Goal: Task Accomplishment & Management: Manage account settings

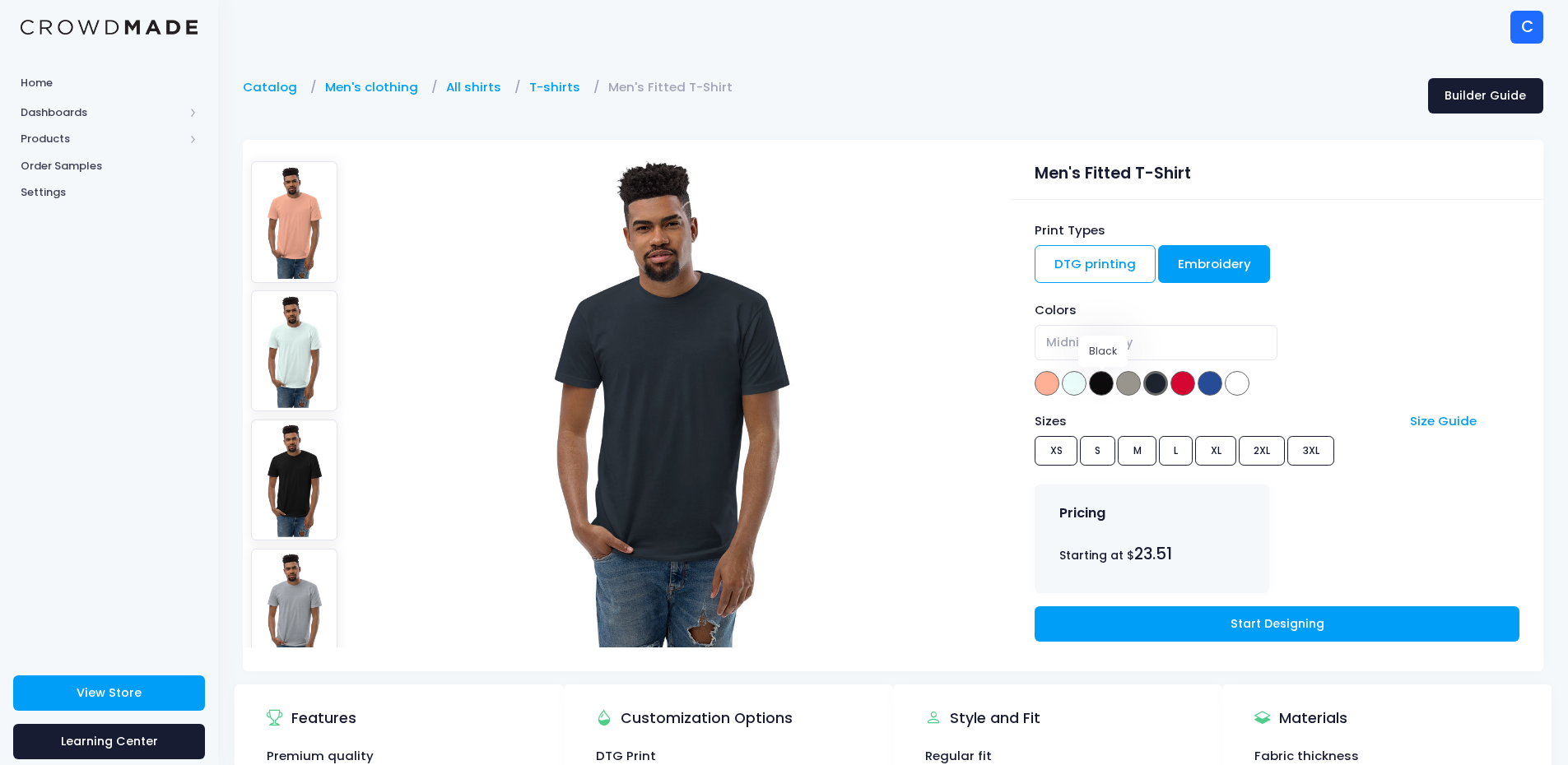
click at [1097, 387] on span at bounding box center [1101, 383] width 24 height 24
select select "Black"
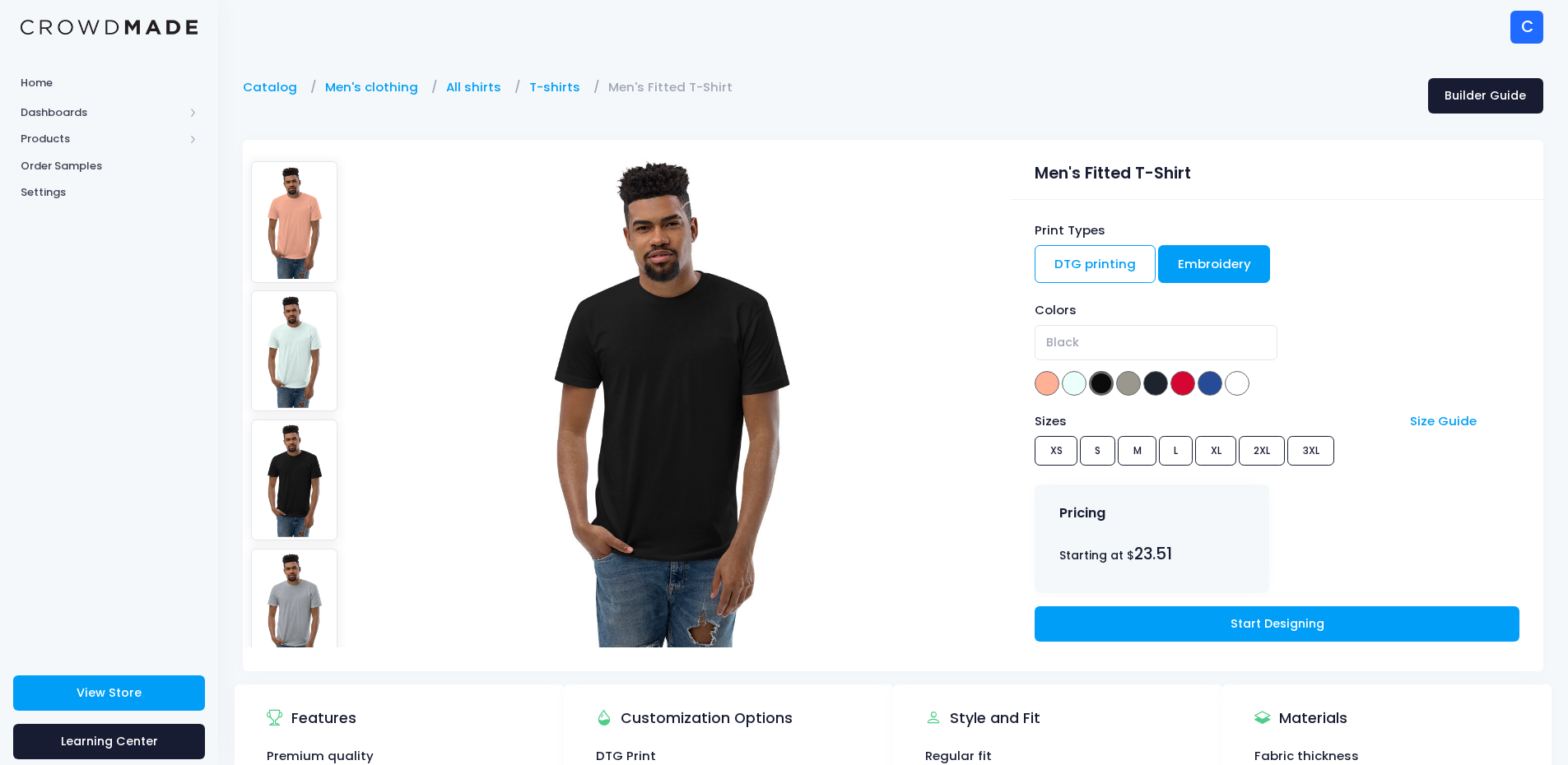
click at [1200, 261] on link "Embroidery" at bounding box center [1214, 264] width 113 height 38
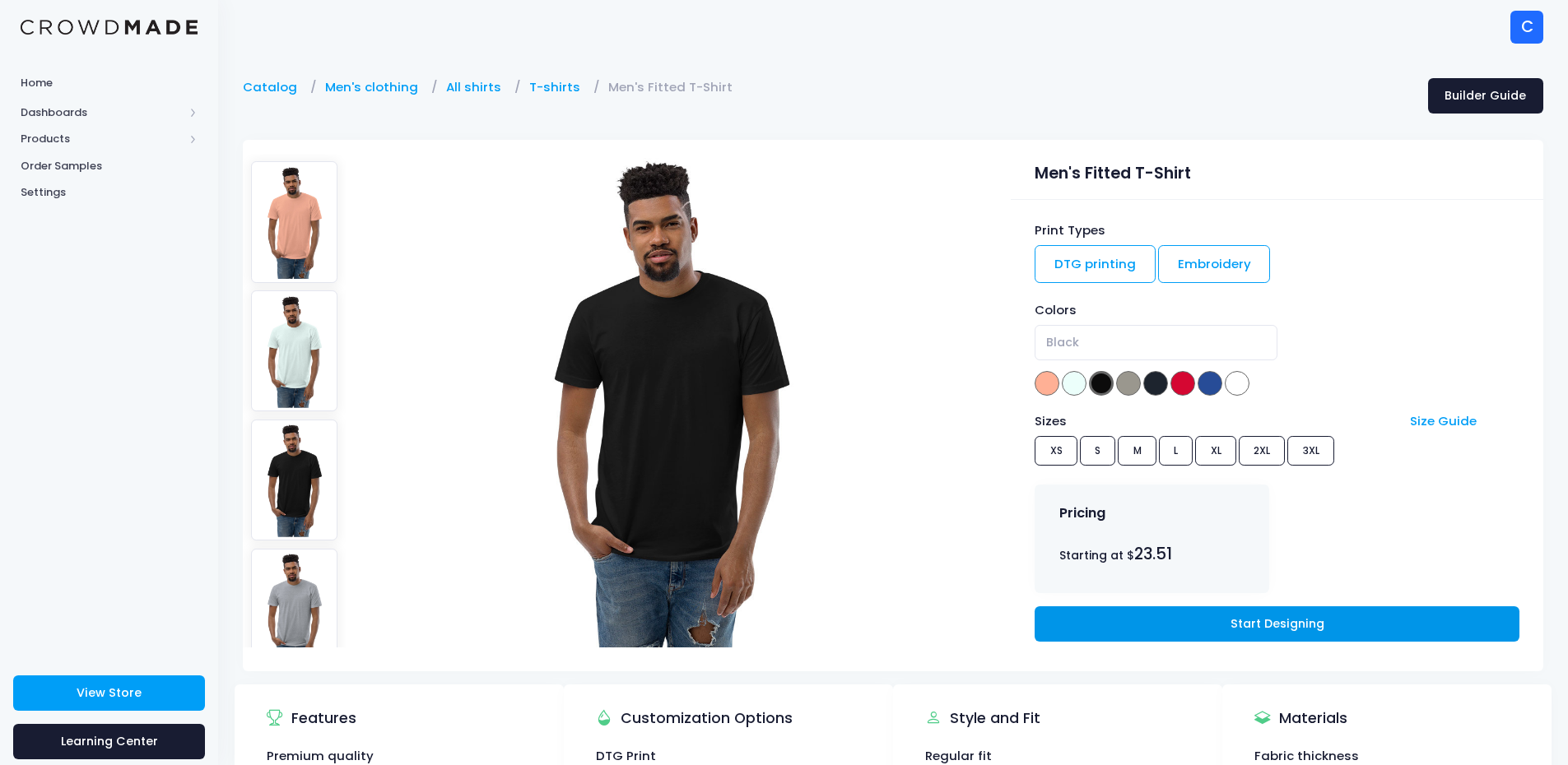
click at [1183, 621] on link "Start Designing" at bounding box center [1276, 624] width 484 height 36
click at [120, 82] on span "Home" at bounding box center [109, 84] width 177 height 17
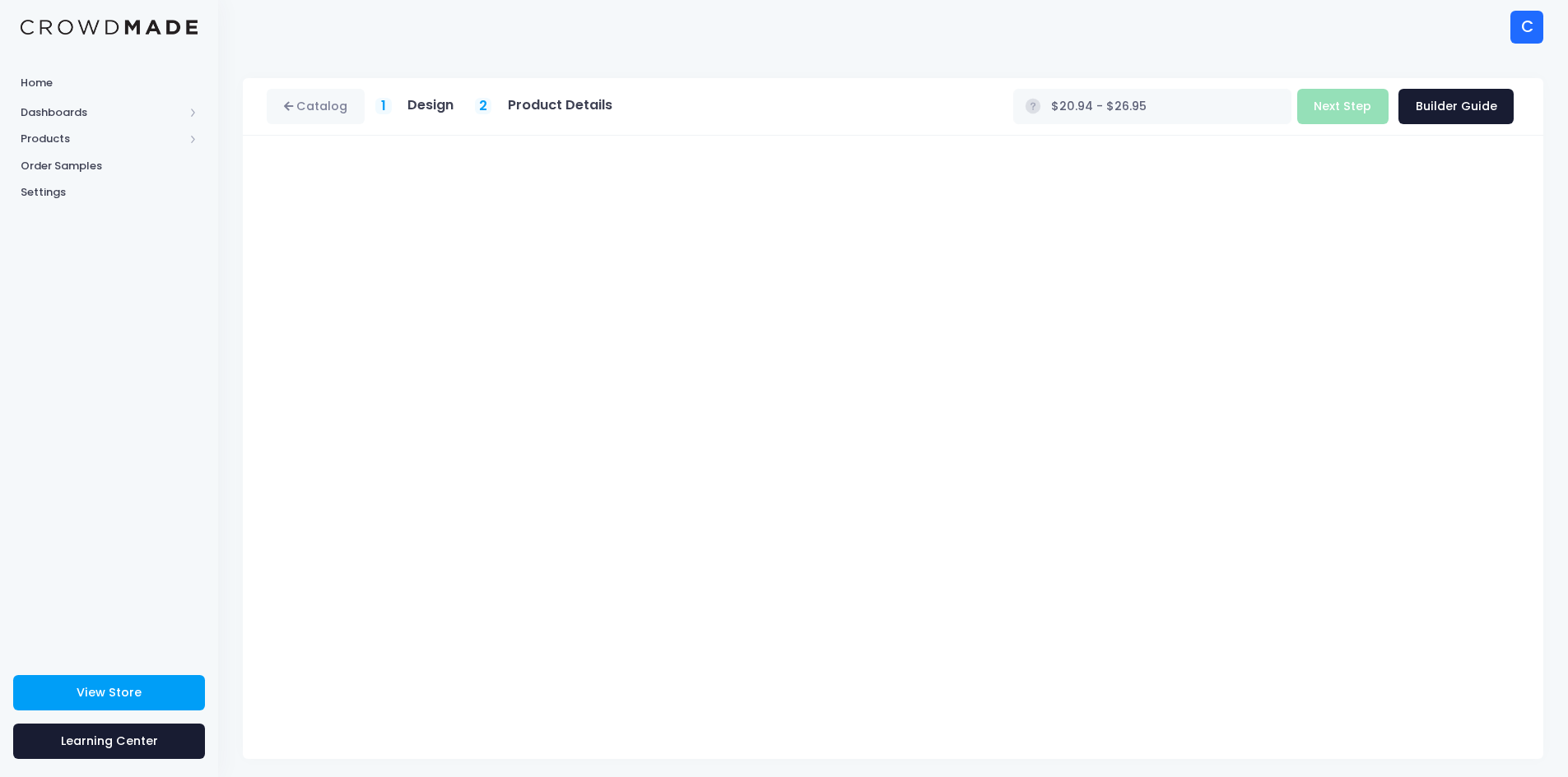
type input "$19.49 - $26.95"
click at [426, 107] on h5 "Design" at bounding box center [430, 105] width 46 height 17
click at [409, 106] on h5 "Design" at bounding box center [430, 105] width 46 height 17
click at [288, 113] on link "Catalog" at bounding box center [315, 107] width 98 height 36
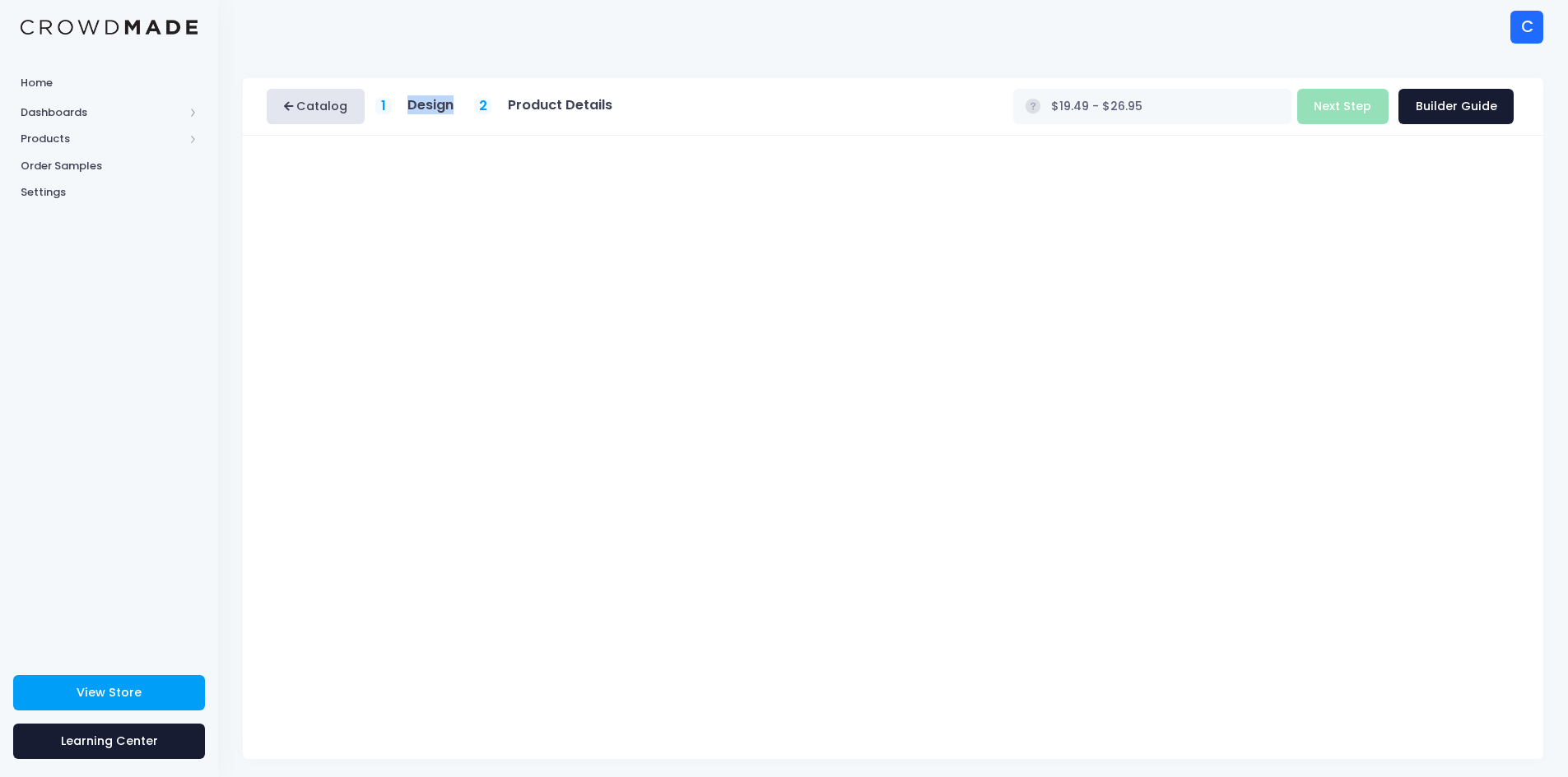
click at [323, 100] on link "Catalog" at bounding box center [315, 107] width 98 height 36
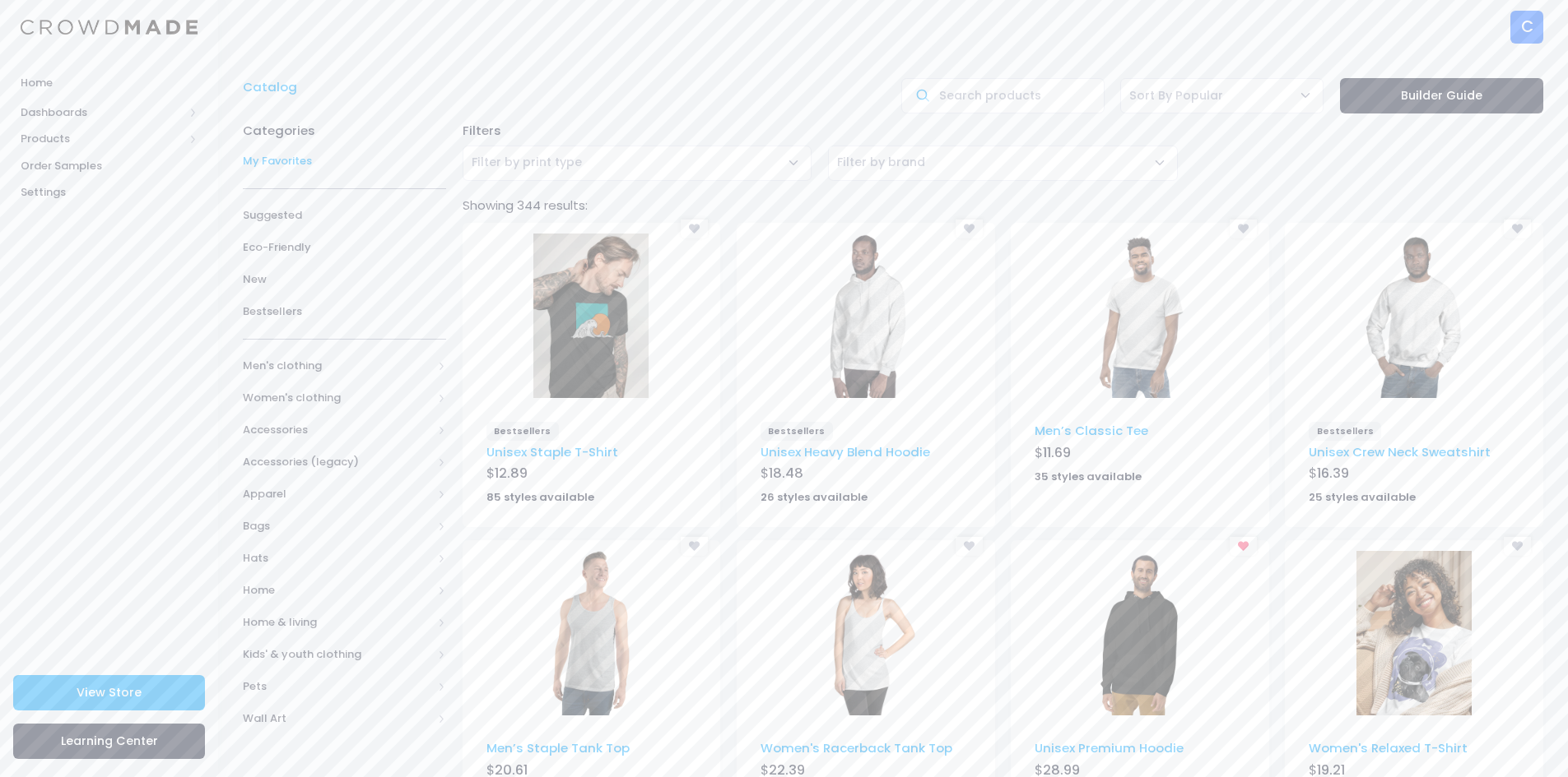
click at [306, 160] on span "My Favorites" at bounding box center [345, 161] width 203 height 17
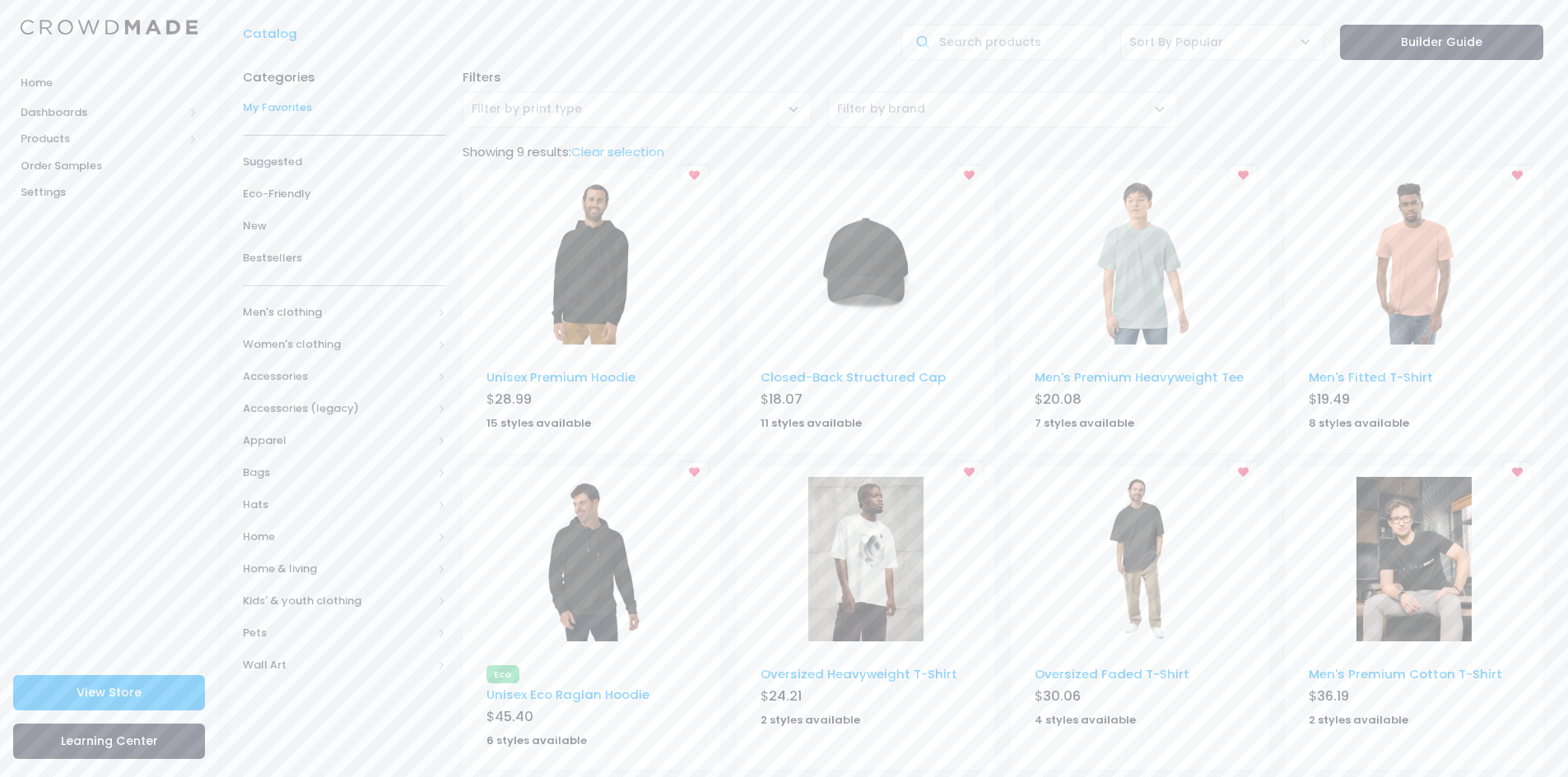
scroll to position [83, 0]
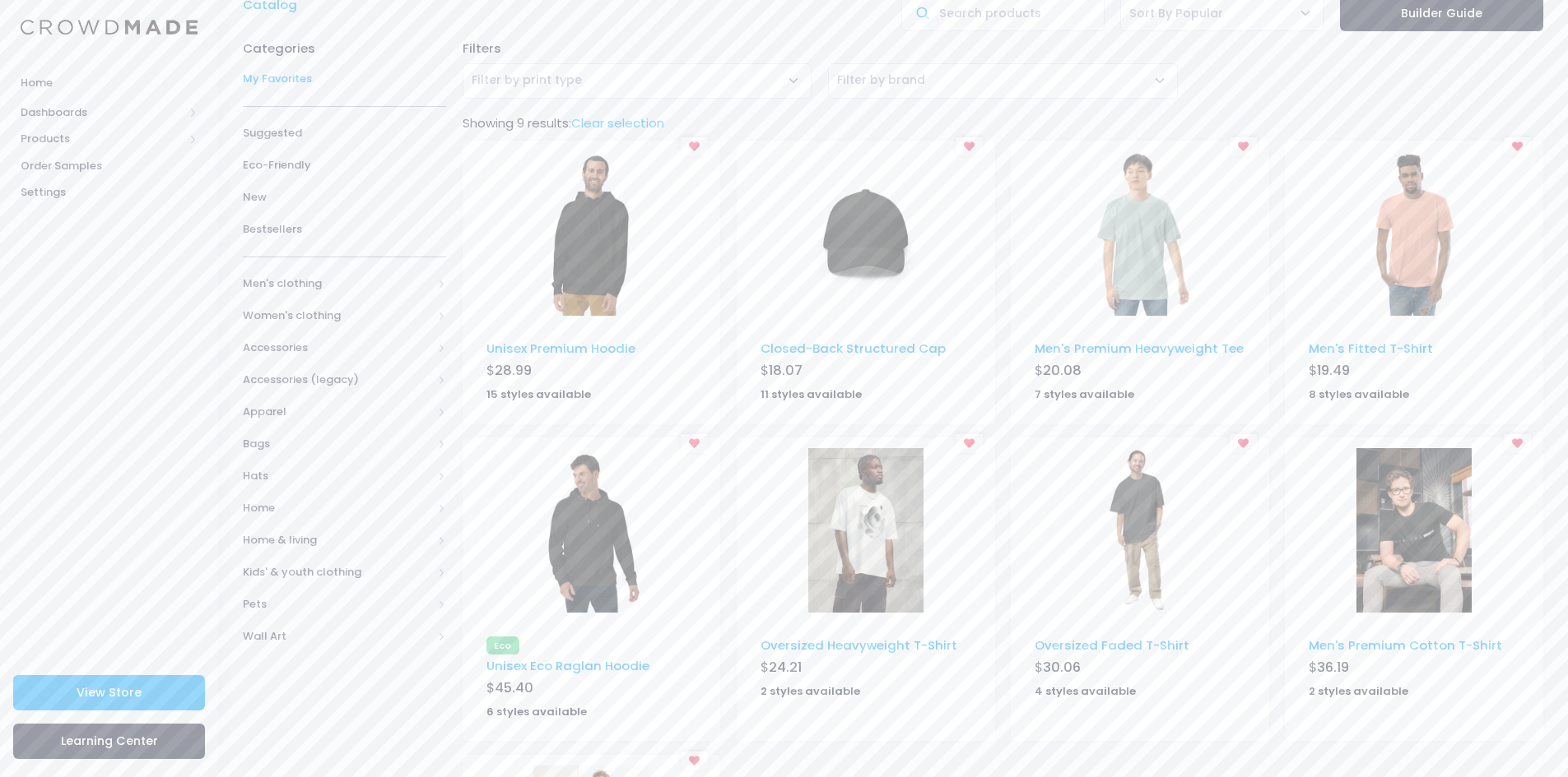
click at [1414, 261] on img at bounding box center [1413, 233] width 115 height 164
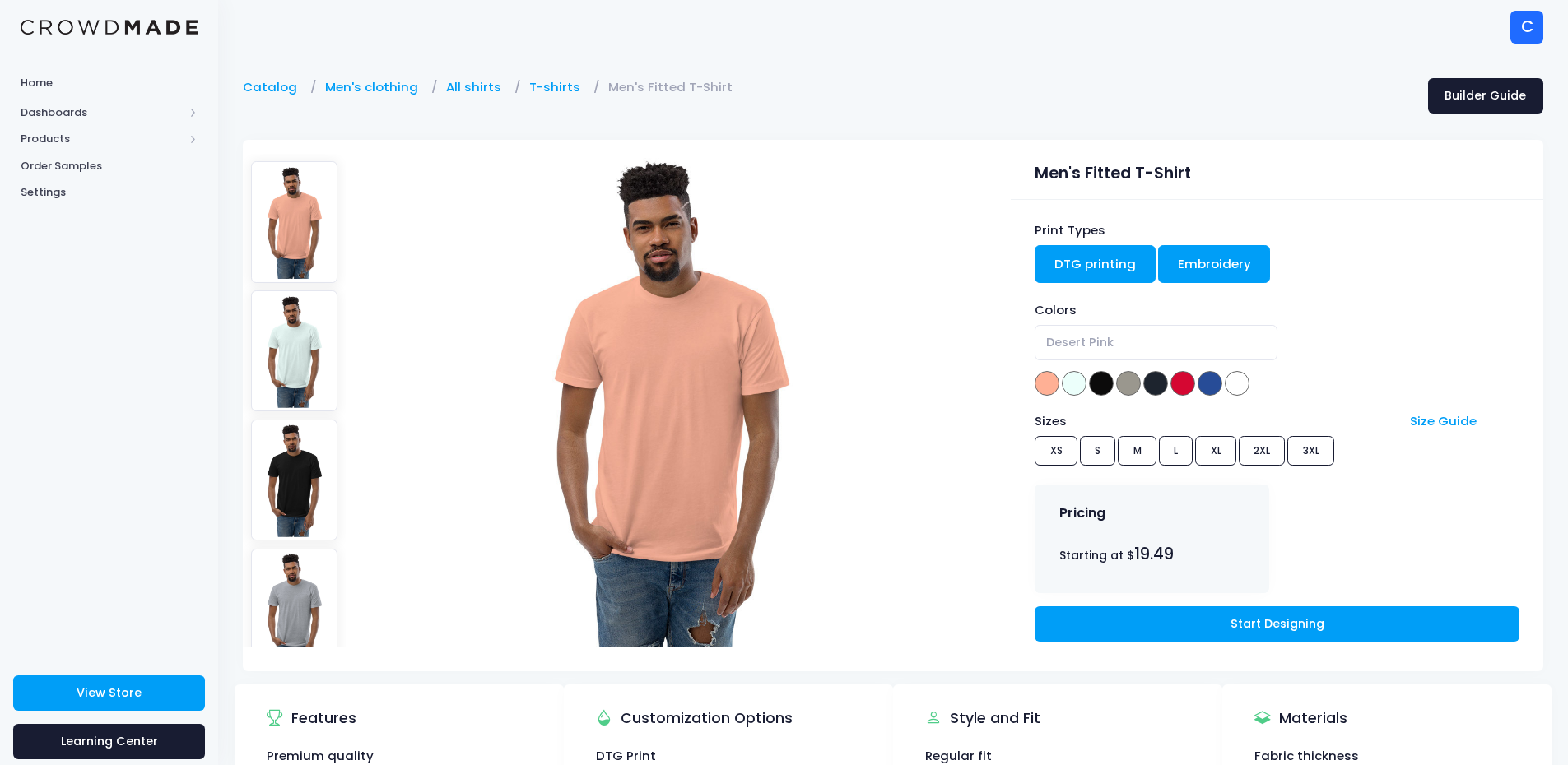
click at [1207, 261] on link "Embroidery" at bounding box center [1214, 264] width 113 height 38
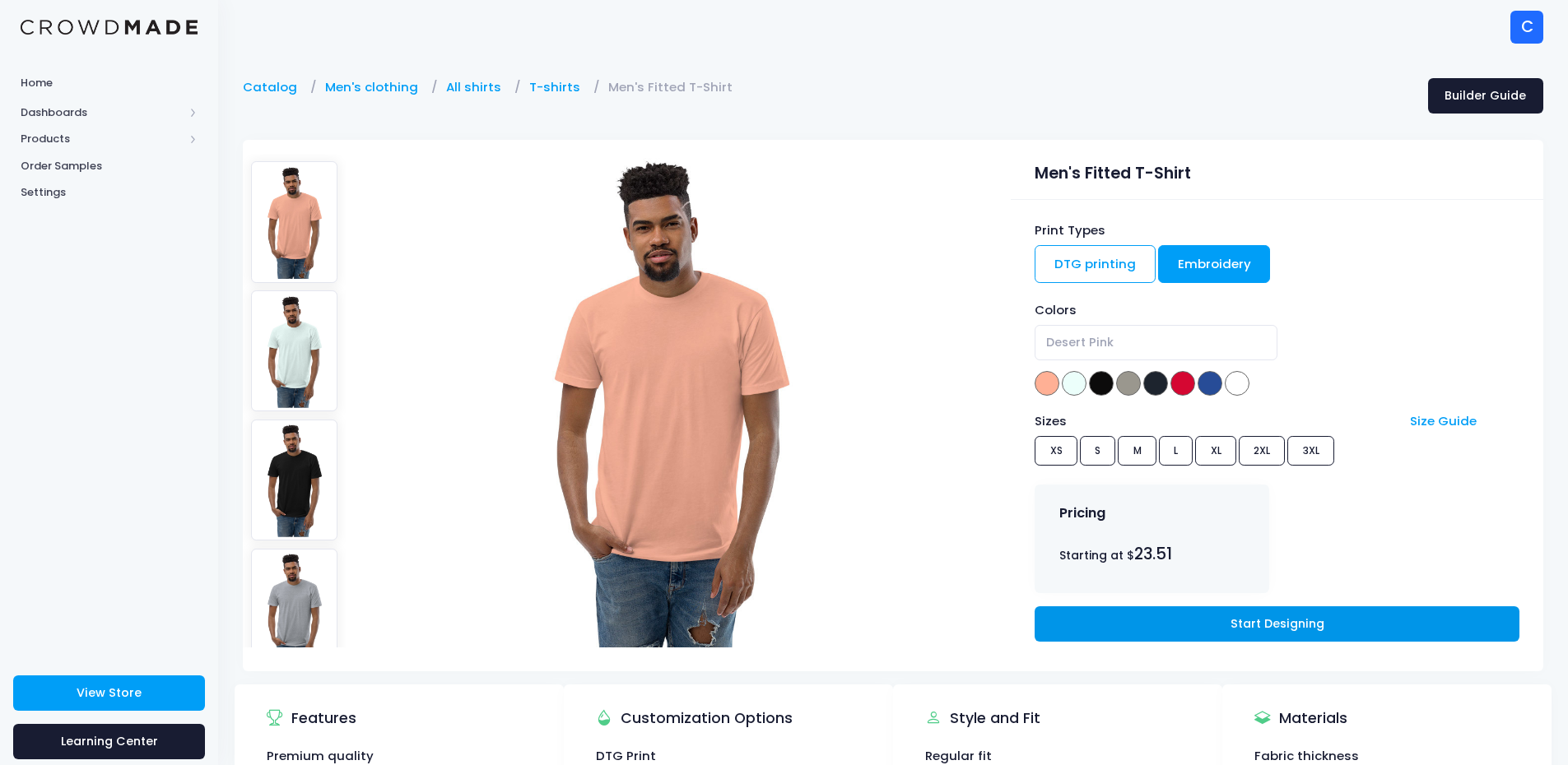
click at [1204, 625] on link "Start Designing" at bounding box center [1276, 624] width 484 height 36
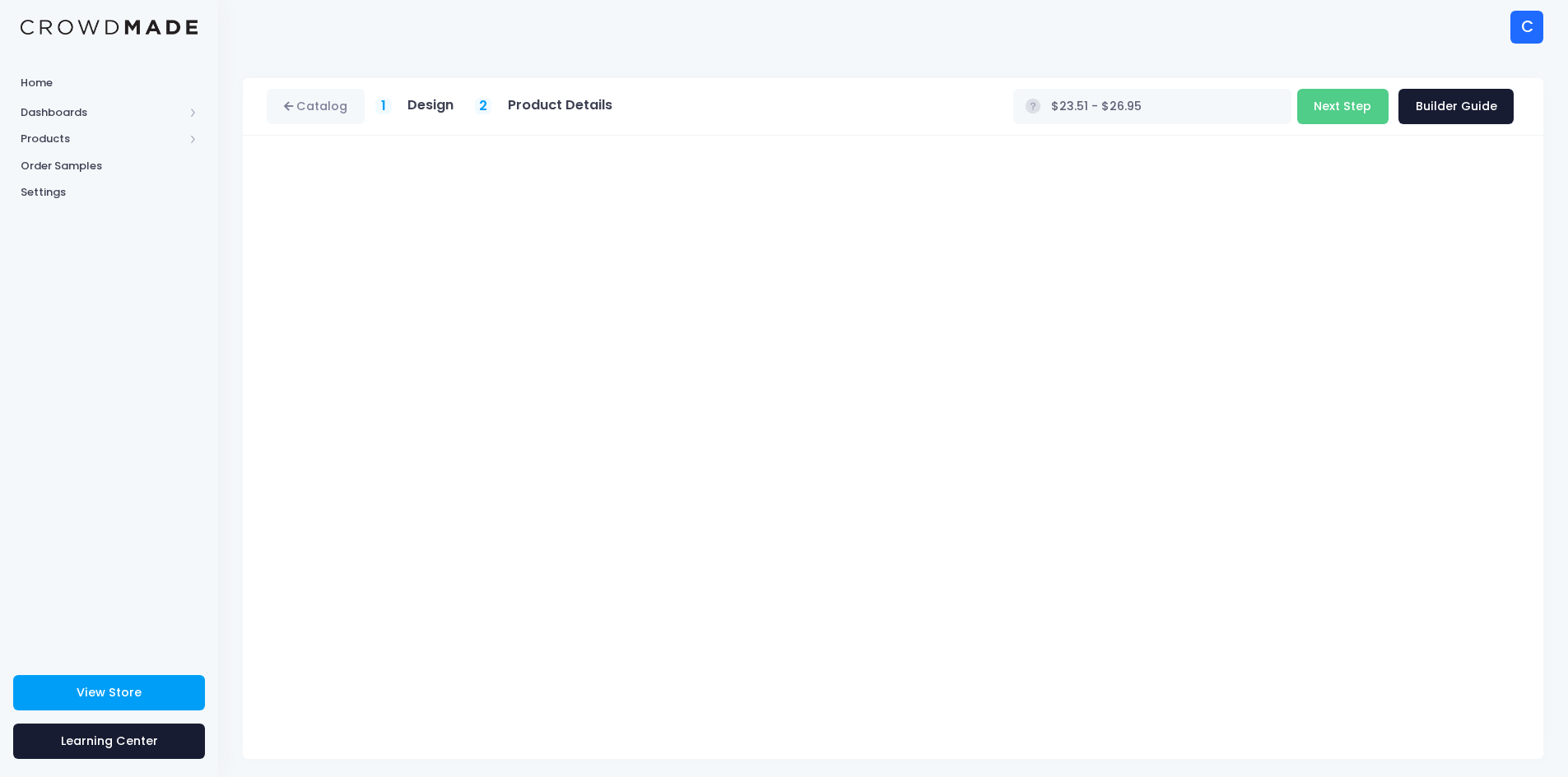
type input "$21.92 - $29.38"
click at [1356, 107] on button "Next Step" at bounding box center [1342, 107] width 91 height 36
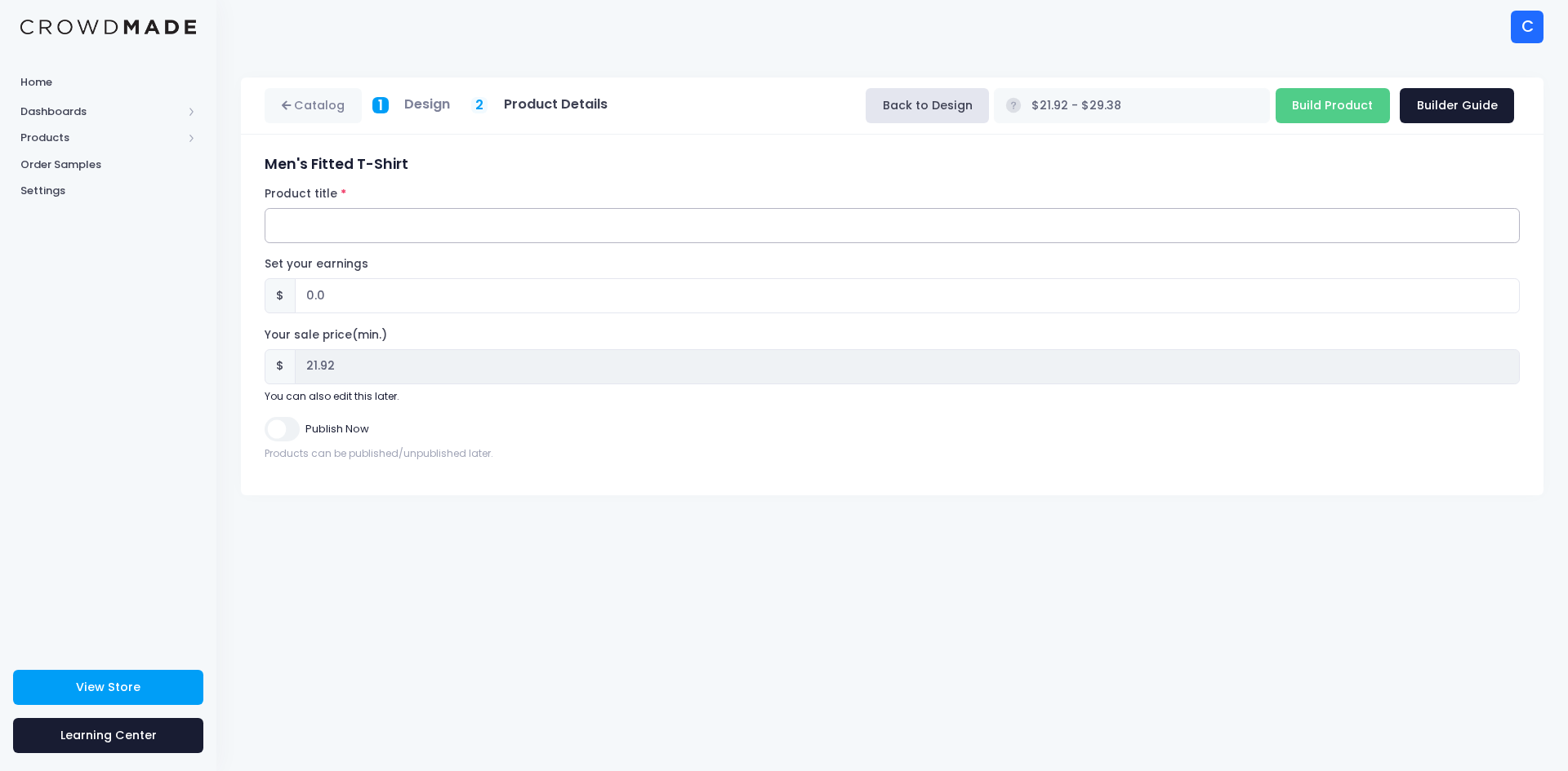
click at [473, 230] on input "Product title" at bounding box center [892, 226] width 1255 height 35
drag, startPoint x: 413, startPoint y: 169, endPoint x: 266, endPoint y: 167, distance: 147.0
click at [266, 167] on h3 "Men's Fitted T-Shirt" at bounding box center [892, 164] width 1255 height 17
copy h3 "Men's Fitted T-Shirt"
drag, startPoint x: 307, startPoint y: 228, endPoint x: 239, endPoint y: 228, distance: 68.0
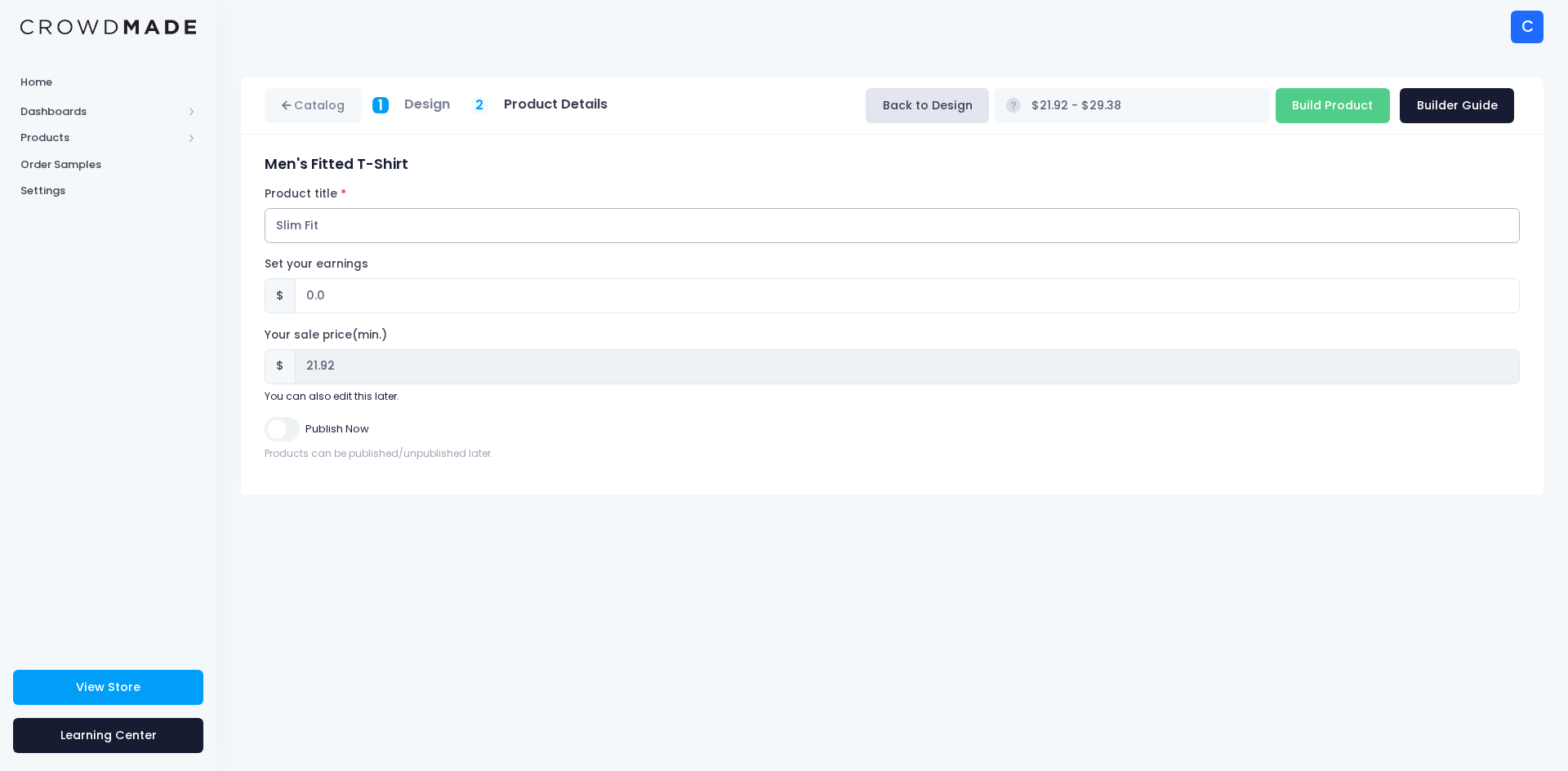
click at [239, 228] on div "Catalog 1 Design 2 $" at bounding box center [892, 286] width 1352 height 418
paste input "Men's Fitted T-Shirt"
drag, startPoint x: 750, startPoint y: 235, endPoint x: 232, endPoint y: 249, distance: 518.2
click at [232, 249] on div "Catalog 1 Design 2 $" at bounding box center [892, 286] width 1352 height 418
type input "Men's Fitted T-Shirt - Front small embroidered wordmark in white with inside la…"
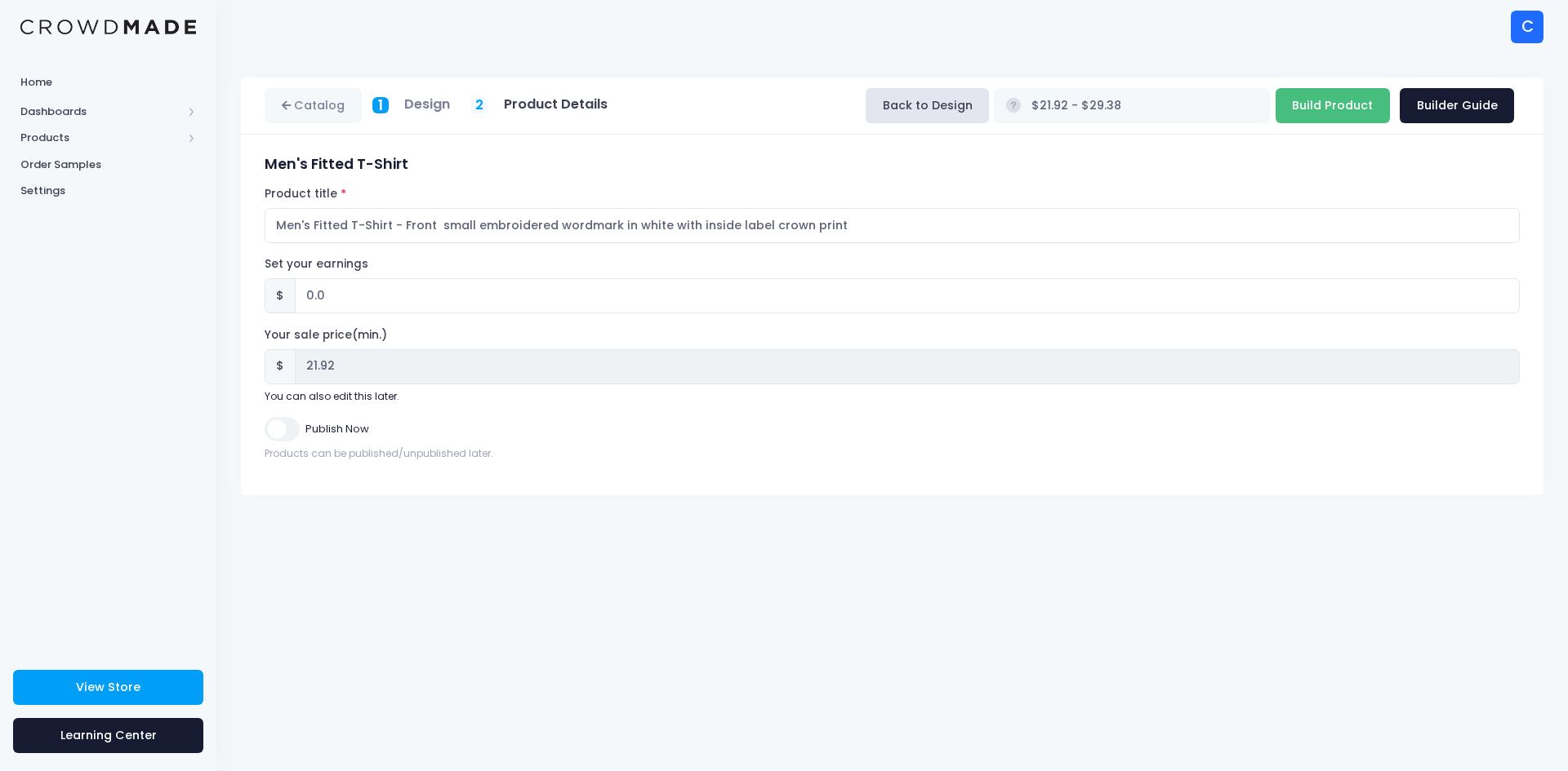
click at [1343, 106] on input "Build Product" at bounding box center [1332, 106] width 115 height 35
type input "Building product..."
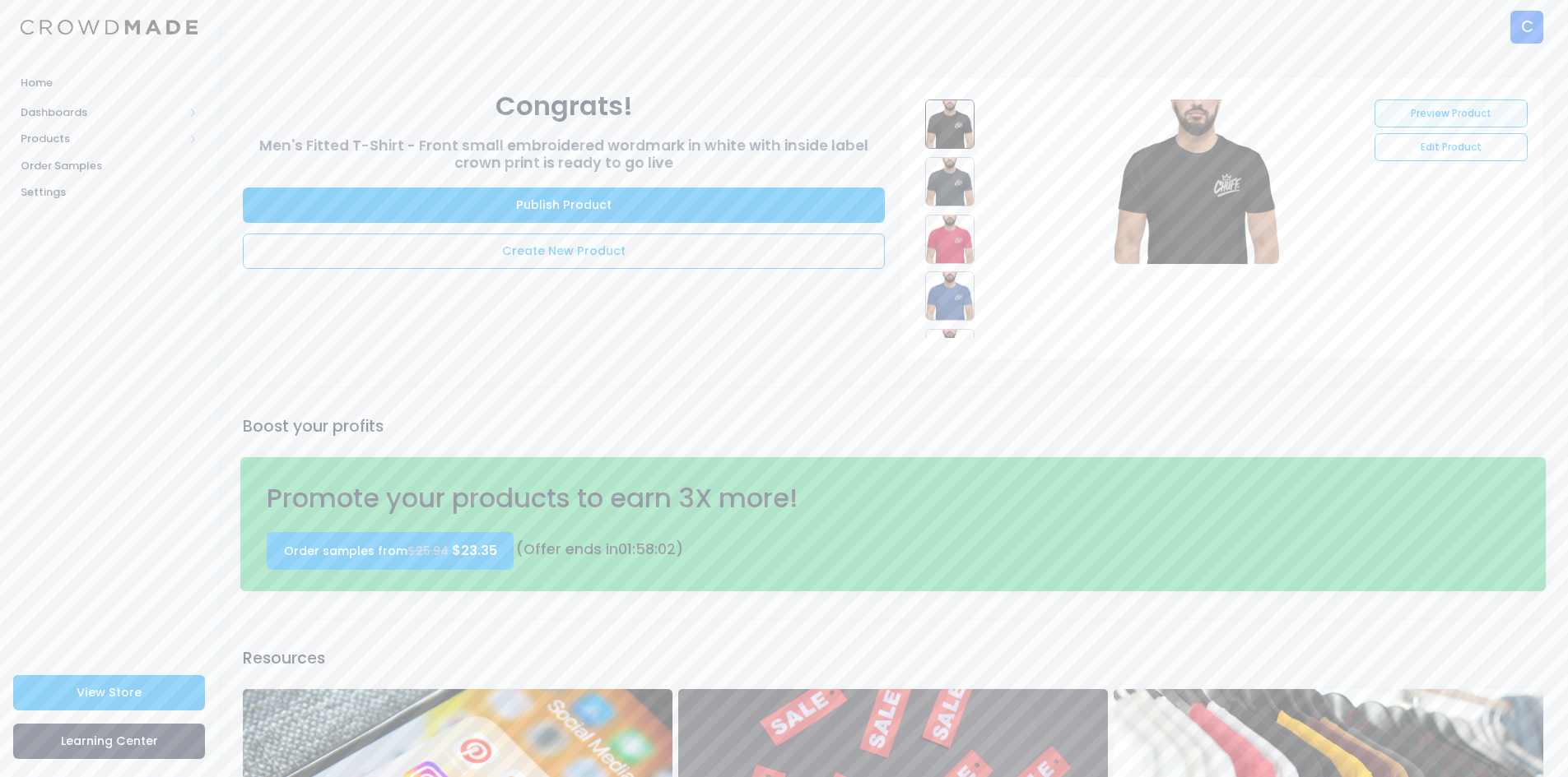
click at [1428, 110] on link "Preview Product" at bounding box center [1451, 114] width 152 height 28
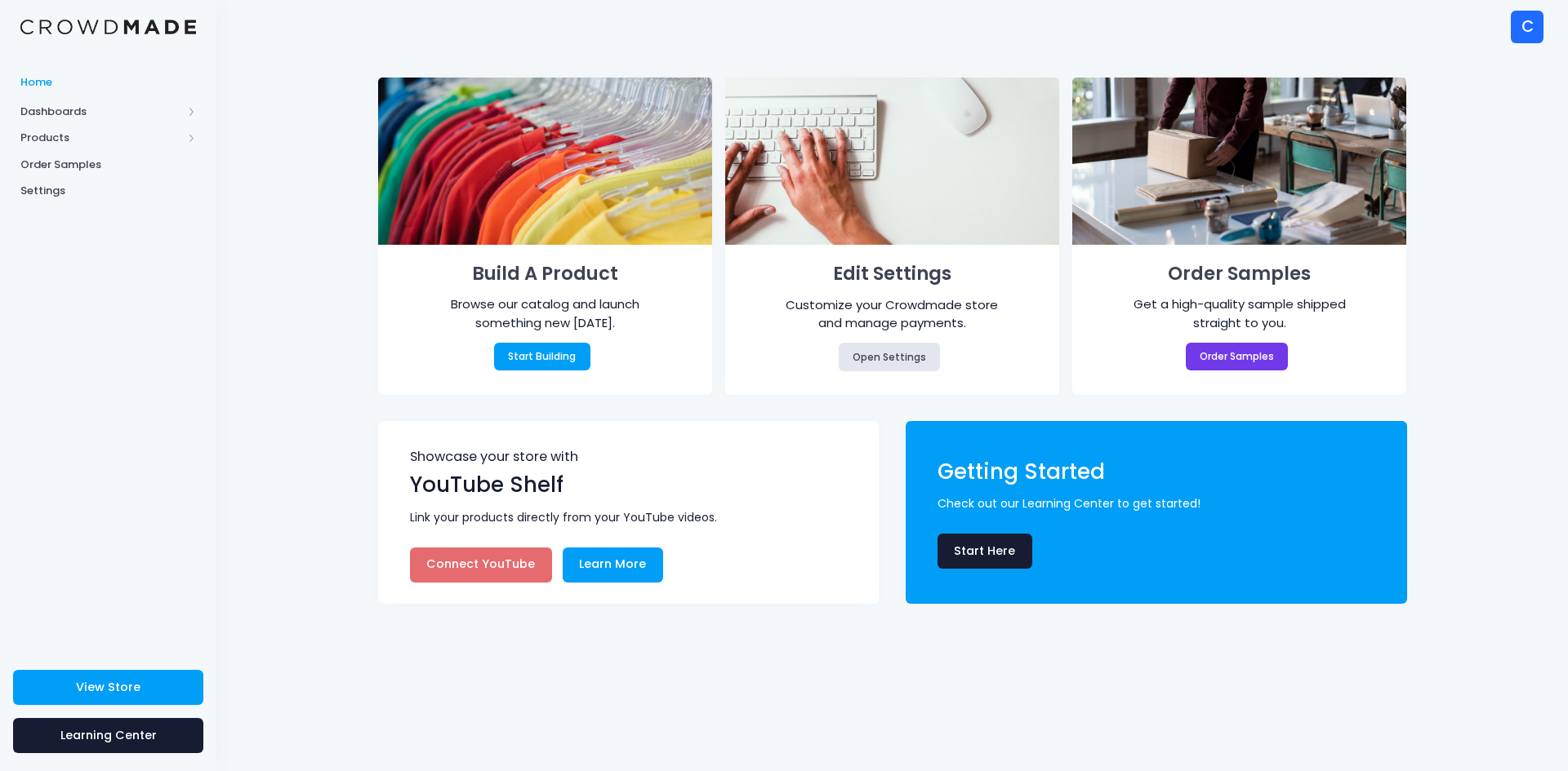
click at [88, 142] on span "Products" at bounding box center [102, 138] width 162 height 17
click at [113, 162] on span "Product Builder" at bounding box center [122, 165] width 149 height 17
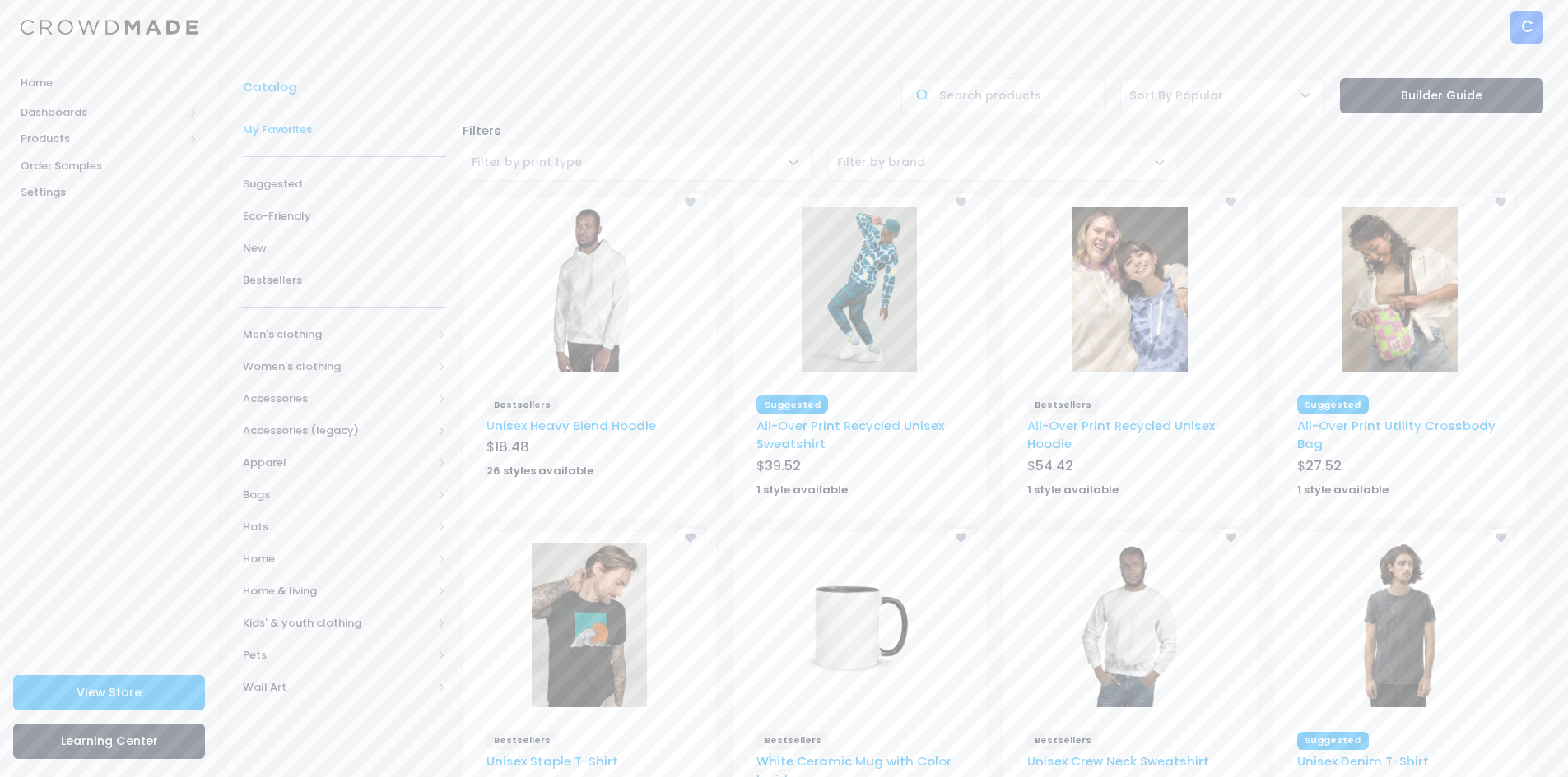
click at [334, 130] on span "My Favorites" at bounding box center [345, 130] width 203 height 17
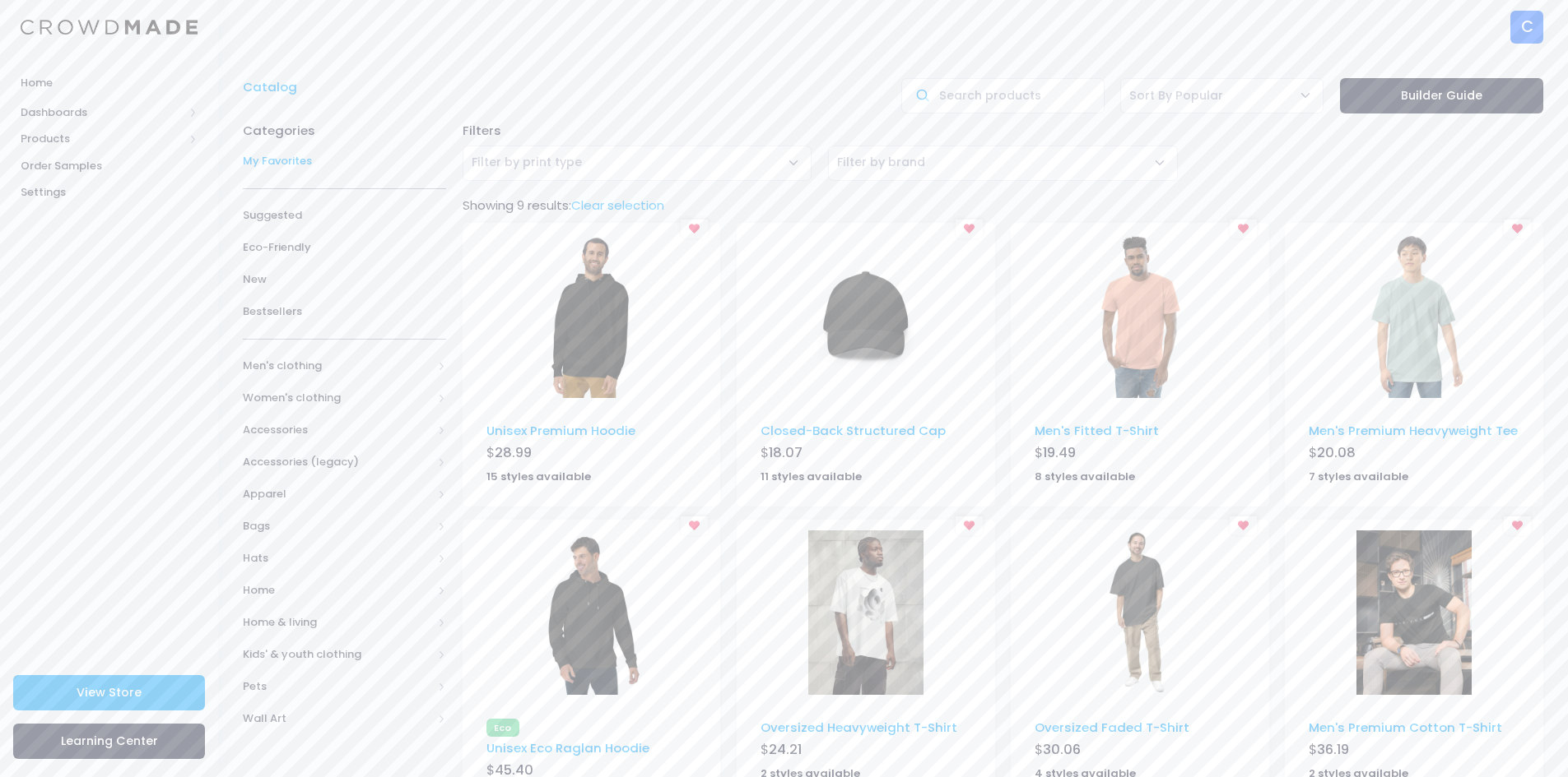
click at [1141, 324] on img at bounding box center [1140, 315] width 115 height 164
click at [1422, 328] on img at bounding box center [1413, 315] width 115 height 164
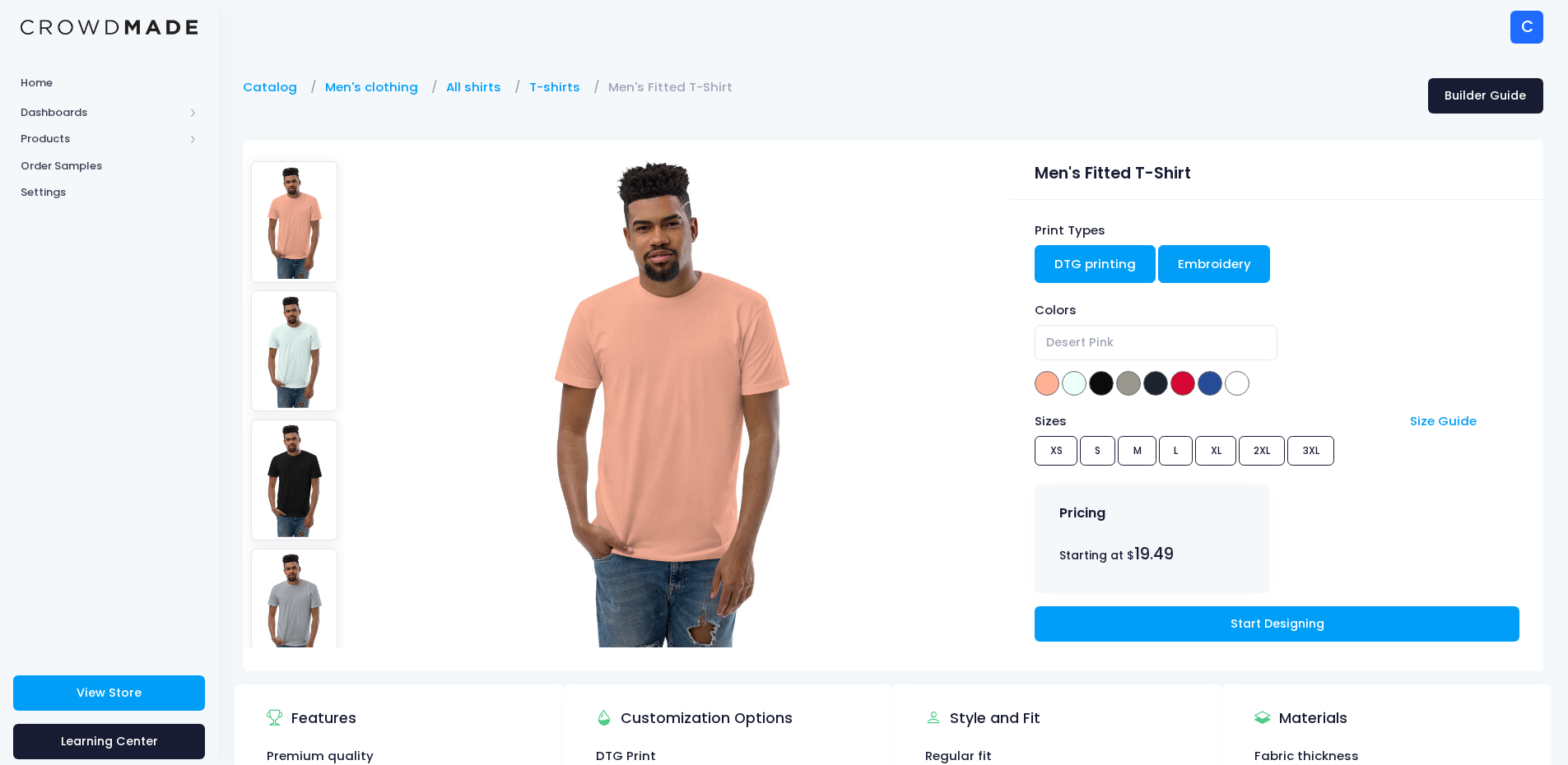
click at [1201, 263] on link "Embroidery" at bounding box center [1214, 264] width 113 height 38
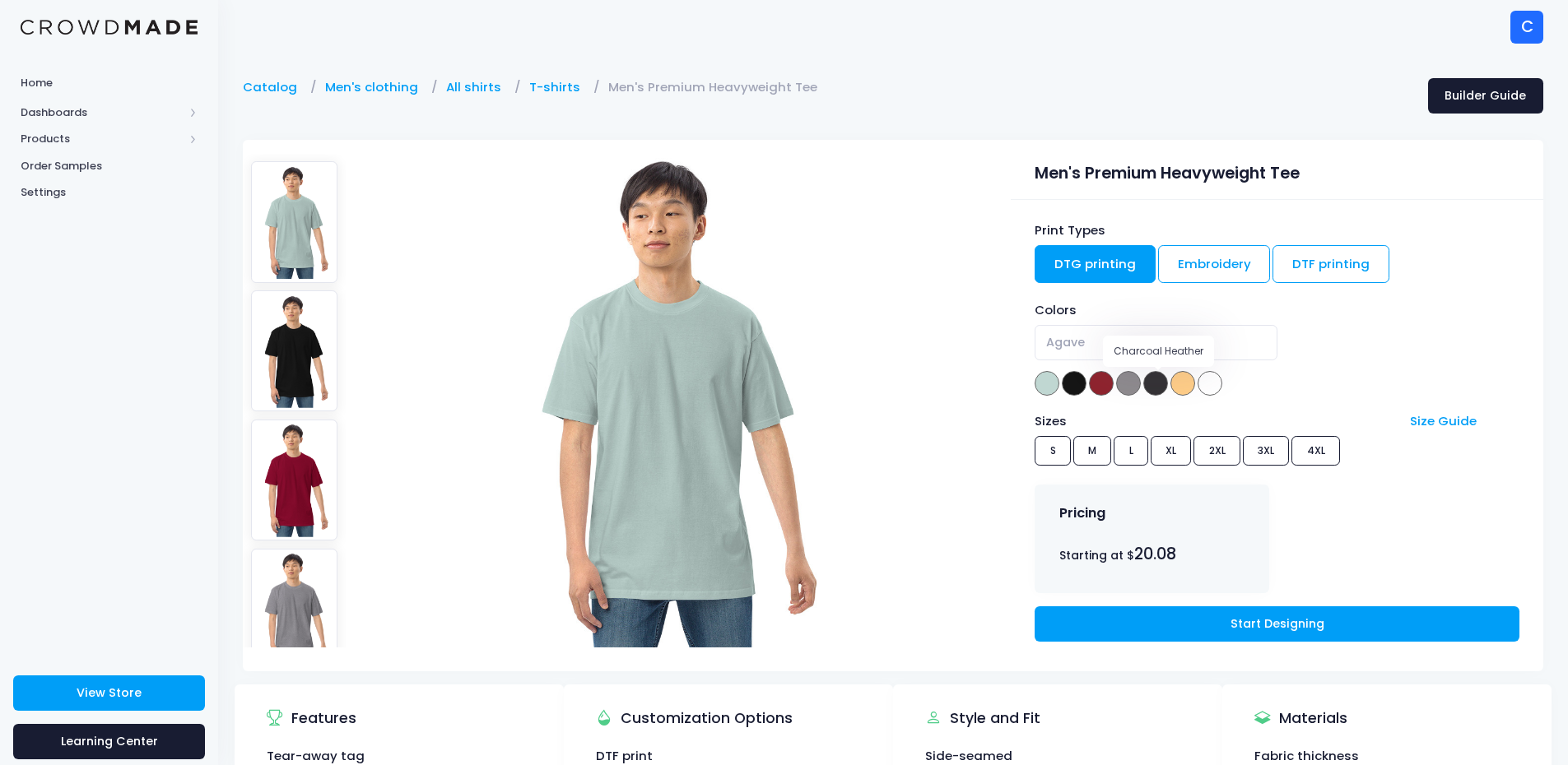
click at [1158, 381] on span at bounding box center [1155, 383] width 24 height 24
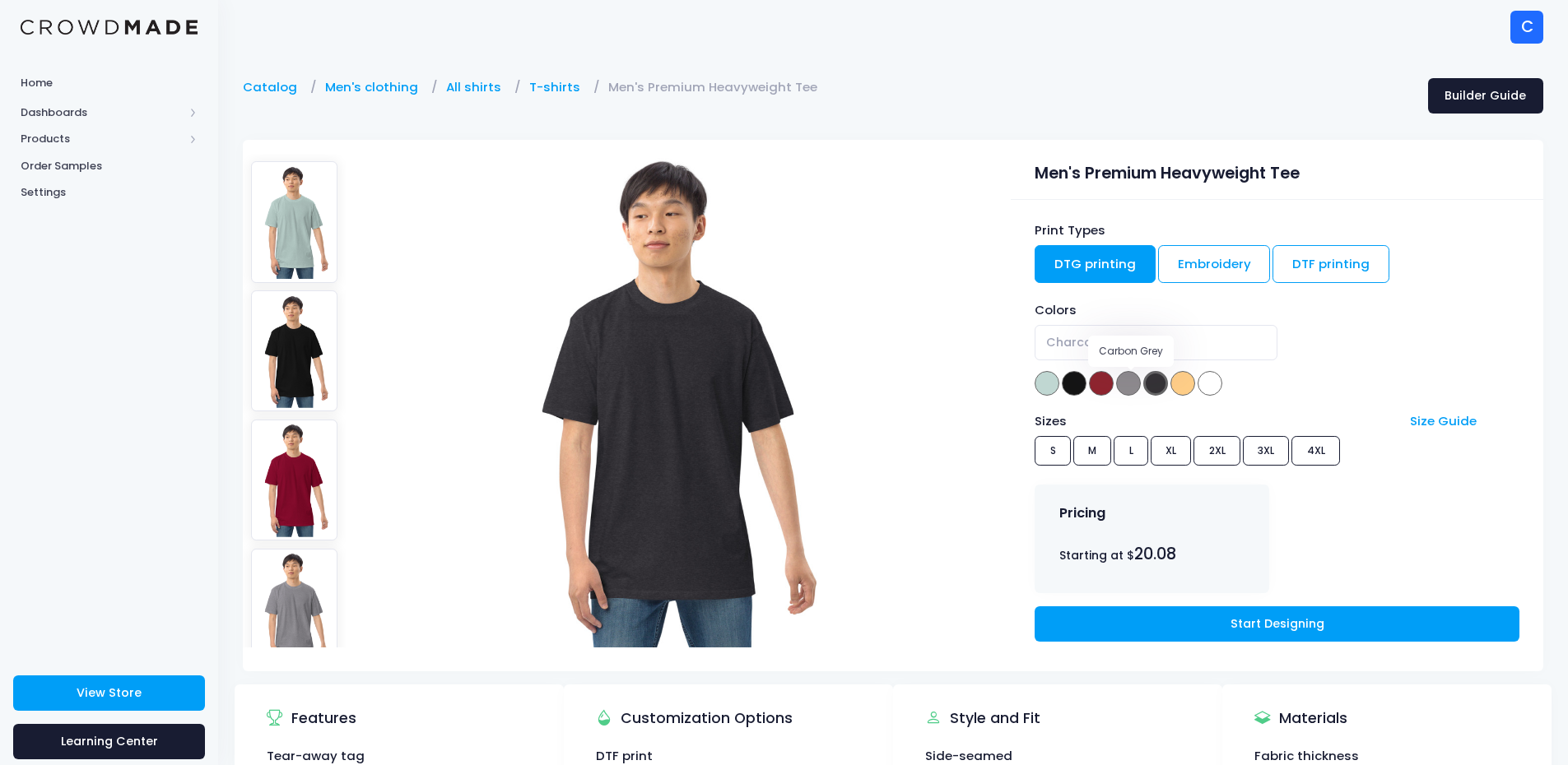
click at [1131, 380] on span at bounding box center [1129, 383] width 24 height 24
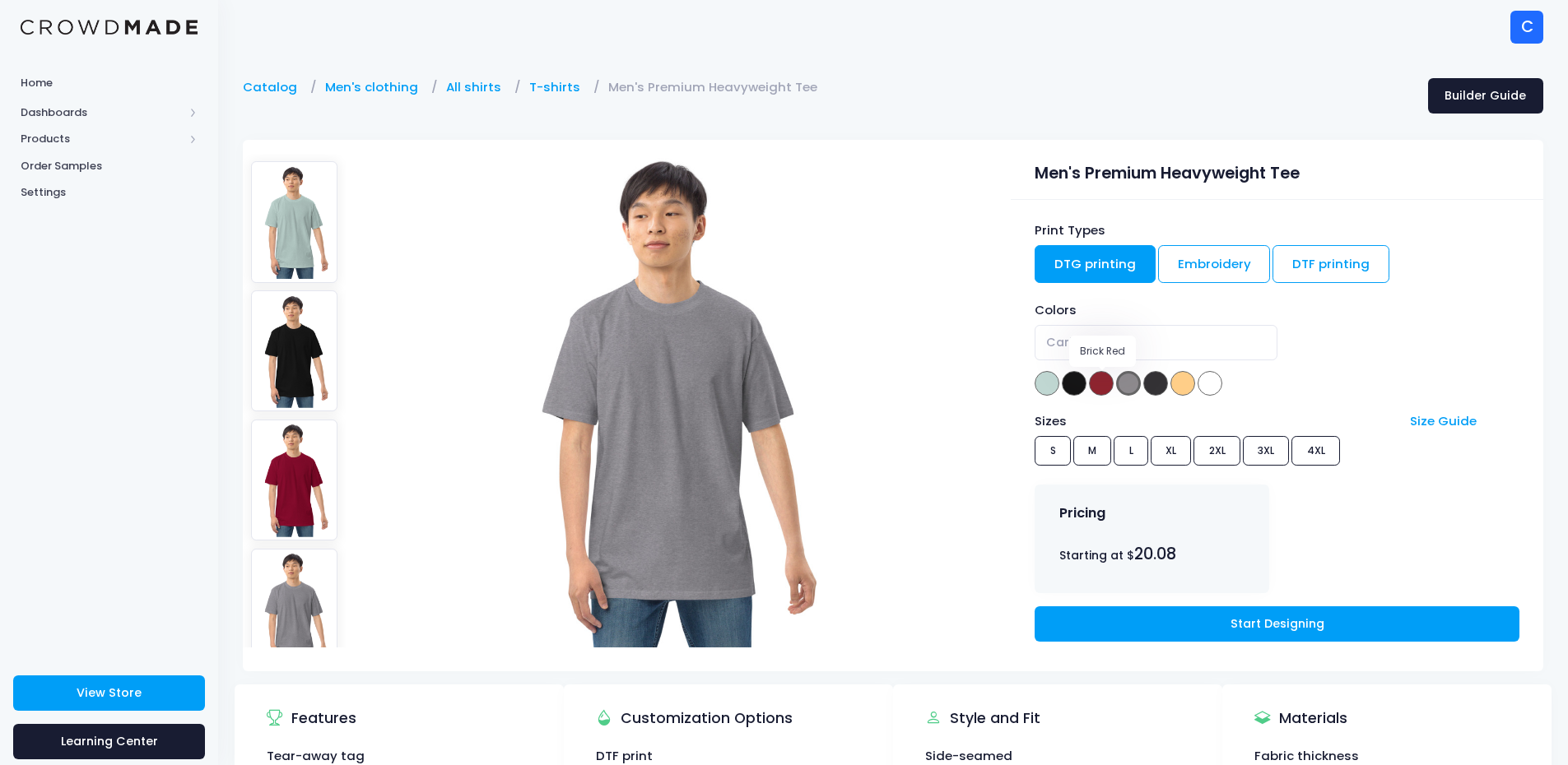
click at [1099, 383] on span at bounding box center [1101, 383] width 24 height 24
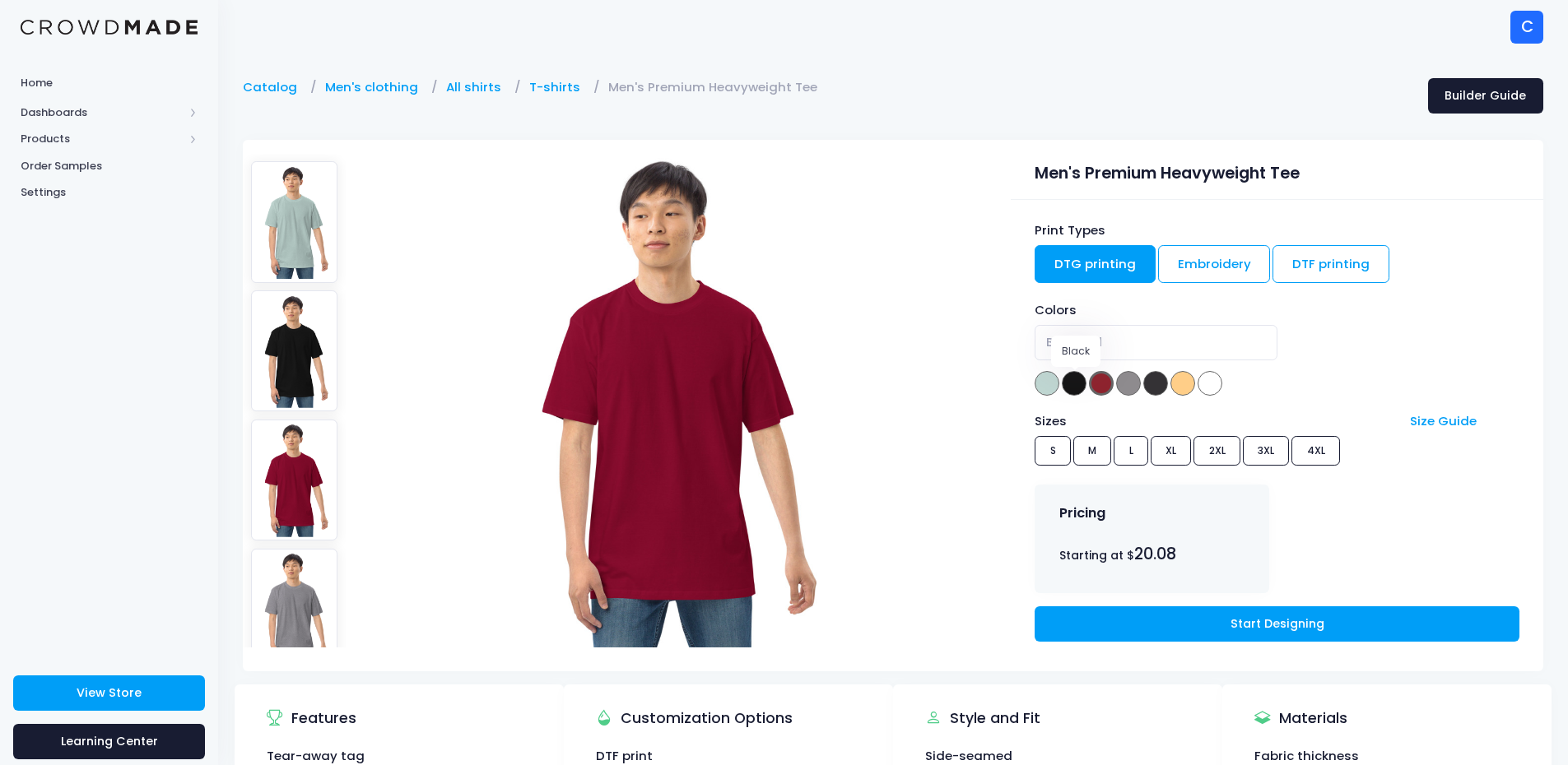
click at [1071, 384] on span at bounding box center [1074, 383] width 24 height 24
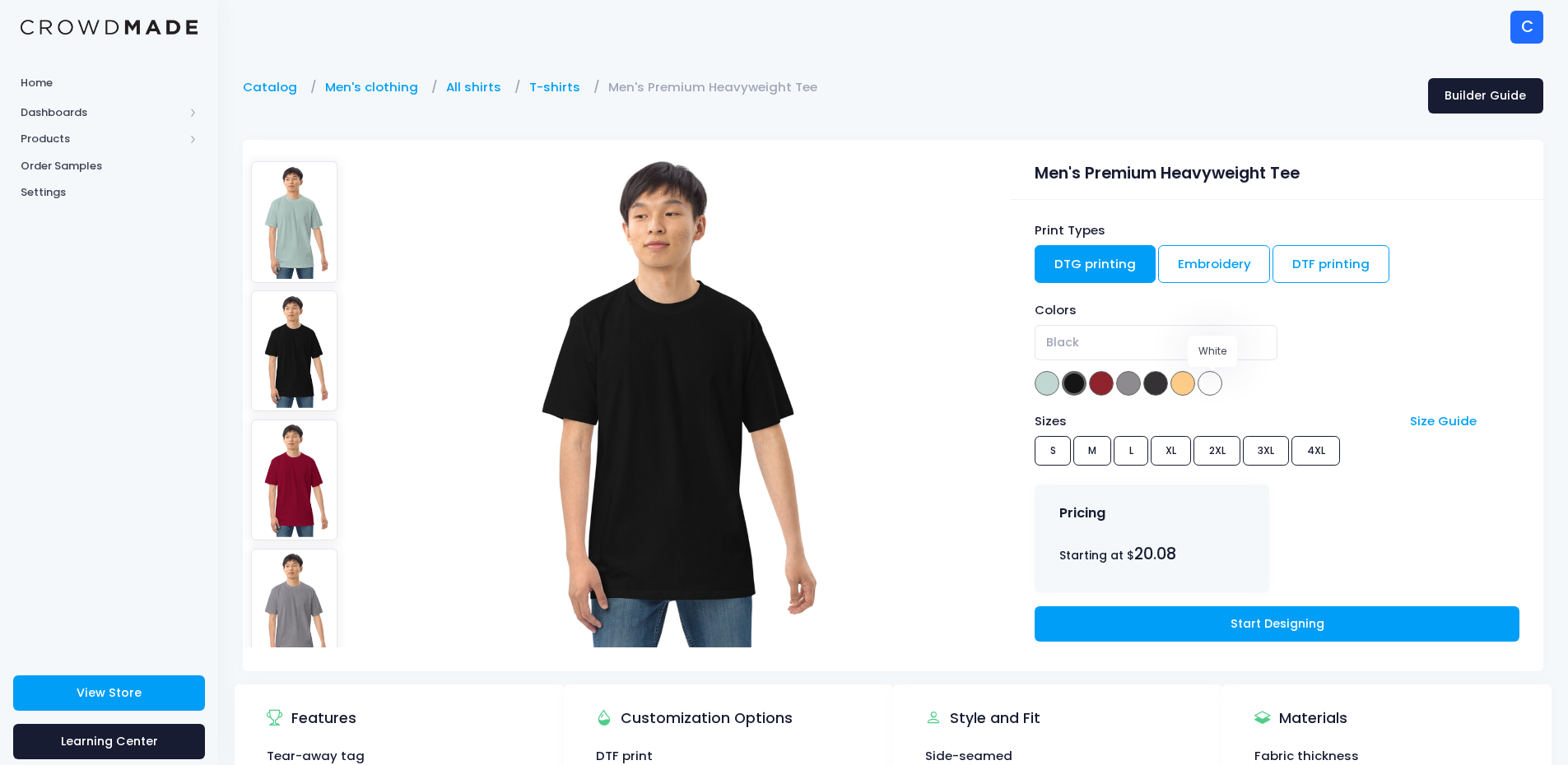
click at [1208, 389] on span at bounding box center [1209, 383] width 24 height 24
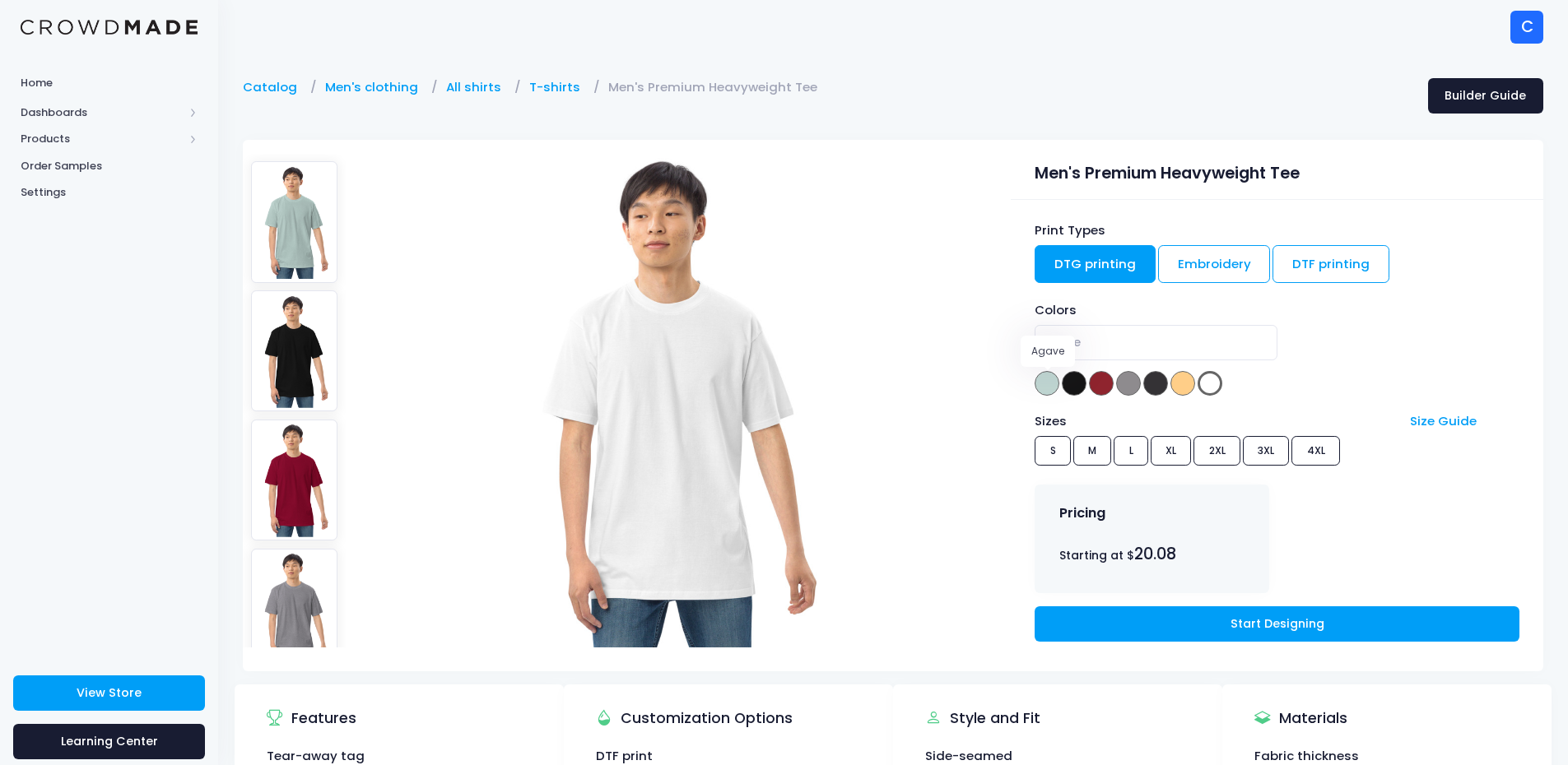
click at [1053, 382] on span at bounding box center [1047, 383] width 24 height 24
select select "Agave"
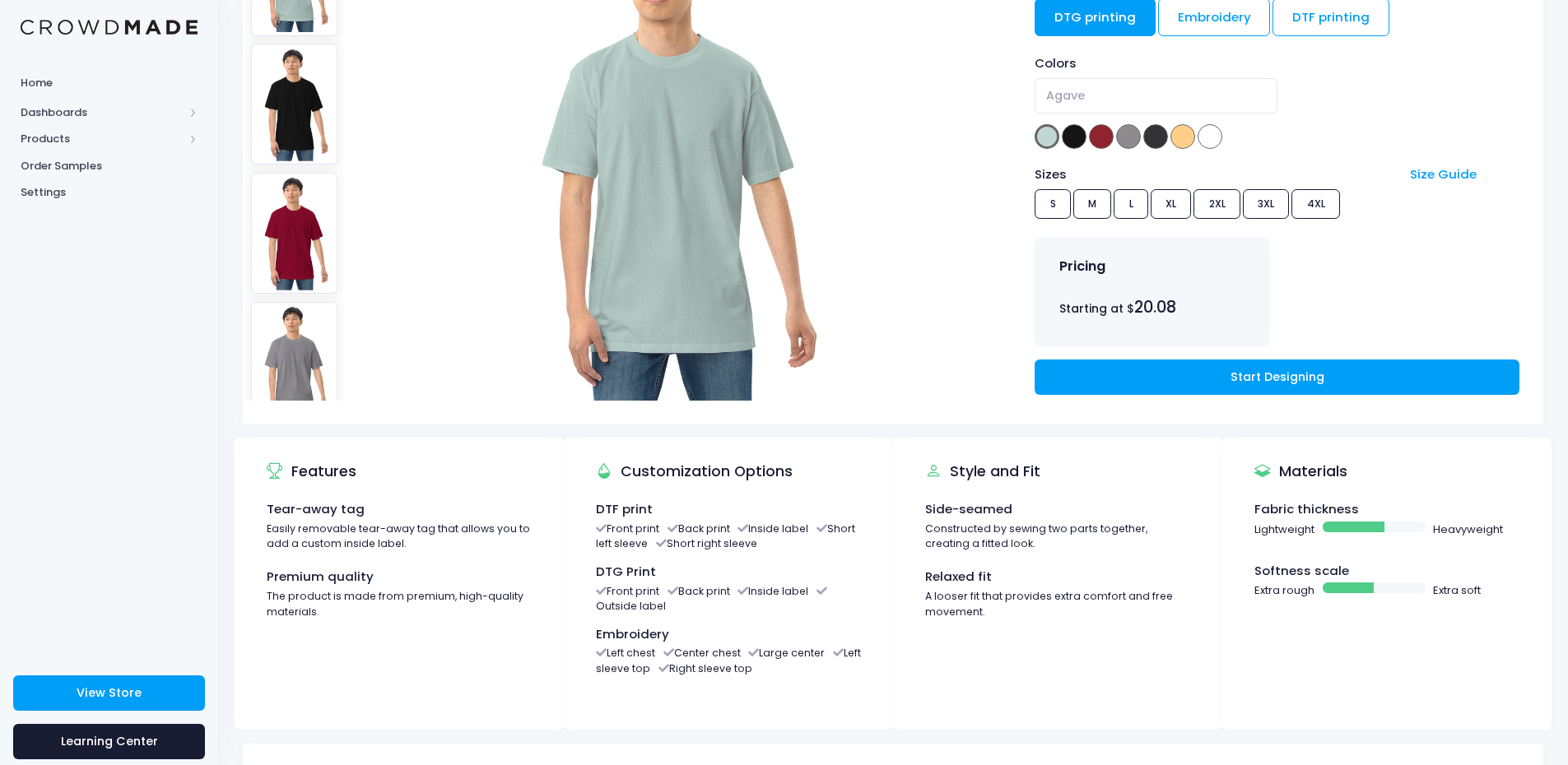
scroll to position [164, 0]
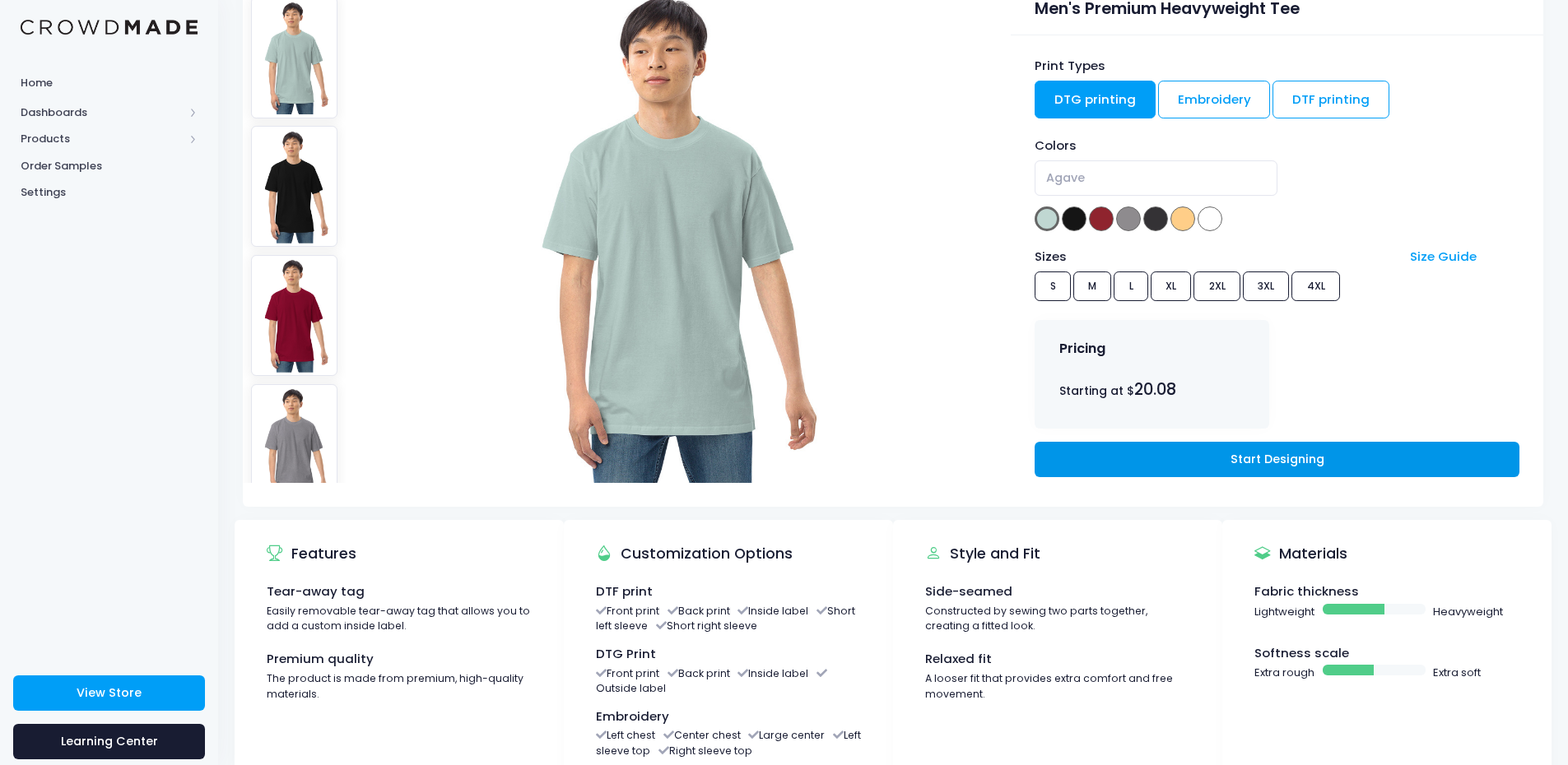
click at [1191, 455] on link "Start Designing" at bounding box center [1276, 460] width 484 height 36
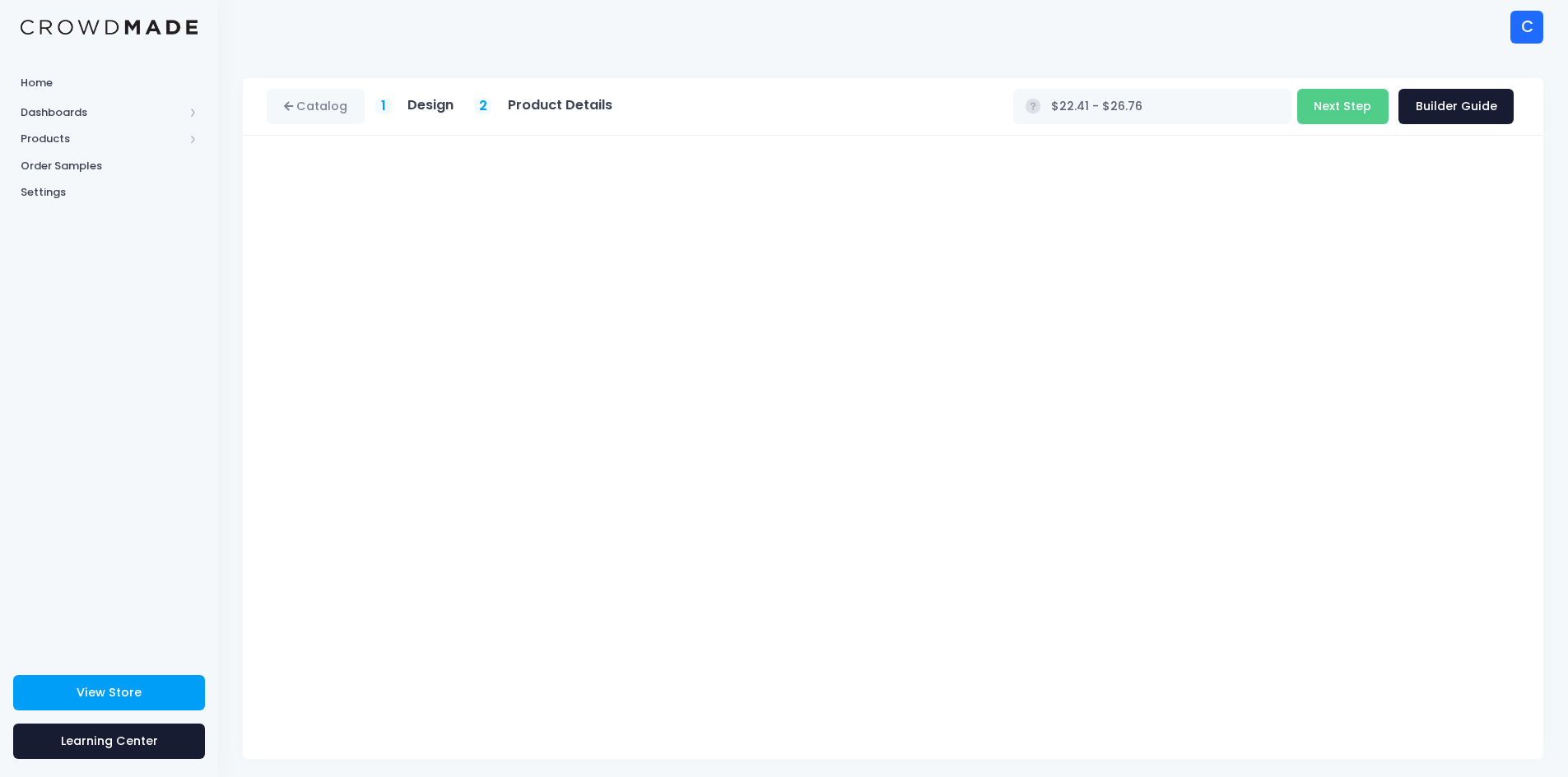
type input "$27.33 - $31.68"
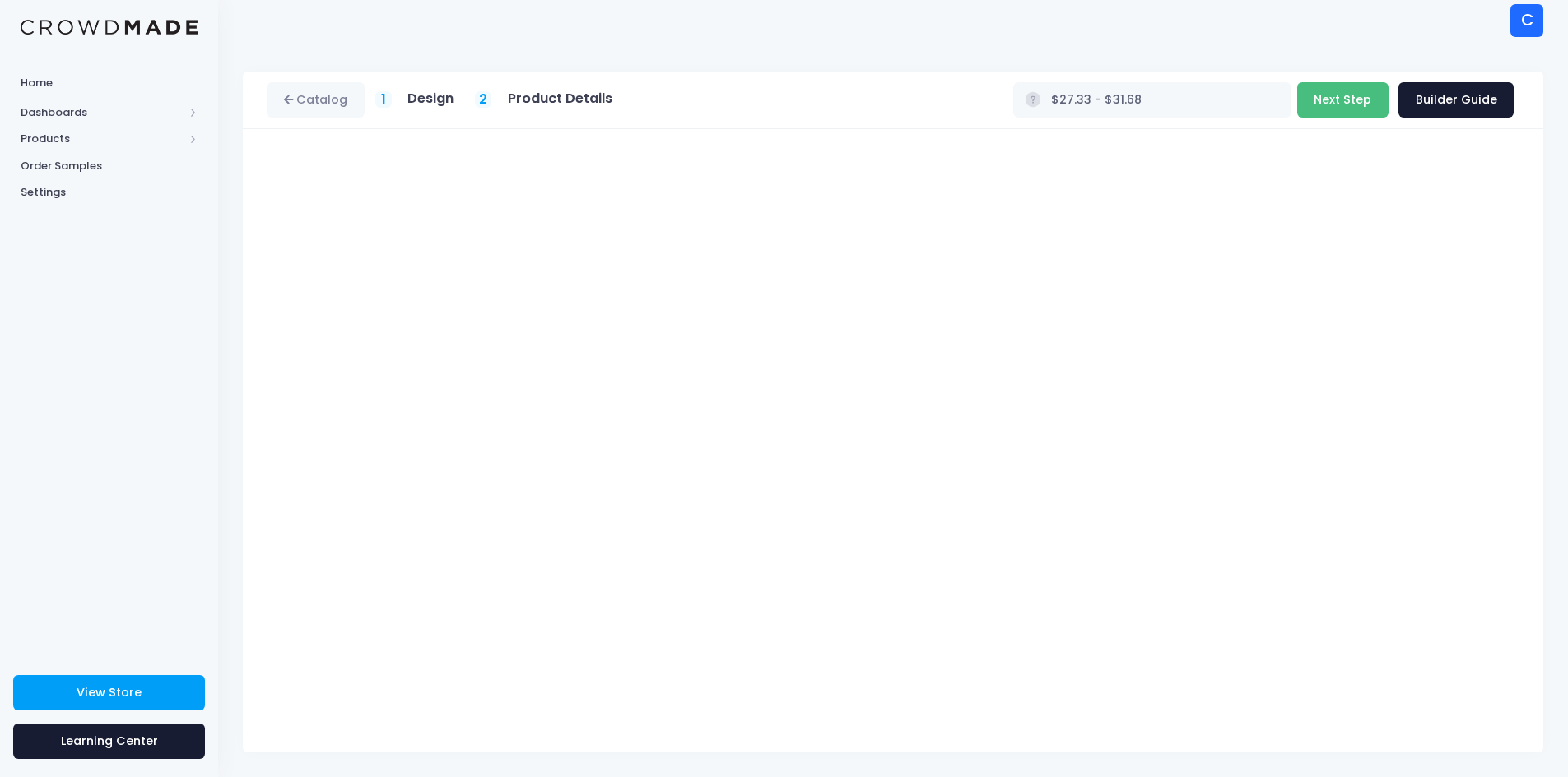
click at [1326, 102] on button "Next Step" at bounding box center [1342, 100] width 91 height 36
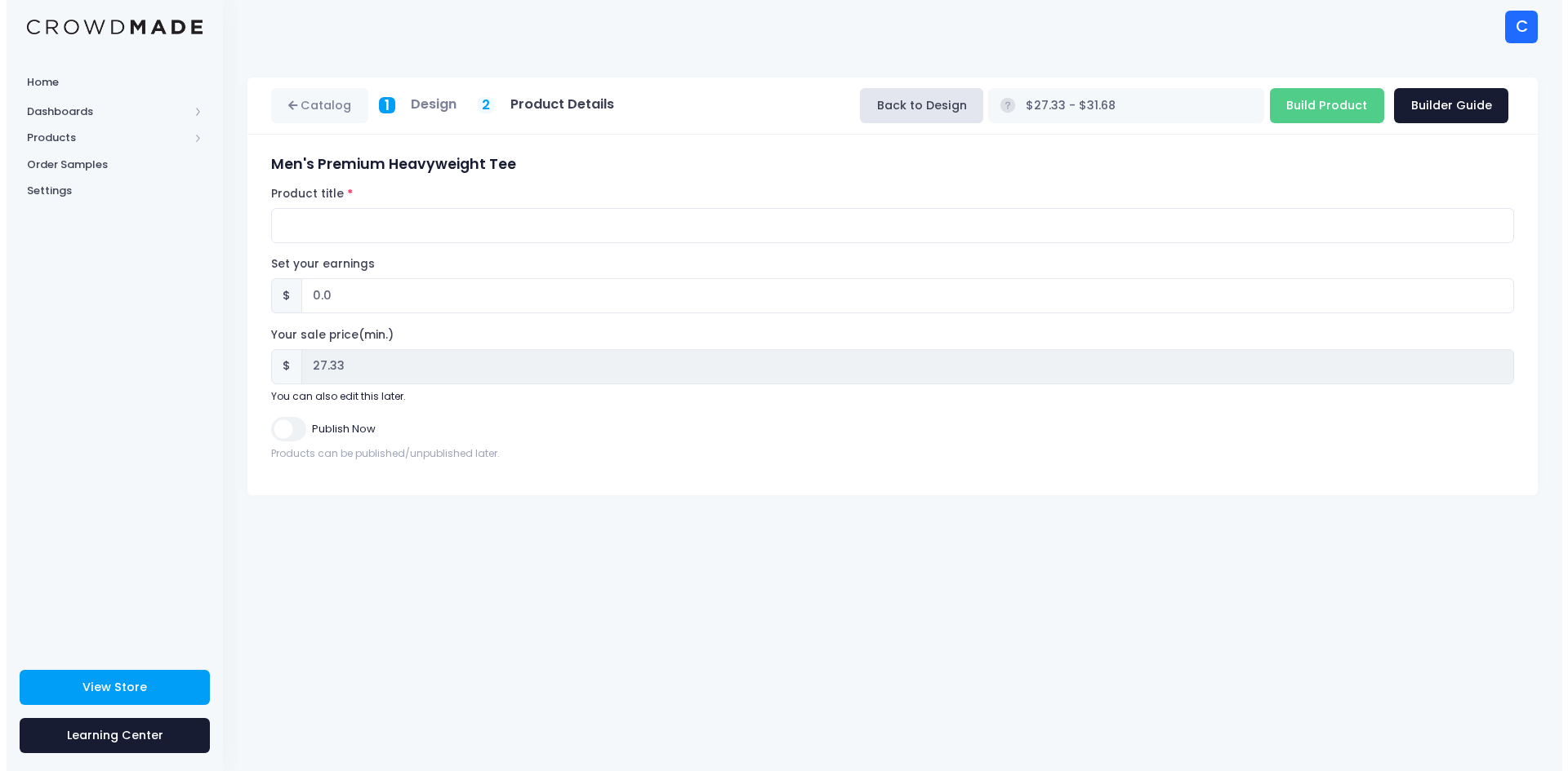
scroll to position [0, 0]
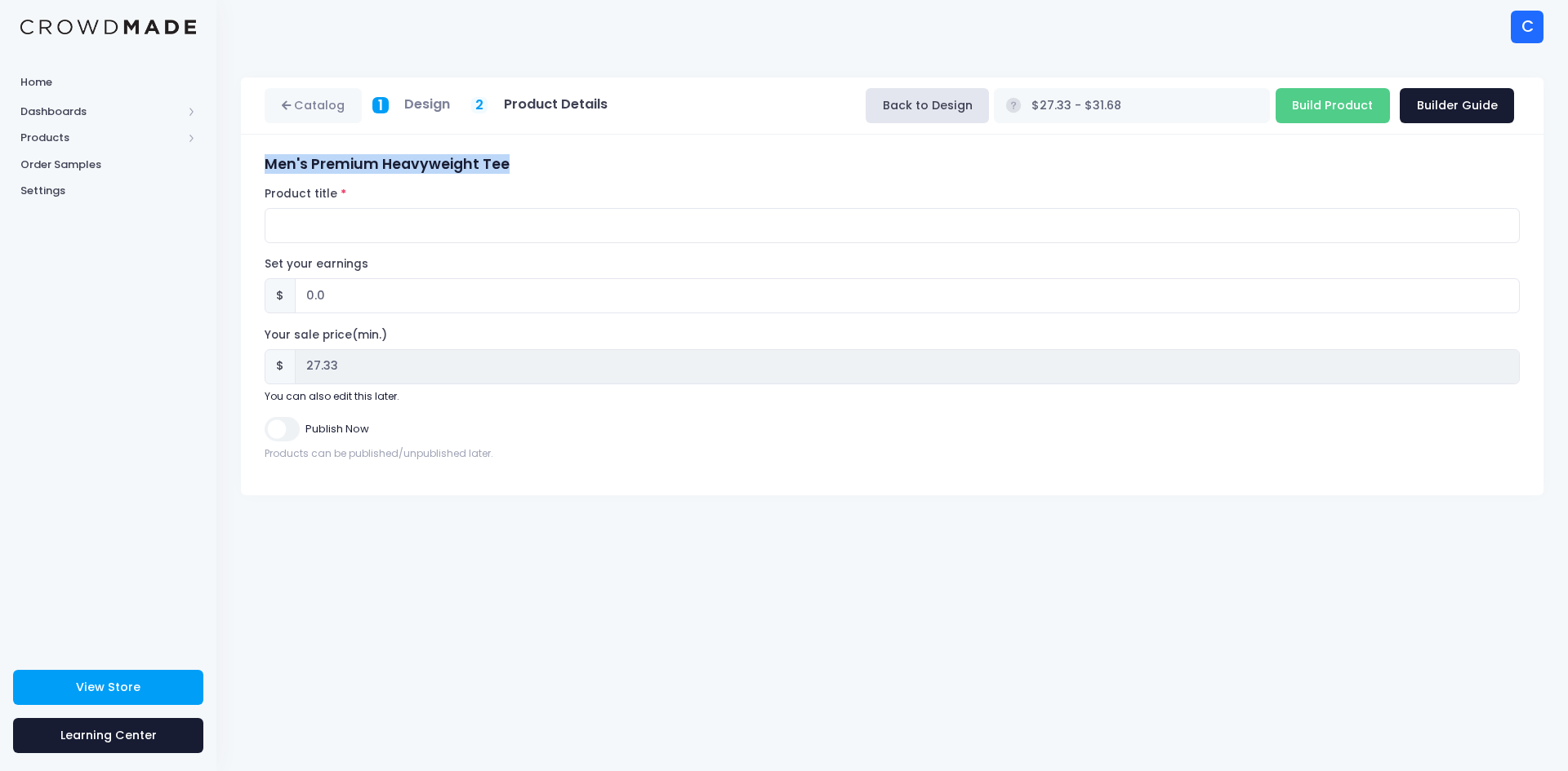
drag, startPoint x: 520, startPoint y: 163, endPoint x: 261, endPoint y: 170, distance: 259.1
click at [261, 170] on div "Men's Premium Heavyweight Tee Product title Set your earnings $ 0.0 Earnings ca…" at bounding box center [893, 315] width 1271 height 318
copy h3 "Men's Premium Heavyweight Tee"
click at [297, 222] on input "Product title" at bounding box center [892, 226] width 1255 height 35
paste input "Men's Premium Heavyweight Tee"
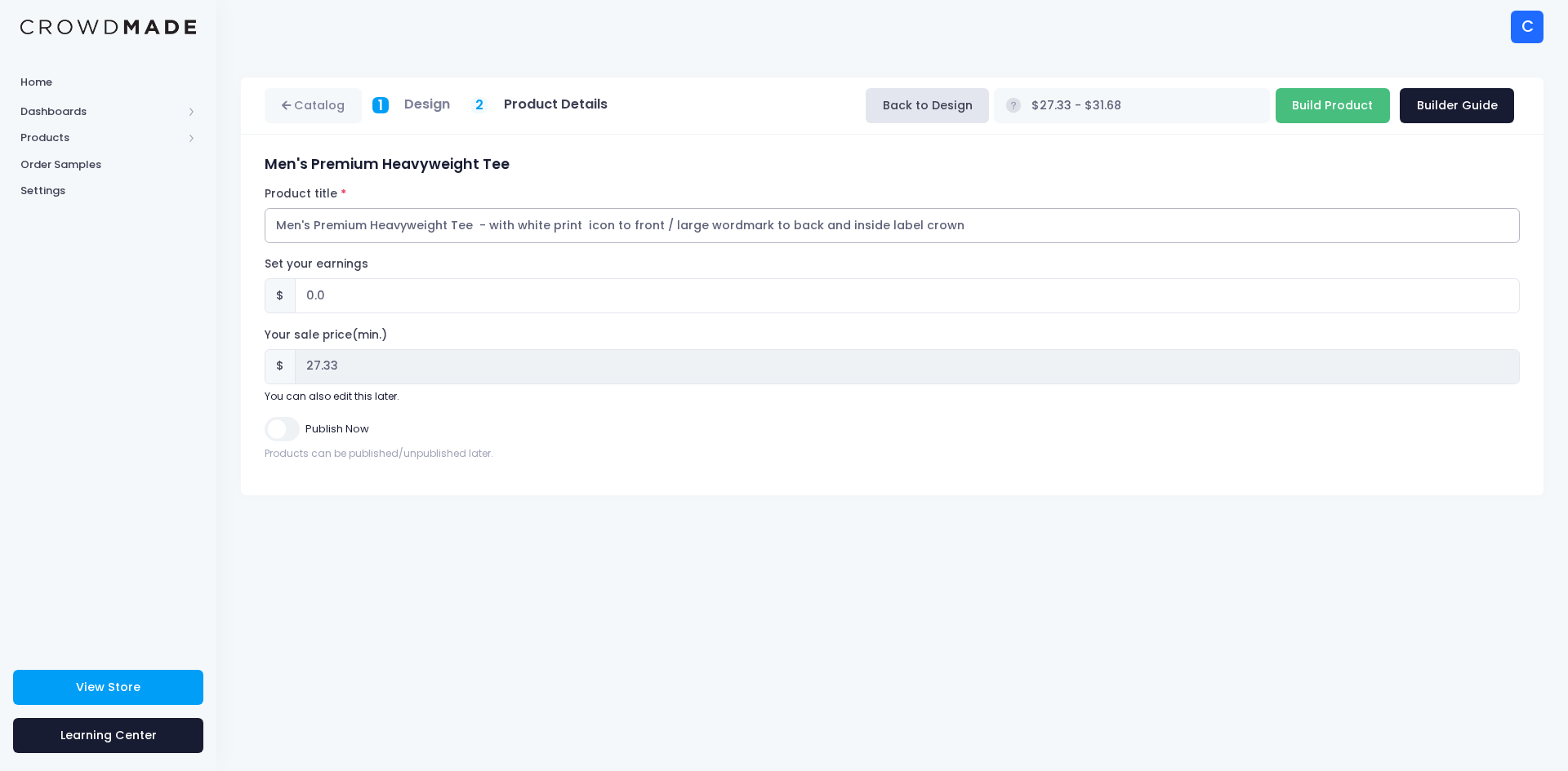
type input "Men's Premium Heavyweight Tee - with white print icon to front / large wordmark…"
click at [1314, 102] on input "Build Product" at bounding box center [1332, 106] width 115 height 35
type input "Building product..."
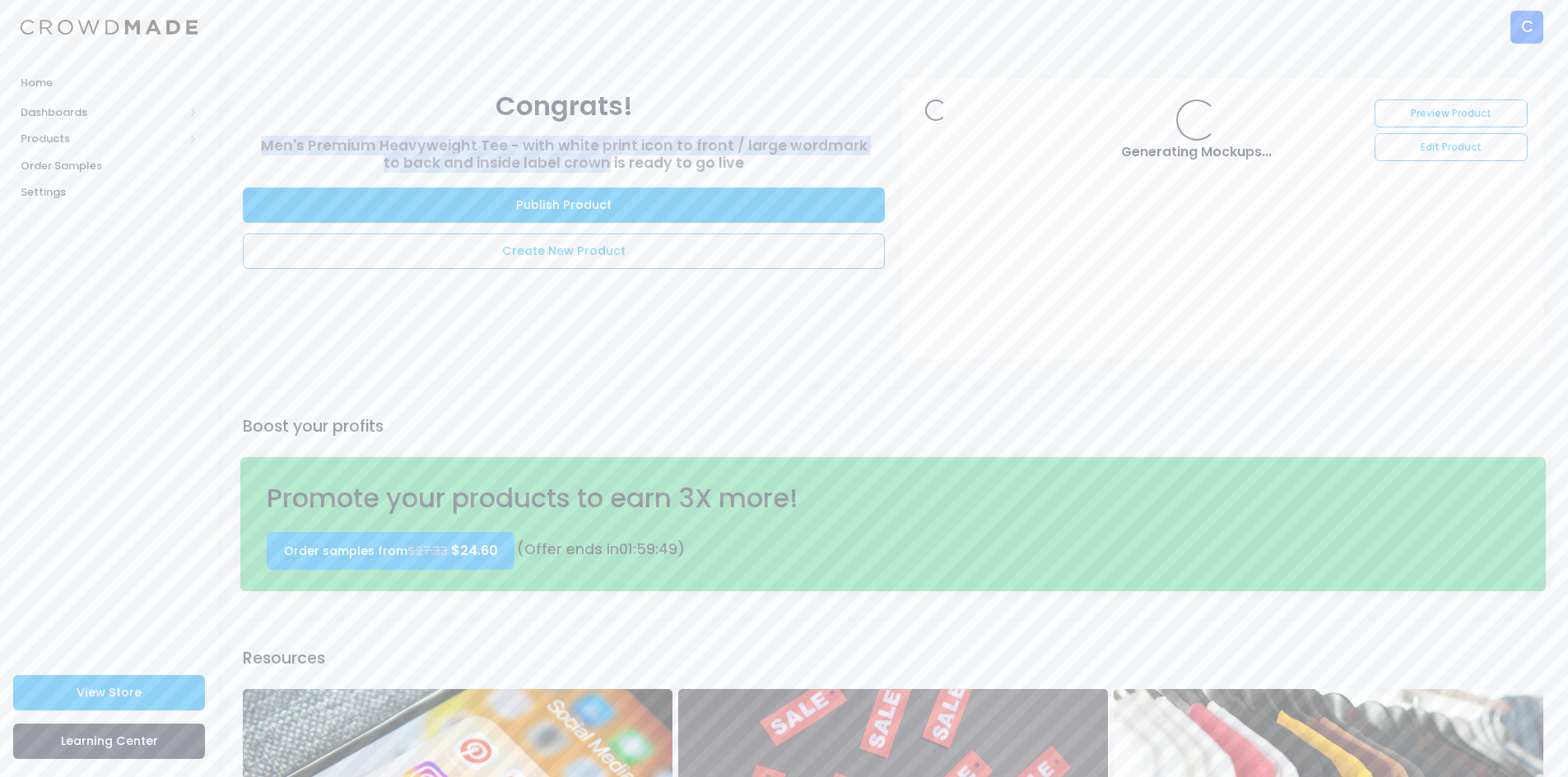
drag, startPoint x: 259, startPoint y: 145, endPoint x: 600, endPoint y: 164, distance: 341.5
click at [600, 164] on h3 "Men's Premium Heavyweight Tee - with white print icon to front / large wordmark…" at bounding box center [564, 154] width 642 height 35
copy h3 "Men's Premium Heavyweight Tee - with white print icon to front / large wordmark…"
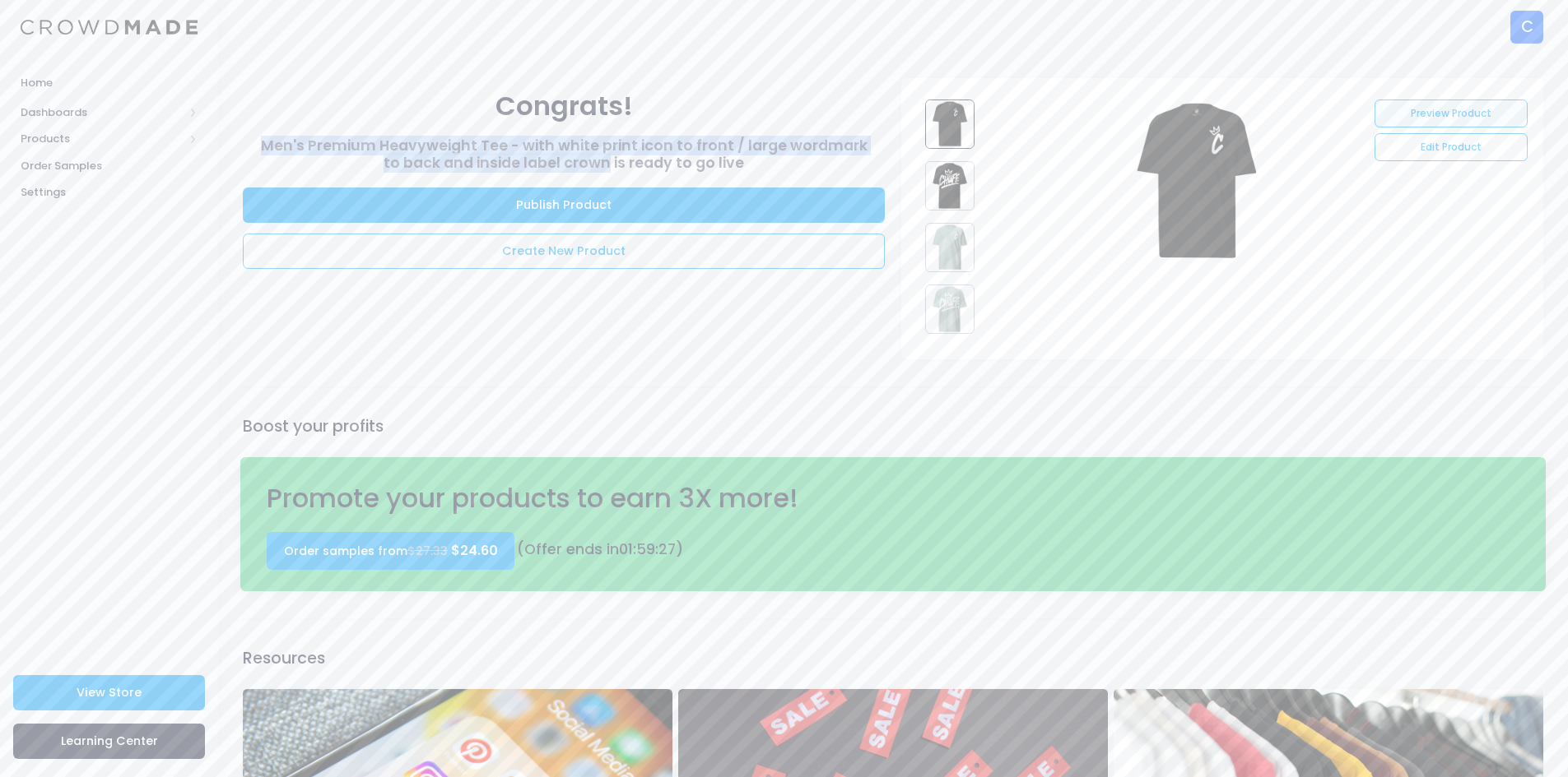
click at [1396, 109] on link "Preview Product" at bounding box center [1451, 114] width 152 height 28
click at [1428, 141] on link "Edit Product" at bounding box center [1451, 147] width 152 height 28
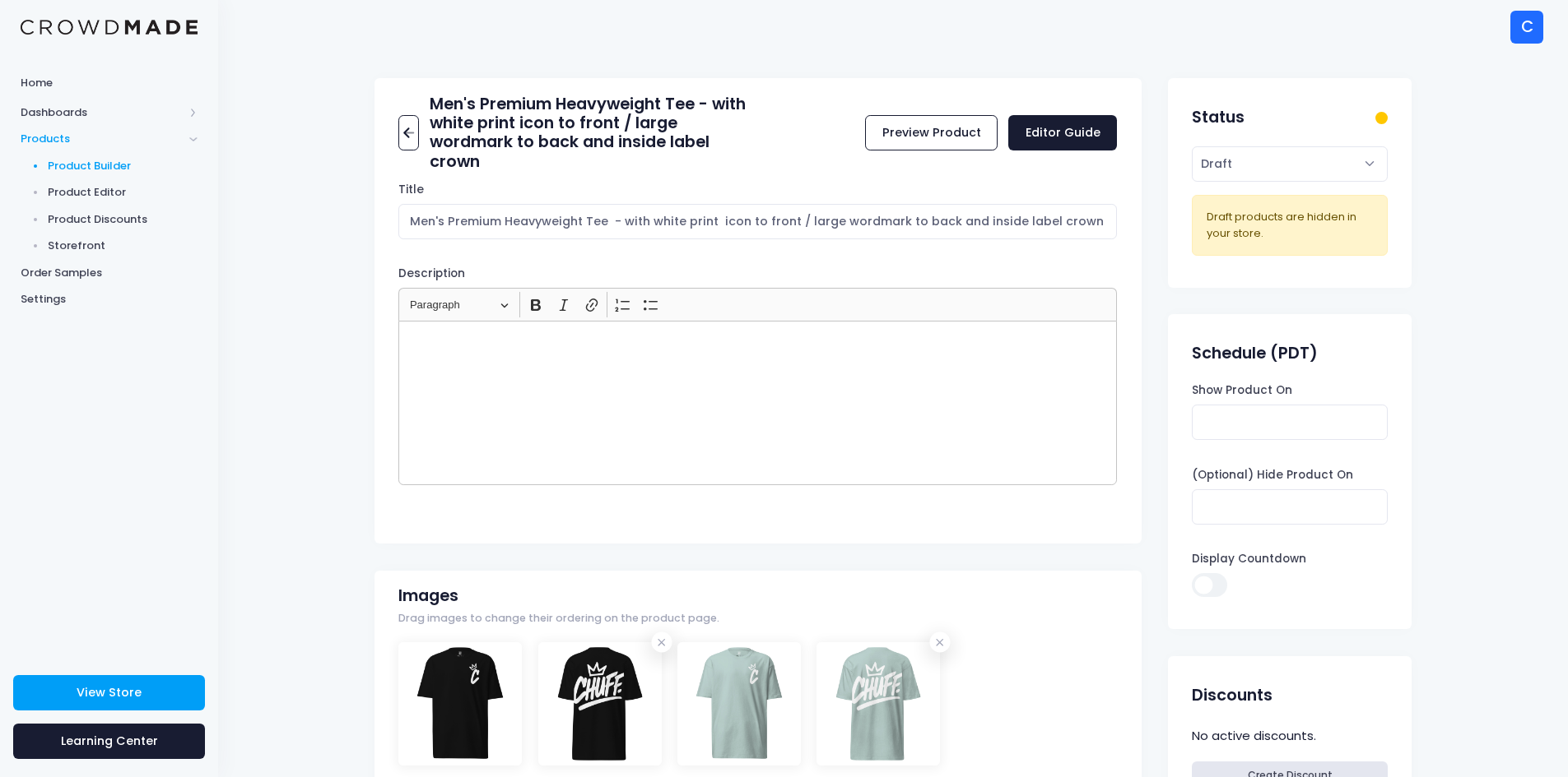
click at [111, 165] on span "Product Builder" at bounding box center [123, 166] width 150 height 17
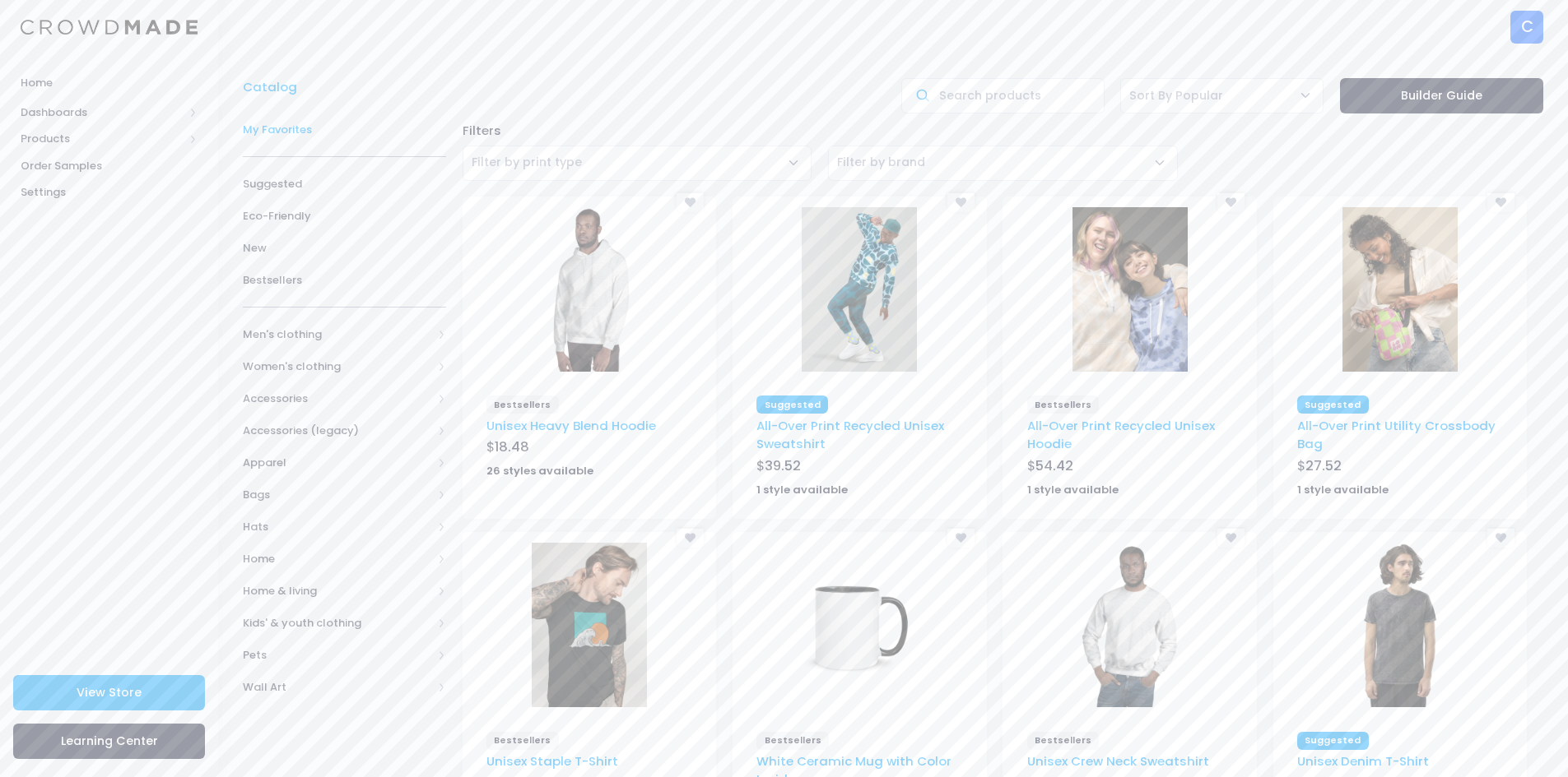
click at [305, 131] on span "My Favorites" at bounding box center [345, 130] width 203 height 17
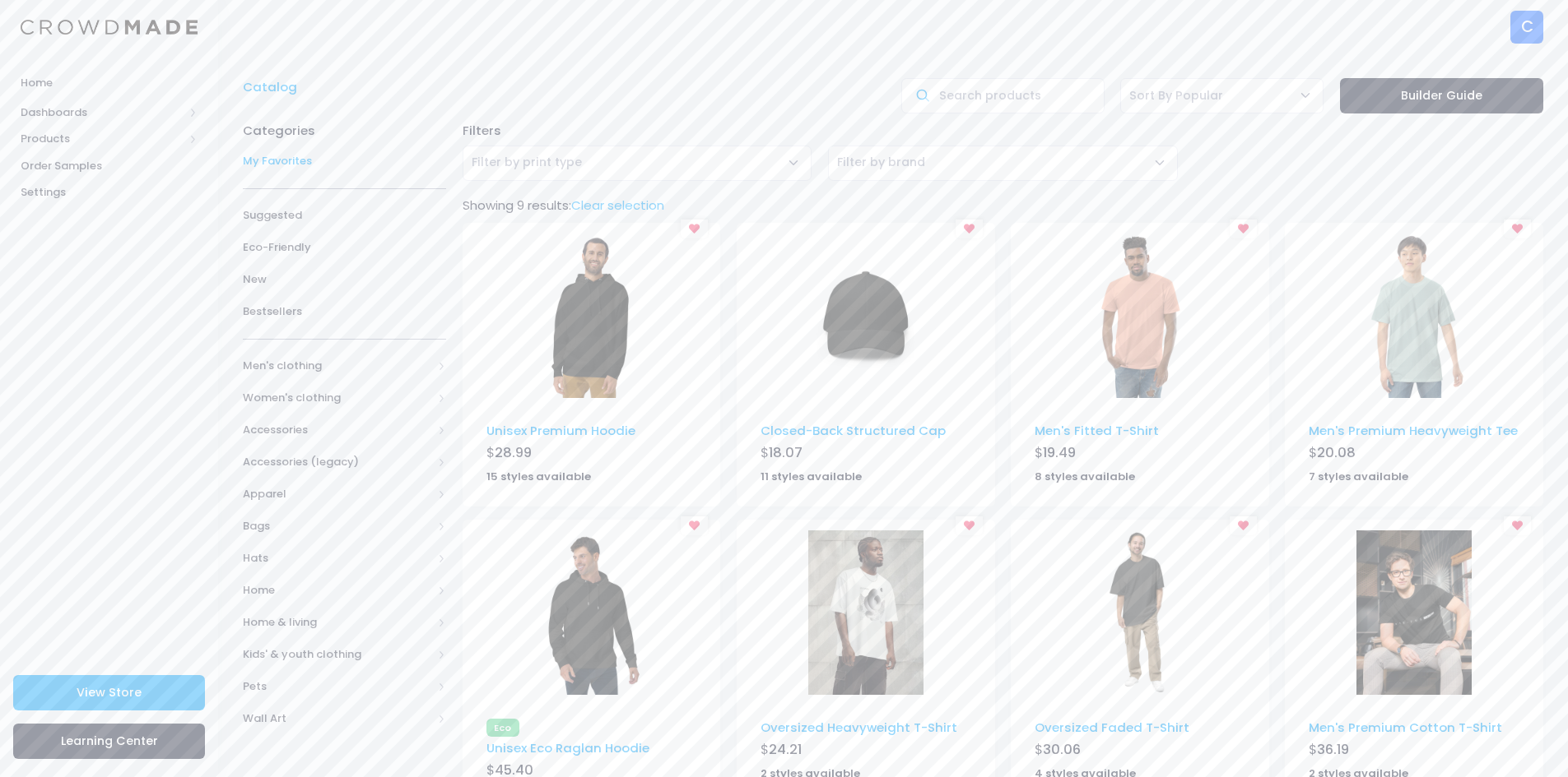
click at [1436, 336] on img at bounding box center [1413, 315] width 115 height 164
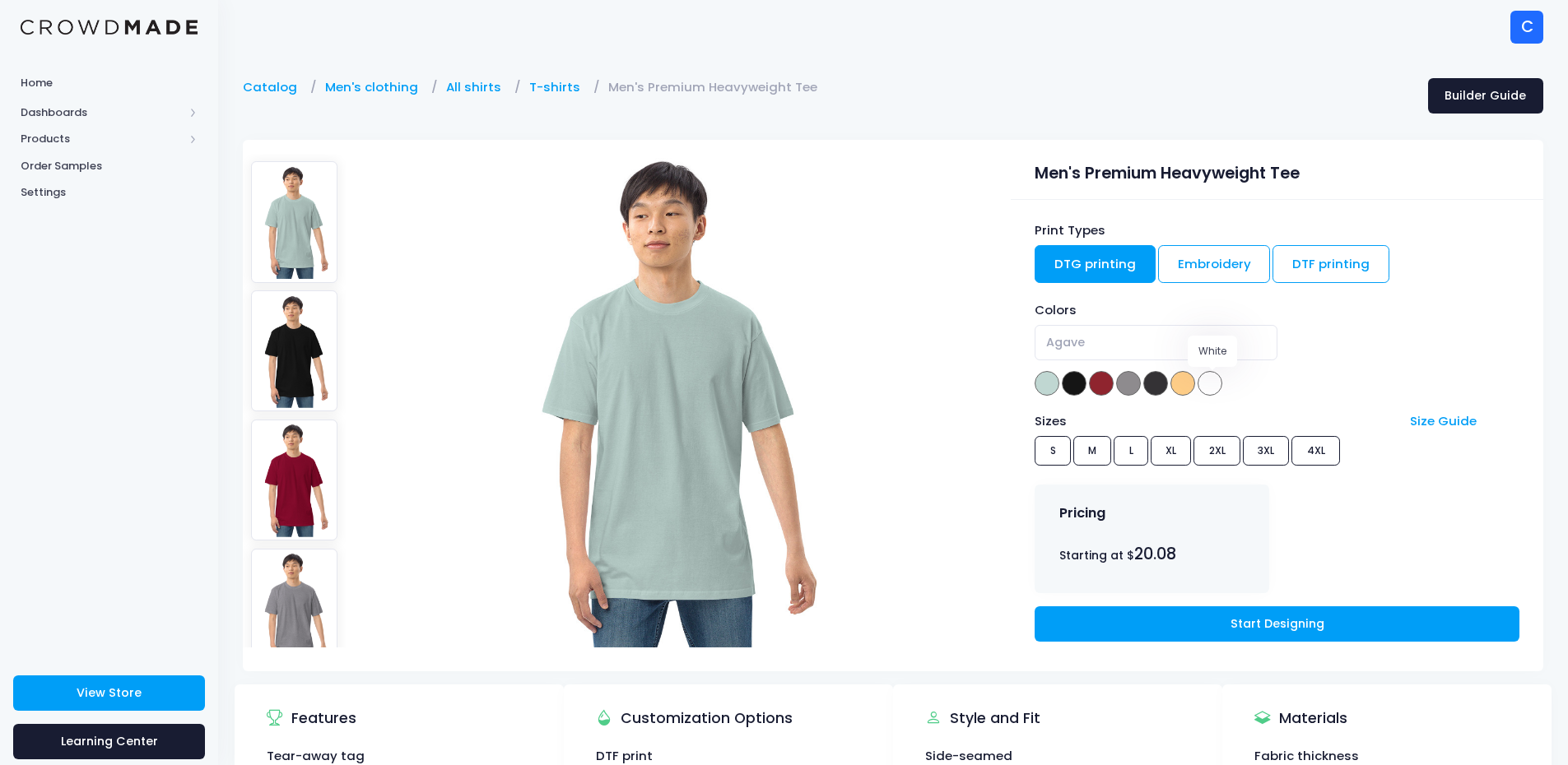
click at [1209, 385] on span at bounding box center [1209, 383] width 24 height 24
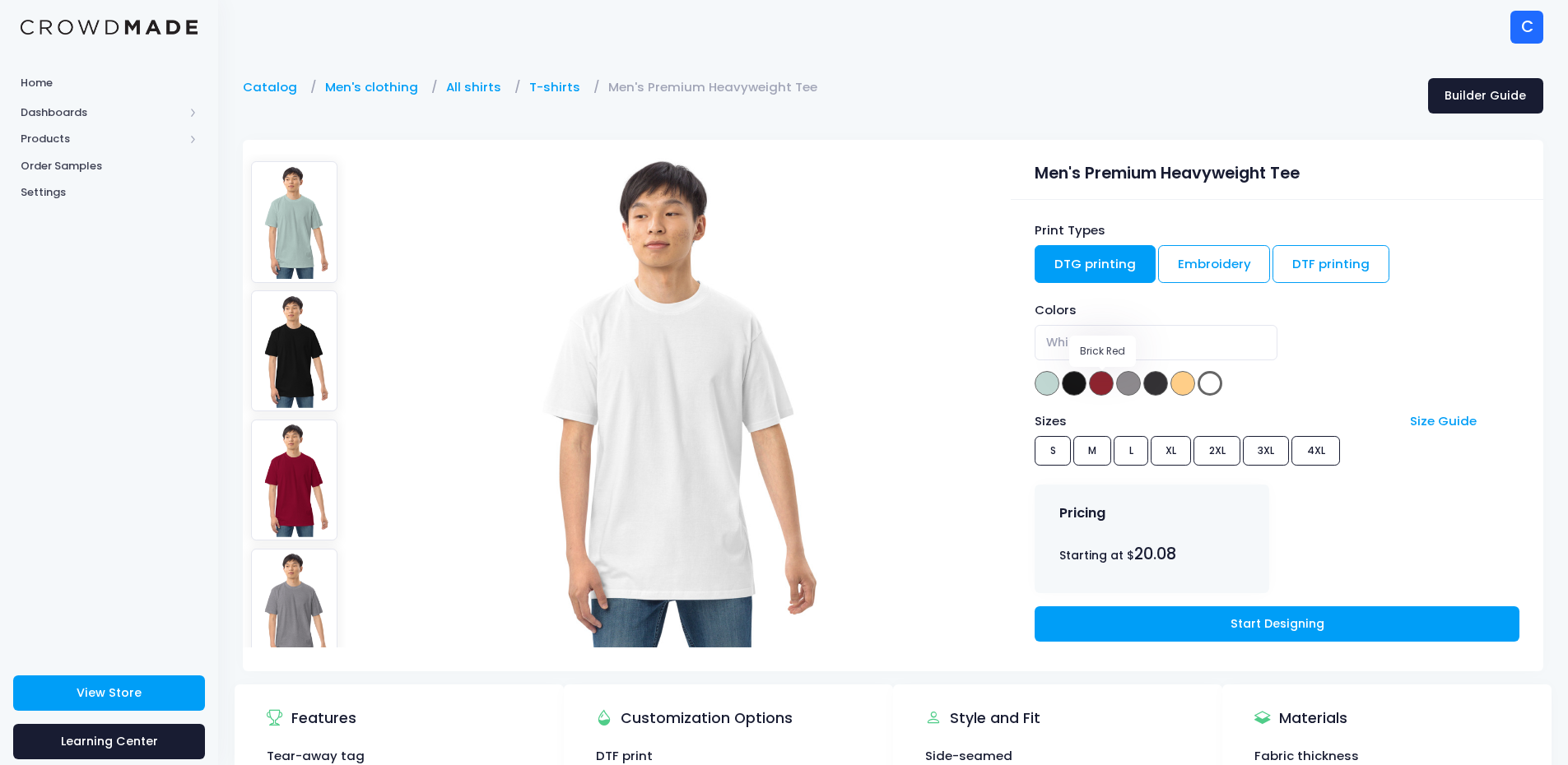
click at [1104, 380] on span at bounding box center [1101, 383] width 24 height 24
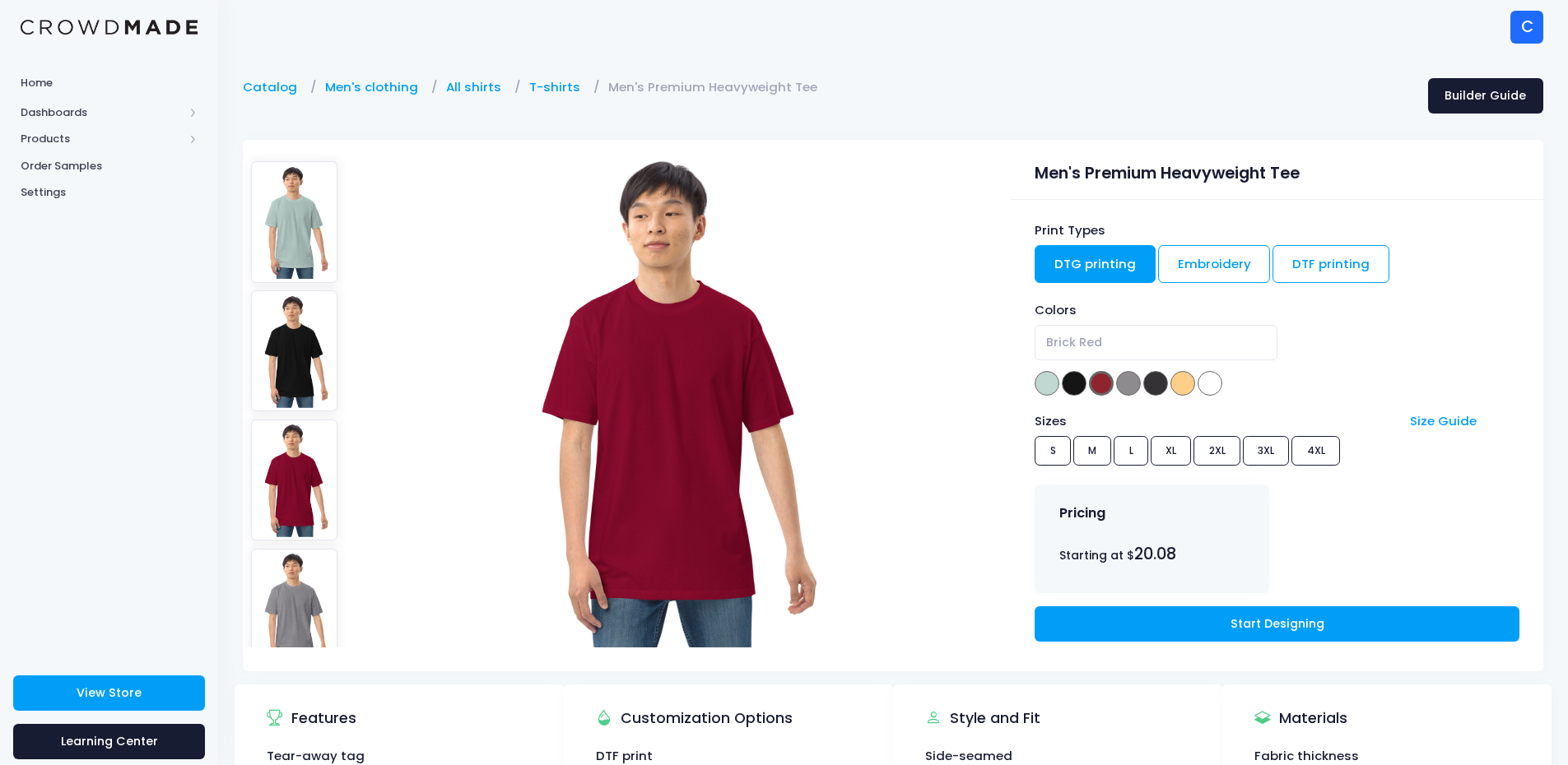
click at [1172, 386] on div "Colors Agave Black Brick Red Carbon Grey Charcoal Heather Vintage Gold White Br…" at bounding box center [1276, 349] width 484 height 97
click at [1183, 390] on span at bounding box center [1182, 383] width 24 height 24
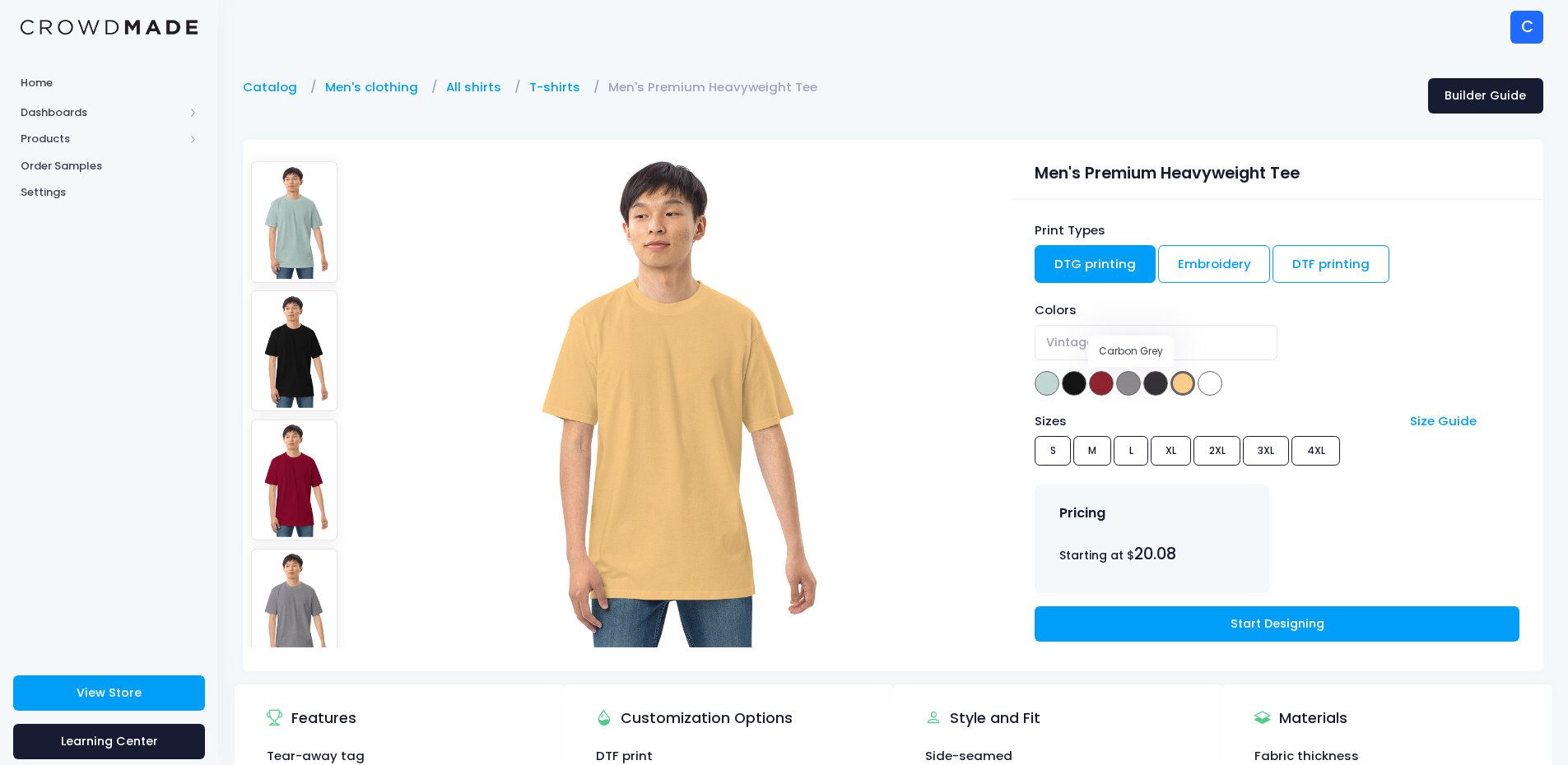
click at [1126, 388] on span at bounding box center [1129, 383] width 24 height 24
select select "Carbon Grey"
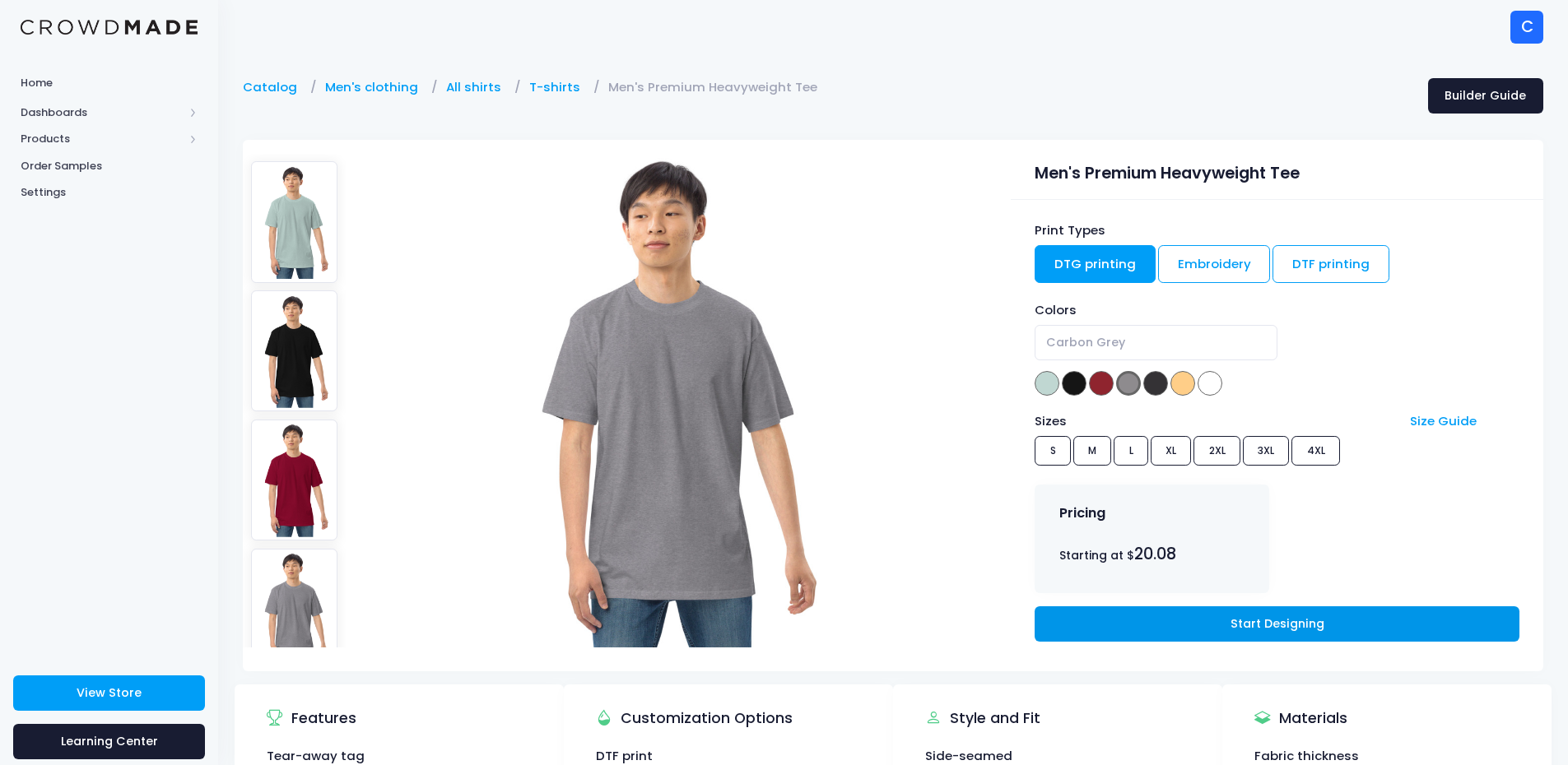
click at [1272, 611] on link "Start Designing" at bounding box center [1276, 624] width 484 height 36
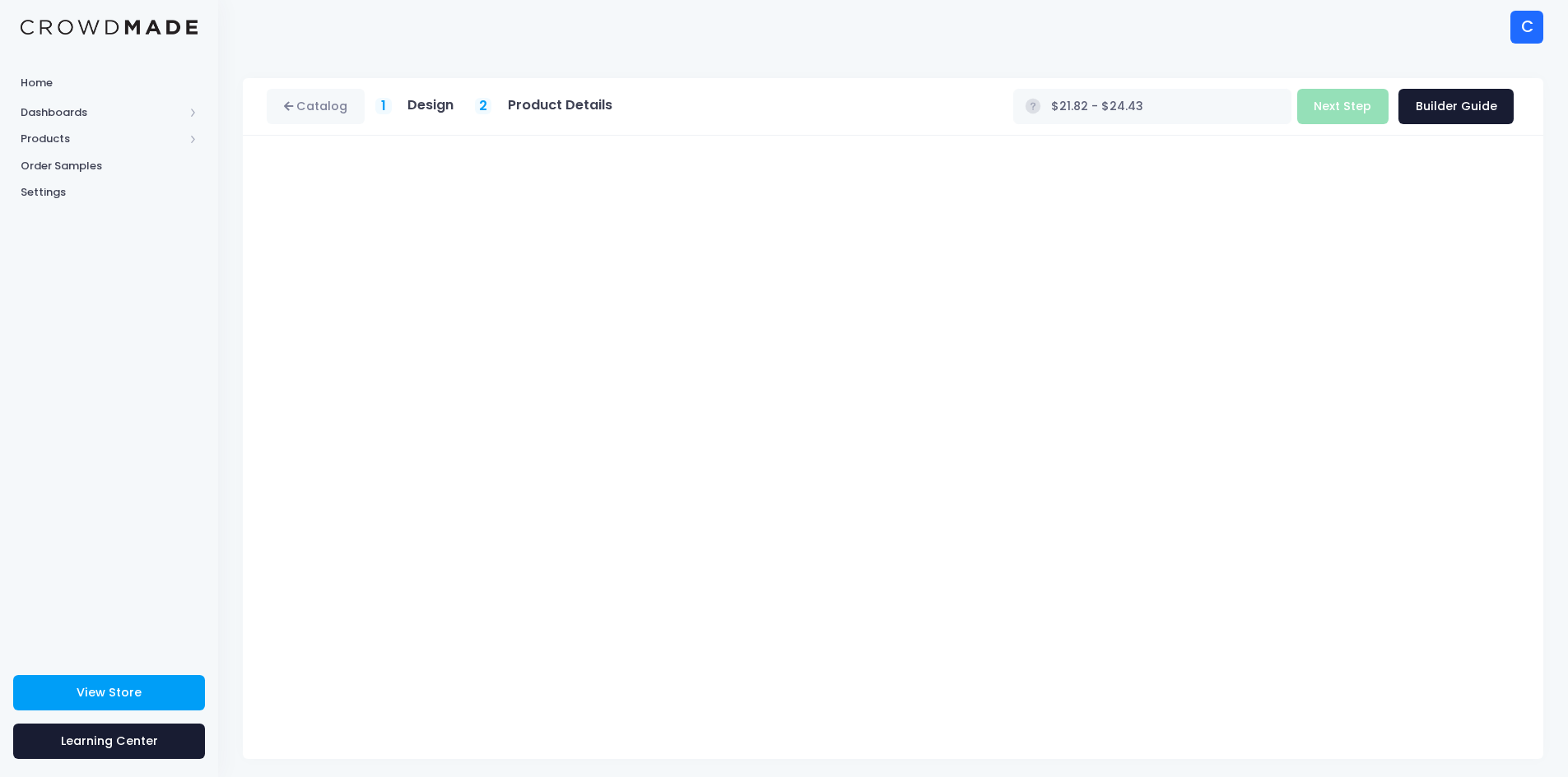
type input "$20.08 - $24.43"
click at [337, 112] on link "Catalog" at bounding box center [315, 107] width 98 height 36
click at [403, 104] on div "1 Design" at bounding box center [415, 106] width 79 height 19
click at [444, 101] on h5 "Design" at bounding box center [430, 105] width 46 height 17
drag, startPoint x: 346, startPoint y: 108, endPoint x: 336, endPoint y: 115, distance: 12.2
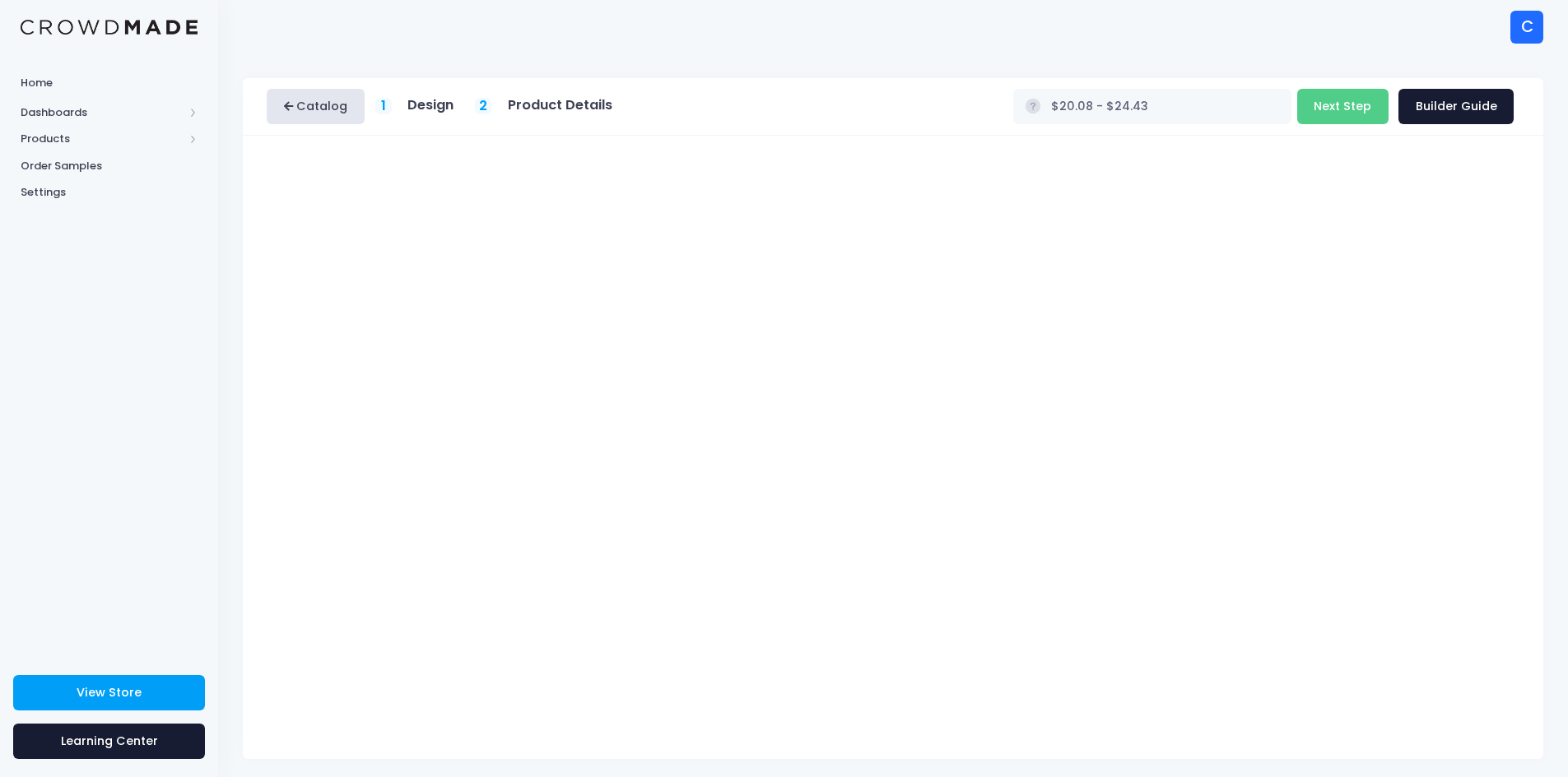
click at [344, 108] on link "Catalog" at bounding box center [315, 107] width 98 height 36
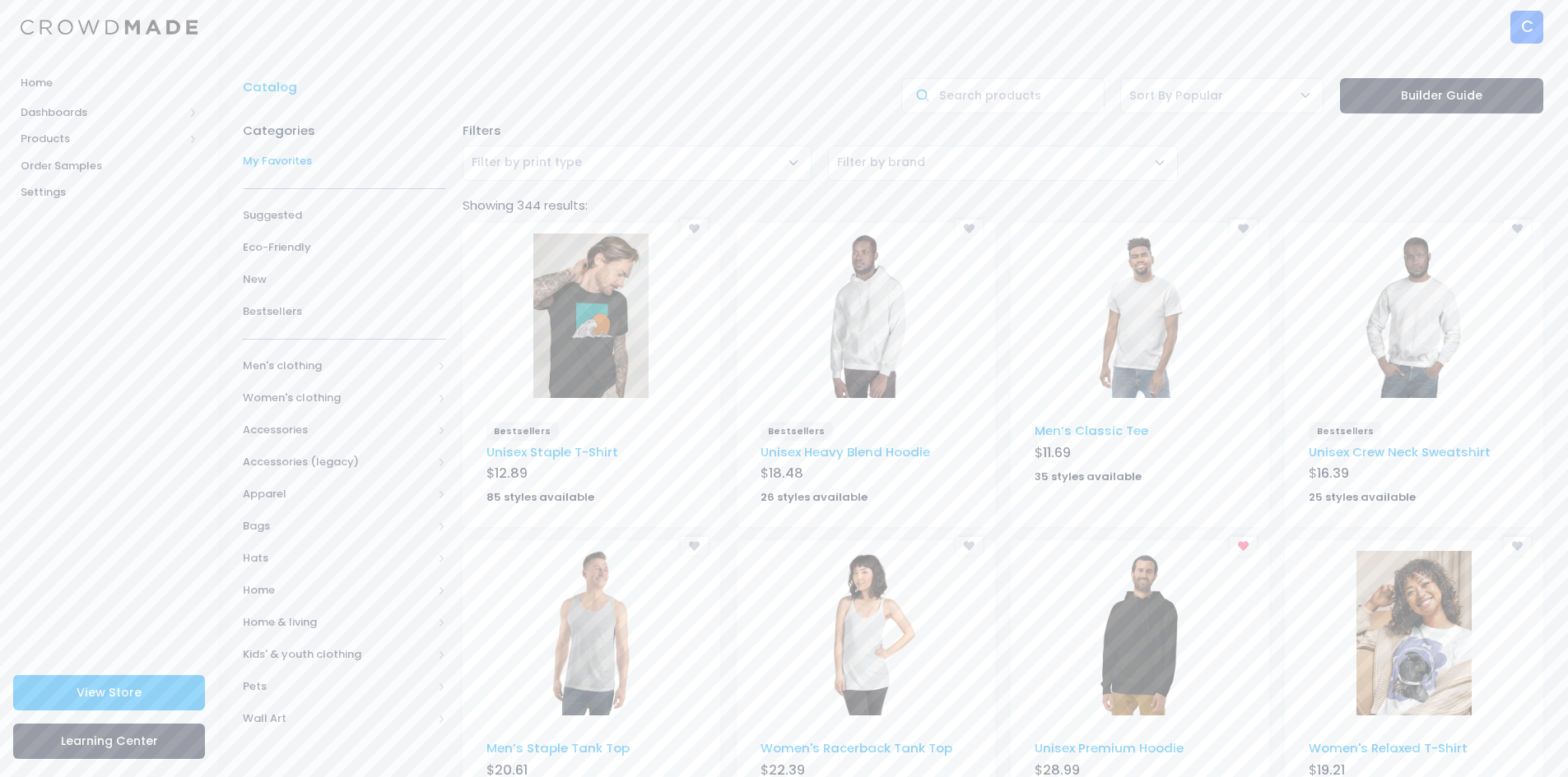
click at [300, 169] on span "My Favorites" at bounding box center [345, 161] width 203 height 17
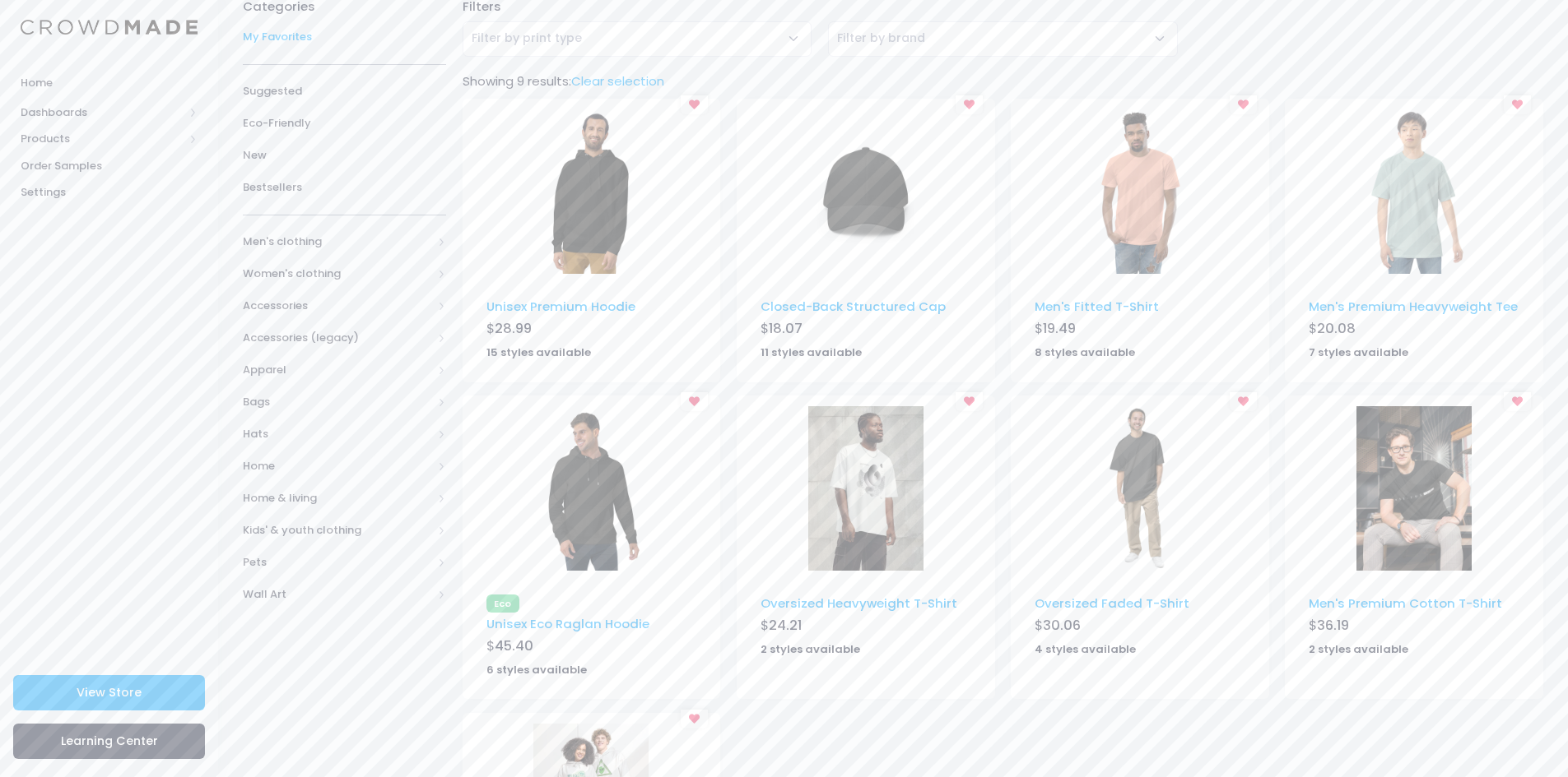
scroll to position [164, 0]
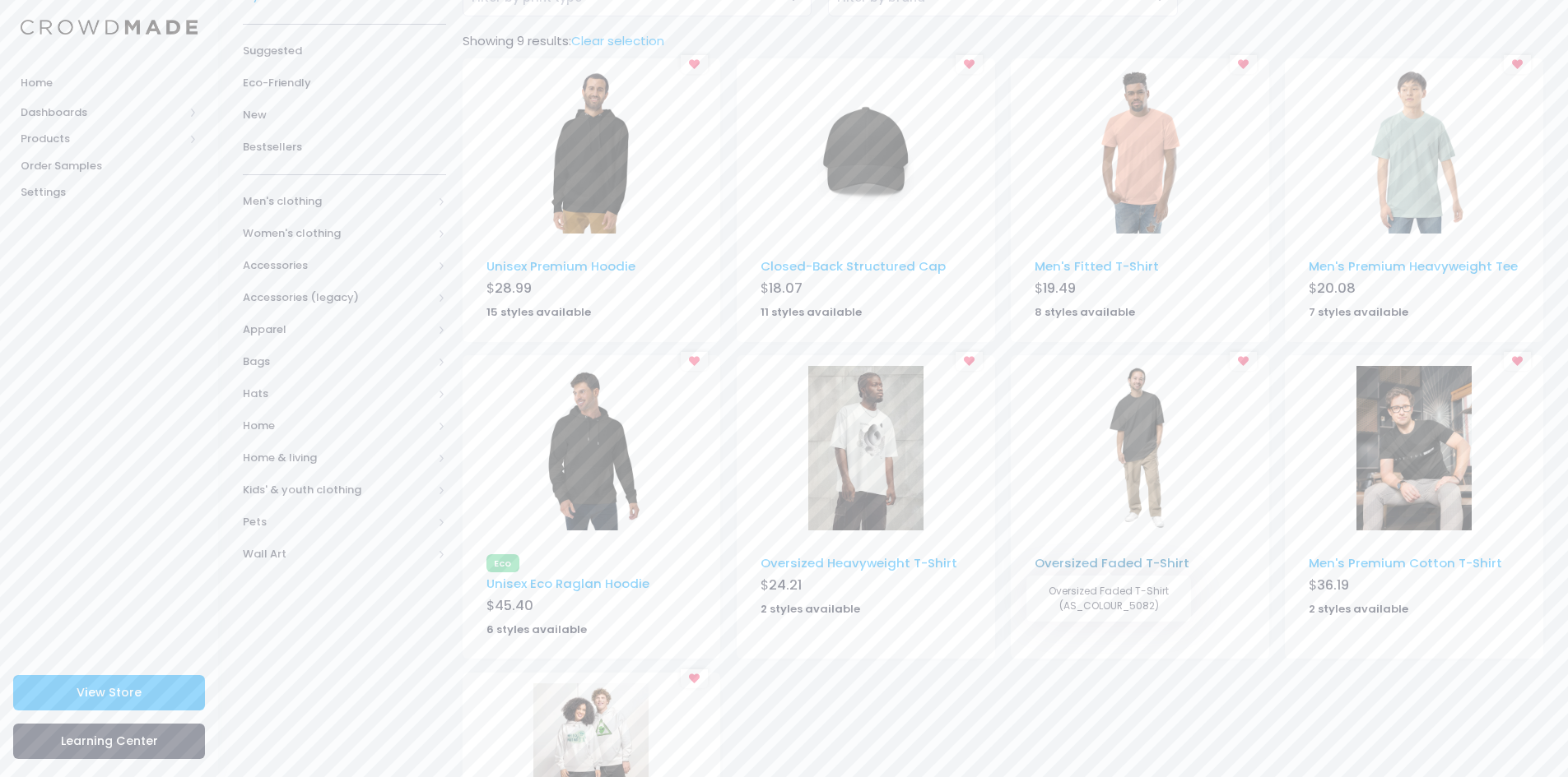
click at [1073, 563] on link "Oversized Faded T-Shirt" at bounding box center [1112, 563] width 155 height 17
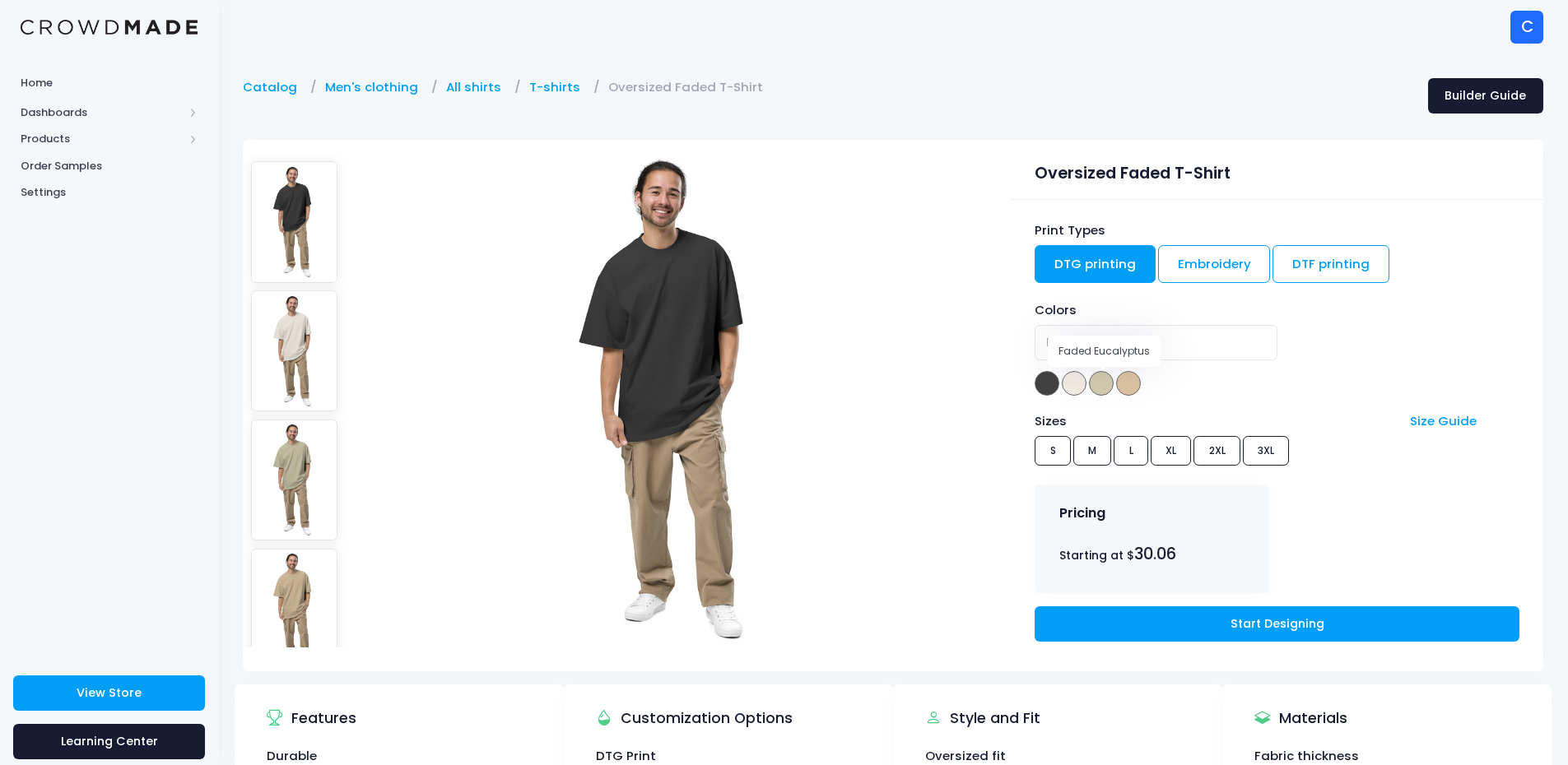
click at [1093, 388] on span at bounding box center [1101, 383] width 24 height 24
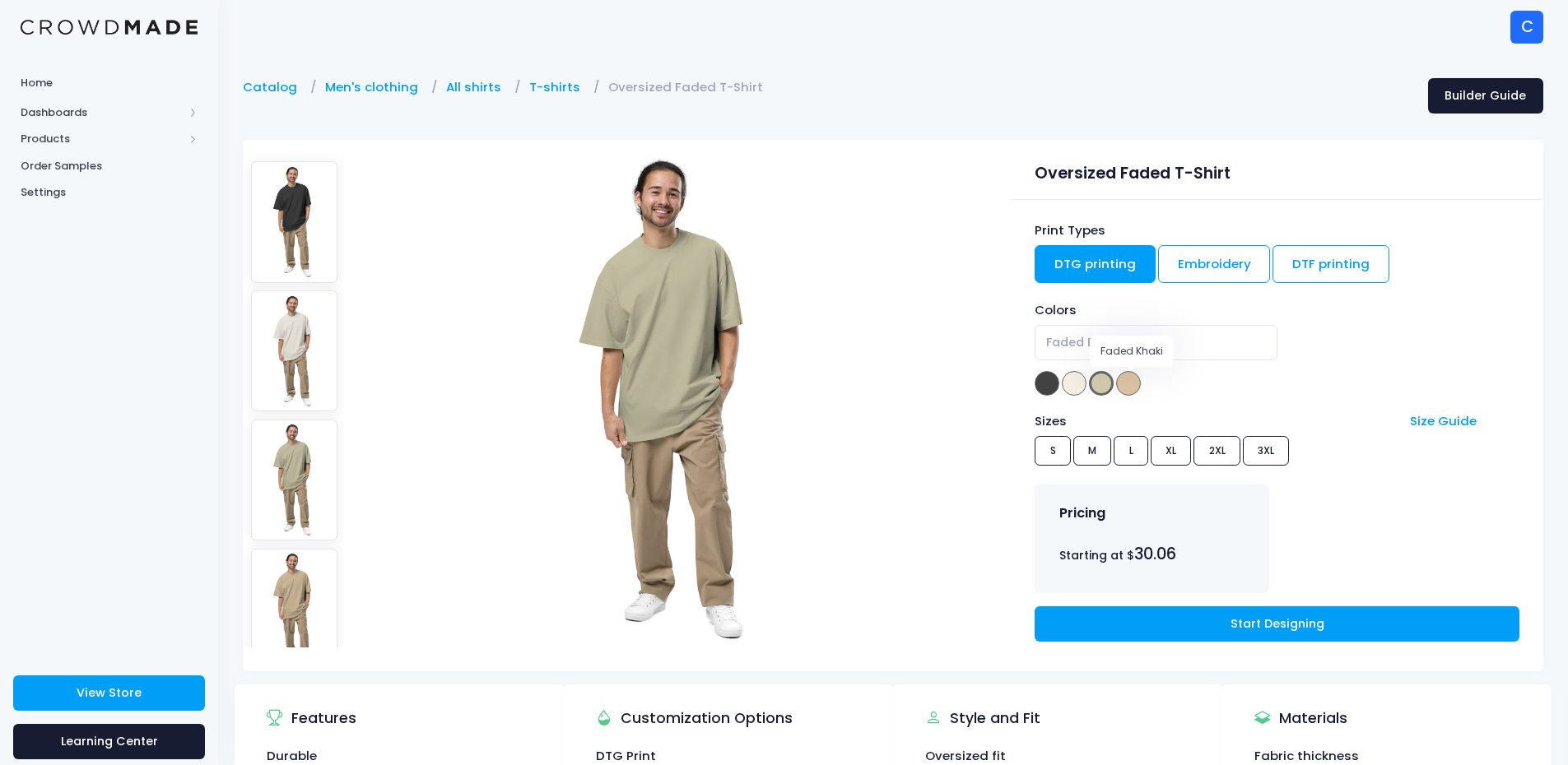
click at [1133, 379] on span at bounding box center [1129, 383] width 24 height 24
click at [1068, 386] on span at bounding box center [1074, 383] width 24 height 24
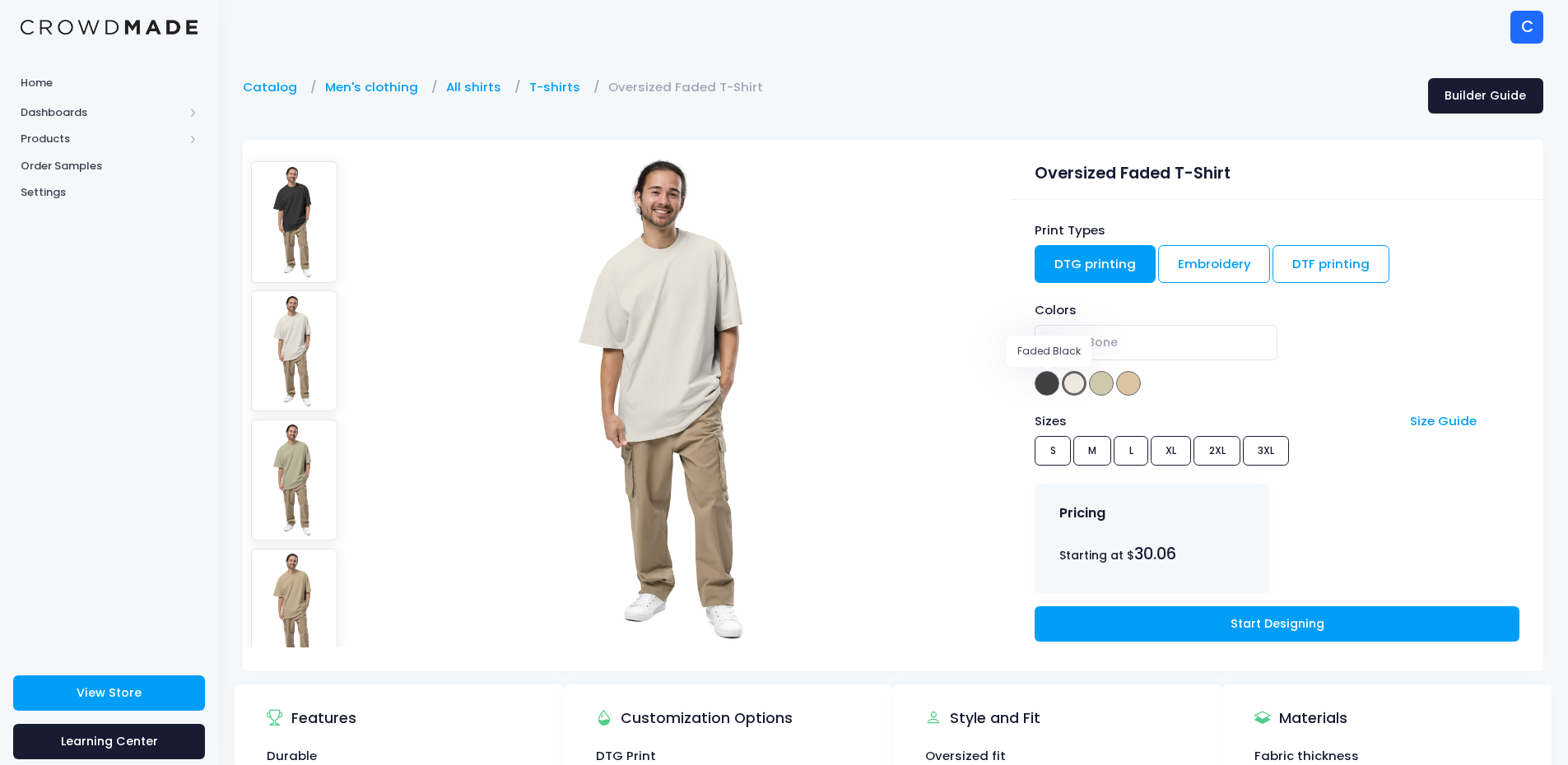
click at [1048, 384] on span at bounding box center [1047, 383] width 24 height 24
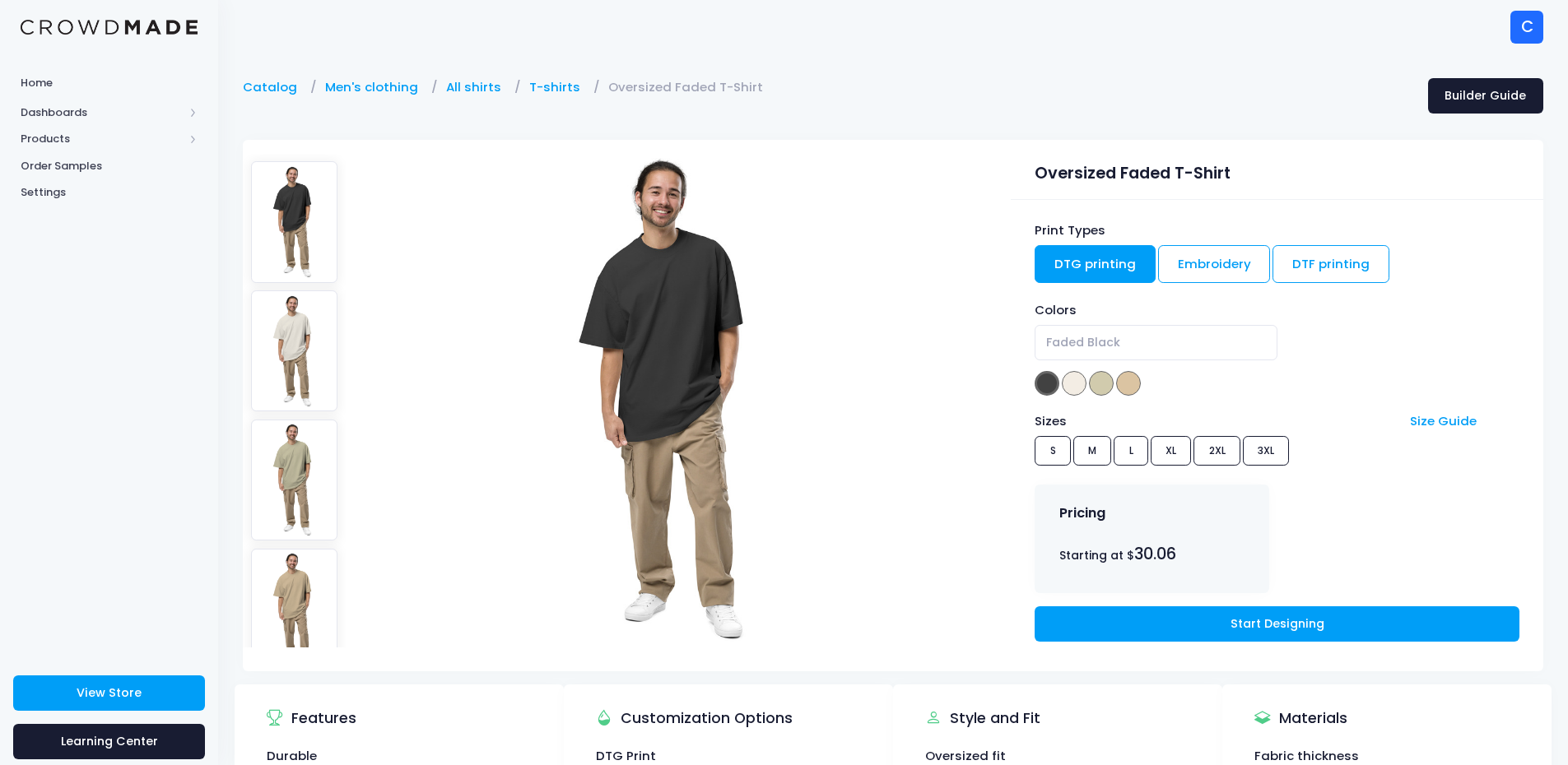
click at [291, 316] on img at bounding box center [294, 350] width 87 height 121
select select "Faded Bone"
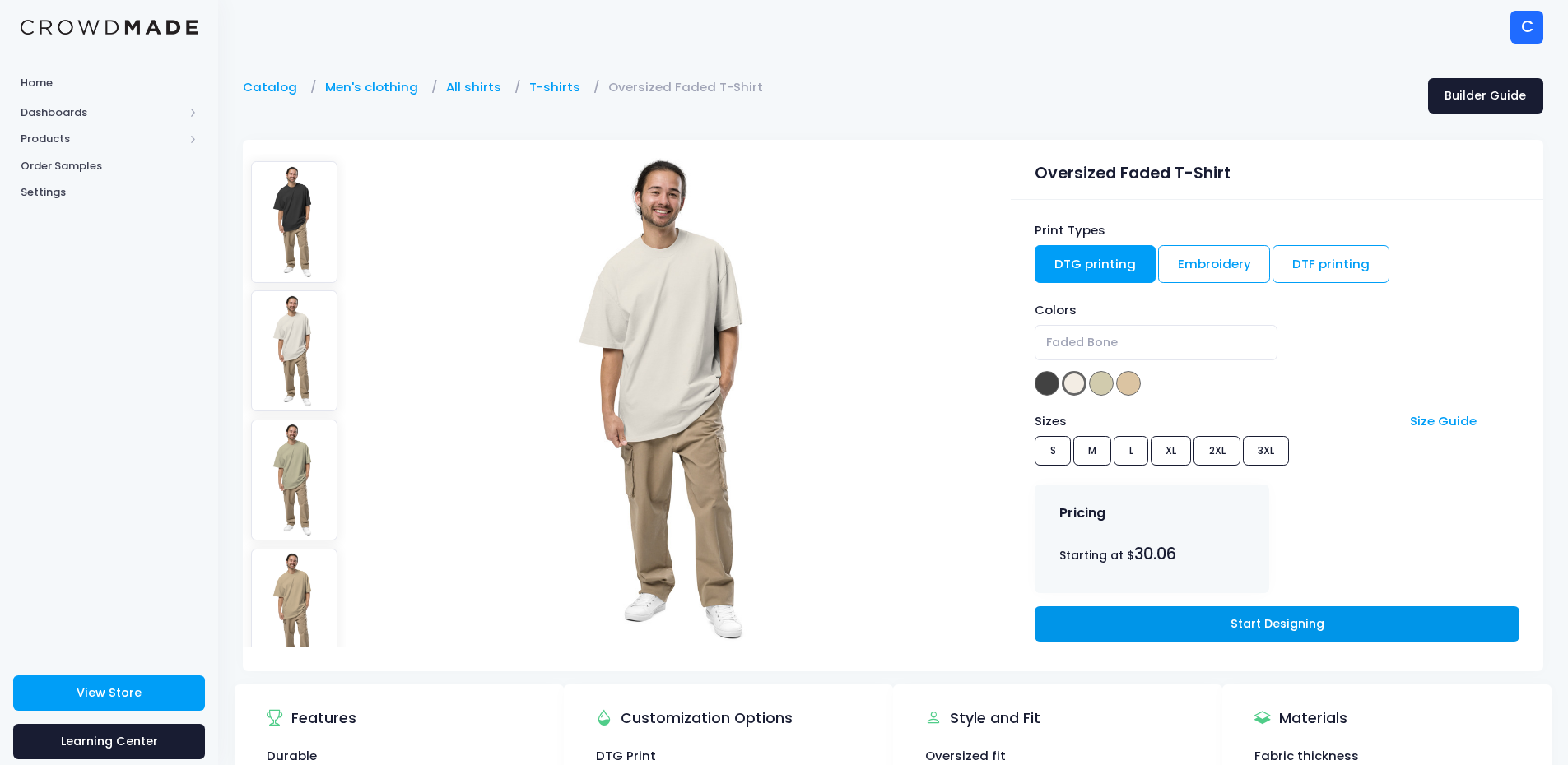
click at [1242, 615] on link "Start Designing" at bounding box center [1276, 624] width 484 height 36
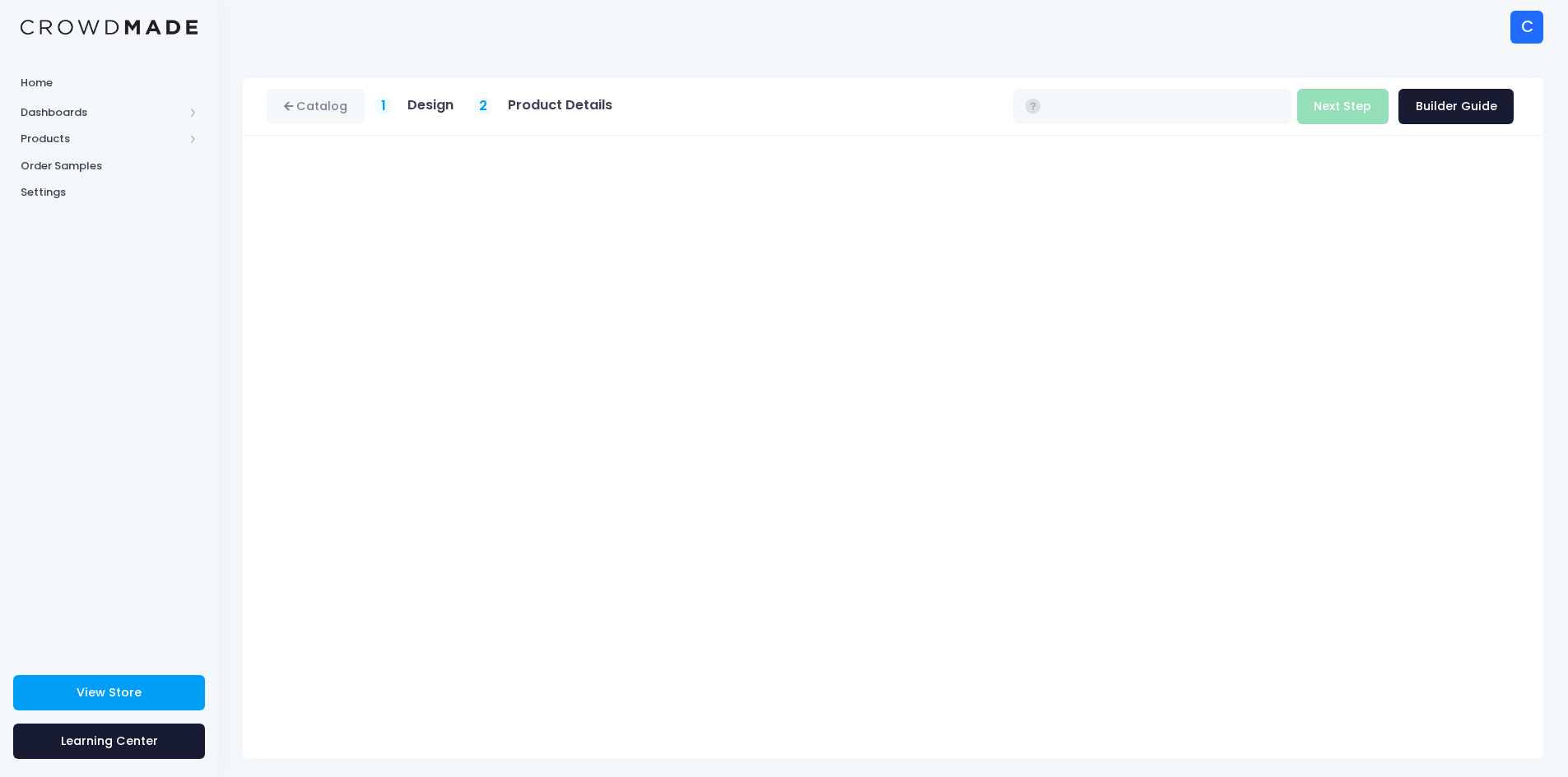
type input "$30.06 - $32.63"
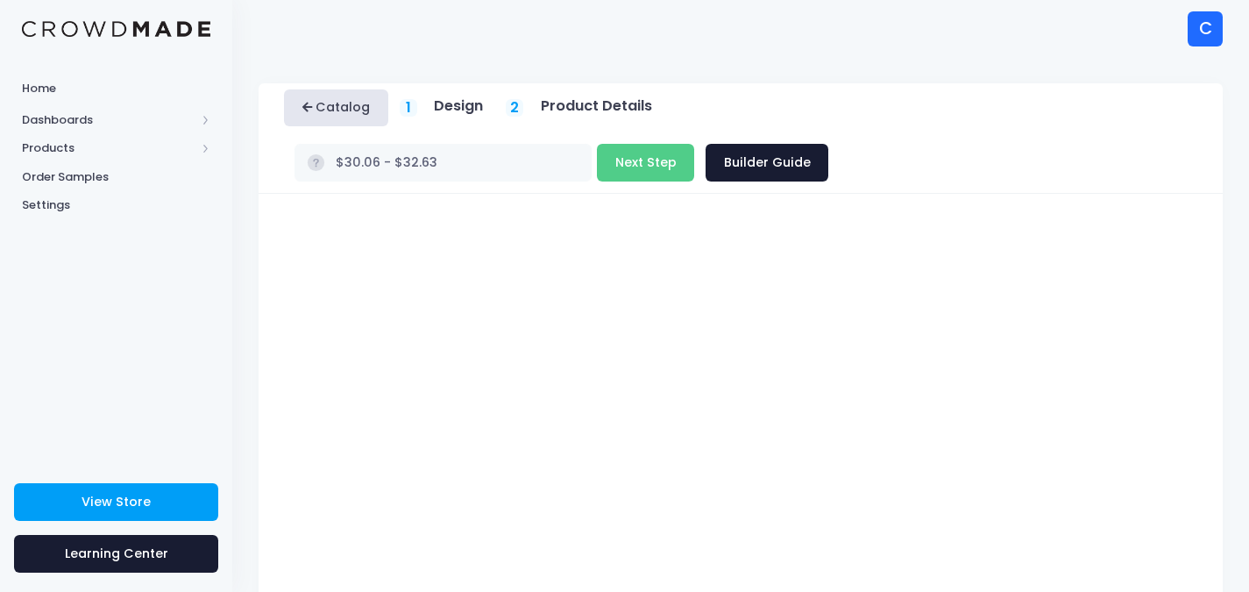
click at [346, 110] on link "Catalog" at bounding box center [336, 108] width 104 height 38
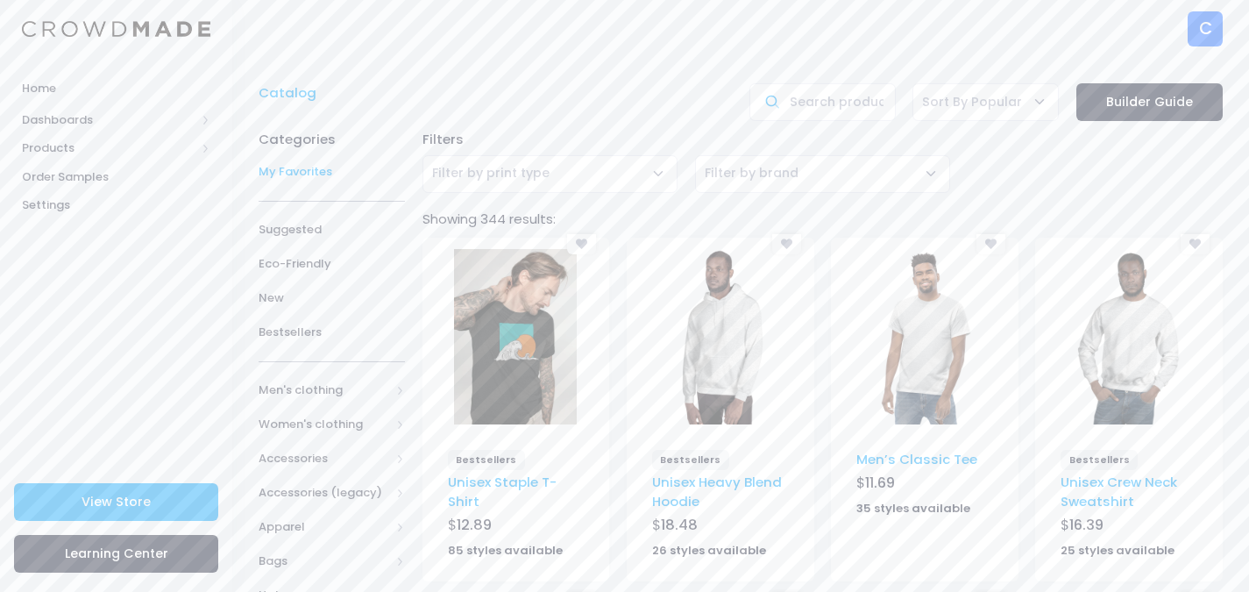
click at [302, 170] on span "My Favorites" at bounding box center [332, 172] width 146 height 18
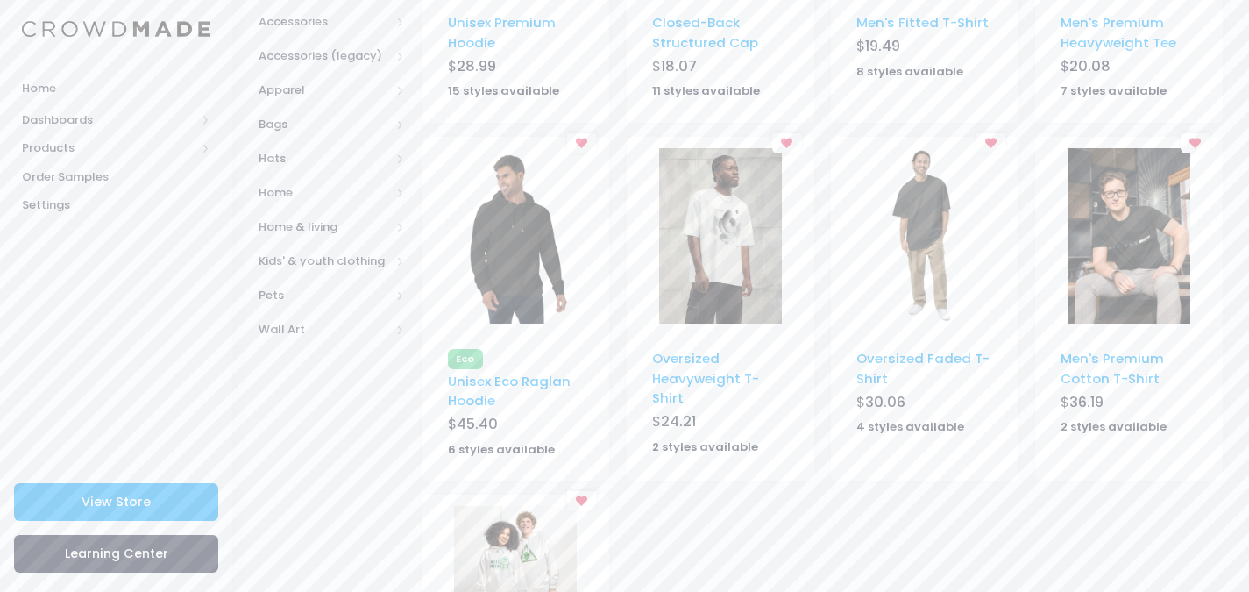
scroll to position [438, 0]
click at [707, 359] on link "Oversized Heavyweight T-Shirt" at bounding box center [705, 376] width 107 height 58
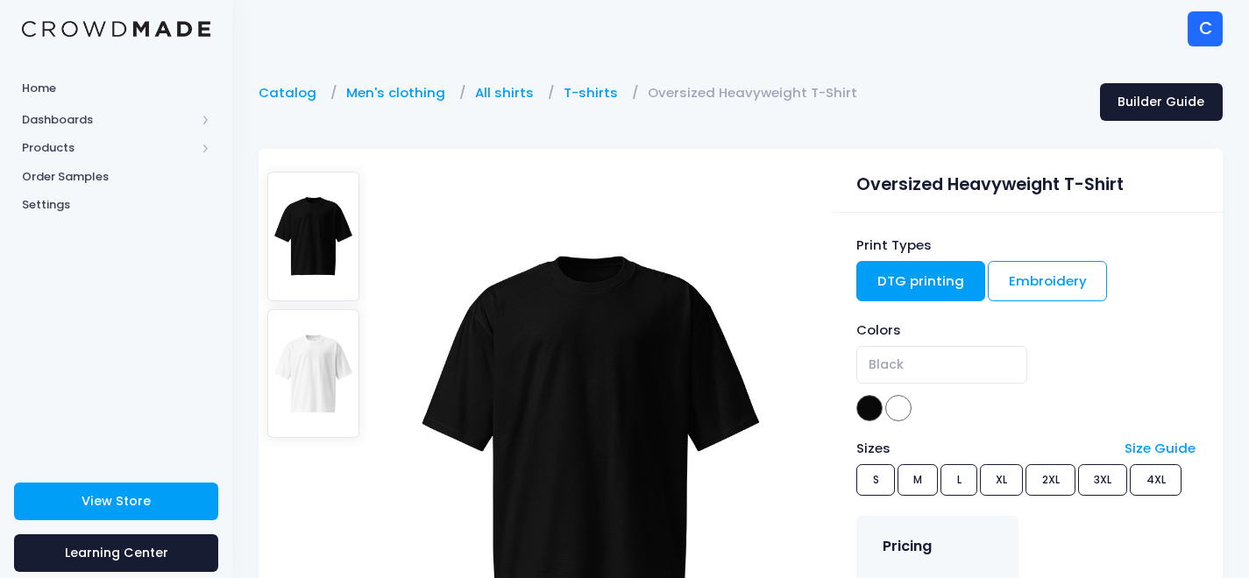
click at [930, 283] on link "DTG printing" at bounding box center [920, 281] width 129 height 40
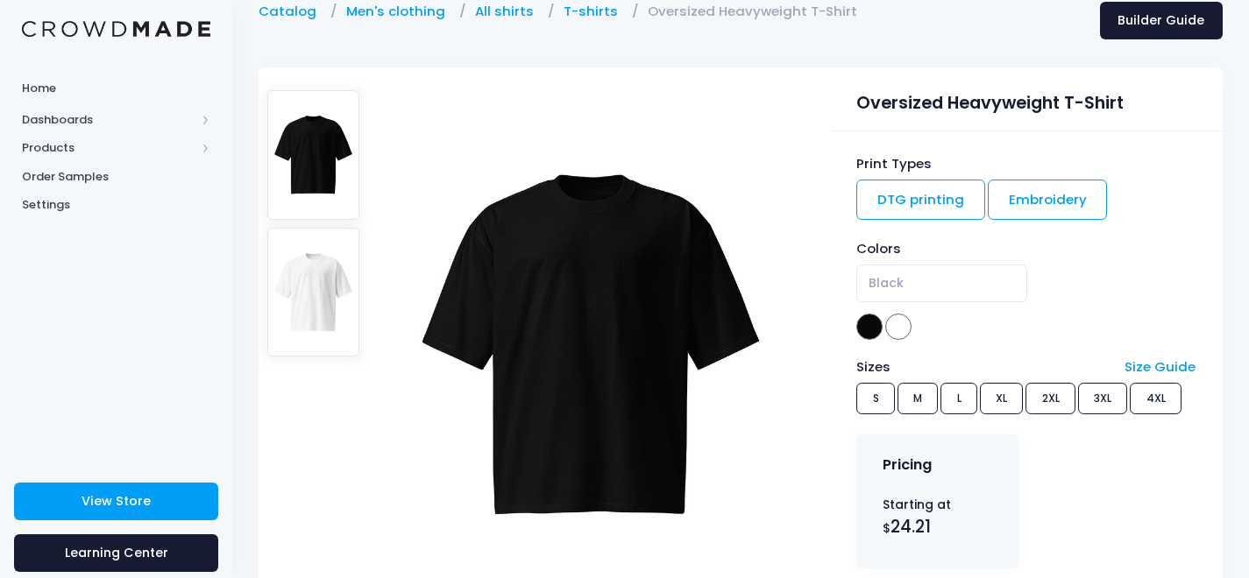
scroll to position [175, 0]
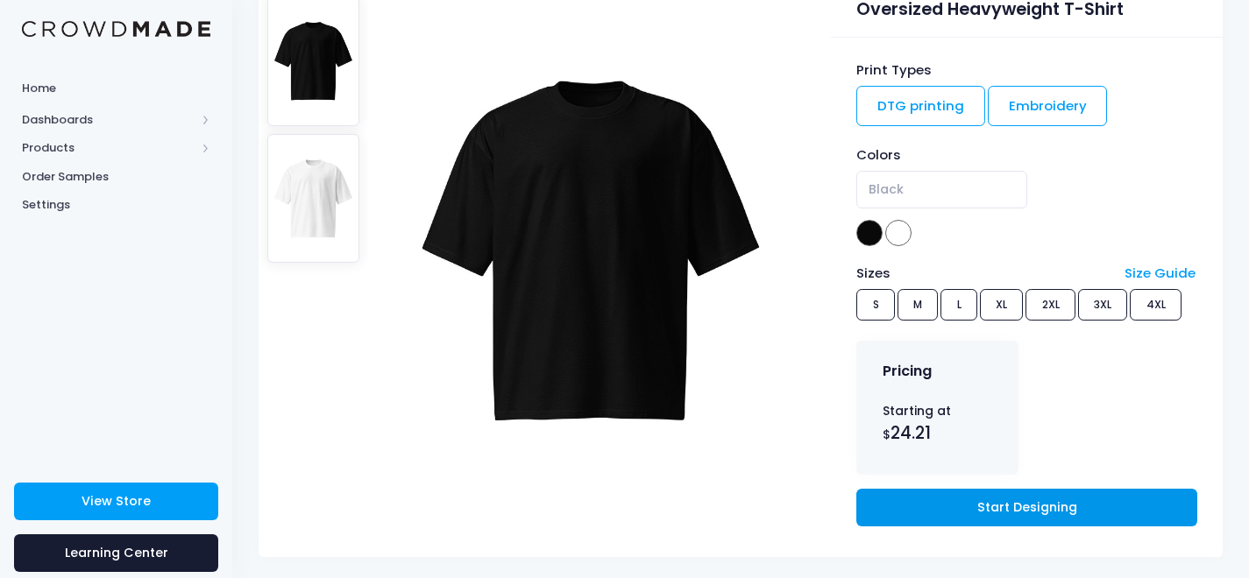
click at [988, 501] on link "Start Designing" at bounding box center [1026, 508] width 340 height 38
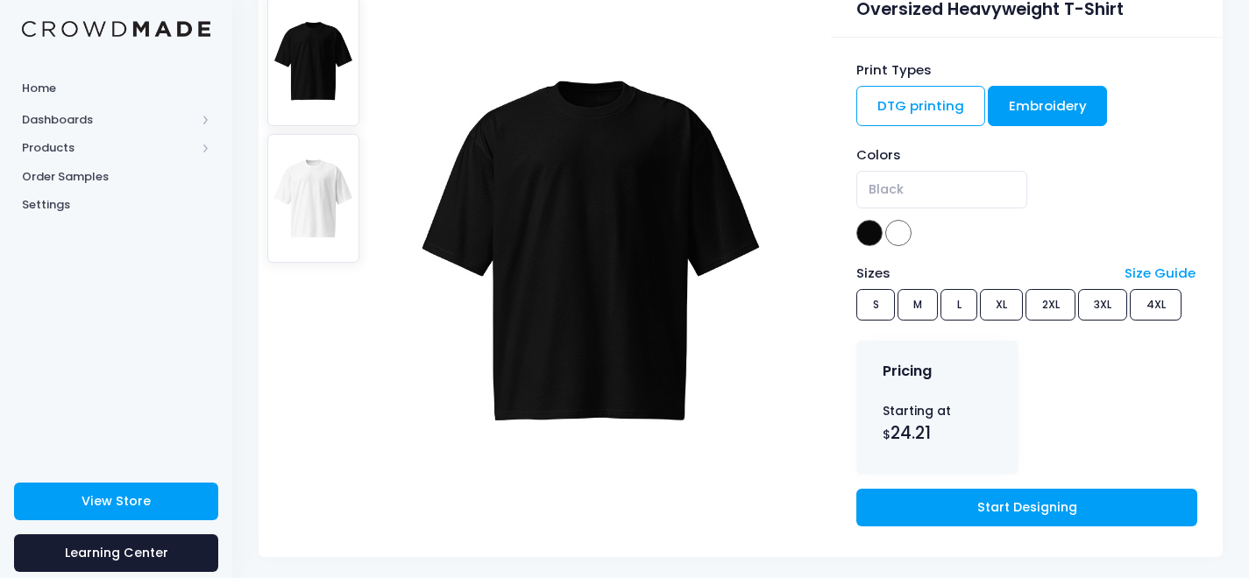
click at [1047, 107] on link "Embroidery" at bounding box center [1048, 106] width 120 height 40
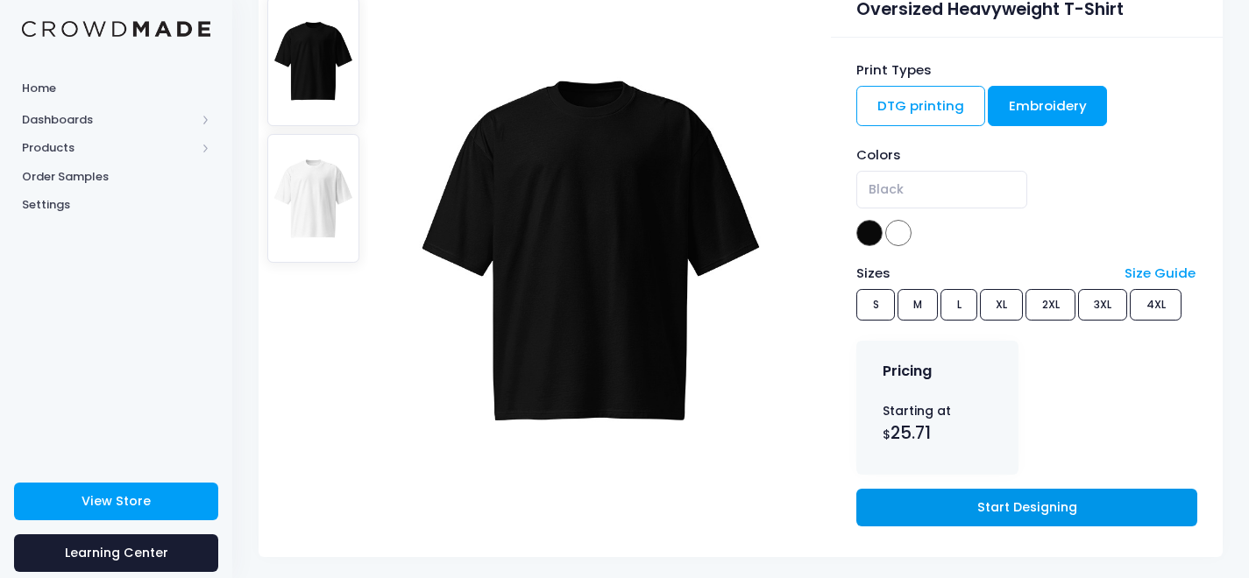
click at [1009, 508] on link "Start Designing" at bounding box center [1026, 508] width 340 height 38
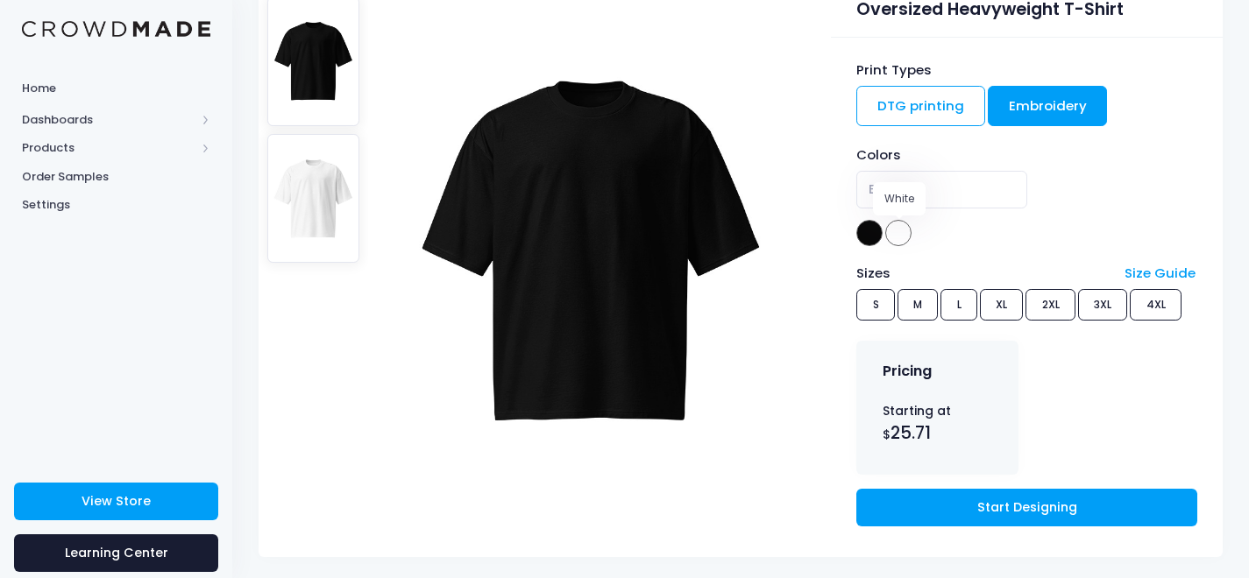
click at [905, 231] on span at bounding box center [898, 233] width 26 height 26
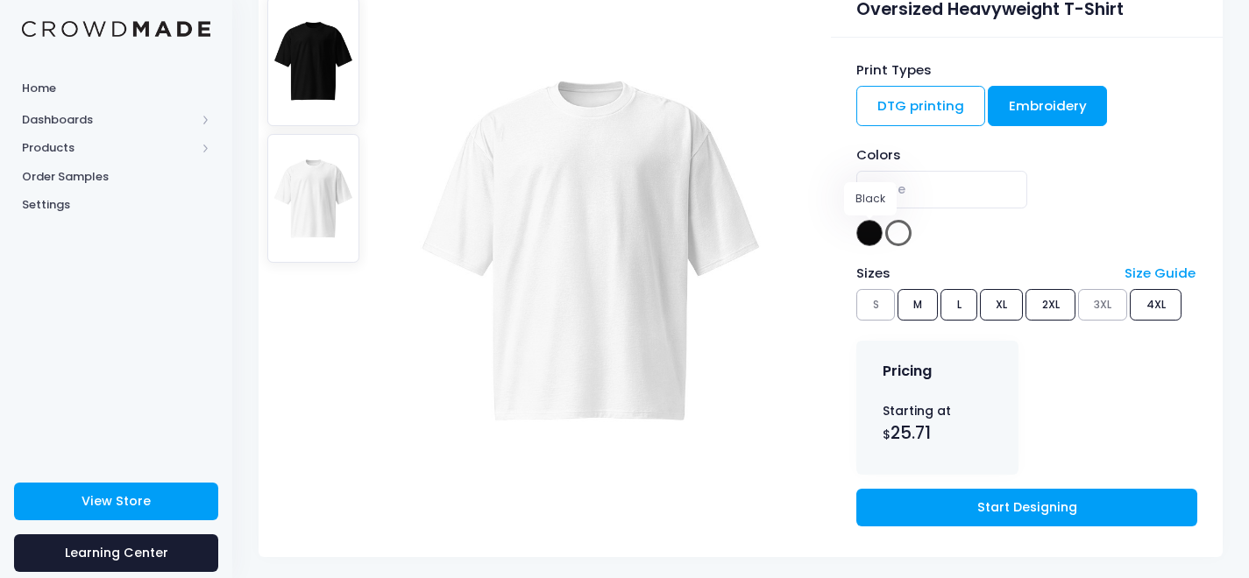
click at [871, 236] on span at bounding box center [869, 233] width 26 height 26
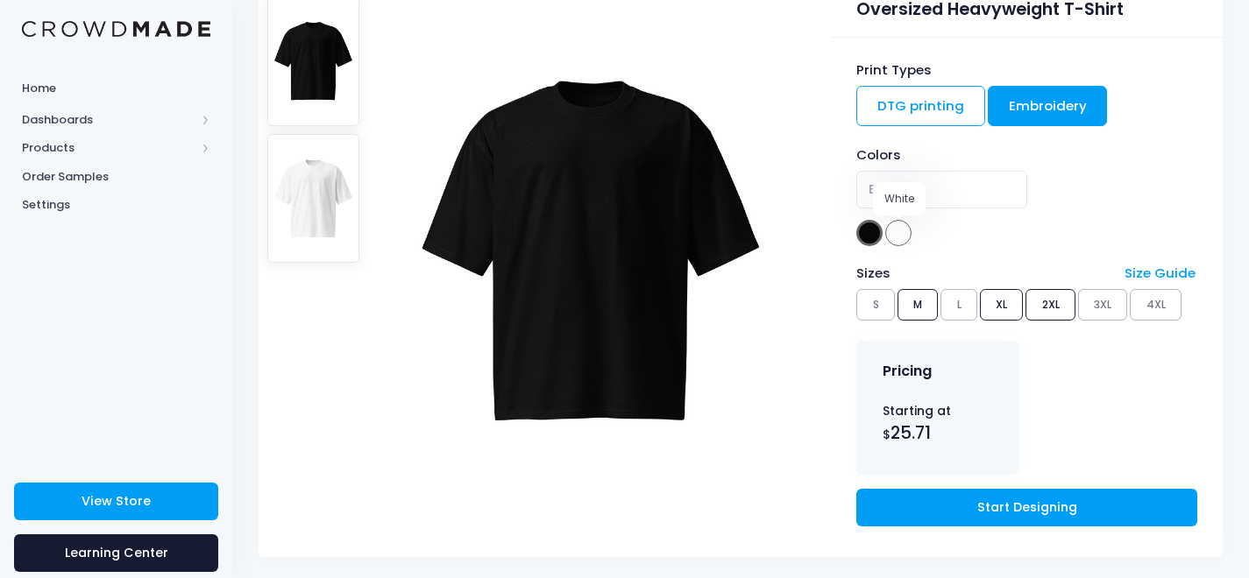
click at [901, 231] on span at bounding box center [898, 233] width 26 height 26
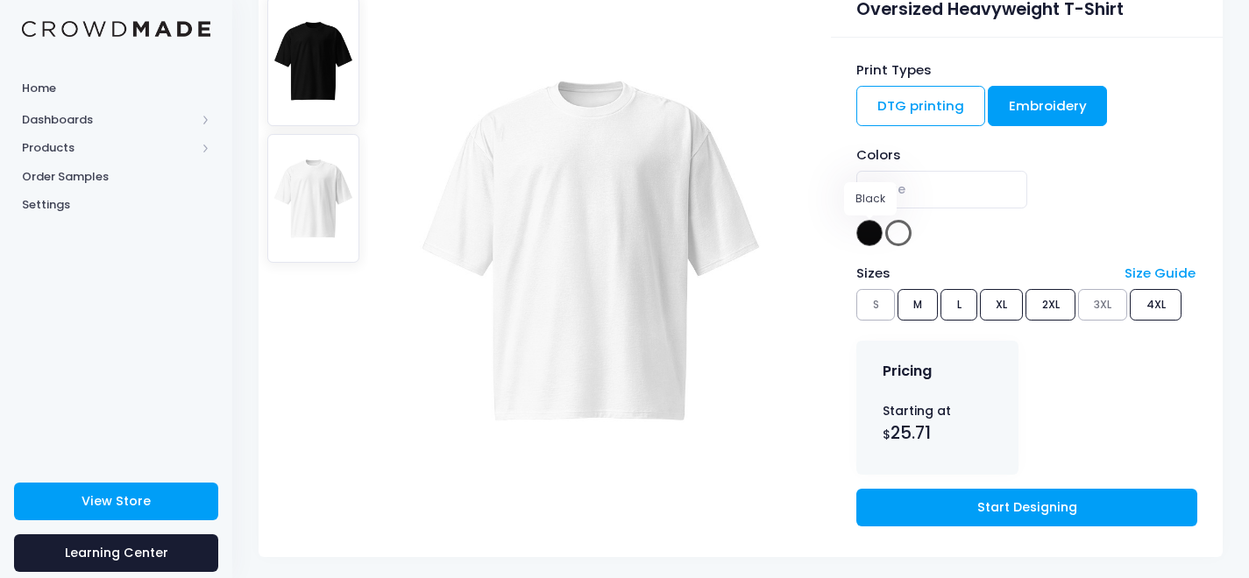
click at [877, 234] on span at bounding box center [869, 233] width 26 height 26
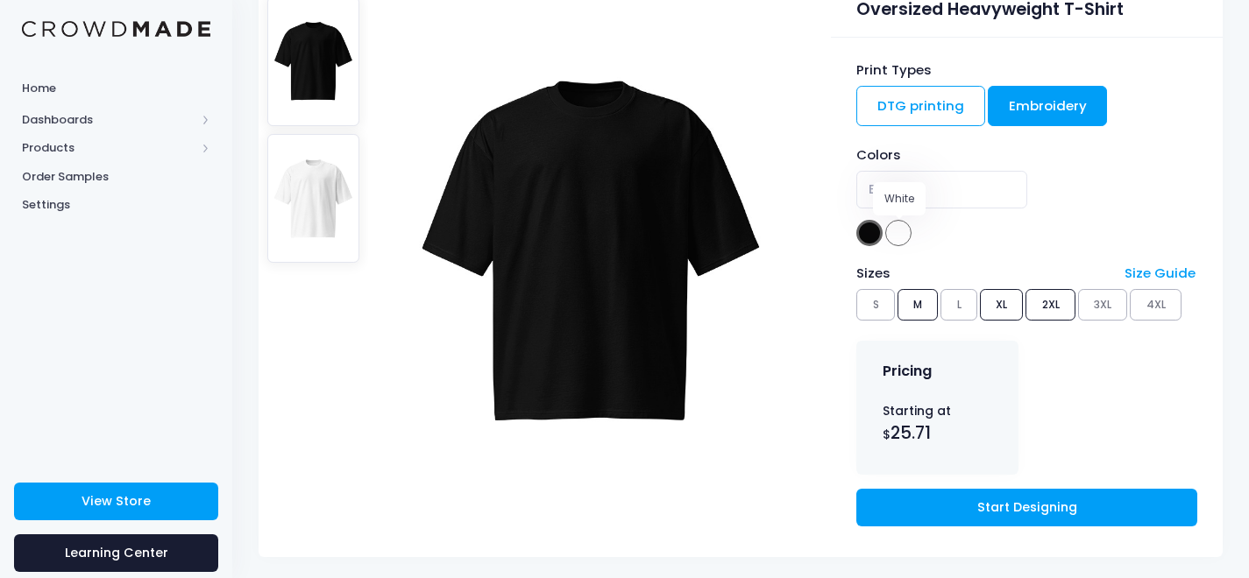
click at [899, 230] on span at bounding box center [898, 233] width 26 height 26
select select "White"
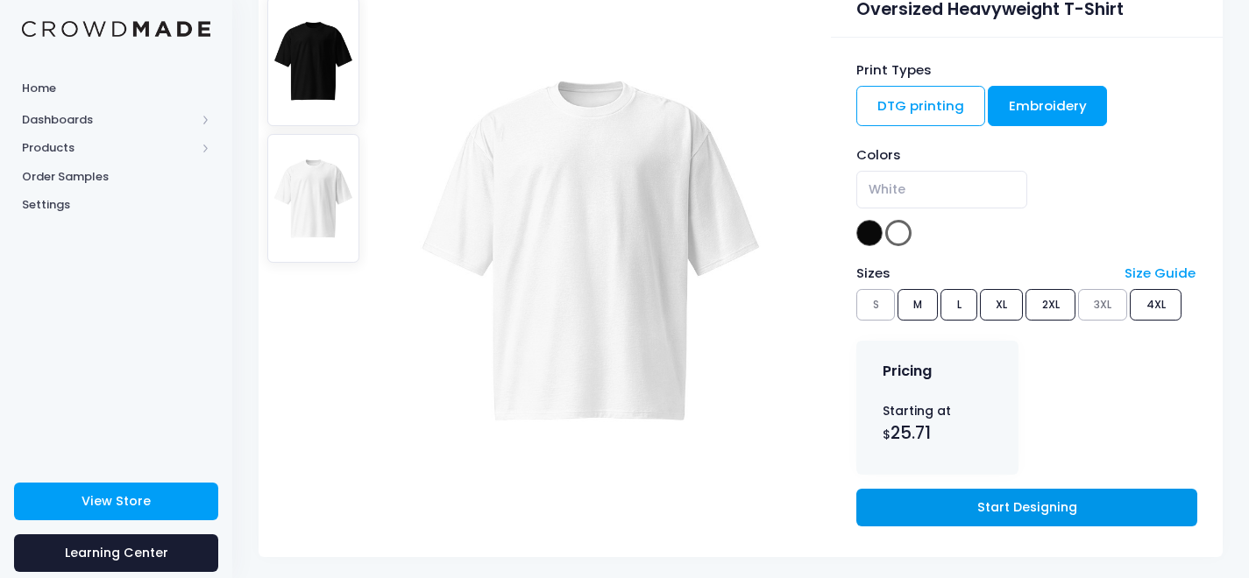
click at [1017, 502] on link "Start Designing" at bounding box center [1026, 508] width 340 height 38
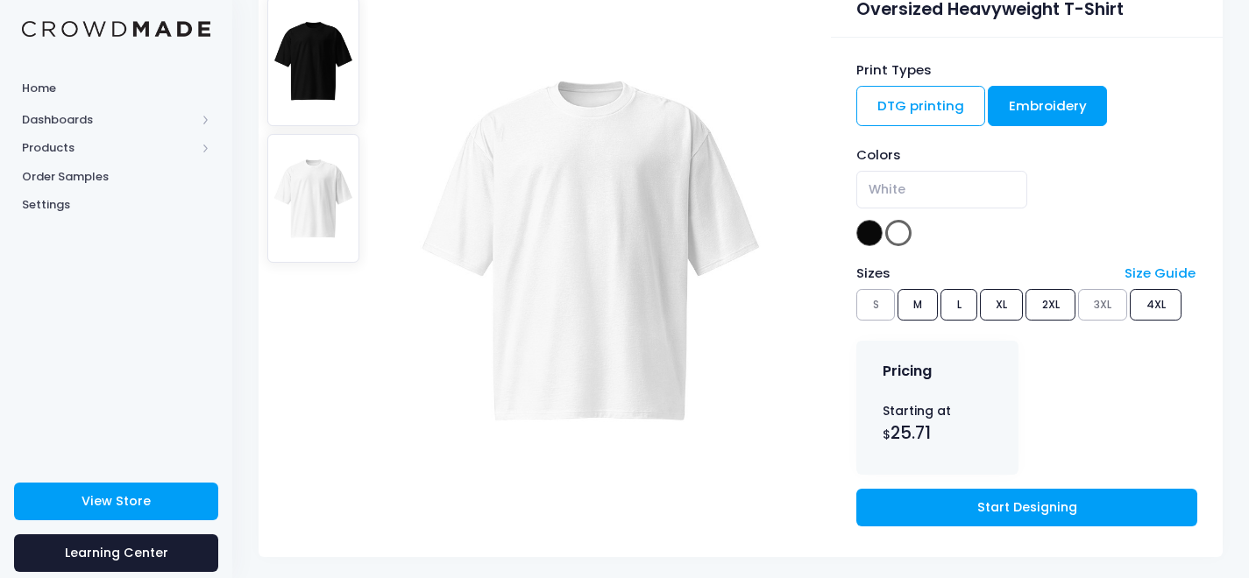
click at [618, 177] on img at bounding box center [591, 252] width 368 height 526
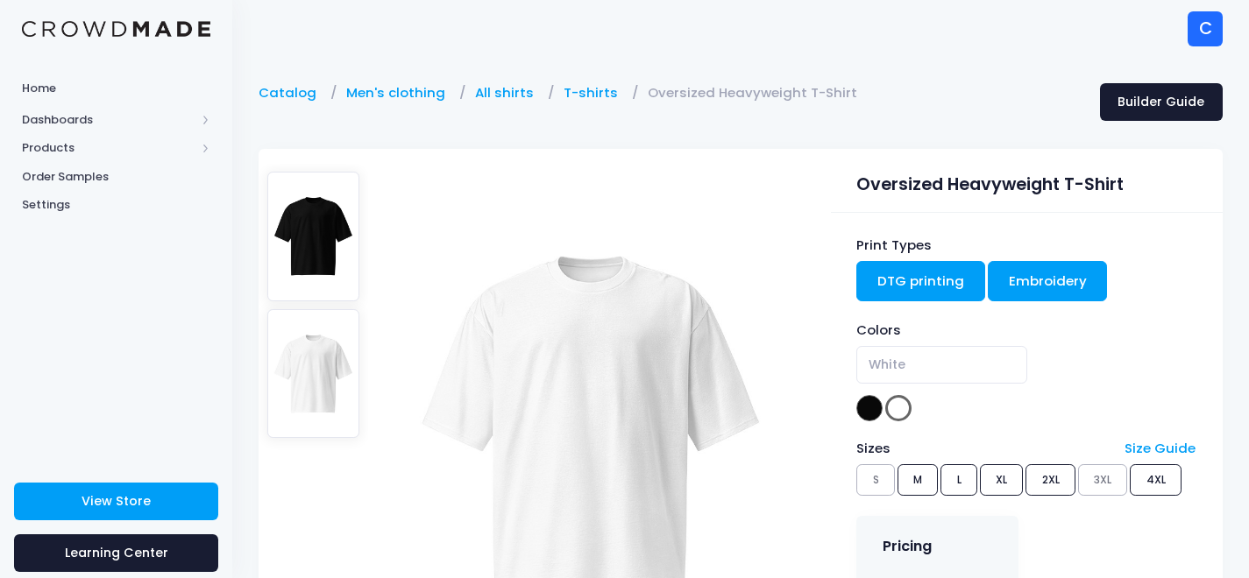
click at [908, 279] on link "DTG printing" at bounding box center [920, 281] width 129 height 40
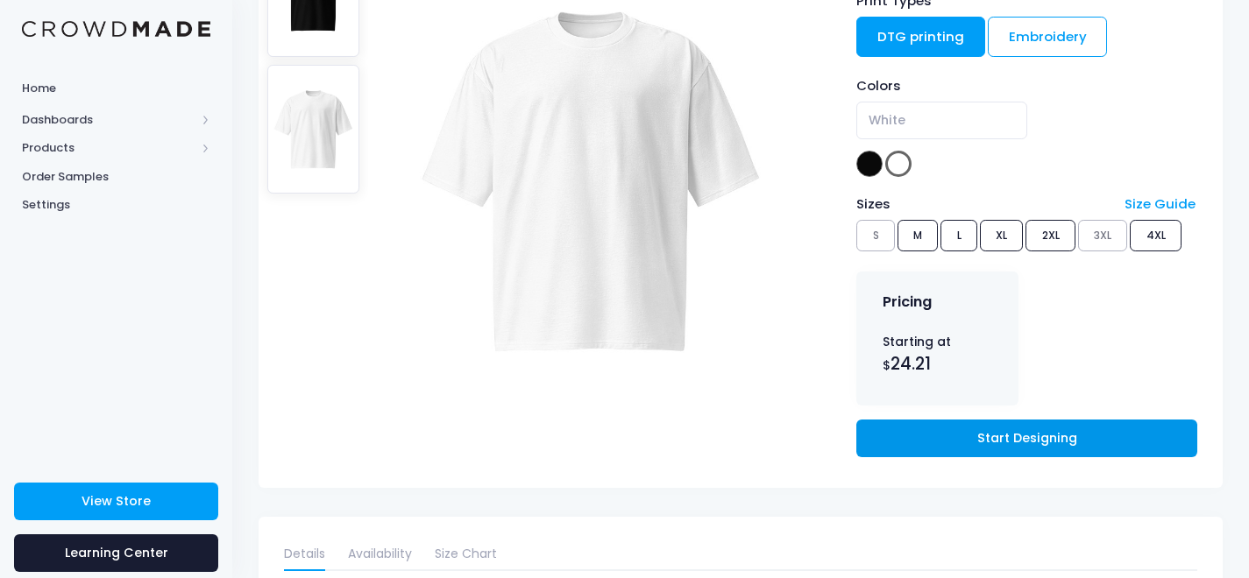
scroll to position [263, 0]
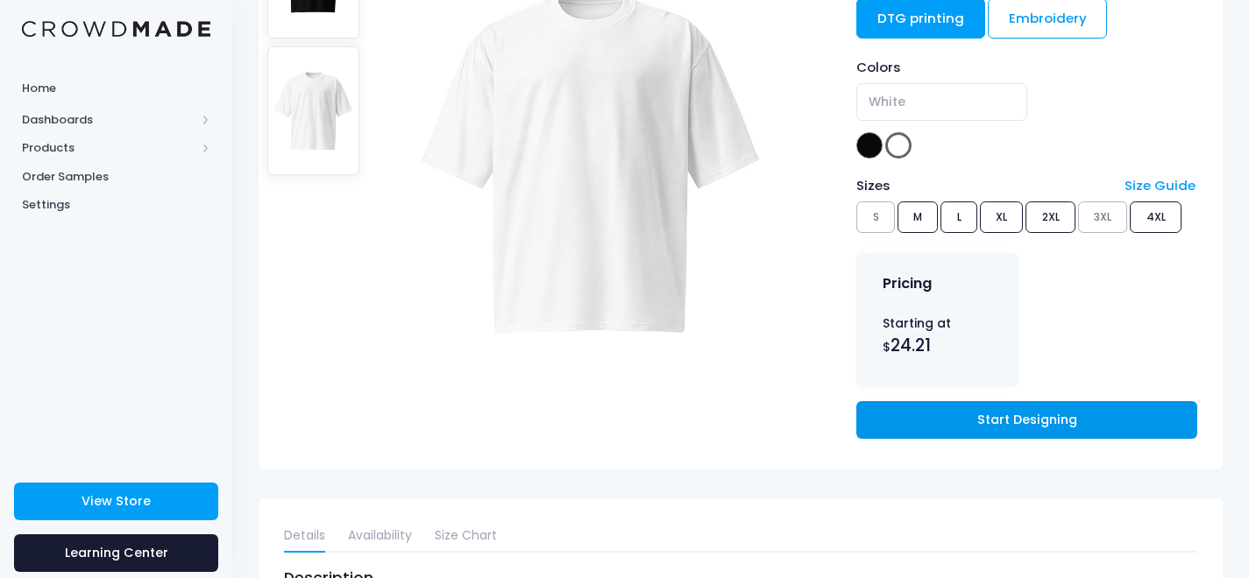
click at [907, 420] on link "Start Designing" at bounding box center [1026, 420] width 340 height 38
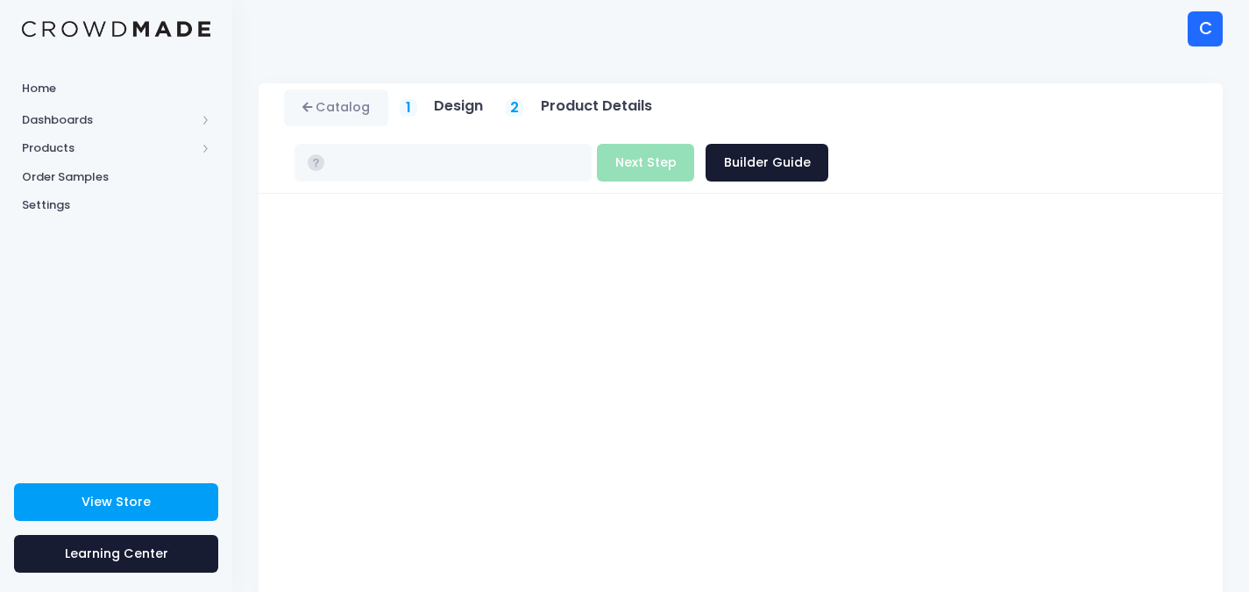
type input "$24.21 - $30.51"
click at [463, 115] on h5 "Design" at bounding box center [458, 106] width 49 height 18
click at [438, 103] on h5 "Design" at bounding box center [458, 106] width 49 height 18
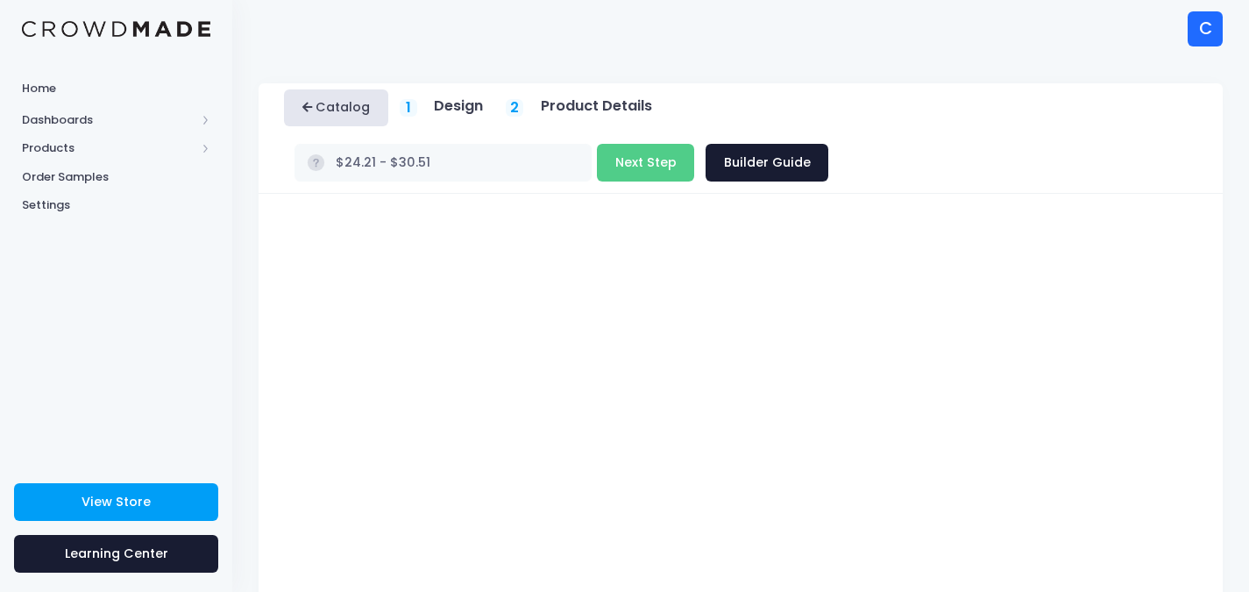
click at [321, 111] on link "Catalog" at bounding box center [336, 108] width 104 height 38
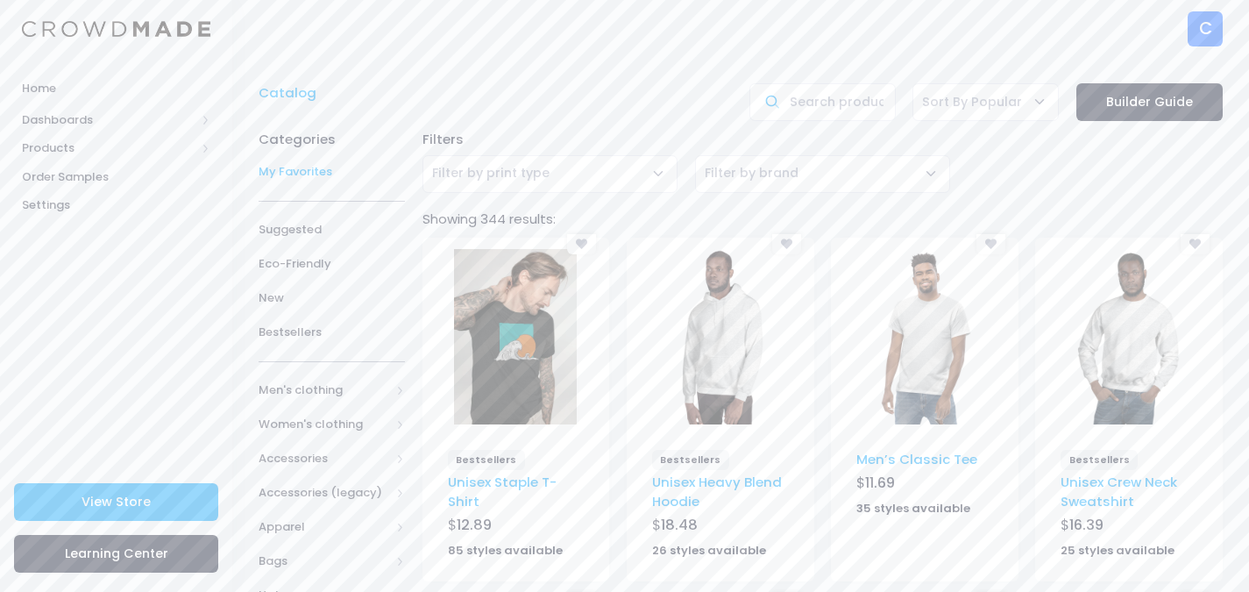
click at [312, 170] on span "My Favorites" at bounding box center [332, 172] width 146 height 18
click at [295, 171] on span "My Favorites" at bounding box center [332, 172] width 146 height 18
click at [301, 174] on span "My Favorites" at bounding box center [332, 172] width 146 height 18
click at [308, 167] on span "My Favorites" at bounding box center [332, 172] width 146 height 18
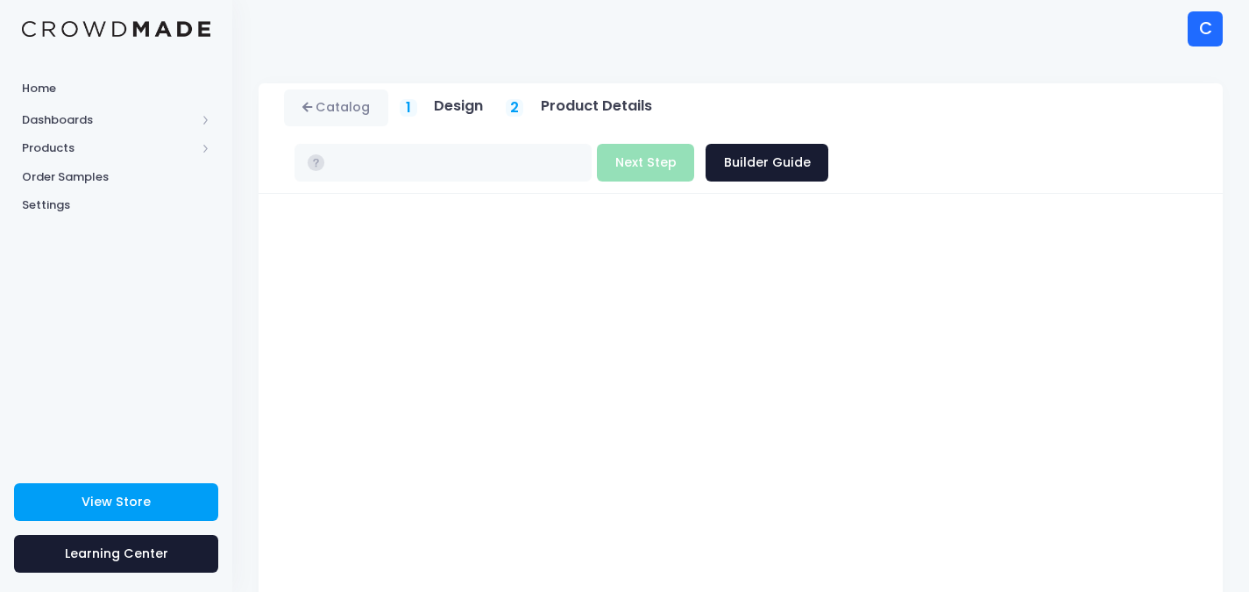
type input "$25.71 - $32.26"
click at [694, 144] on button "Next Step" at bounding box center [645, 163] width 97 height 38
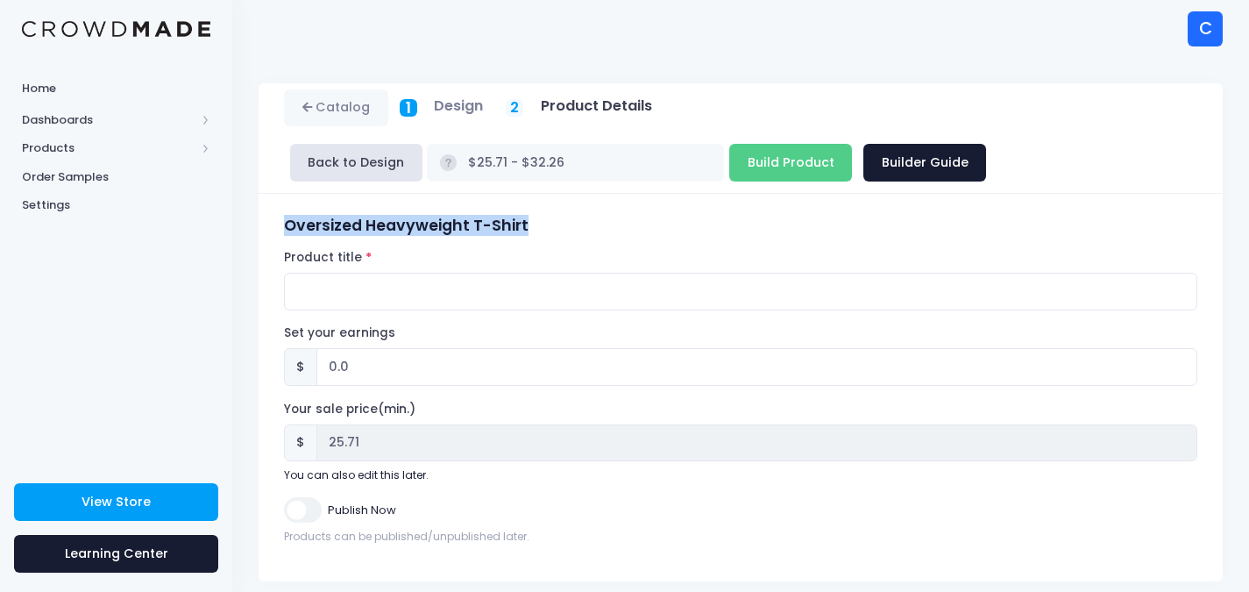
drag, startPoint x: 532, startPoint y: 226, endPoint x: 287, endPoint y: 231, distance: 244.6
click at [287, 231] on h3 "Oversized Heavyweight T-Shirt" at bounding box center [740, 225] width 913 height 18
copy h3 "Oversized Heavyweight T-Shirt"
click at [315, 296] on input "Product title" at bounding box center [740, 292] width 913 height 38
paste input "Oversized Heavyweight T-Shirt"
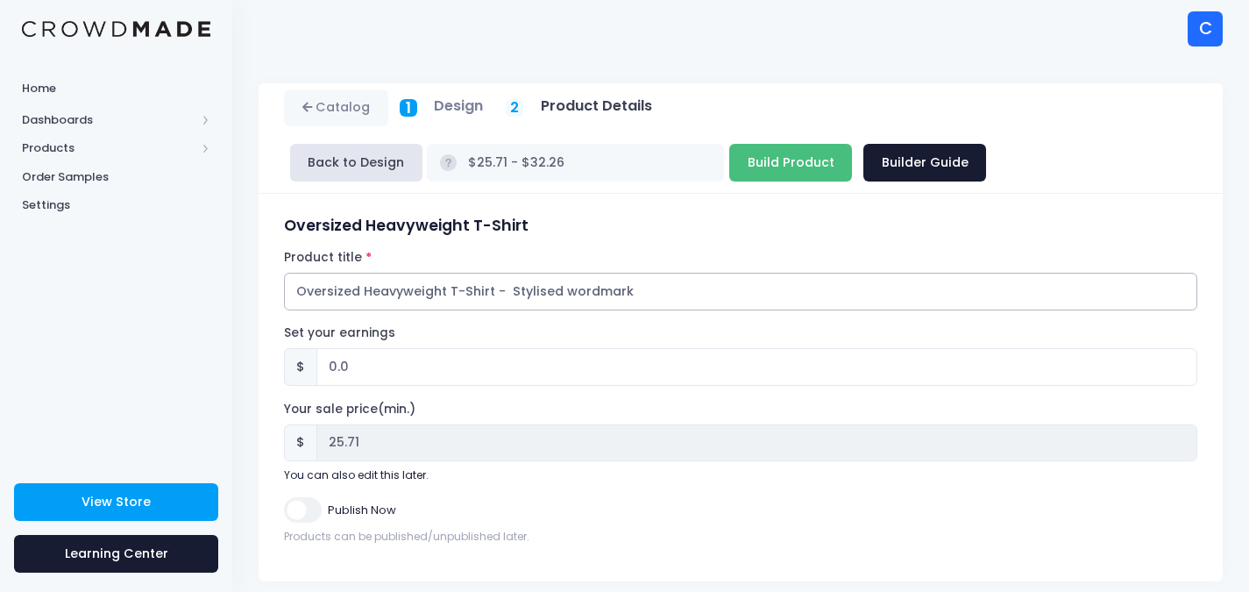
type input "Oversized Heavyweight T-Shirt - Stylised wordmark"
click at [729, 163] on input "Build Product" at bounding box center [790, 163] width 123 height 38
type input "Building product..."
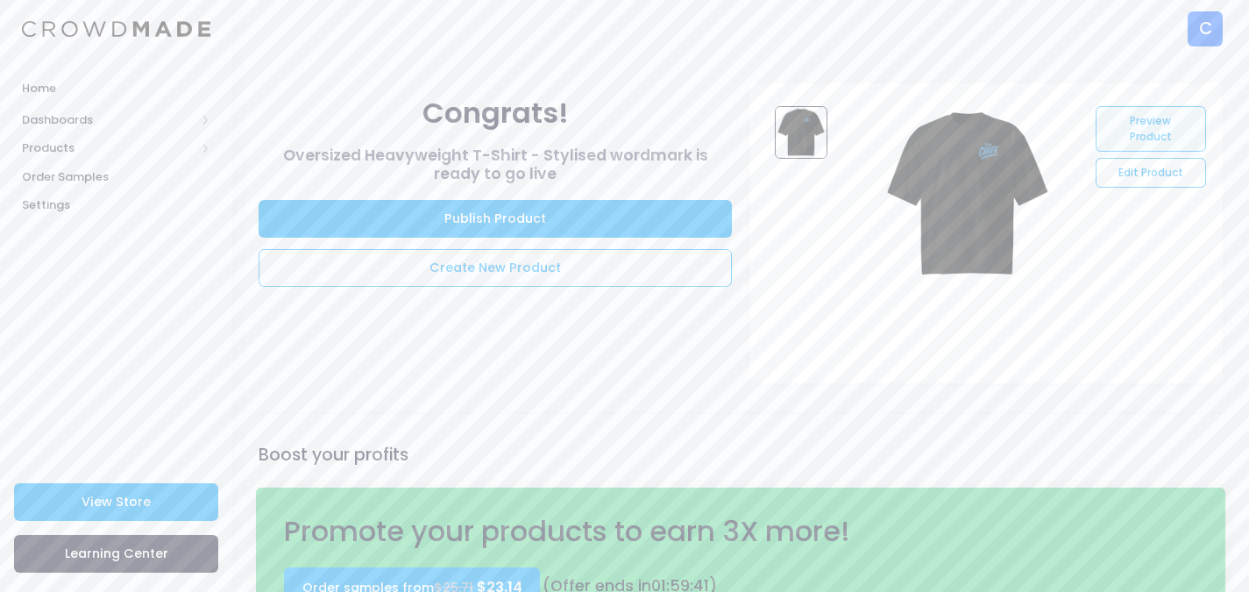
click at [1161, 117] on link "Preview Product" at bounding box center [1151, 129] width 110 height 46
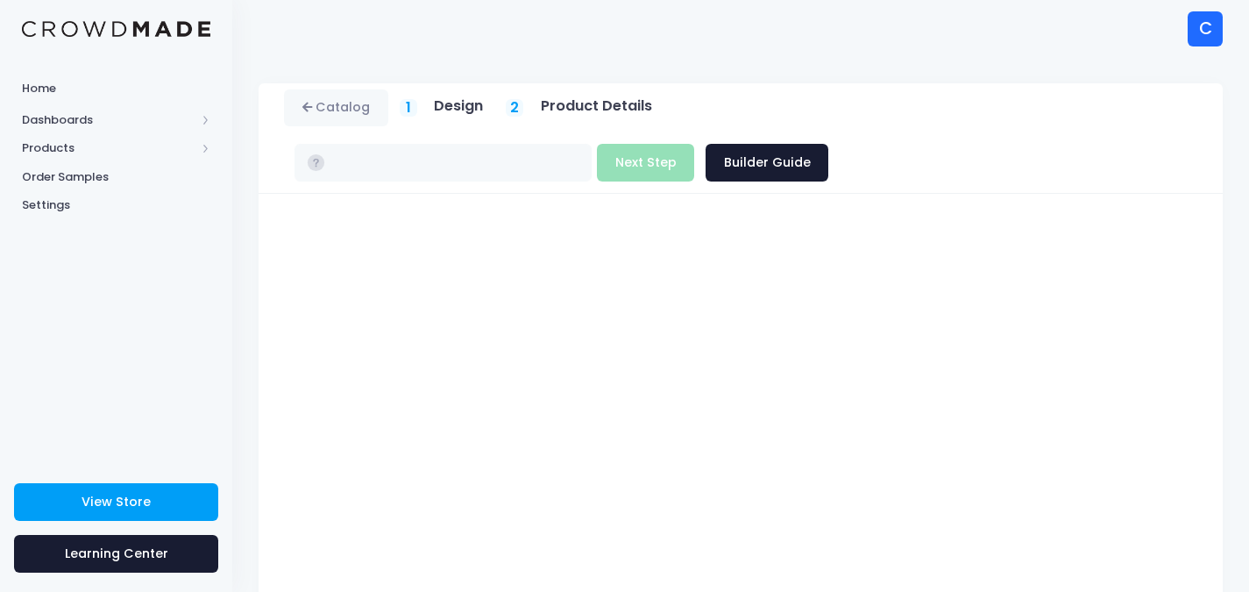
type input "$25.71 - $32.26"
click at [694, 144] on button "Next Step" at bounding box center [645, 163] width 97 height 38
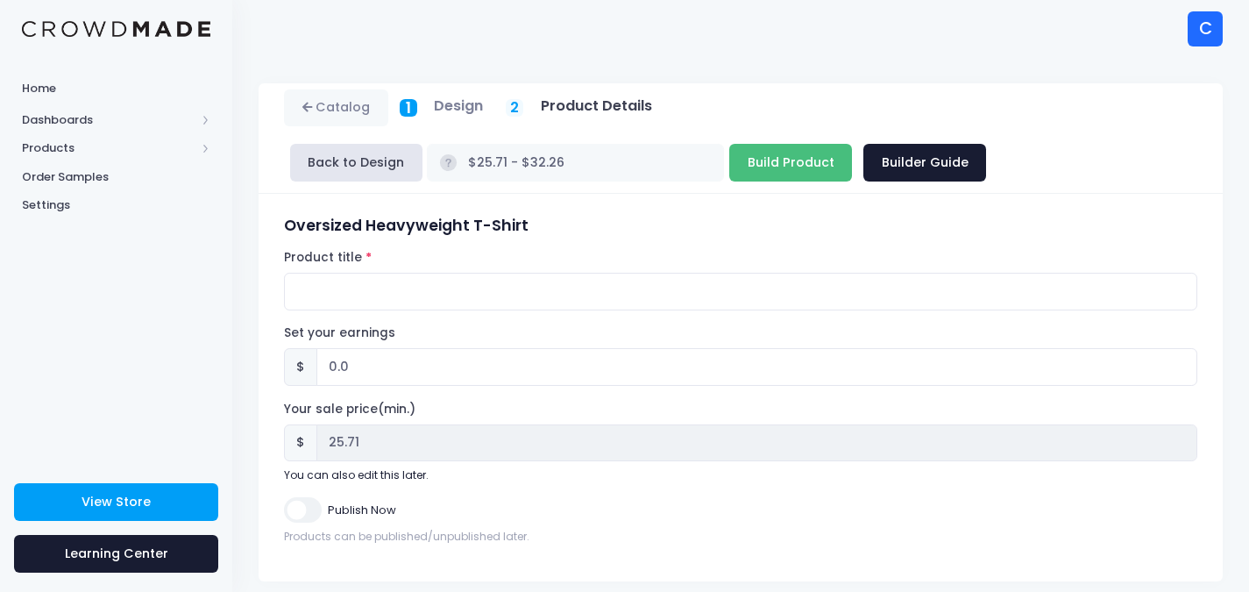
click at [729, 161] on input "Build Product" at bounding box center [790, 163] width 123 height 38
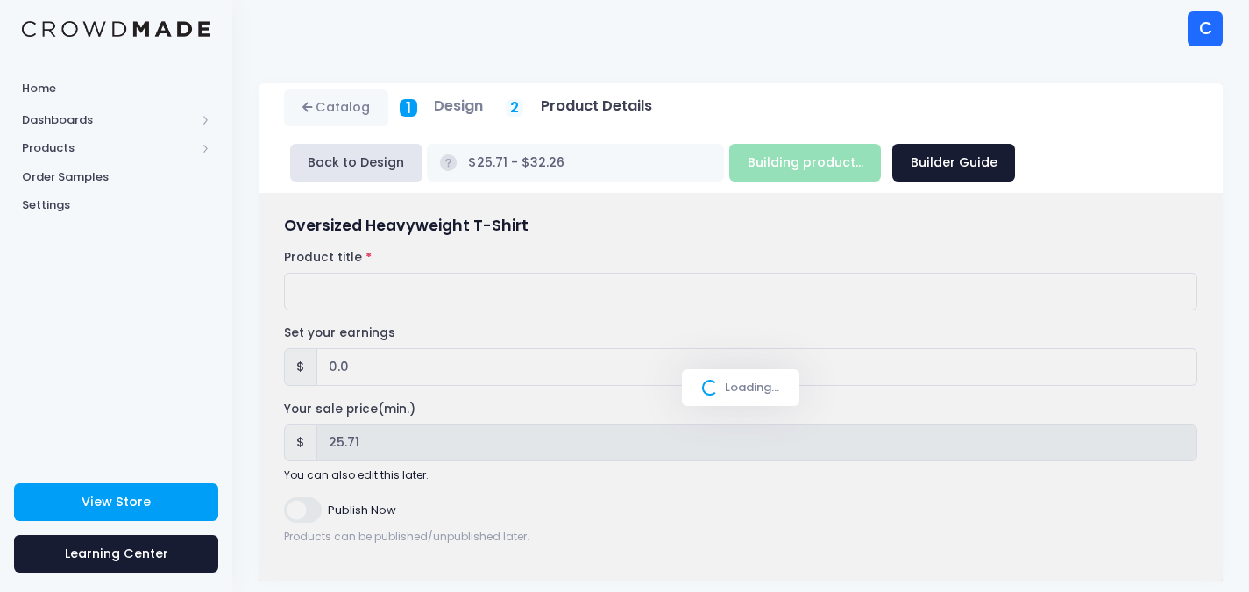
type input "Build Product"
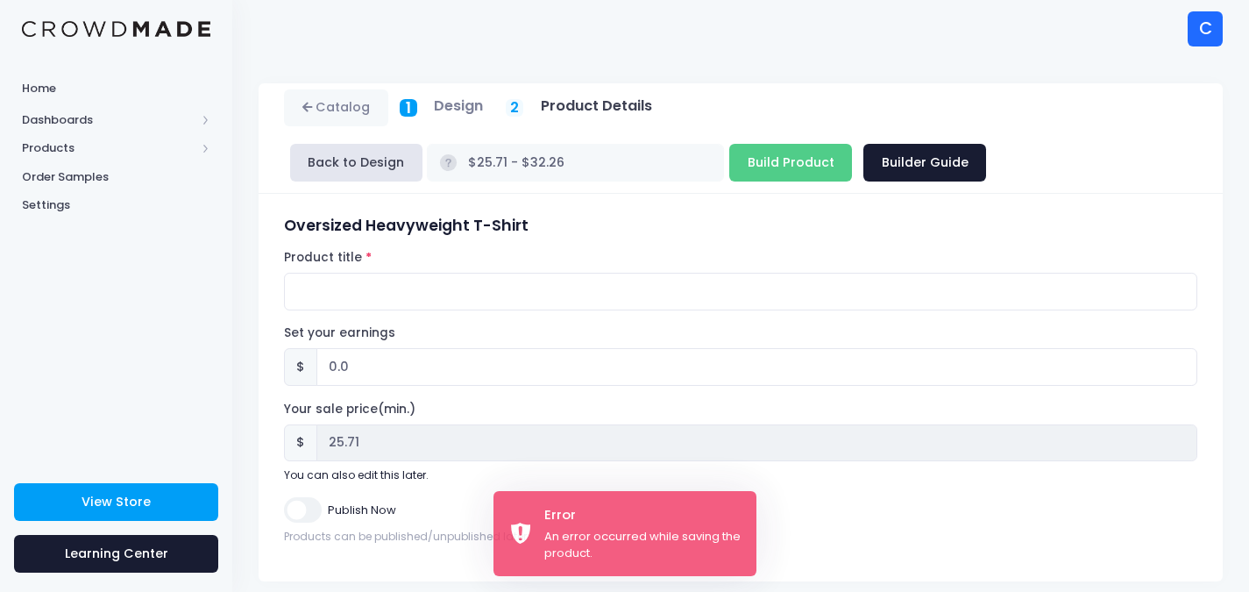
click at [549, 226] on h3 "Oversized Heavyweight T-Shirt" at bounding box center [740, 225] width 913 height 18
click at [529, 222] on h3 "Oversized Heavyweight T-Shirt" at bounding box center [740, 225] width 913 height 18
click at [515, 224] on h3 "Oversized Heavyweight T-Shirt" at bounding box center [740, 225] width 913 height 18
click at [500, 224] on h3 "Oversized Heavyweight T-Shirt" at bounding box center [740, 225] width 913 height 18
drag, startPoint x: 524, startPoint y: 221, endPoint x: 278, endPoint y: 228, distance: 246.4
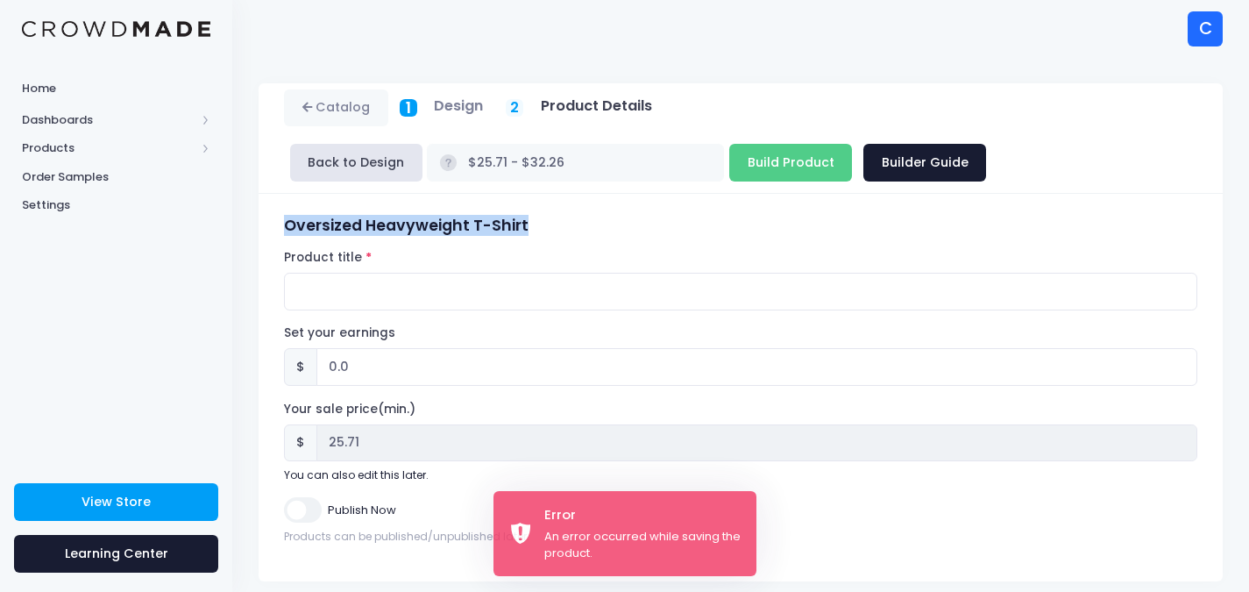
click at [278, 228] on div "Oversized Heavyweight T-Shirt Product title Set your earnings $ 0.0 Earnings ca…" at bounding box center [741, 387] width 930 height 342
copy h3 "Oversized Heavyweight T-Shirt"
click at [309, 290] on input "Product title" at bounding box center [740, 292] width 913 height 38
paste input "Oversized Heavyweight T-Shirt"
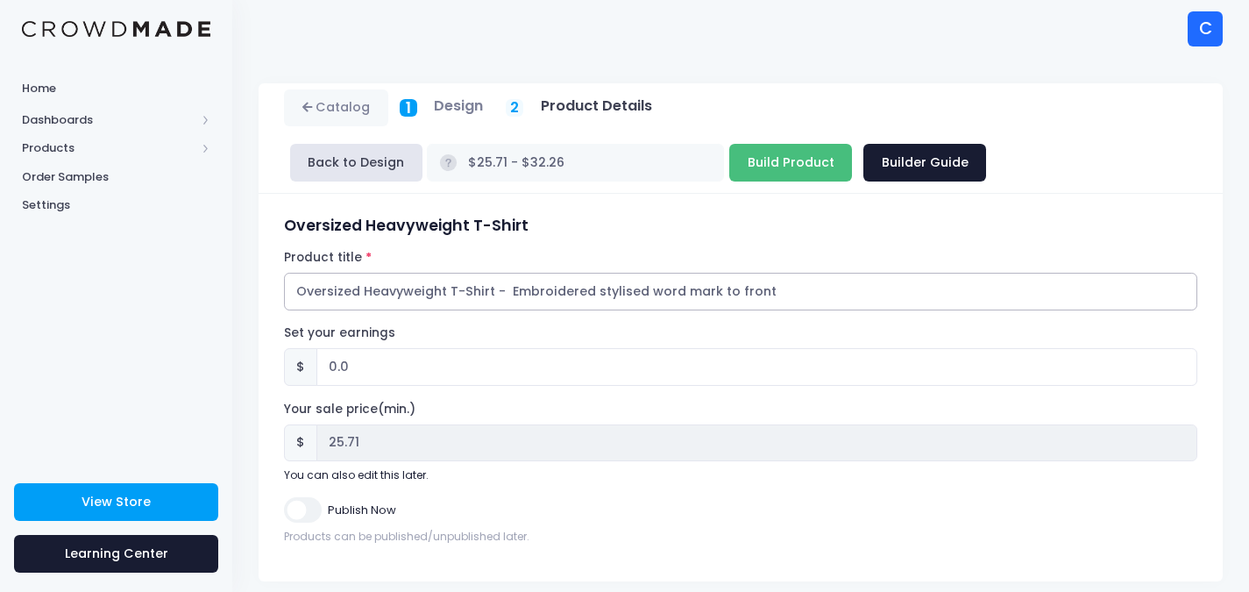
type input "Oversized Heavyweight T-Shirt - Embroidered stylised word mark to front"
click at [729, 158] on input "Build Product" at bounding box center [790, 163] width 123 height 38
type input "Building product..."
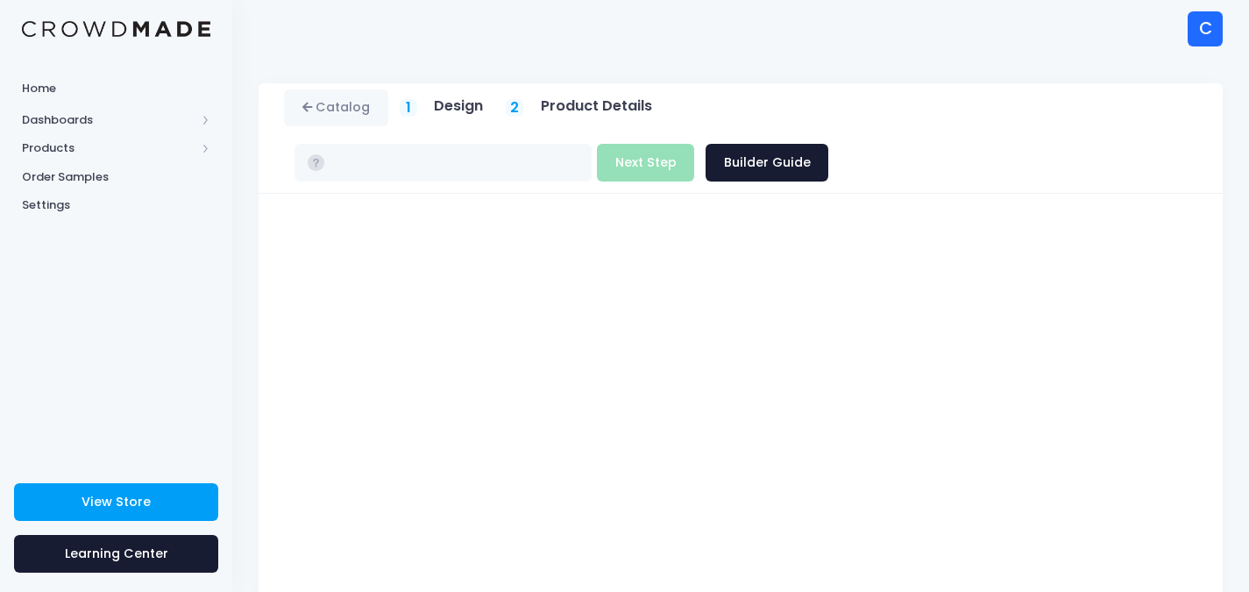
type input "$25.71 - $32.26"
type input "$24.21 - $30.51"
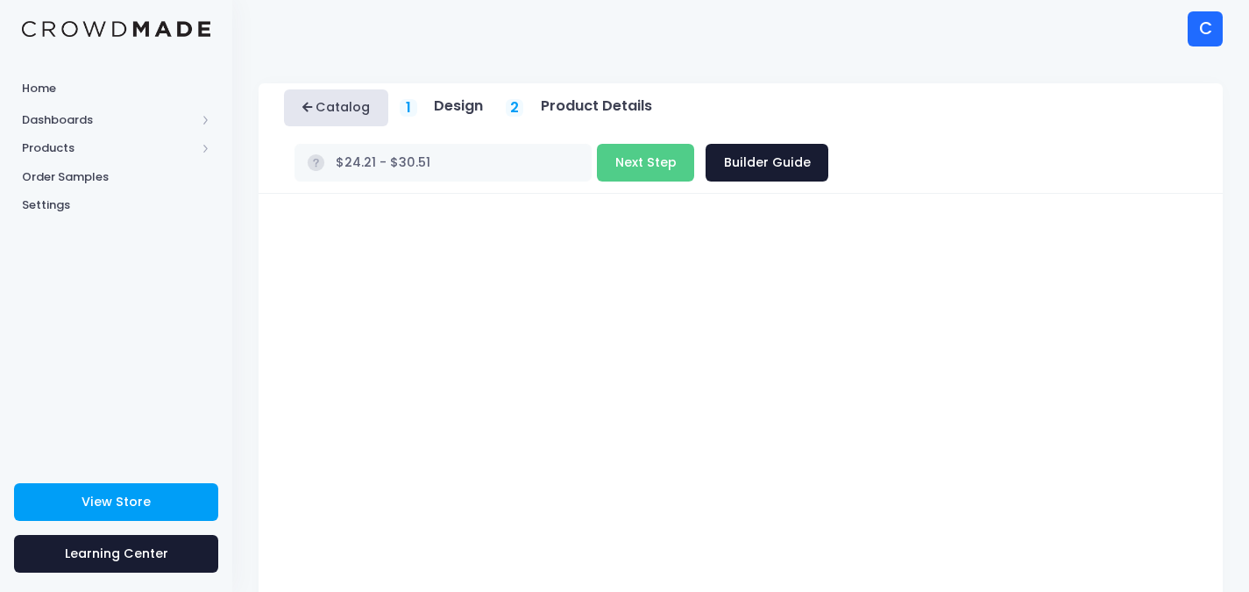
click at [349, 109] on link "Catalog" at bounding box center [336, 108] width 104 height 38
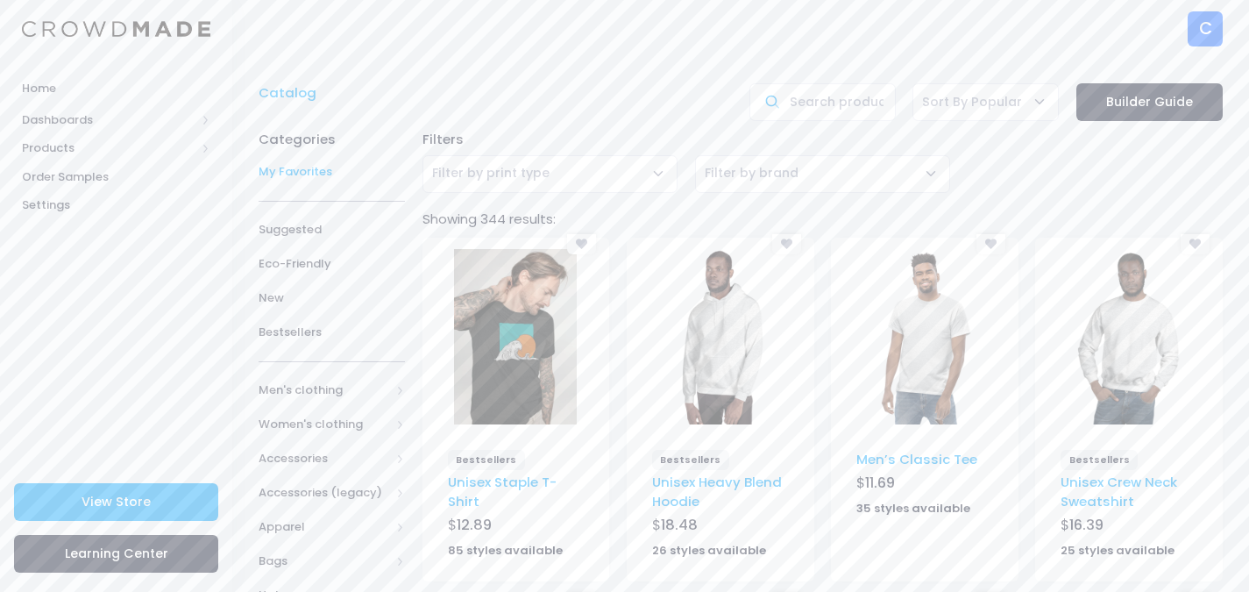
click at [306, 169] on span "My Favorites" at bounding box center [332, 172] width 146 height 18
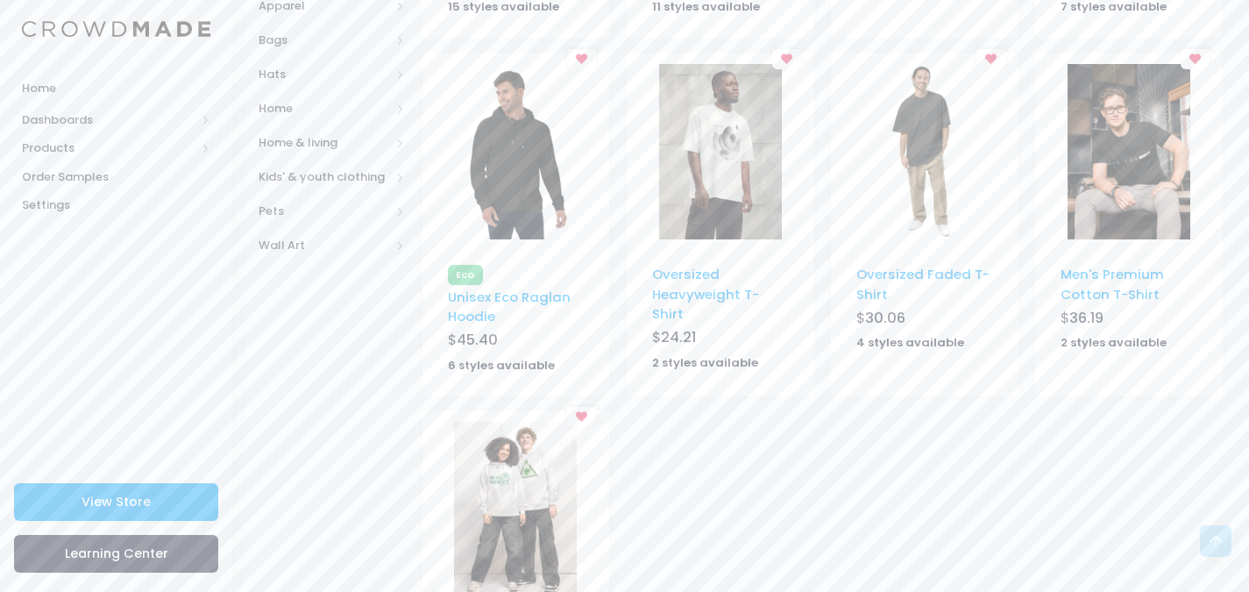
scroll to position [526, 0]
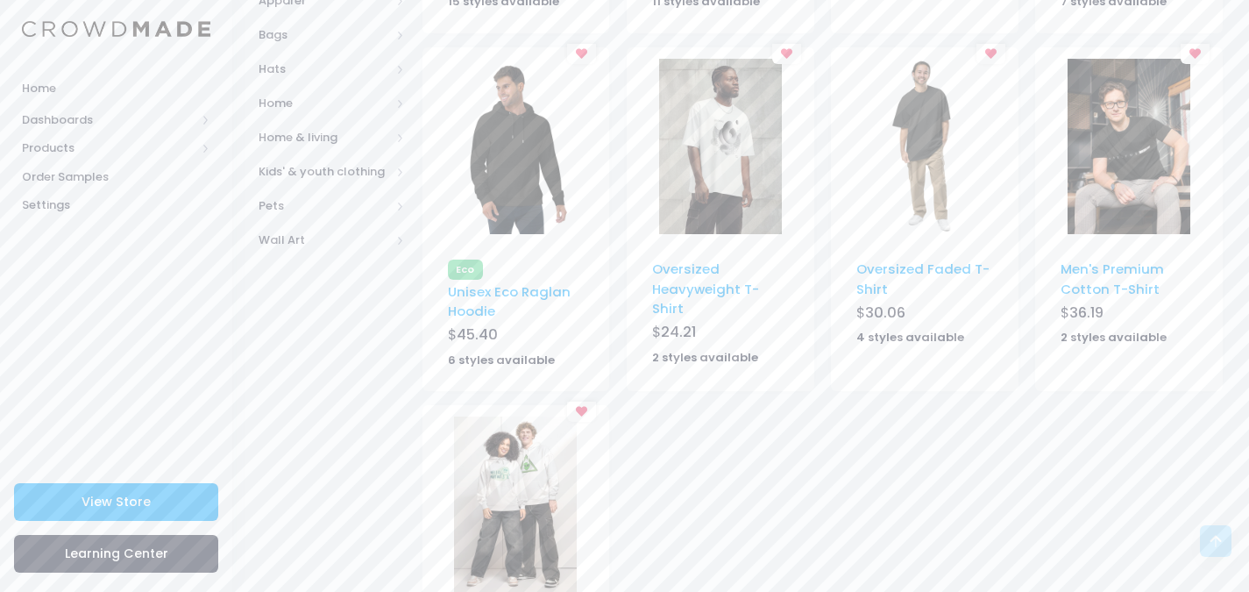
click at [727, 191] on img at bounding box center [720, 146] width 123 height 175
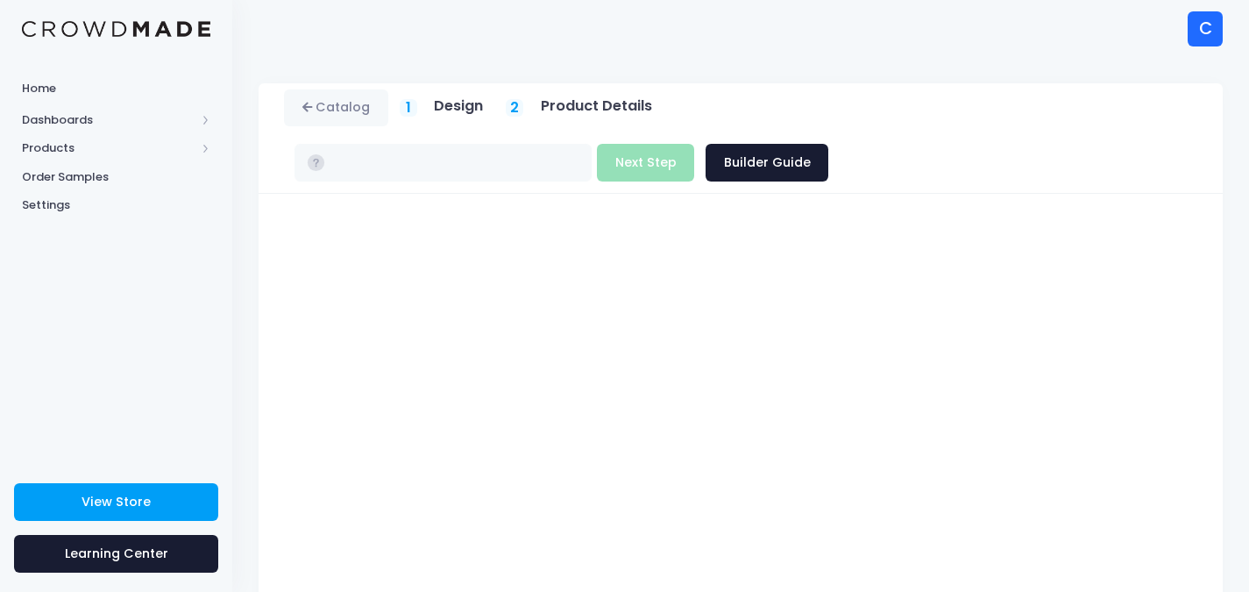
type input "$24.21 - $30.51"
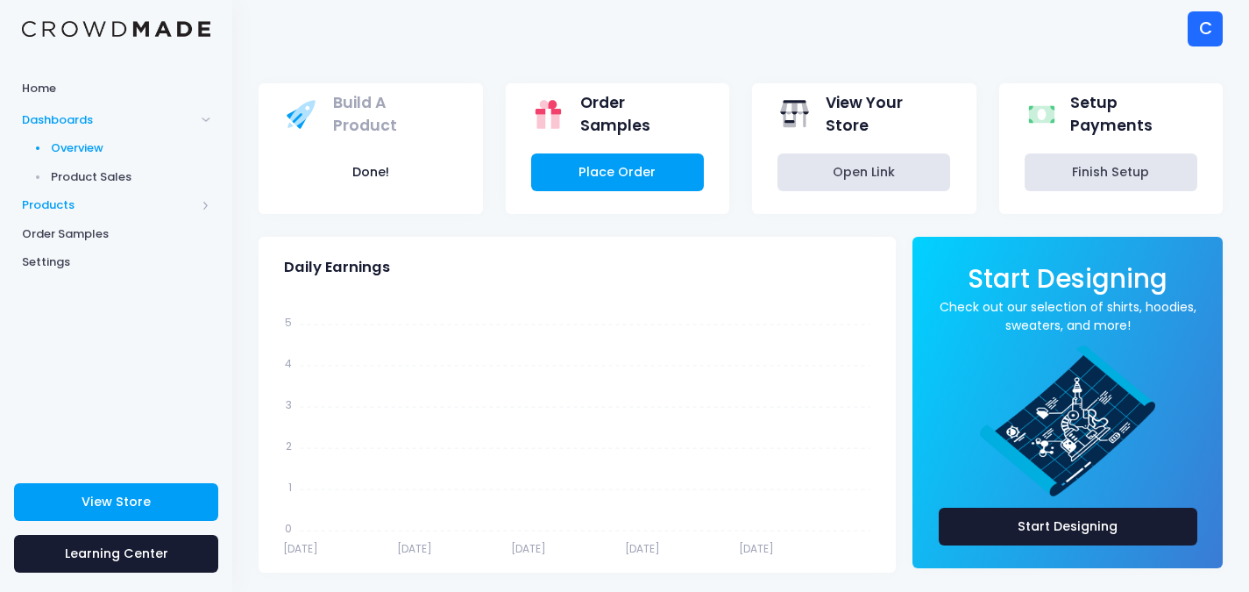
click at [81, 205] on span "Products" at bounding box center [109, 205] width 174 height 18
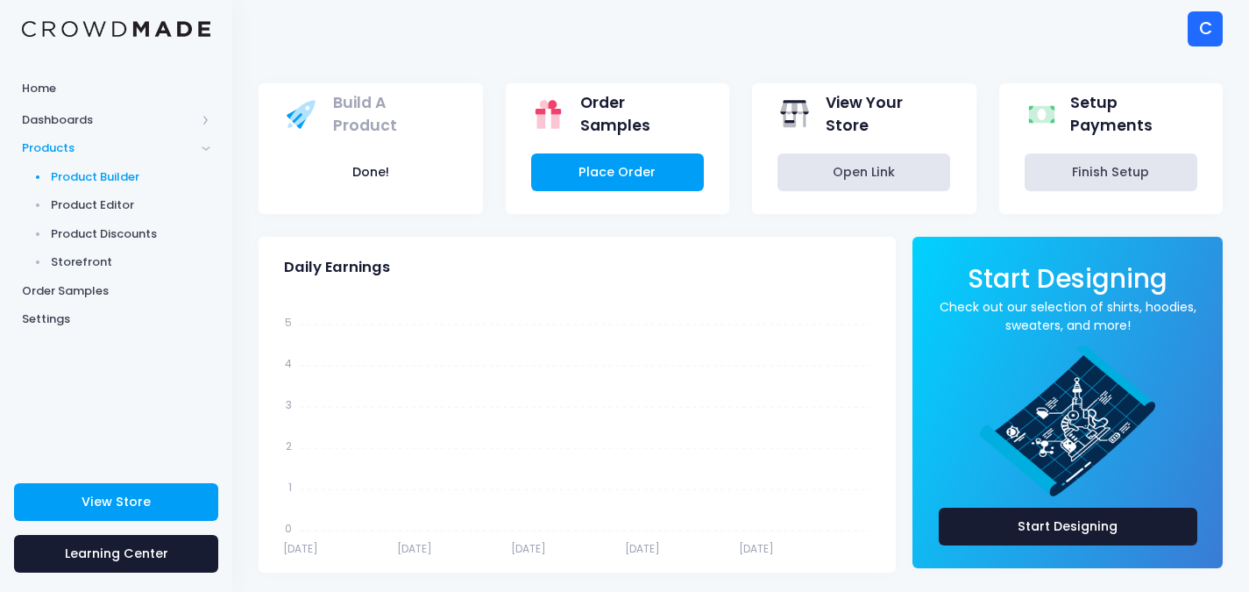
click at [102, 177] on span "Product Builder" at bounding box center [131, 177] width 160 height 18
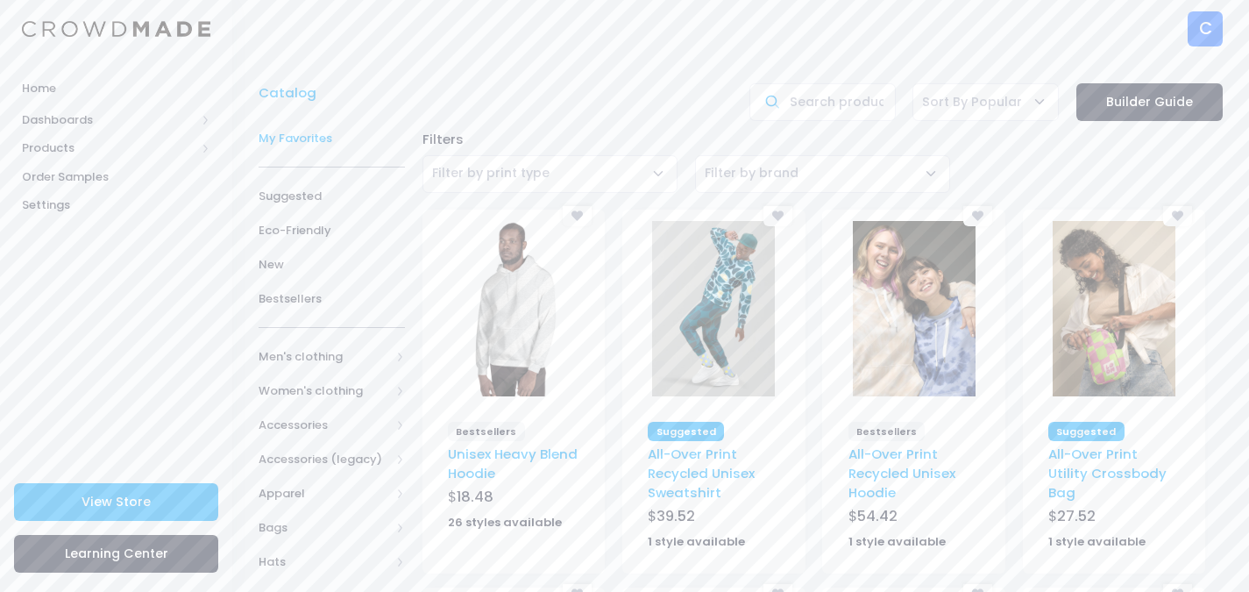
click at [283, 139] on span "My Favorites" at bounding box center [332, 139] width 146 height 18
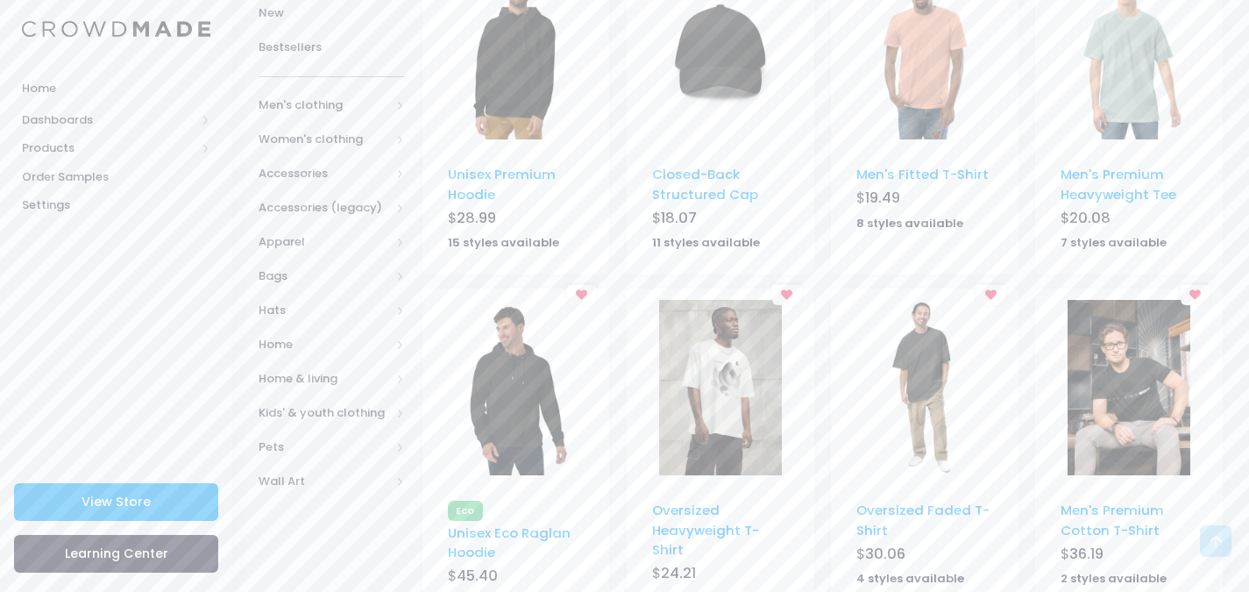
scroll to position [438, 0]
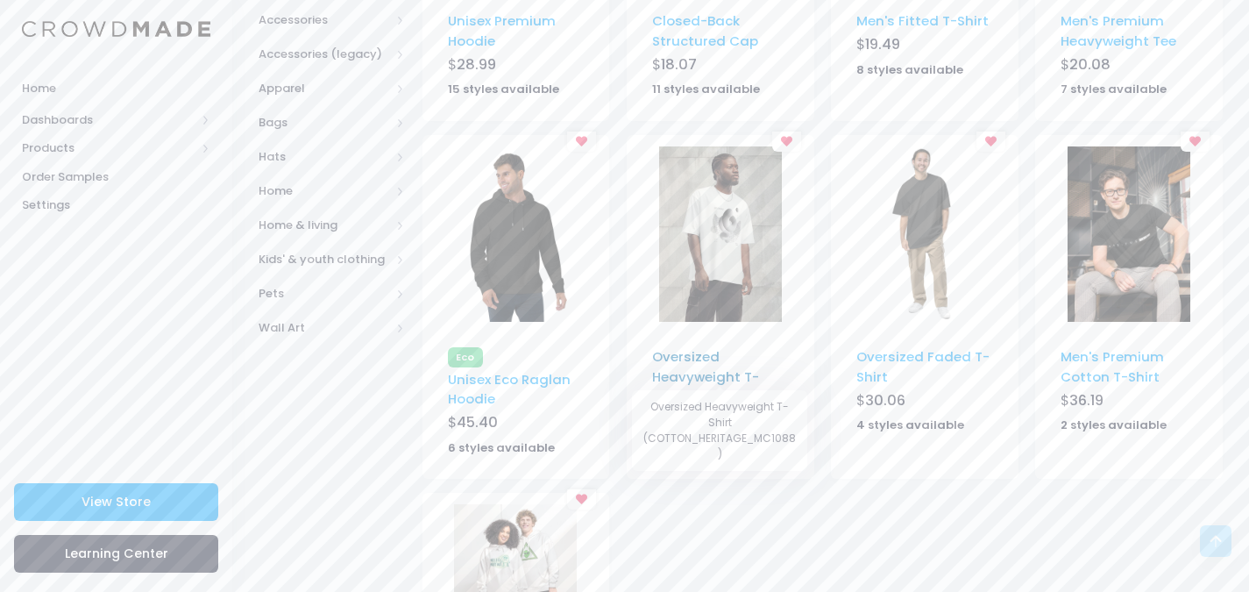
click at [687, 371] on link "Oversized Heavyweight T-Shirt" at bounding box center [705, 376] width 107 height 58
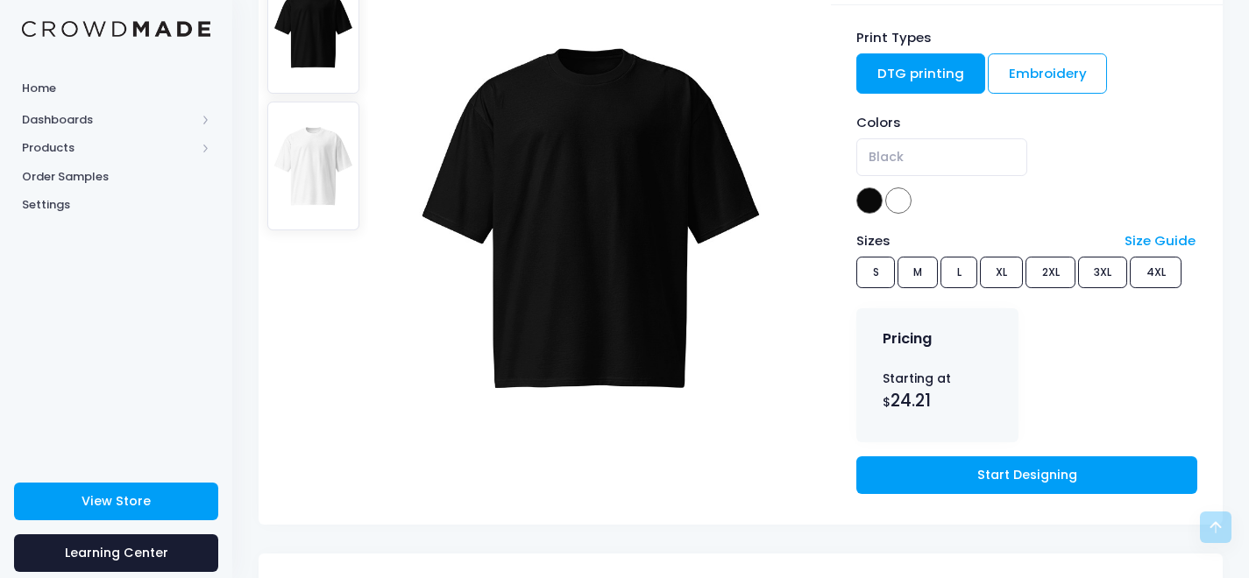
scroll to position [351, 0]
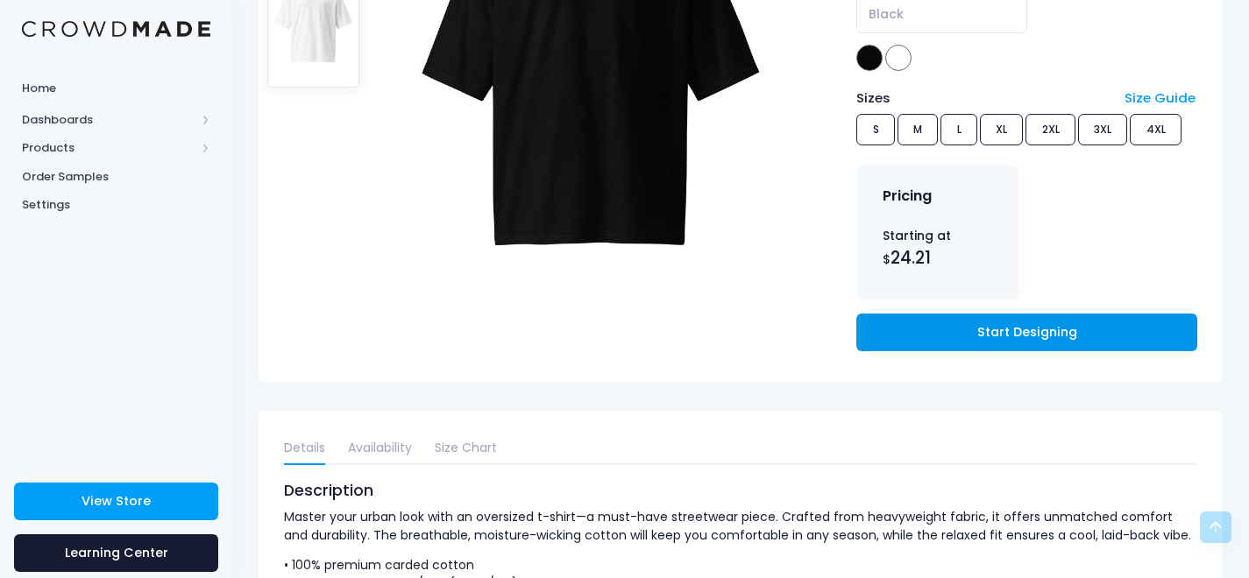
click at [976, 333] on link "Start Designing" at bounding box center [1026, 333] width 340 height 38
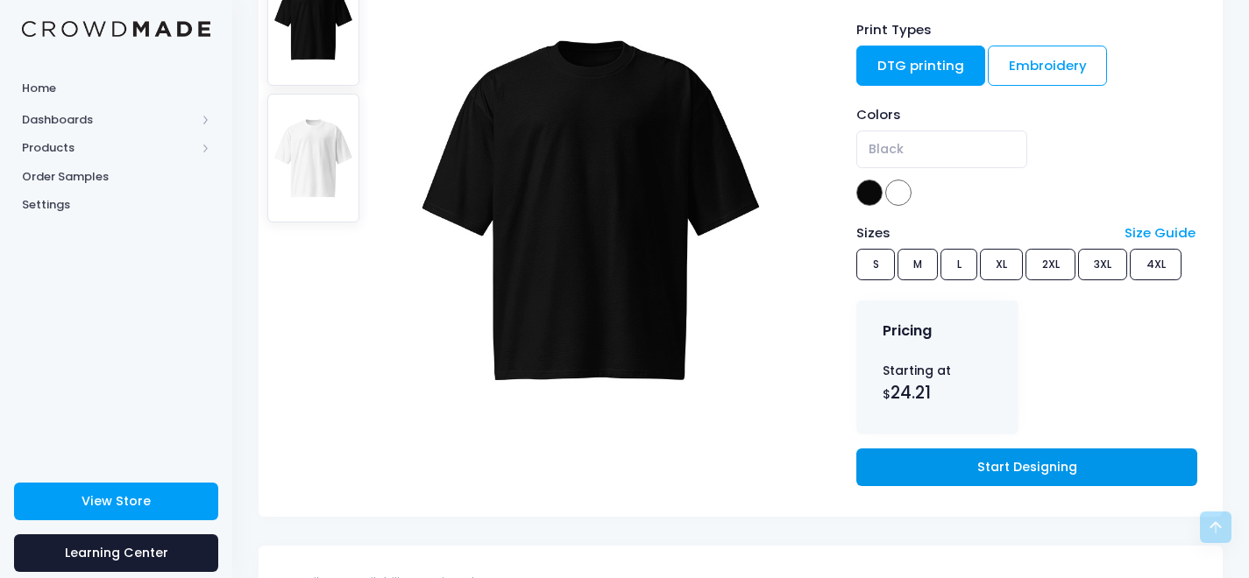
scroll to position [0, 0]
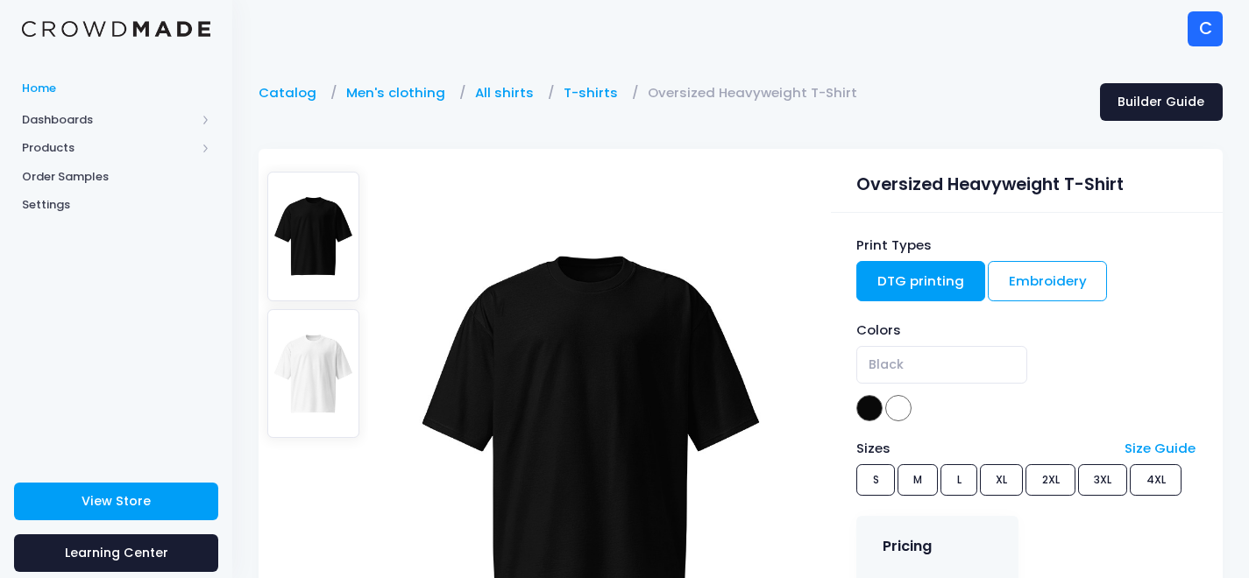
click at [40, 89] on span "Home" at bounding box center [116, 89] width 188 height 18
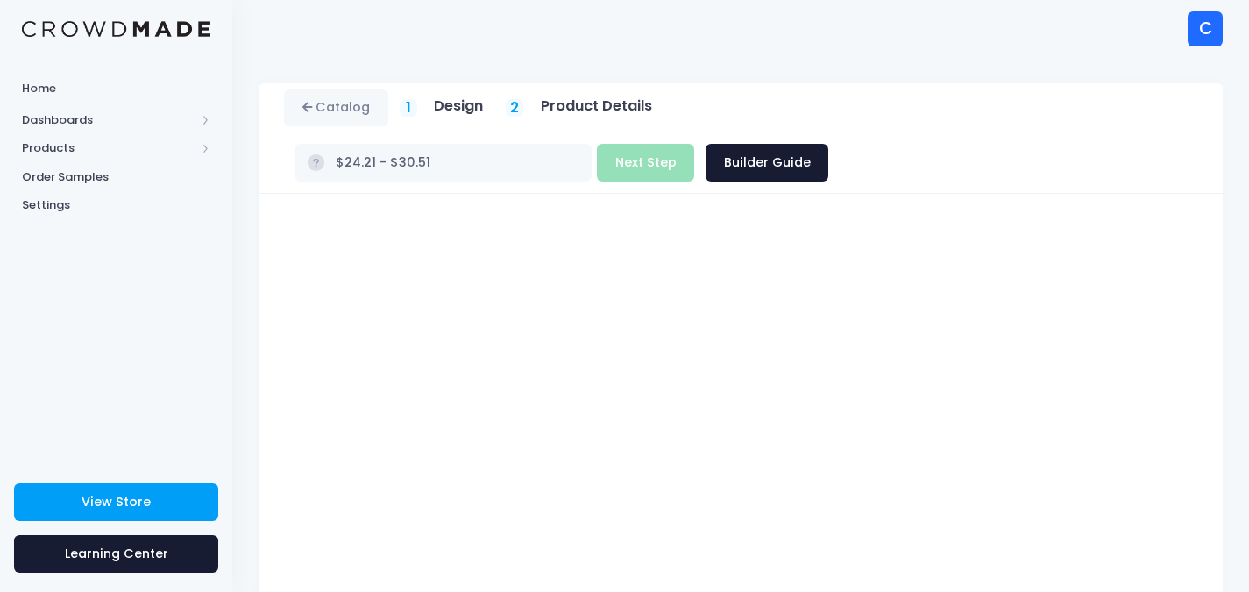
click at [1229, 454] on div "Catalog 1 Design 2 $" at bounding box center [740, 470] width 1017 height 774
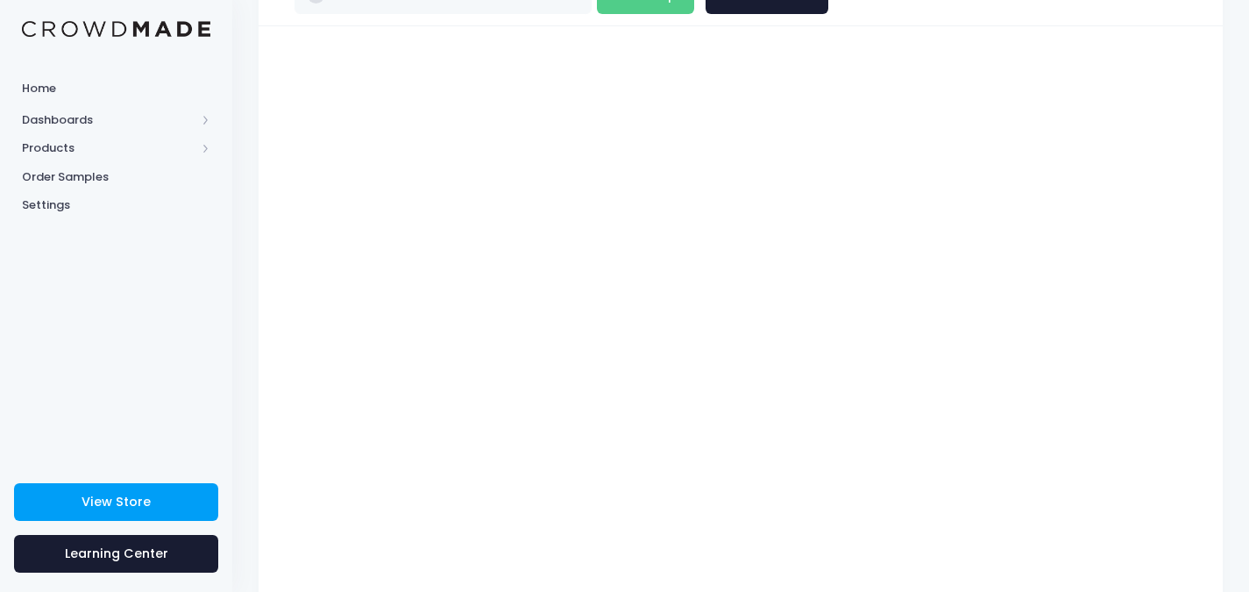
type input "$31.65 - $37.95"
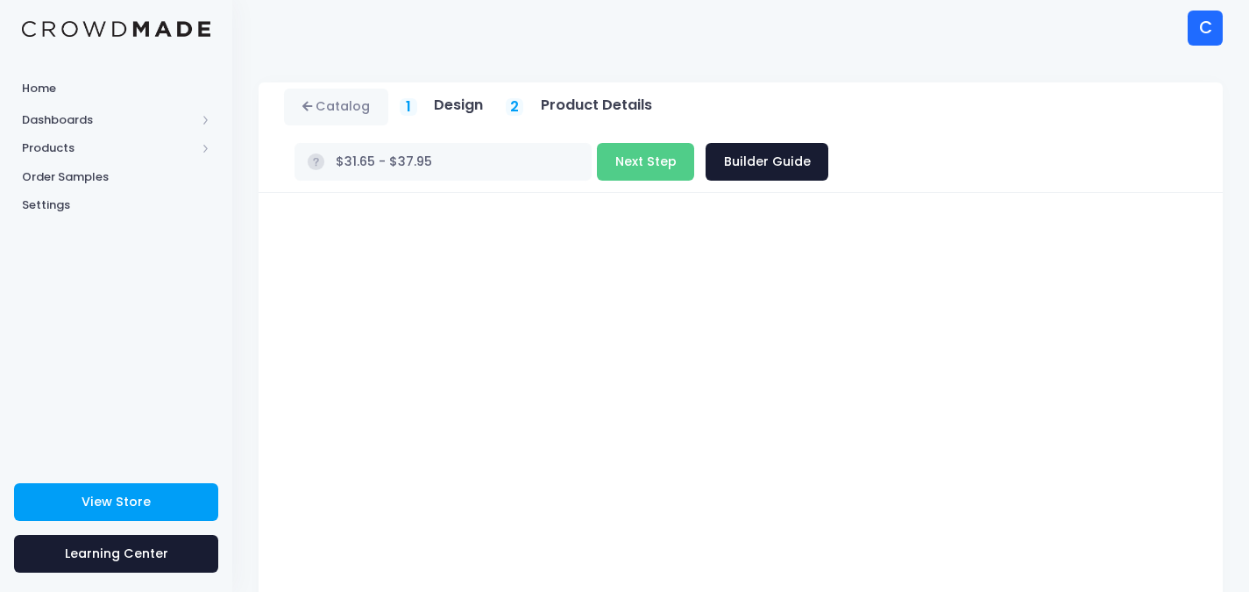
scroll to position [0, 0]
click at [694, 144] on button "Next Step" at bounding box center [645, 163] width 97 height 38
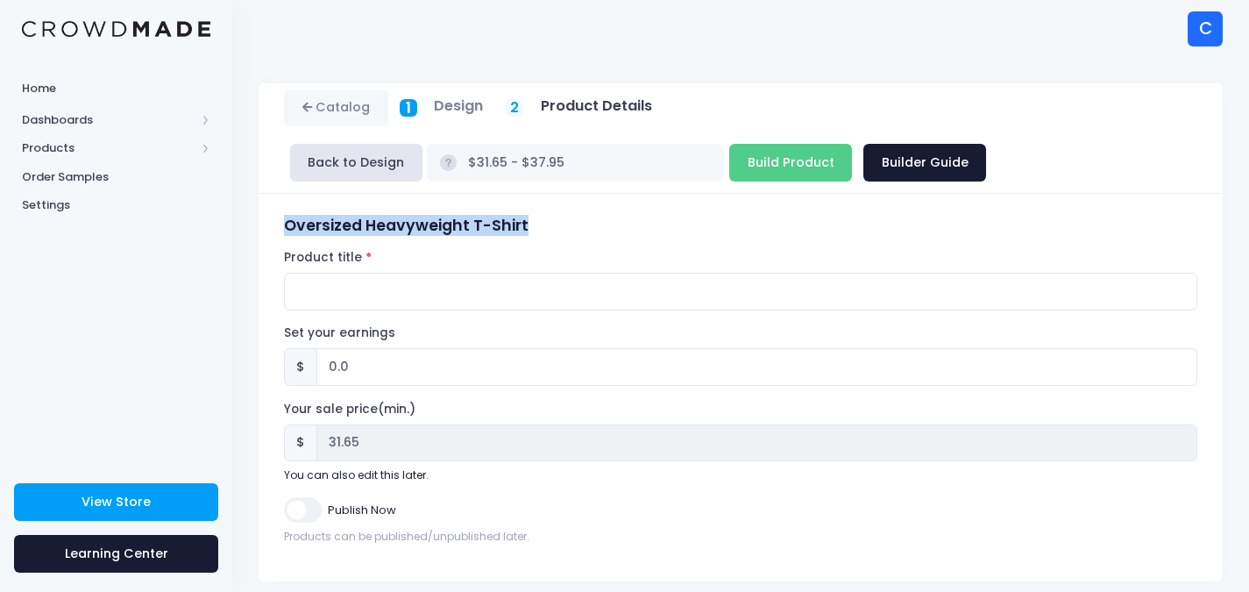
drag, startPoint x: 544, startPoint y: 224, endPoint x: 281, endPoint y: 231, distance: 263.0
click at [281, 231] on div "Oversized Heavyweight T-Shirt Product title Set your earnings $ 0.0 Earnings ca…" at bounding box center [741, 387] width 930 height 342
copy h3 "Oversized Heavyweight T-Shirt"
click at [335, 287] on input "Product title" at bounding box center [740, 292] width 913 height 38
paste input "Oversized Heavyweight T-Shirt"
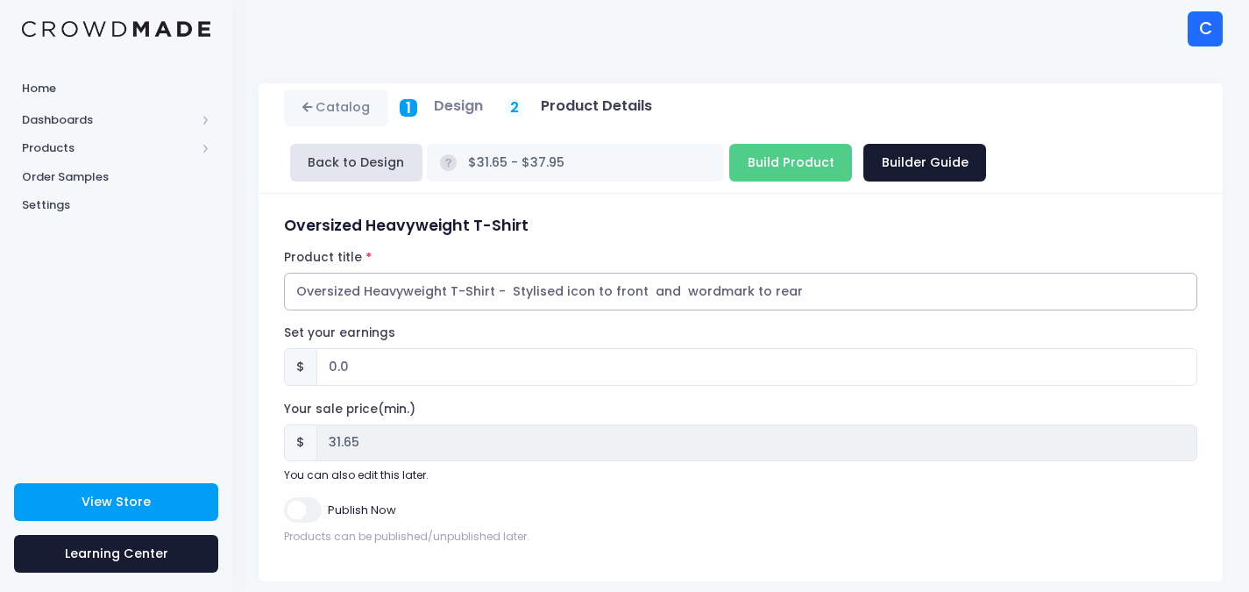
drag, startPoint x: 816, startPoint y: 284, endPoint x: 290, endPoint y: 308, distance: 526.4
click at [289, 309] on input "Oversized Heavyweight T-Shirt - Stylised icon to front and wordmark to rear" at bounding box center [740, 292] width 913 height 38
type input "Oversized Heavyweight T-Shirt - Stylised icon to front and wordmark to rear"
click at [729, 148] on input "Build Product" at bounding box center [790, 163] width 123 height 38
type input "Building product..."
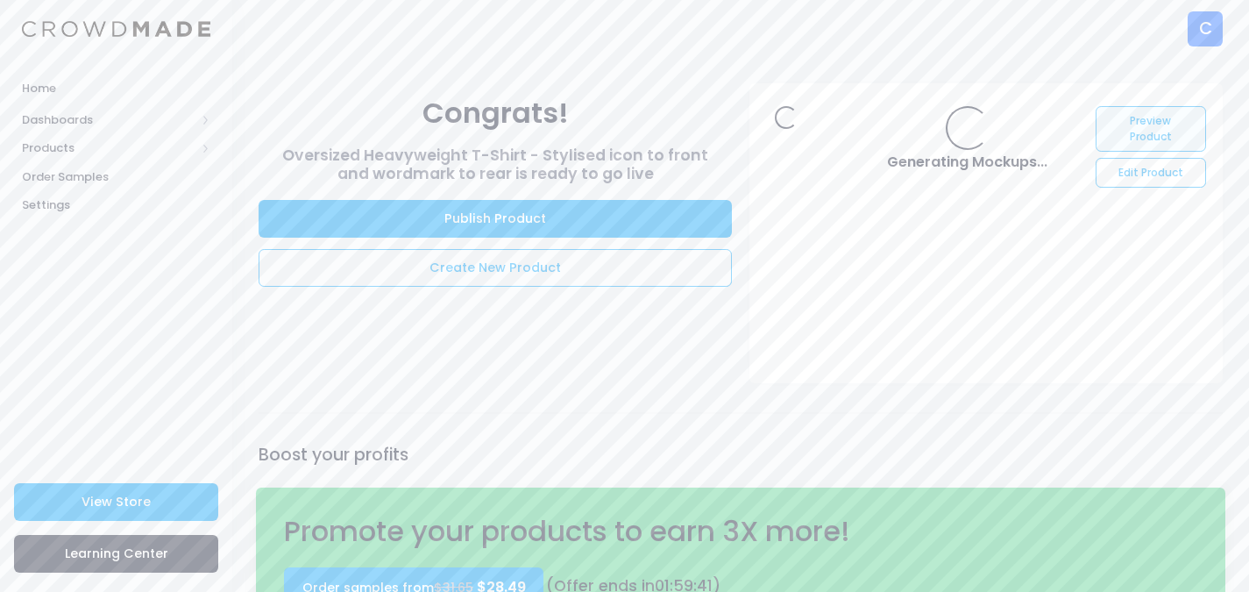
click at [1153, 127] on link "Preview Product" at bounding box center [1151, 129] width 110 height 46
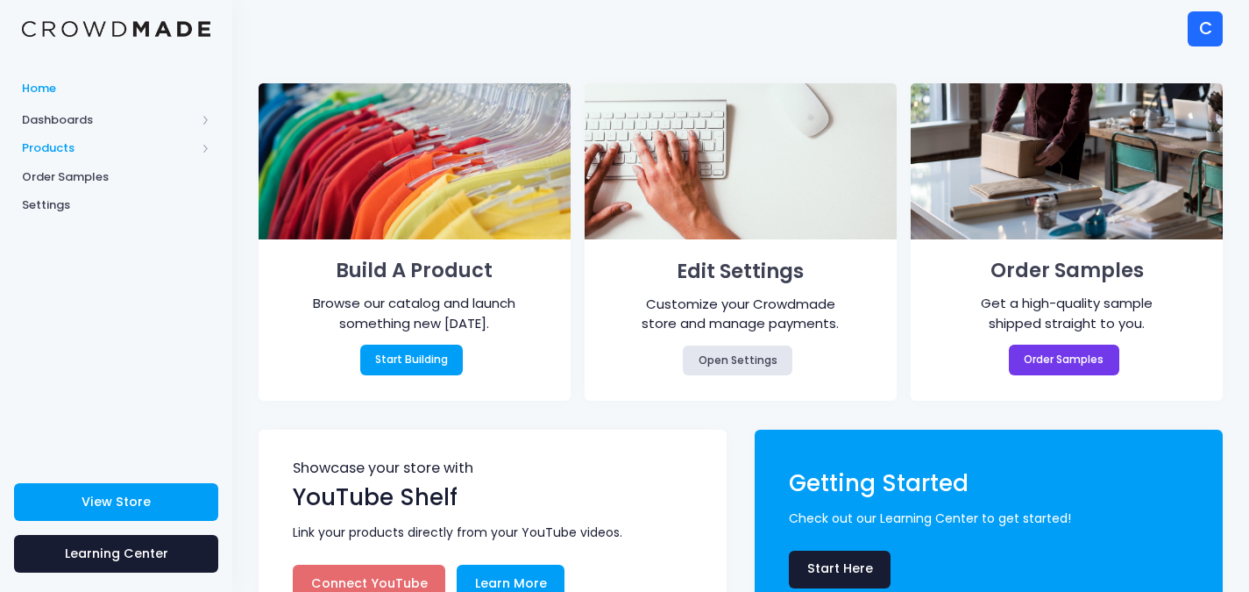
click at [59, 145] on span "Products" at bounding box center [109, 148] width 174 height 18
click at [82, 176] on span "Product Builder" at bounding box center [131, 177] width 160 height 18
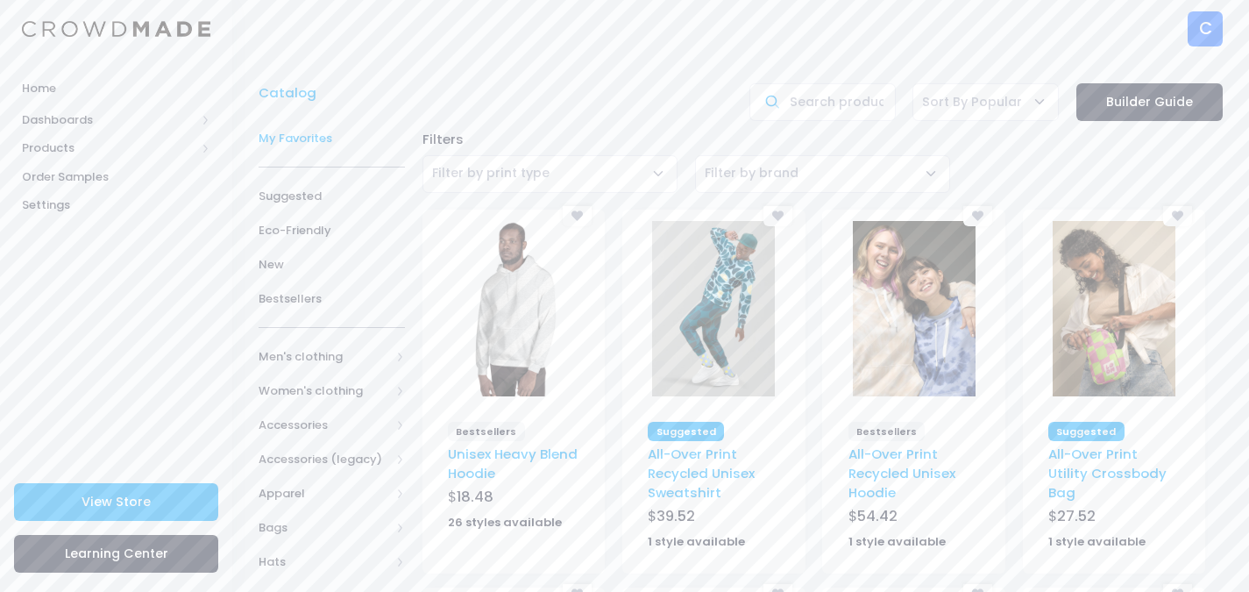
click at [287, 133] on span "My Favorites" at bounding box center [332, 139] width 146 height 18
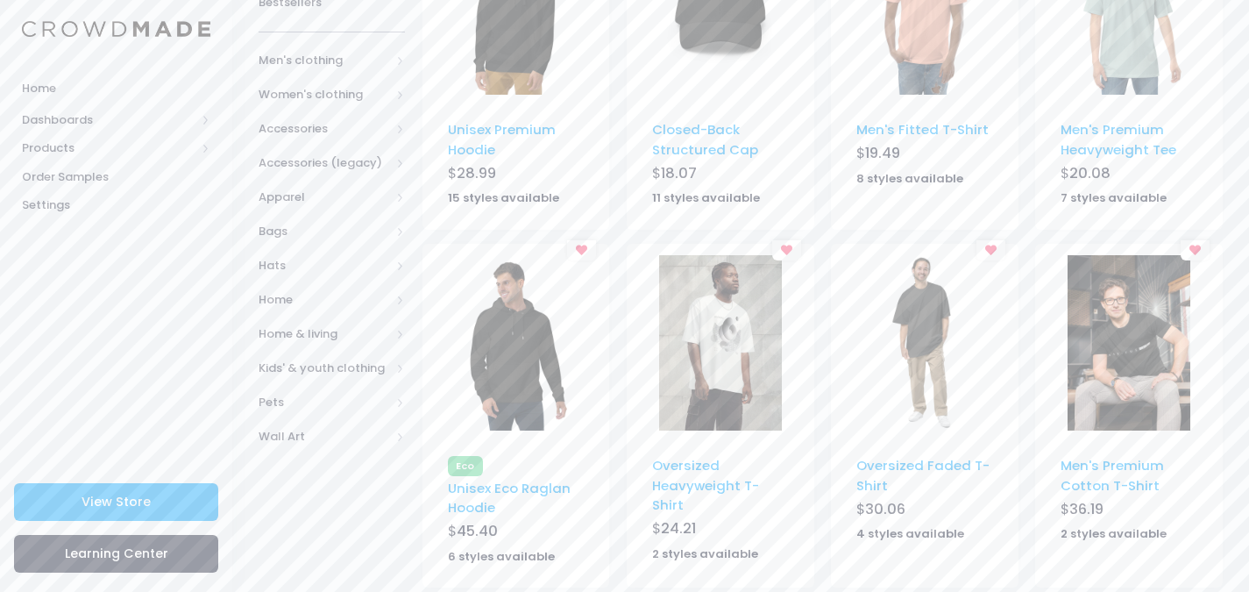
scroll to position [351, 0]
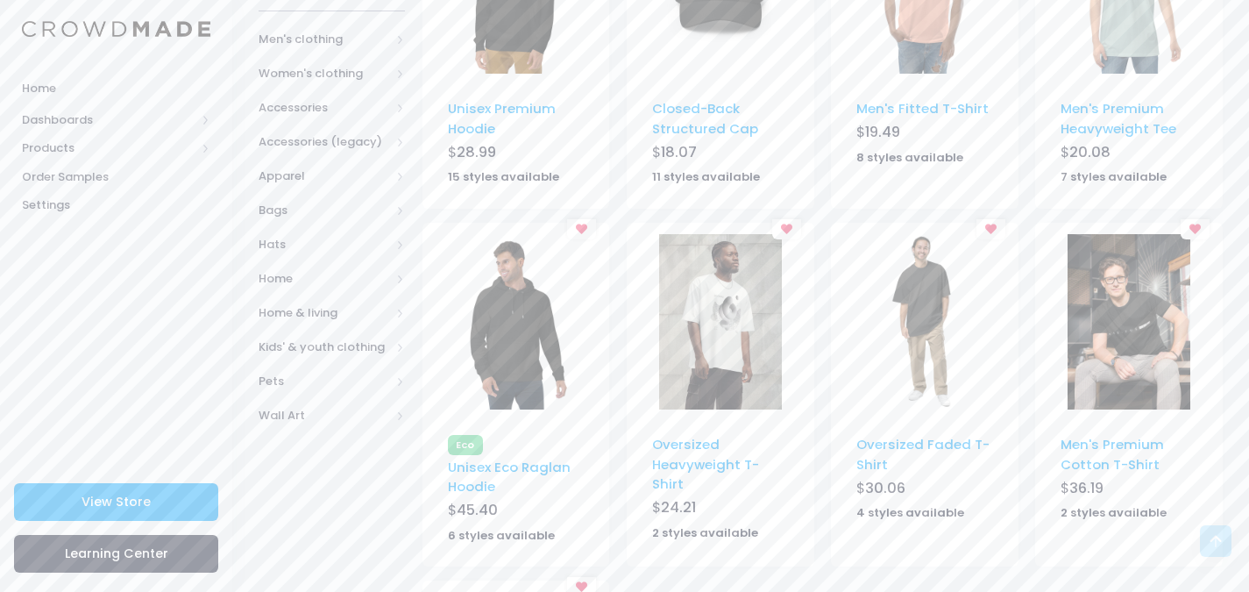
click at [1132, 335] on img at bounding box center [1129, 321] width 123 height 175
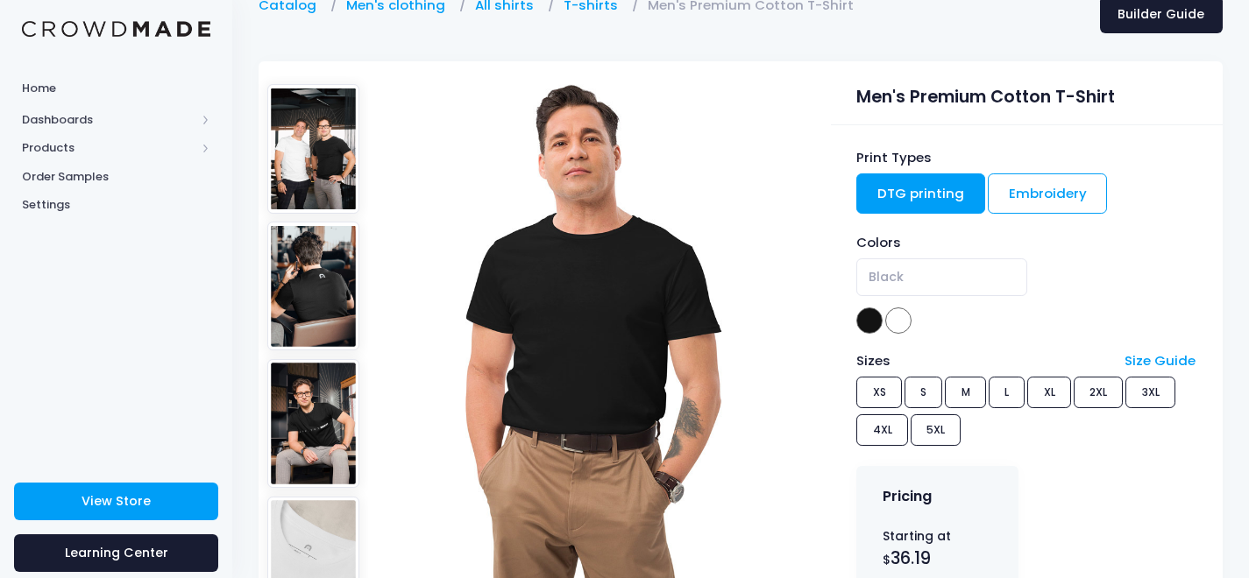
scroll to position [175, 0]
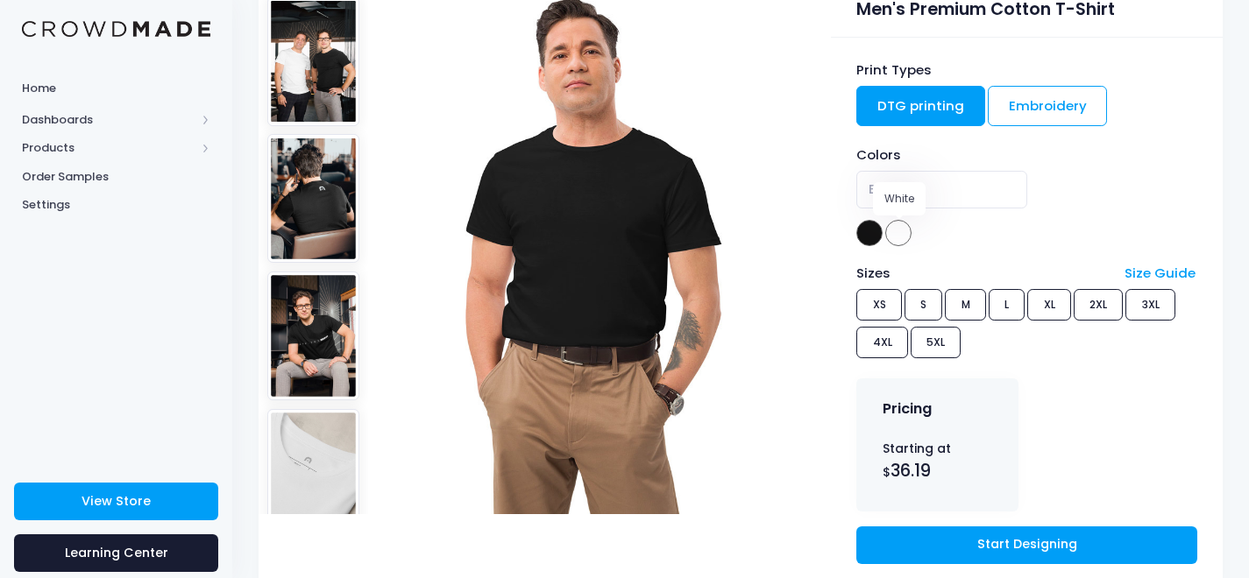
click at [903, 233] on span at bounding box center [898, 233] width 26 height 26
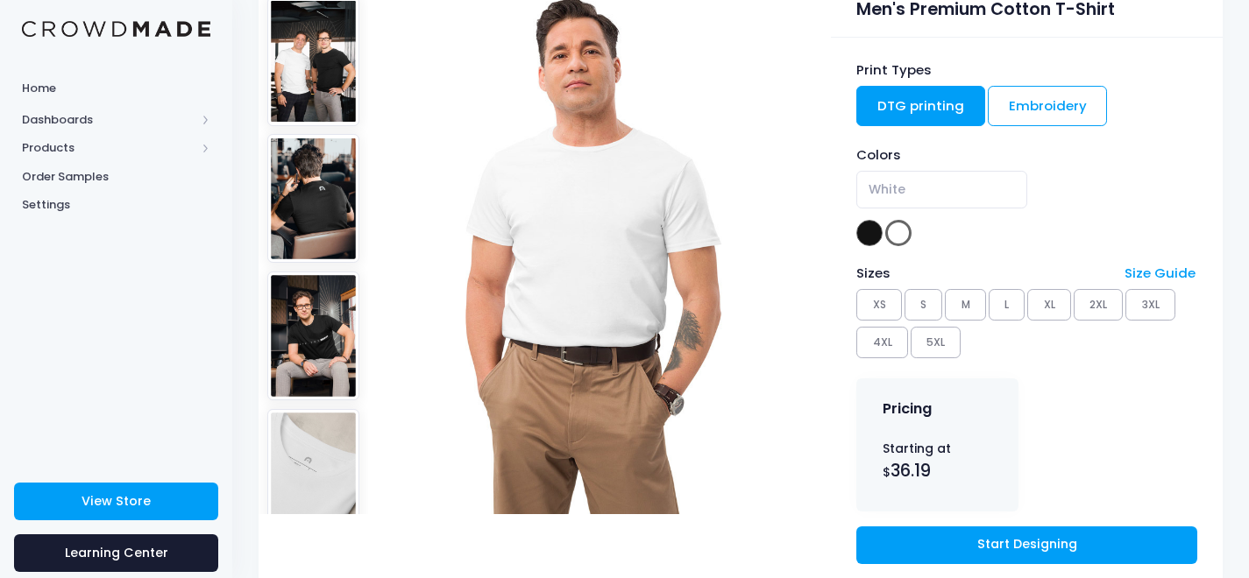
click at [321, 296] on img at bounding box center [313, 336] width 93 height 129
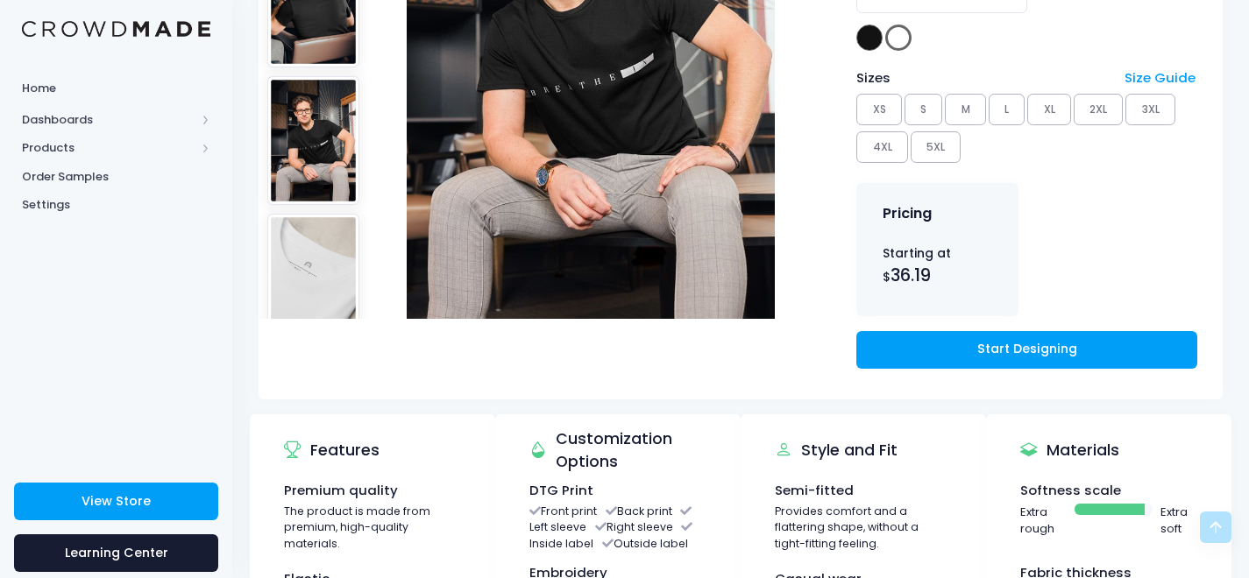
scroll to position [351, 0]
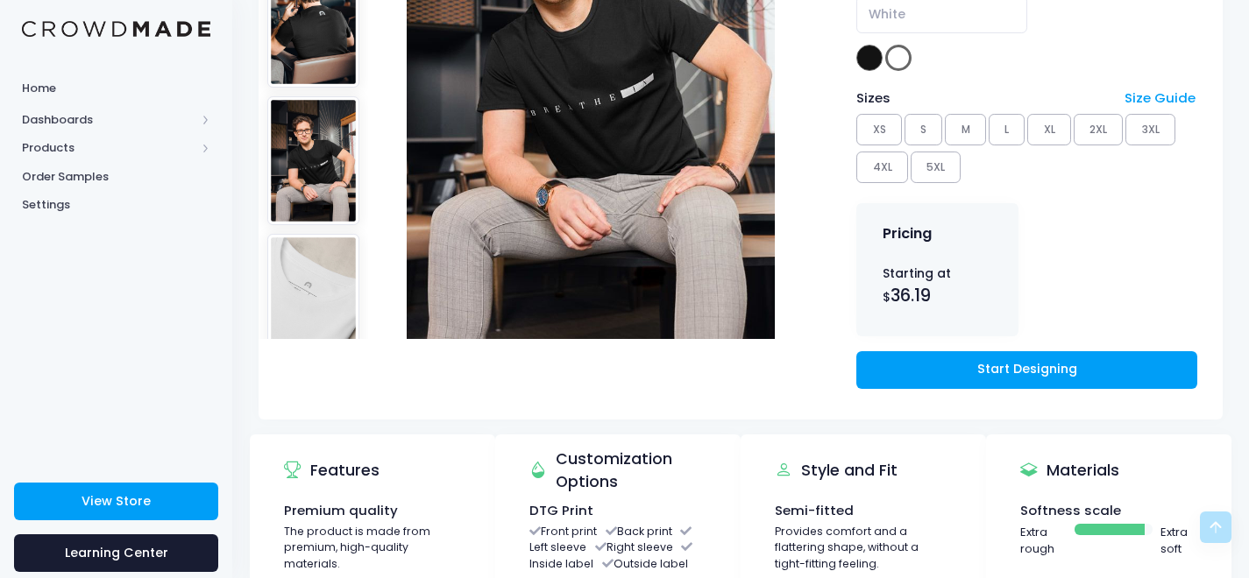
click at [304, 134] on img at bounding box center [313, 160] width 93 height 129
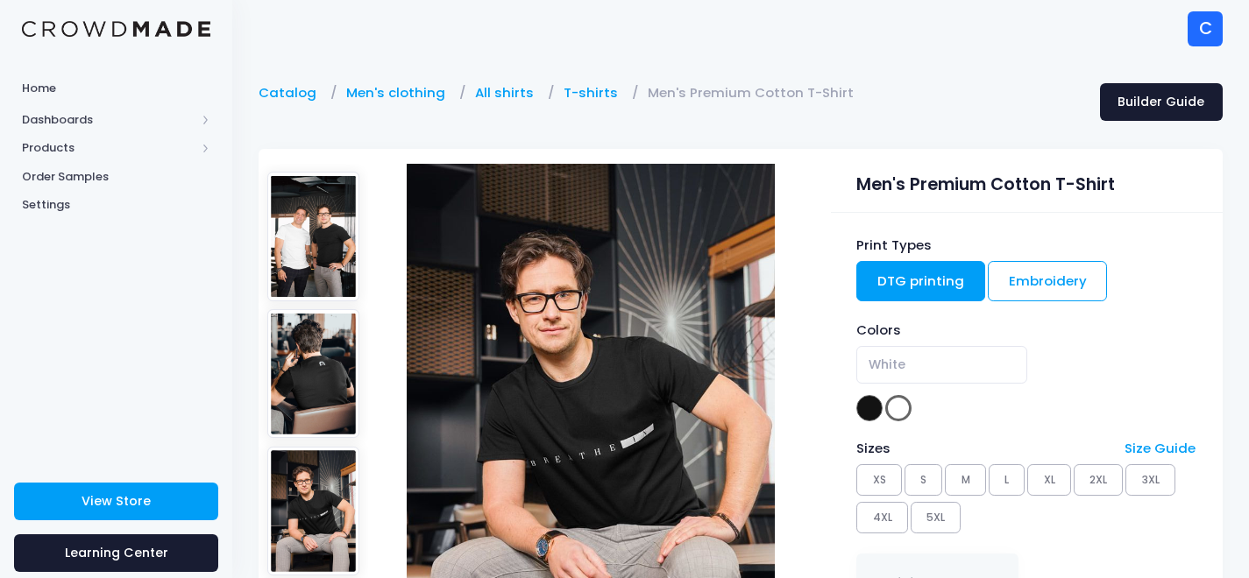
click at [275, 465] on img at bounding box center [313, 511] width 93 height 129
click at [295, 472] on img at bounding box center [313, 511] width 93 height 129
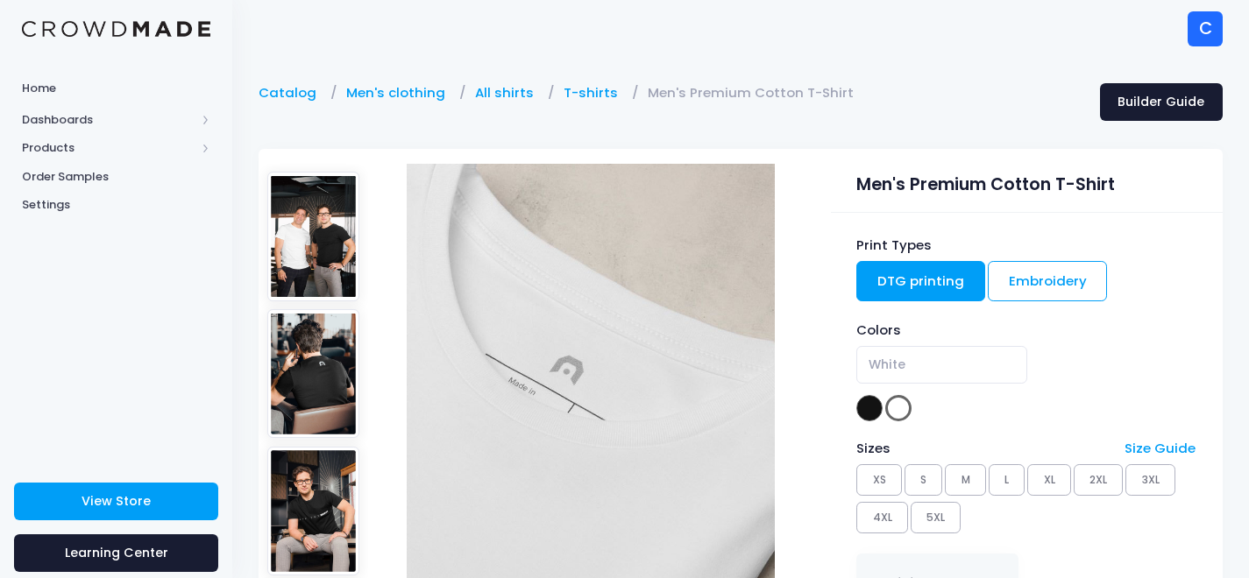
click at [291, 358] on img at bounding box center [313, 373] width 93 height 129
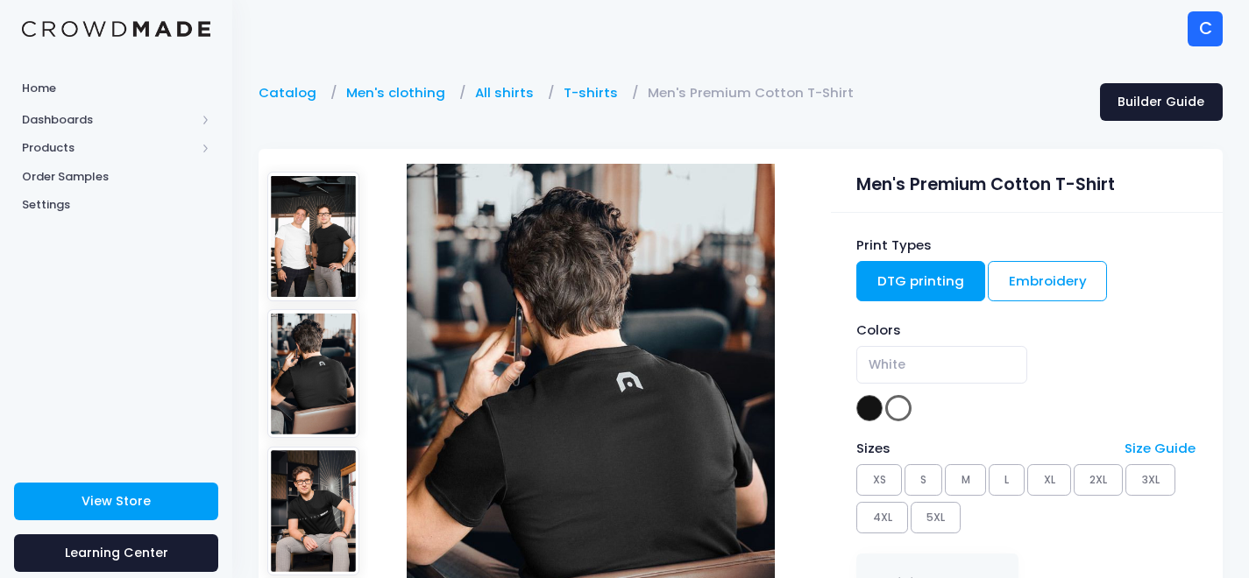
click at [300, 245] on img at bounding box center [313, 236] width 93 height 129
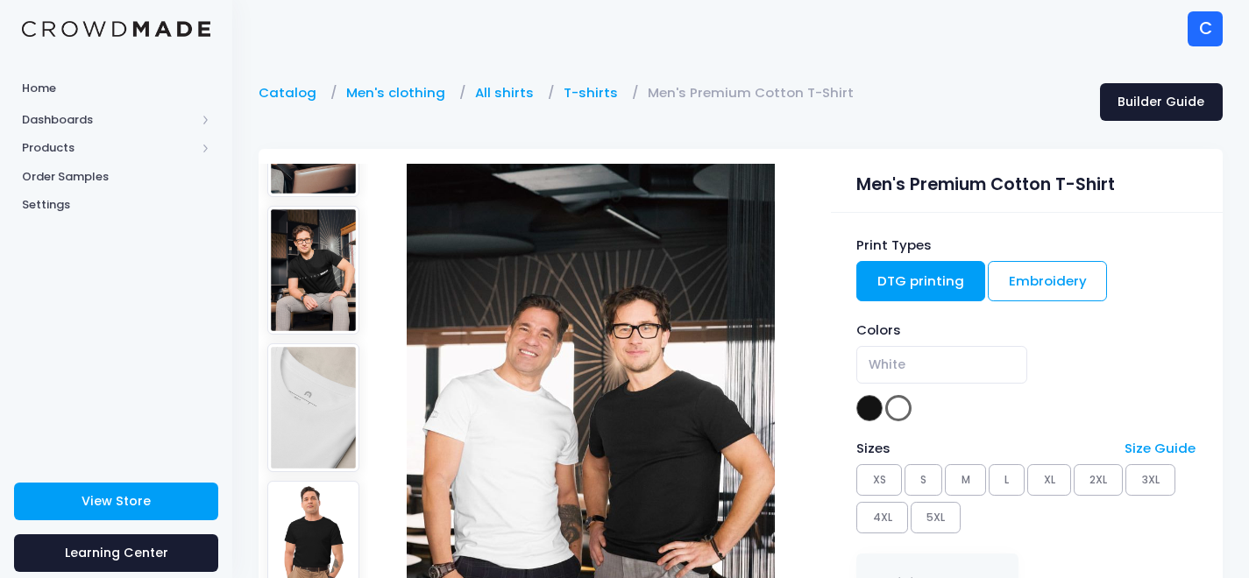
click at [313, 233] on img at bounding box center [313, 270] width 93 height 129
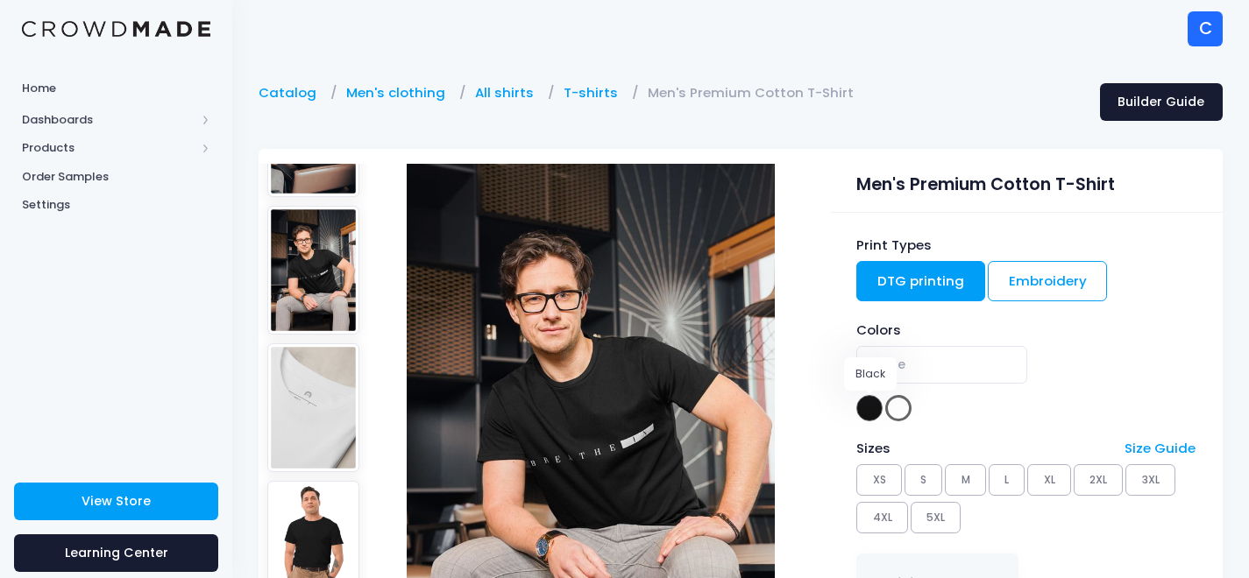
click at [870, 412] on span at bounding box center [869, 408] width 26 height 26
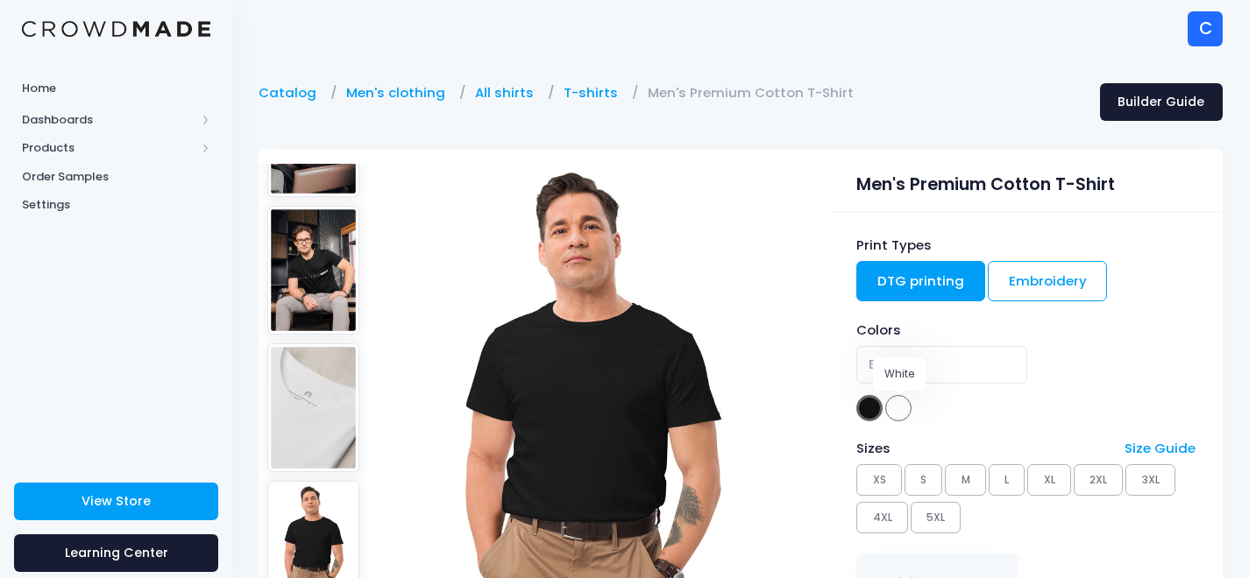
click at [897, 412] on span at bounding box center [898, 408] width 26 height 26
select select "White"
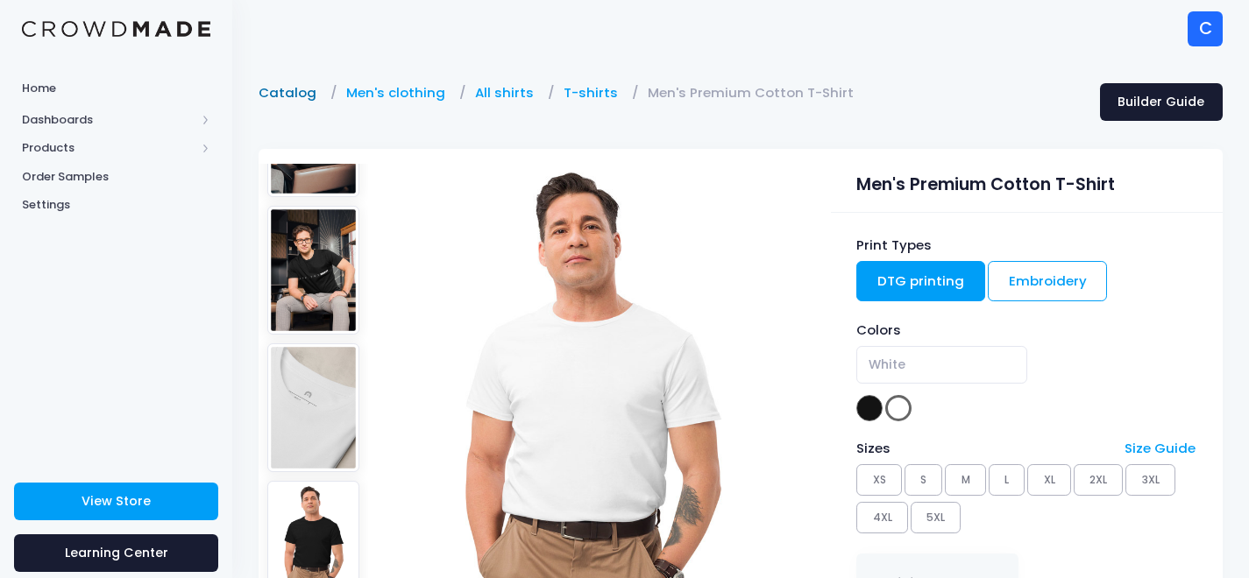
click at [308, 90] on link "Catalog" at bounding box center [292, 92] width 67 height 19
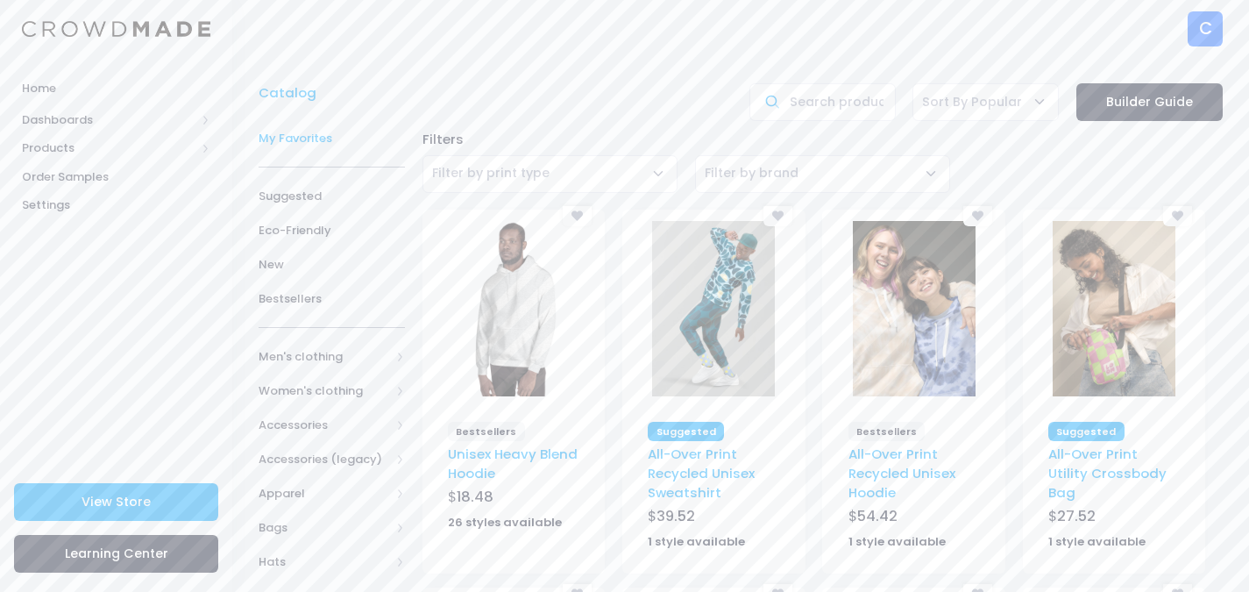
click at [280, 138] on span "My Favorites" at bounding box center [332, 139] width 146 height 18
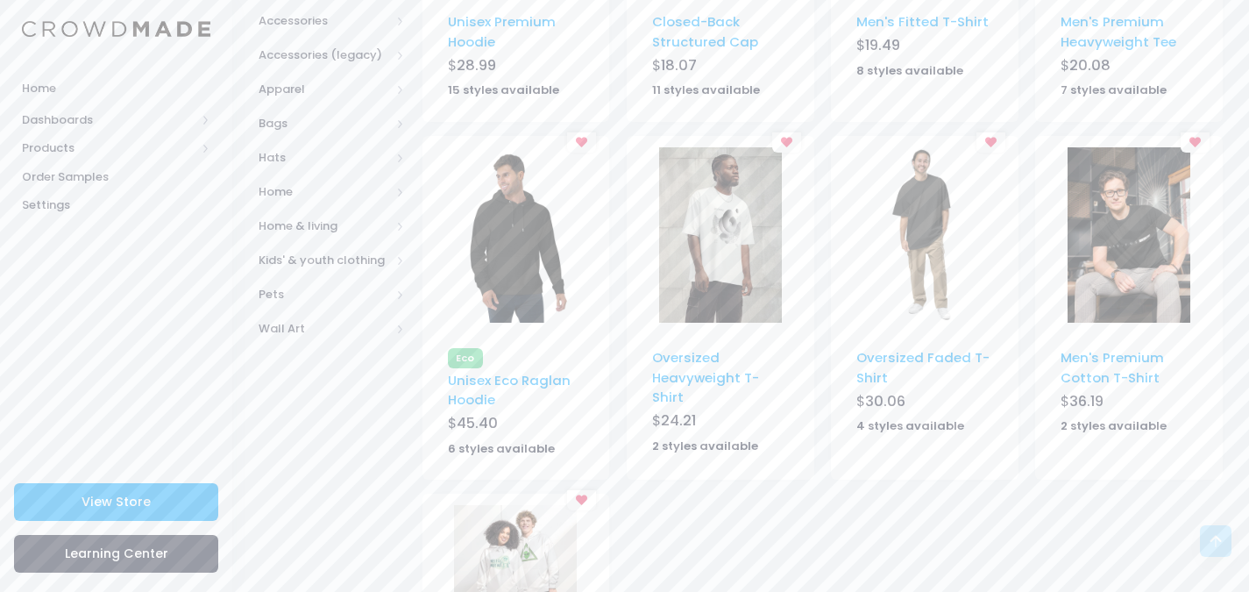
scroll to position [438, 0]
click at [895, 358] on link "Oversized Faded T-Shirt" at bounding box center [922, 366] width 133 height 38
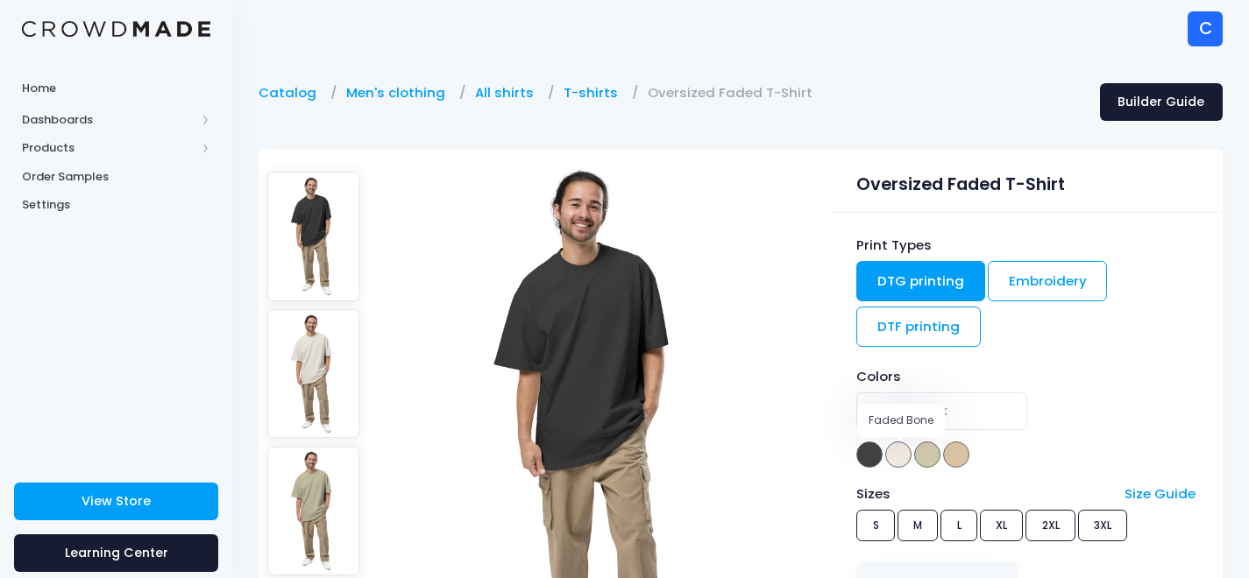
click at [892, 453] on span at bounding box center [898, 455] width 26 height 26
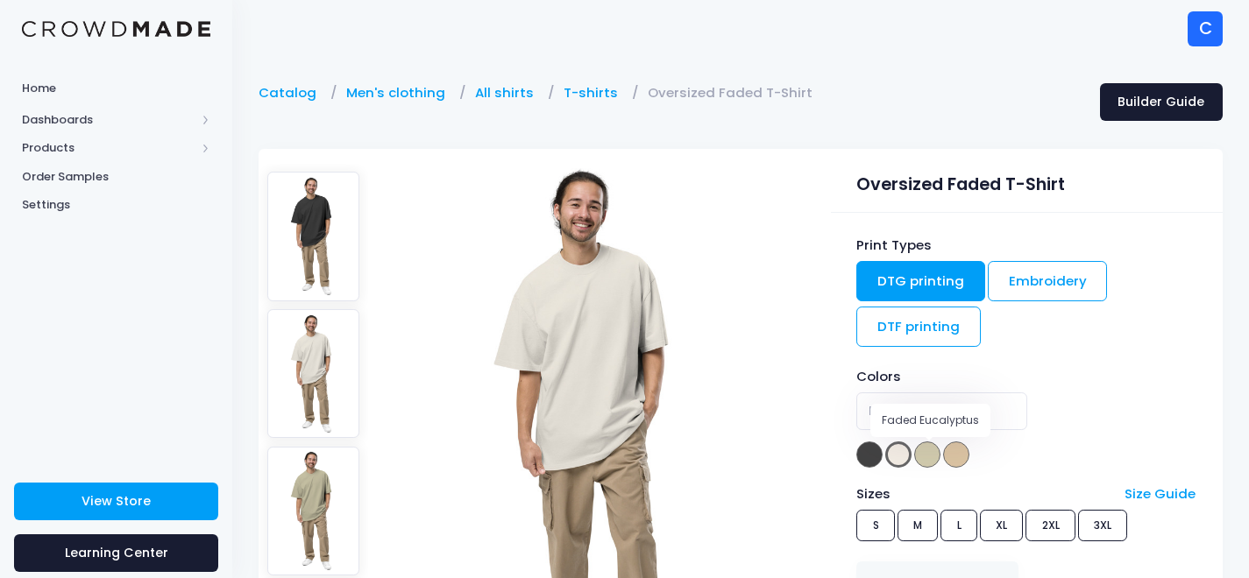
click at [931, 461] on span at bounding box center [927, 455] width 26 height 26
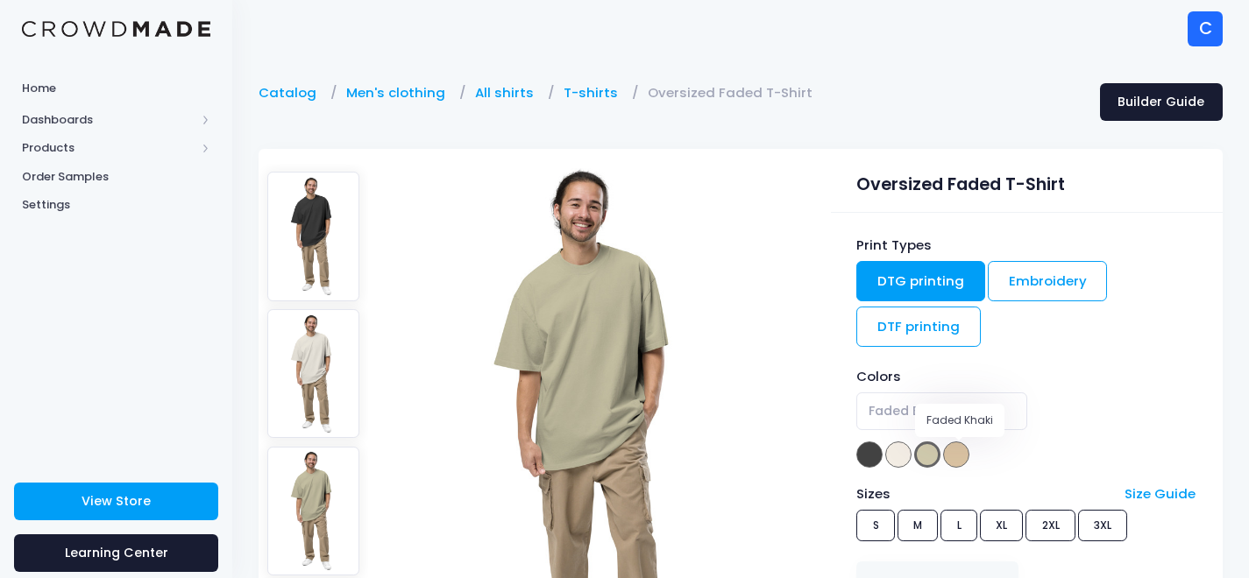
click at [957, 461] on span at bounding box center [956, 455] width 26 height 26
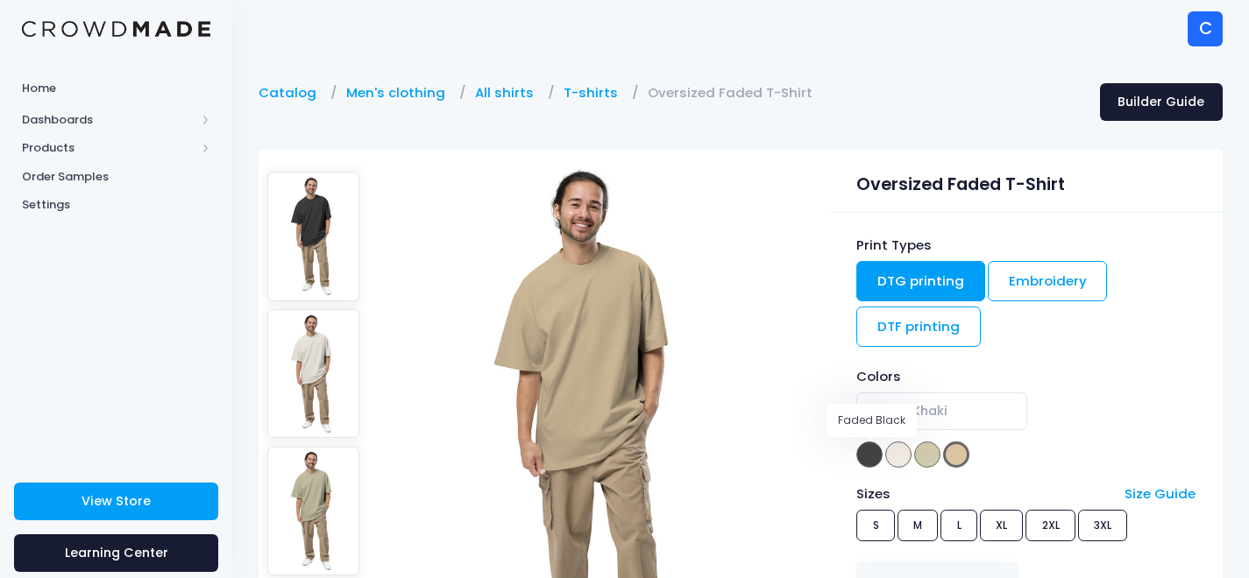
click at [869, 456] on span at bounding box center [869, 455] width 26 height 26
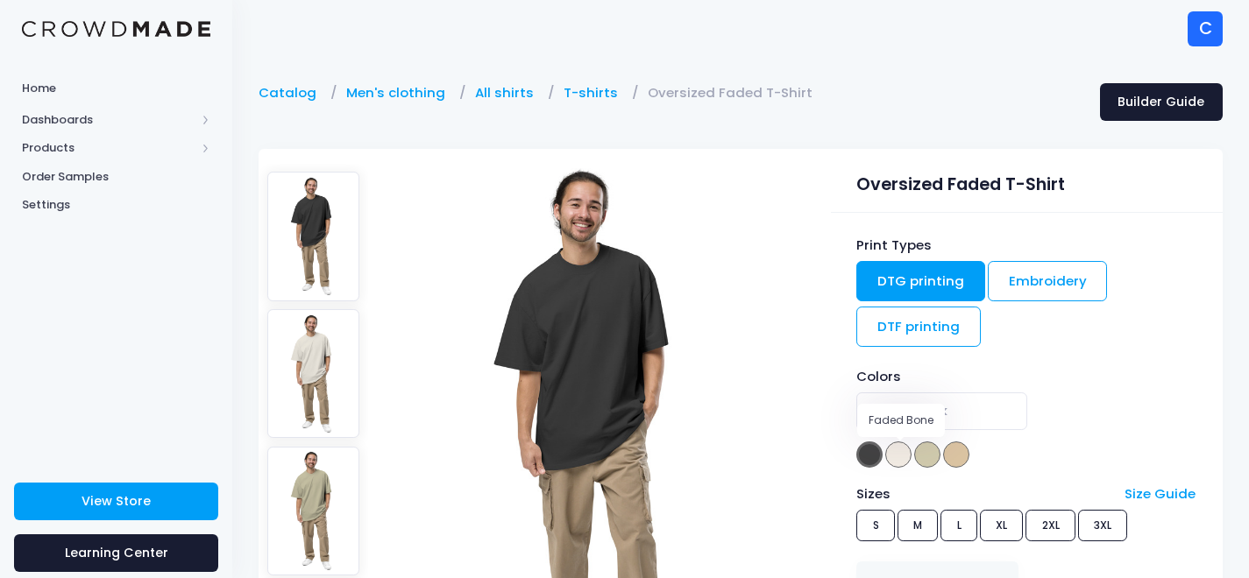
click at [901, 457] on span at bounding box center [898, 455] width 26 height 26
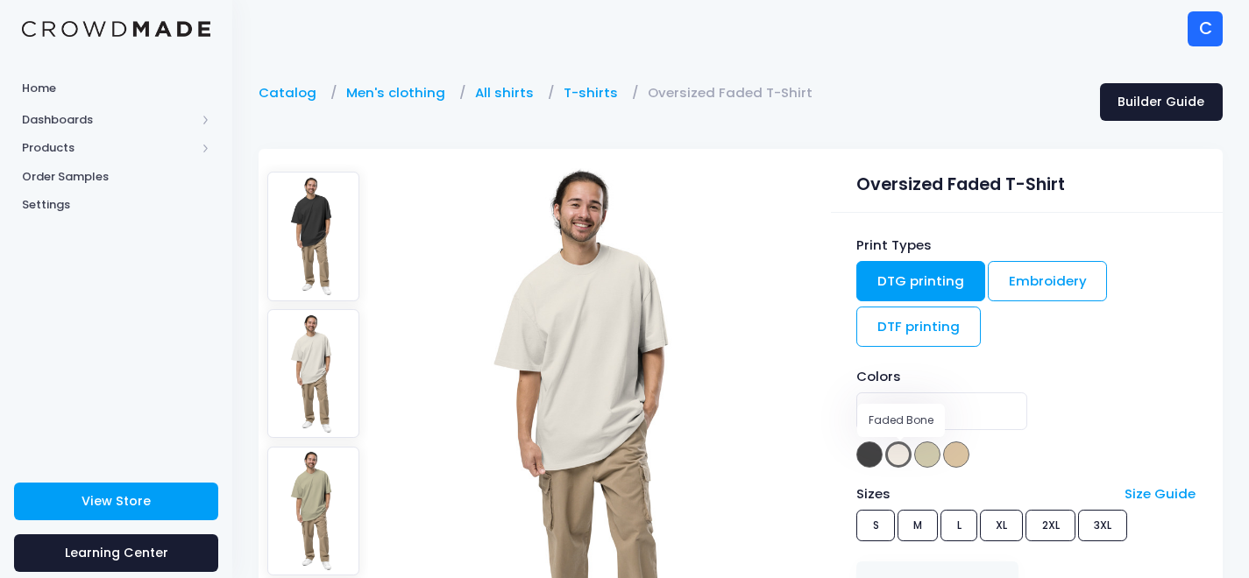
select select "Faded Bone"
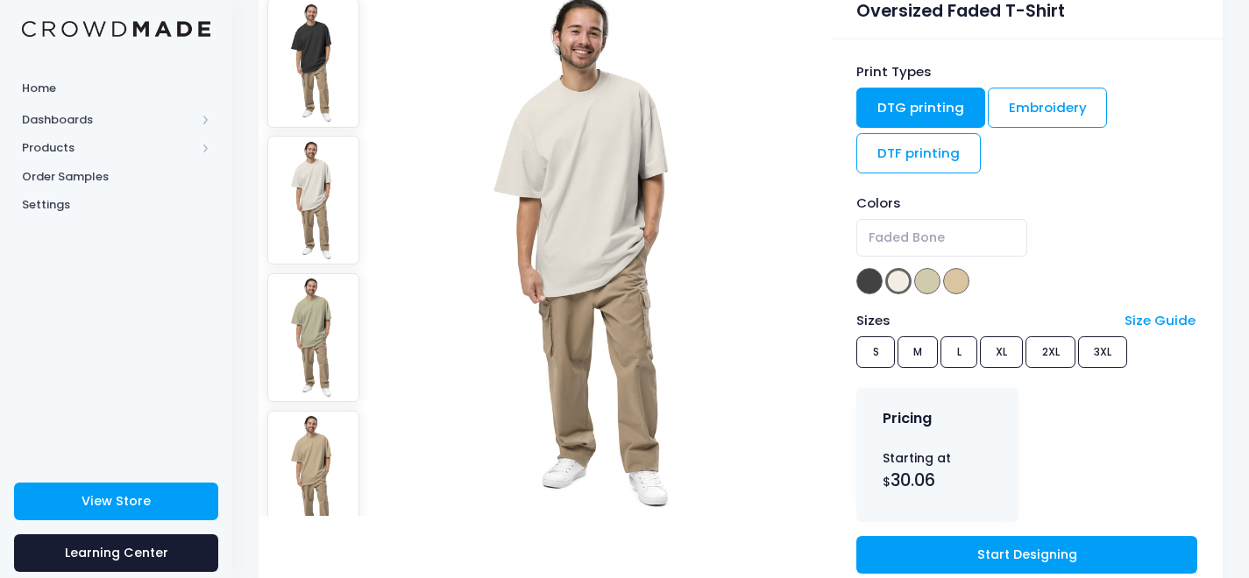
scroll to position [175, 0]
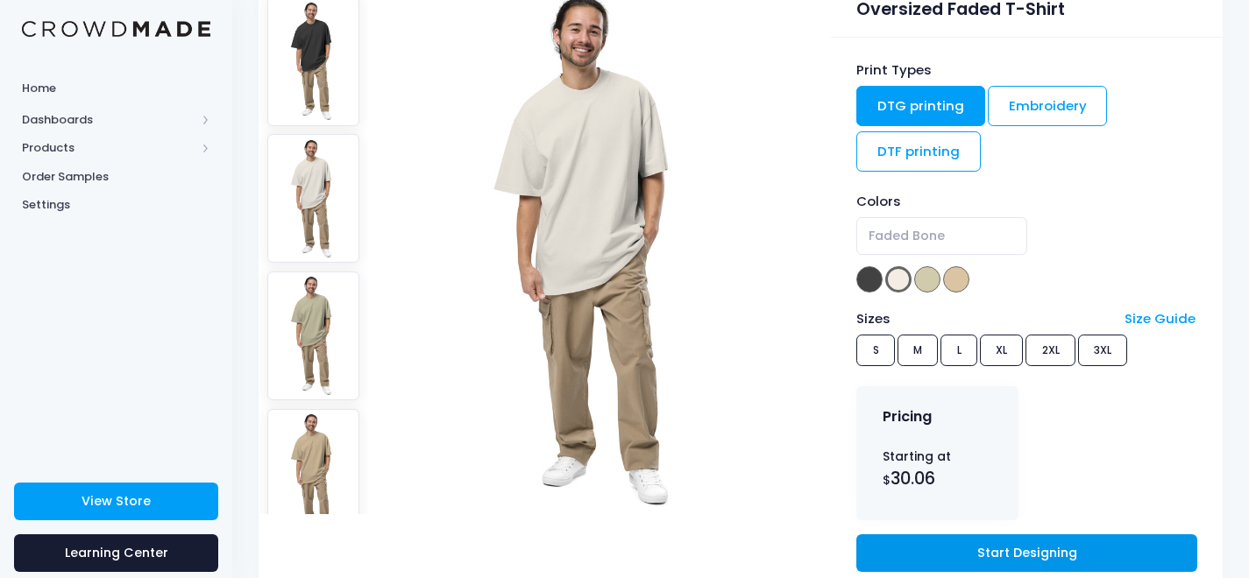
click at [1007, 553] on link "Start Designing" at bounding box center [1026, 554] width 340 height 38
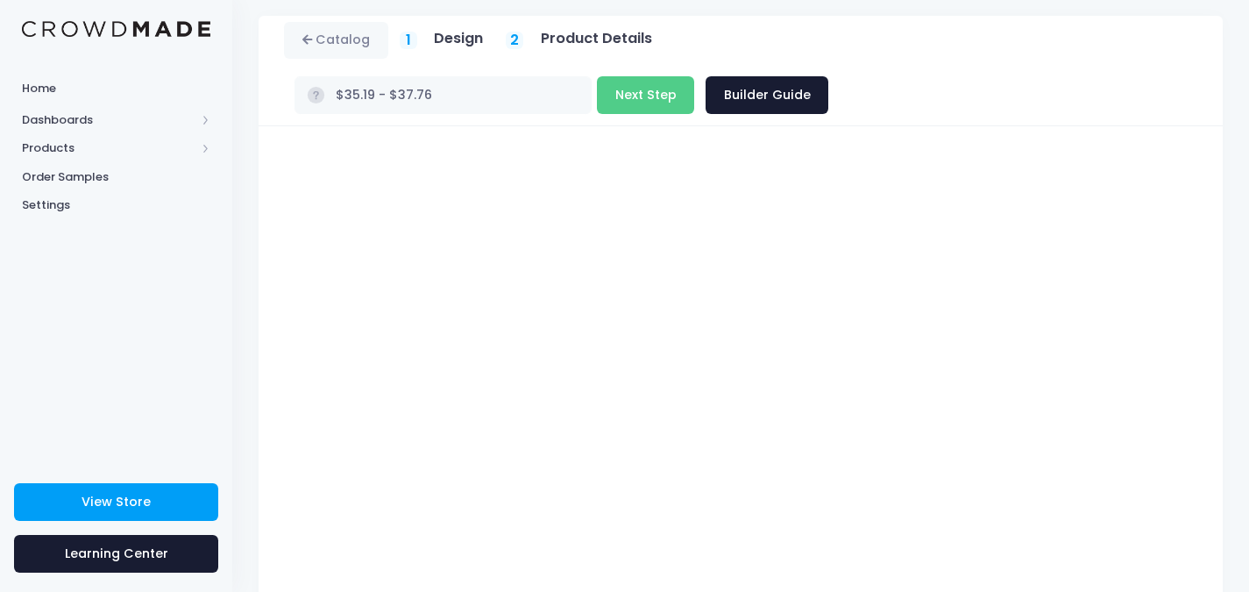
scroll to position [167, 0]
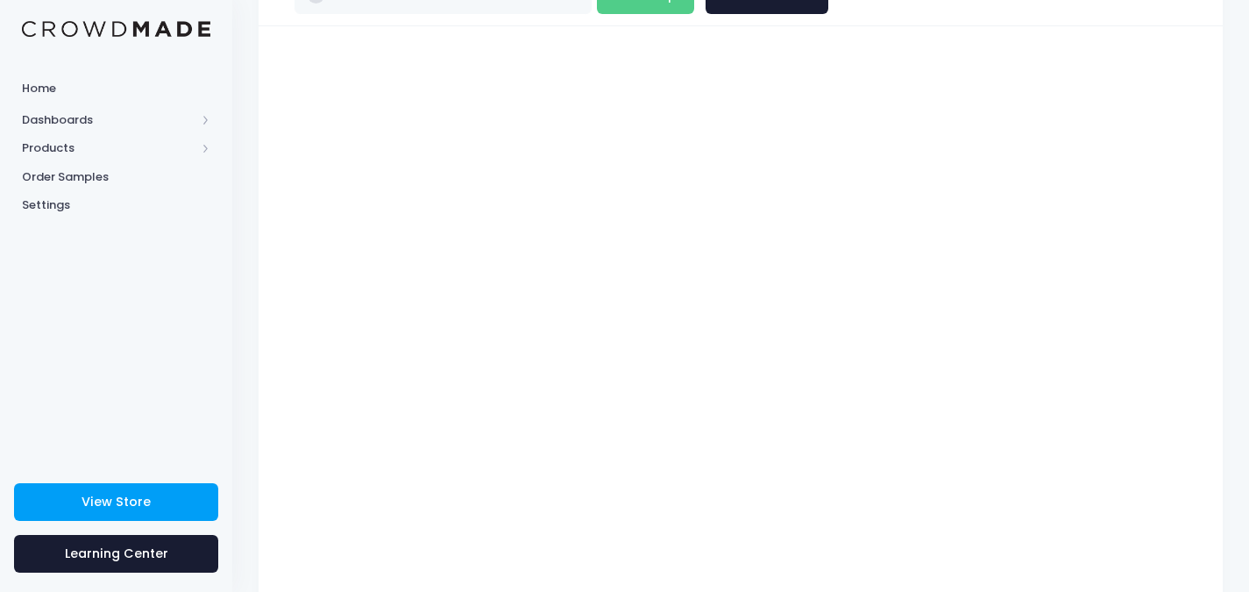
type input "$37.50 - $40.07"
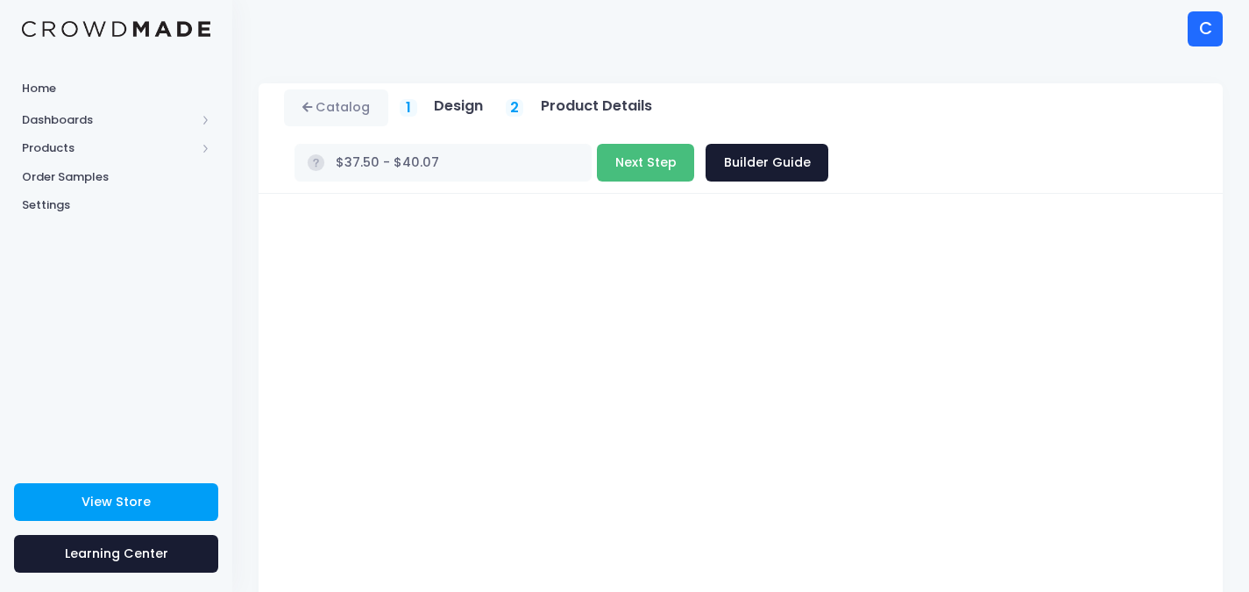
click at [694, 144] on button "Next Step" at bounding box center [645, 163] width 97 height 38
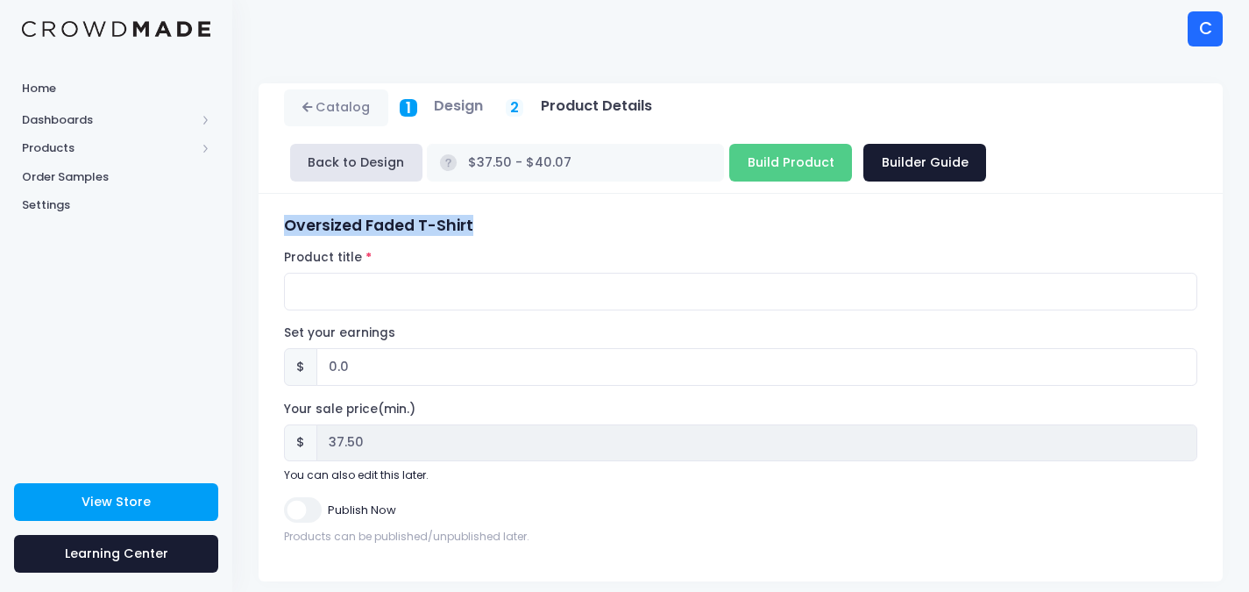
drag, startPoint x: 478, startPoint y: 224, endPoint x: 286, endPoint y: 218, distance: 192.0
click at [286, 218] on h3 "Oversized Faded T-Shirt" at bounding box center [740, 225] width 913 height 18
copy h3 "Oversized Faded T-Shirt"
click at [323, 294] on input "Product title" at bounding box center [740, 292] width 913 height 38
paste input "Oversized Faded T-Shirt"
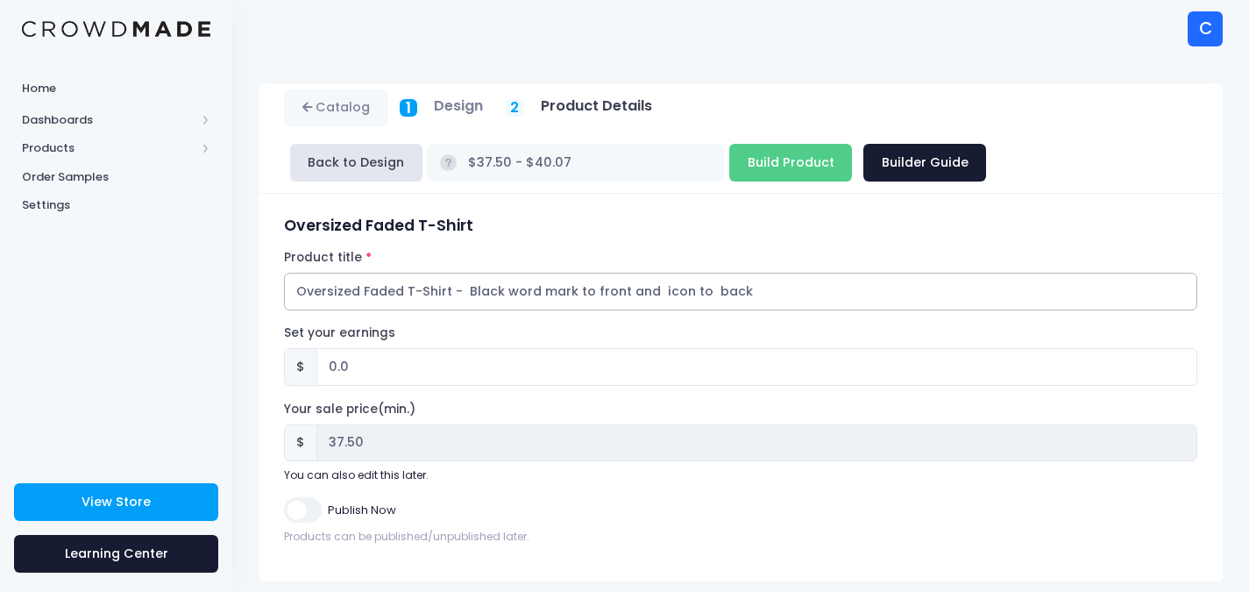
drag, startPoint x: 806, startPoint y: 285, endPoint x: 279, endPoint y: 280, distance: 526.8
click at [279, 280] on div "Oversized Faded T-Shirt Product title Oversized Faded T-Shirt - Black word mark…" at bounding box center [741, 387] width 930 height 342
type input "Oversized Faded T-Shirt - Black word mark to front and icon to back"
click at [729, 160] on input "Build Product" at bounding box center [790, 163] width 123 height 38
type input "Building product..."
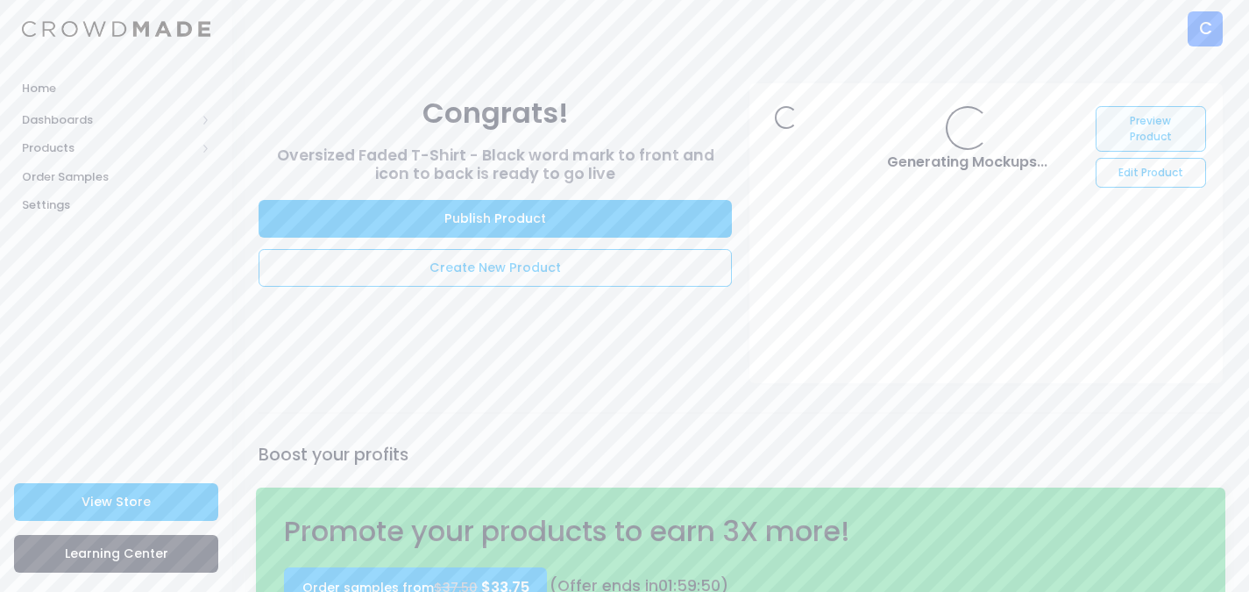
click at [1166, 130] on link "Preview Product" at bounding box center [1151, 129] width 110 height 46
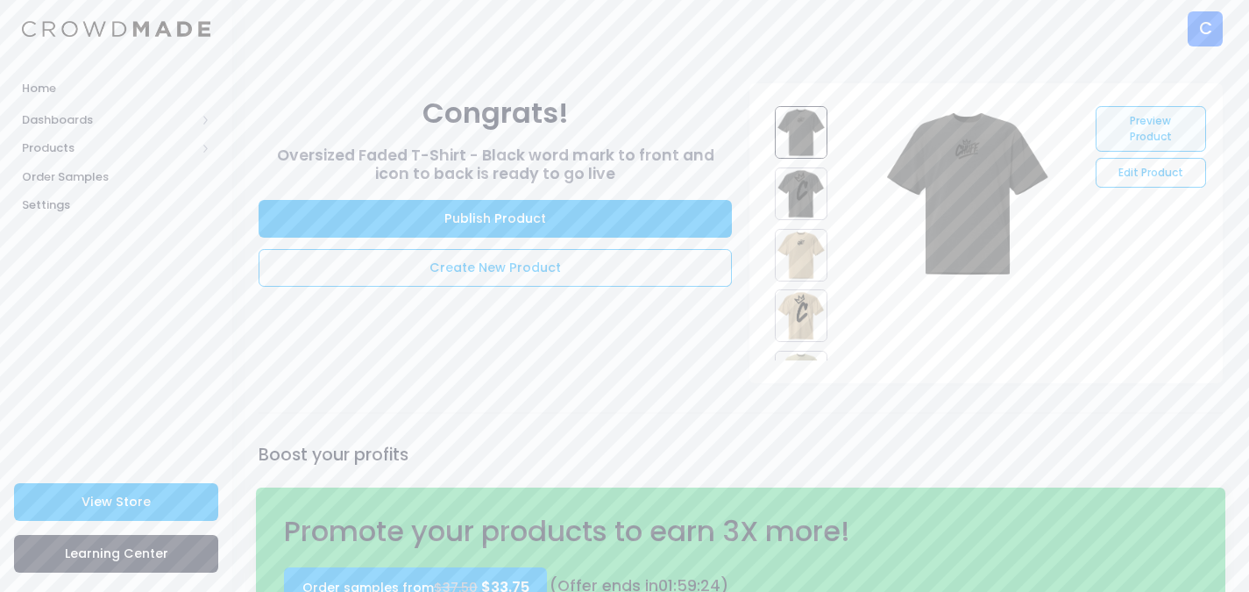
click at [1161, 129] on link "Preview Product" at bounding box center [1151, 129] width 110 height 46
click at [507, 266] on link "Create New Product" at bounding box center [495, 268] width 473 height 38
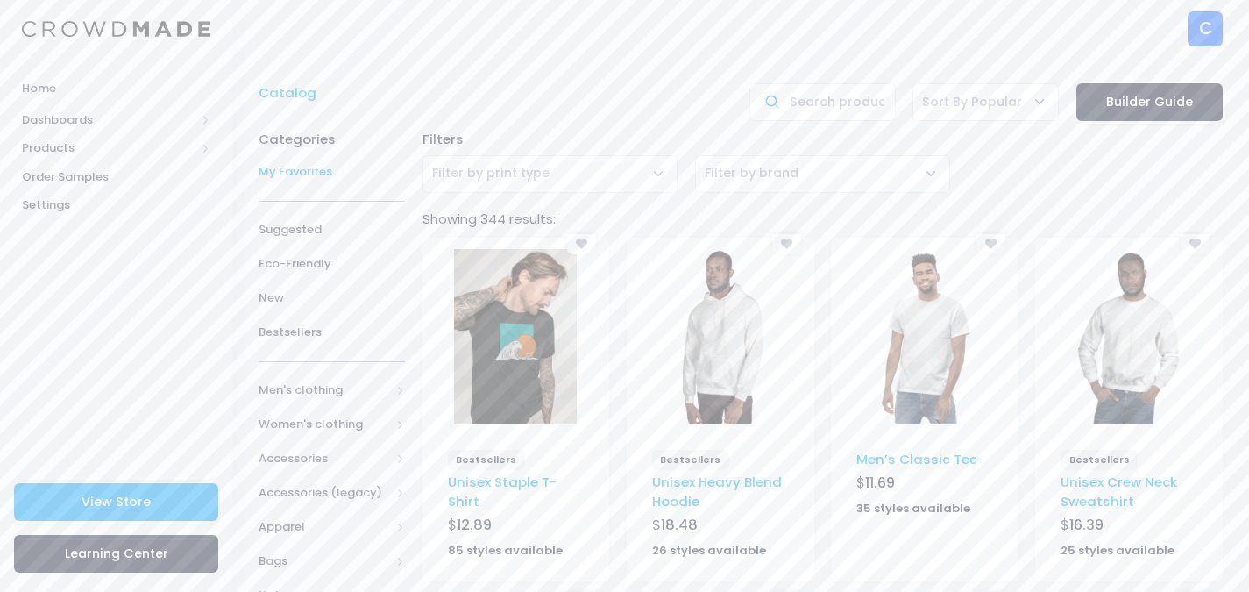
click at [293, 168] on span "My Favorites" at bounding box center [332, 172] width 146 height 18
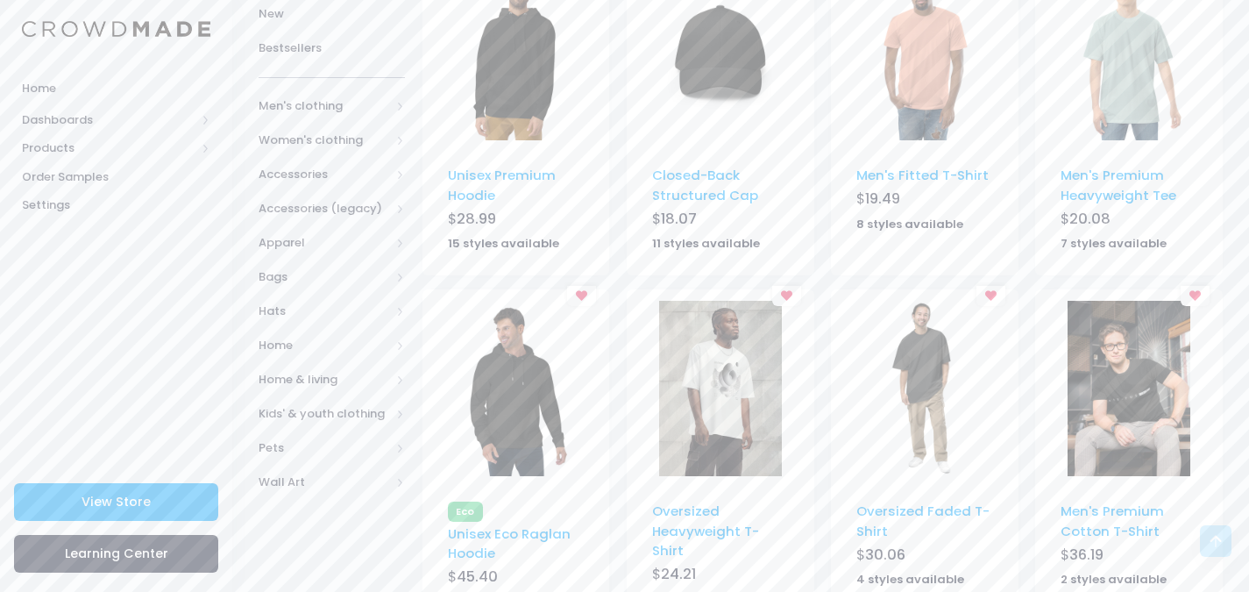
scroll to position [263, 0]
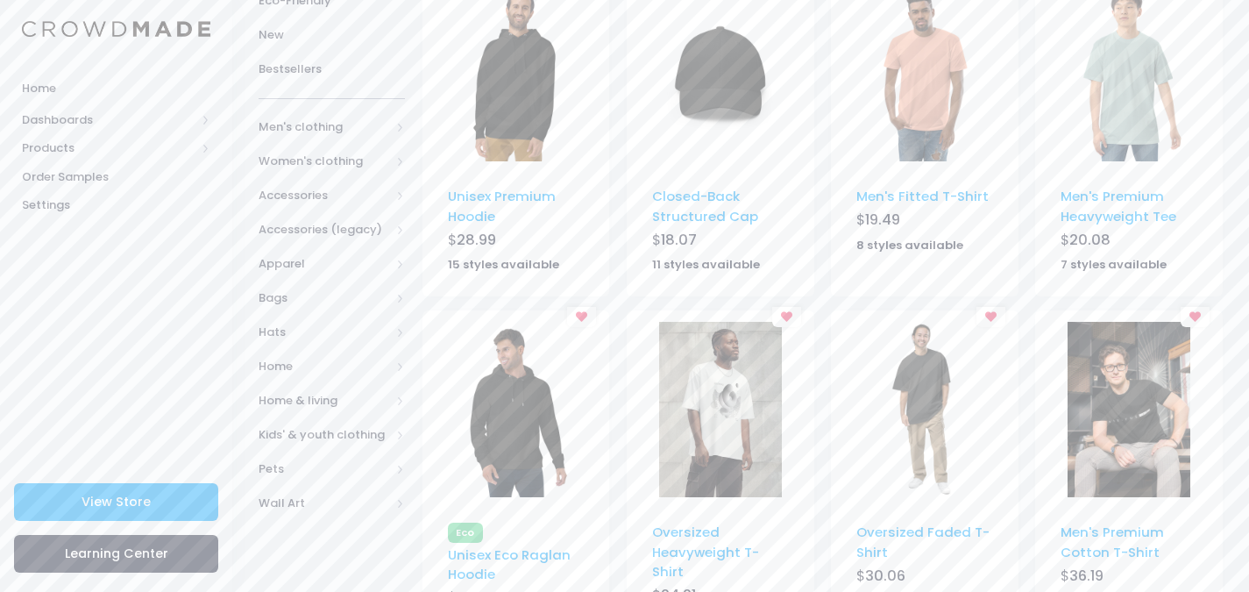
click at [1129, 133] on img at bounding box center [1129, 73] width 123 height 175
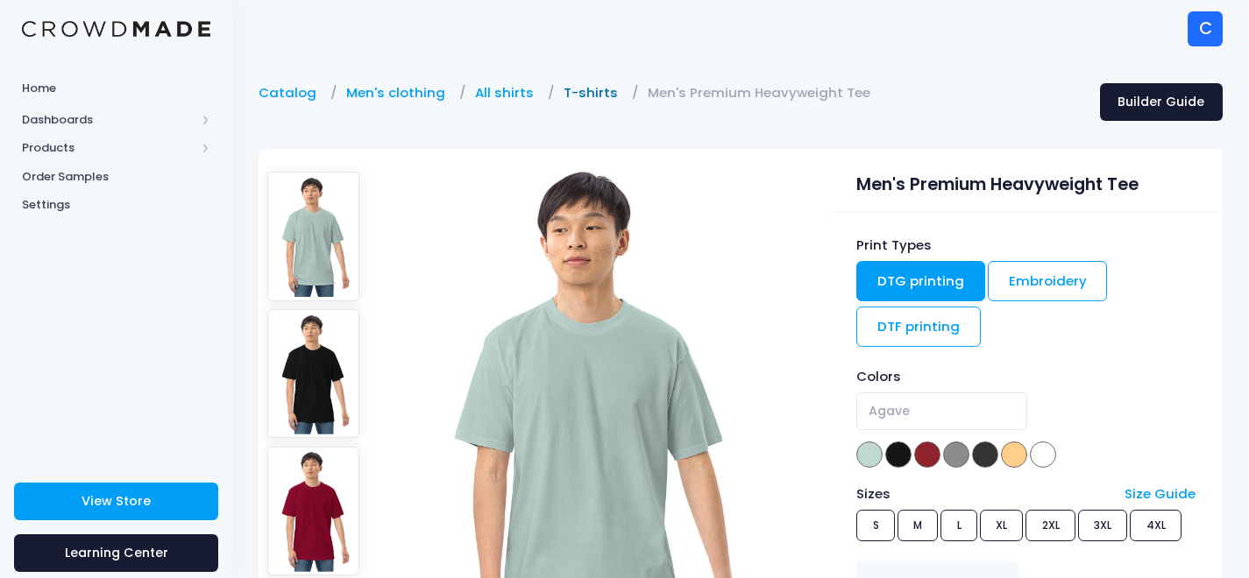
click at [574, 88] on link "T-shirts" at bounding box center [595, 92] width 63 height 19
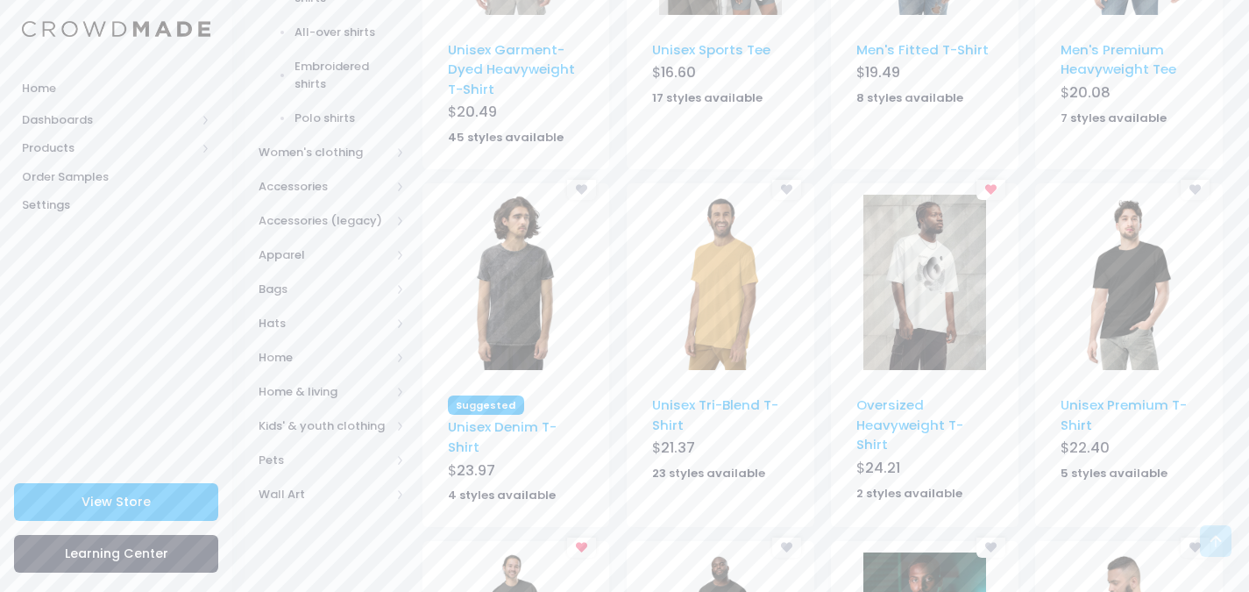
scroll to position [789, 0]
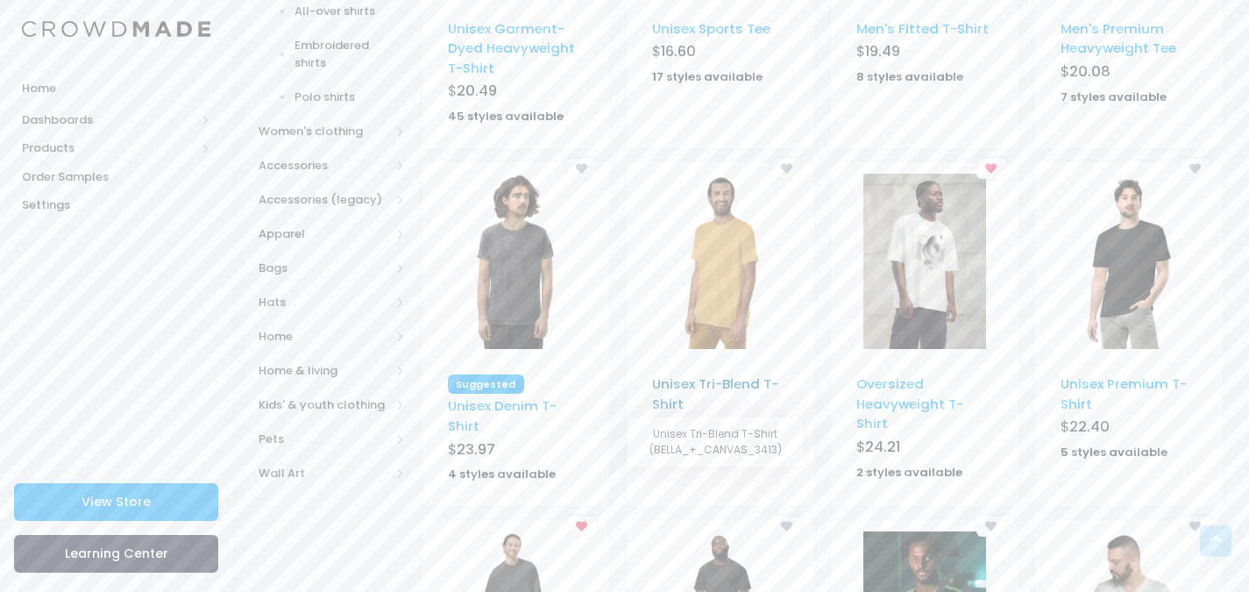
click at [665, 387] on link "Unisex Tri-Blend T-Shirt" at bounding box center [715, 393] width 126 height 38
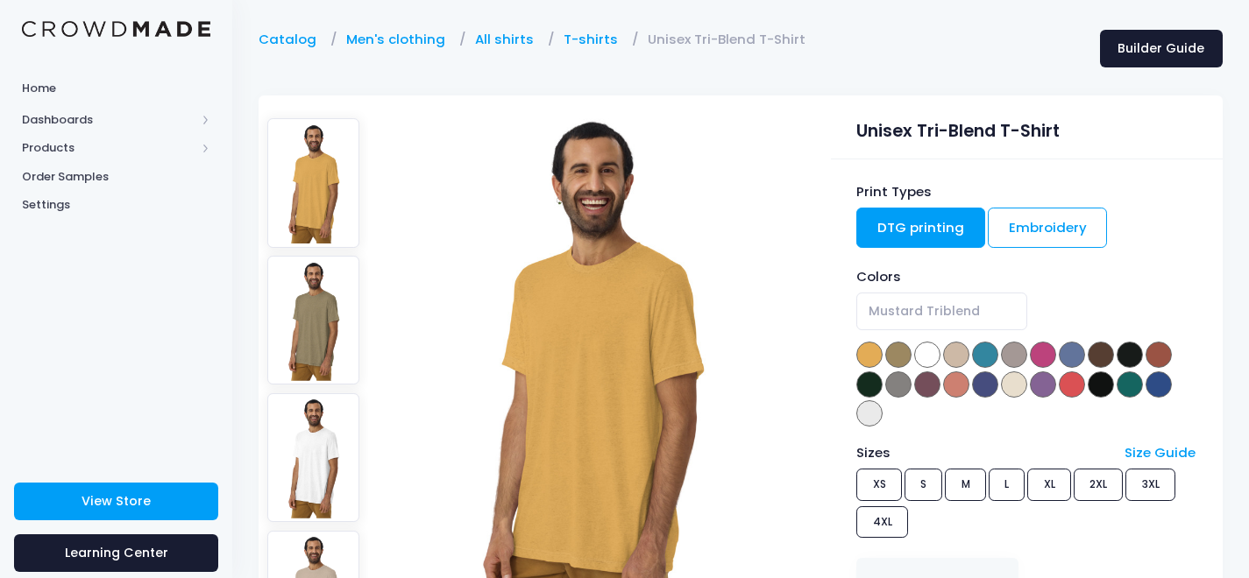
scroll to position [175, 0]
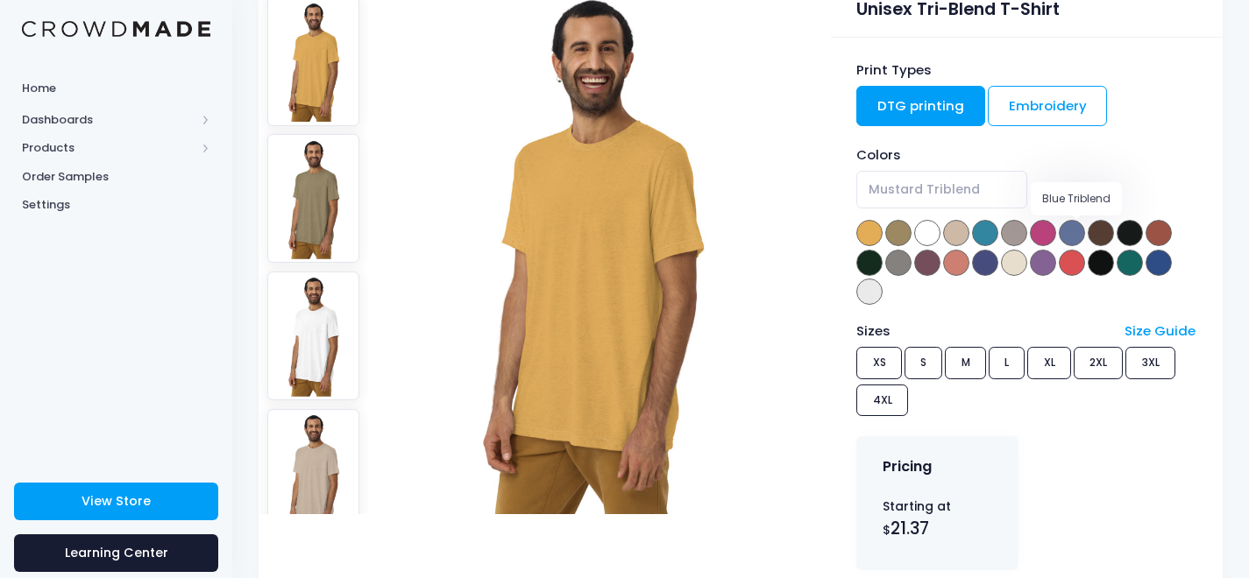
click at [1075, 233] on span at bounding box center [1072, 233] width 26 height 26
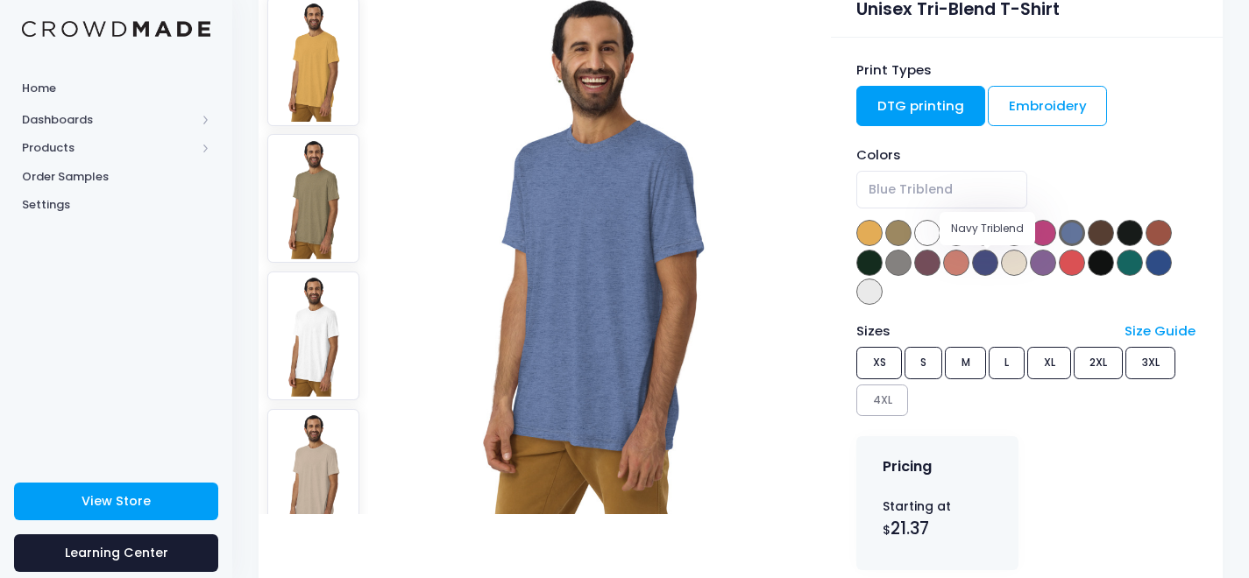
click at [983, 264] on span at bounding box center [985, 263] width 26 height 26
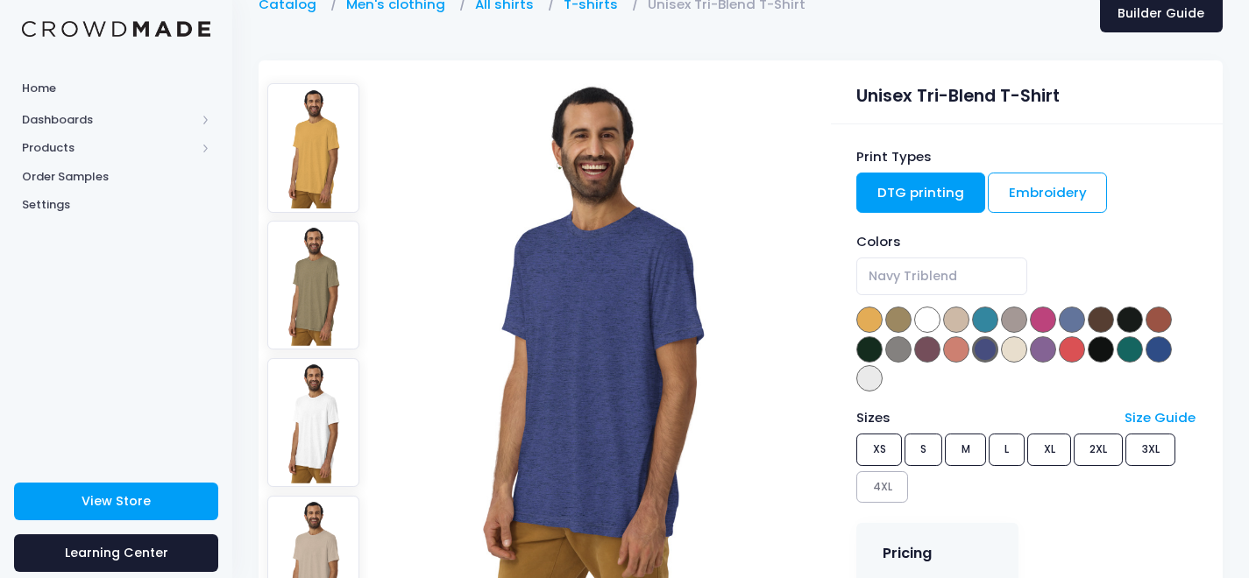
scroll to position [88, 0]
click at [288, 377] on img at bounding box center [313, 423] width 93 height 129
select select "Solid White Triblend"
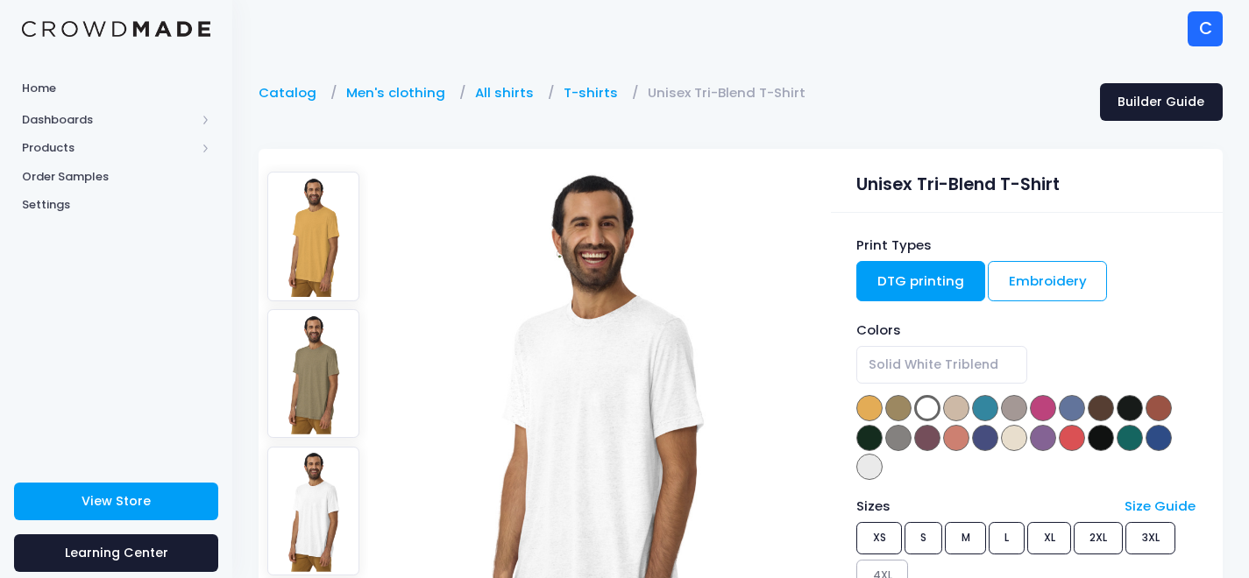
scroll to position [88, 0]
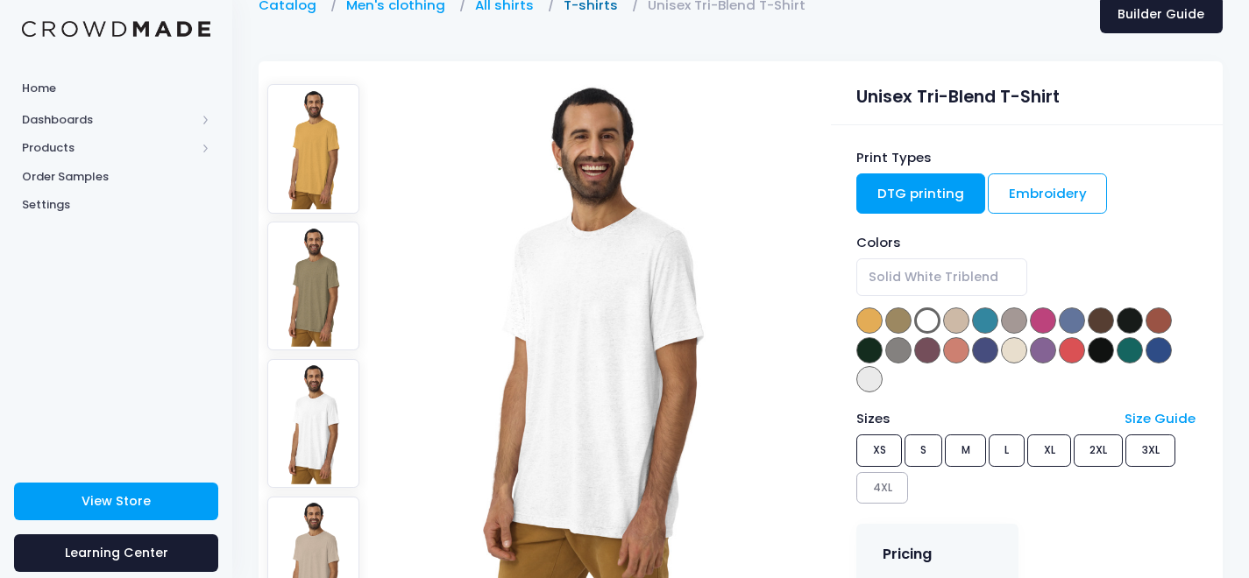
click at [586, 6] on link "T-shirts" at bounding box center [595, 5] width 63 height 19
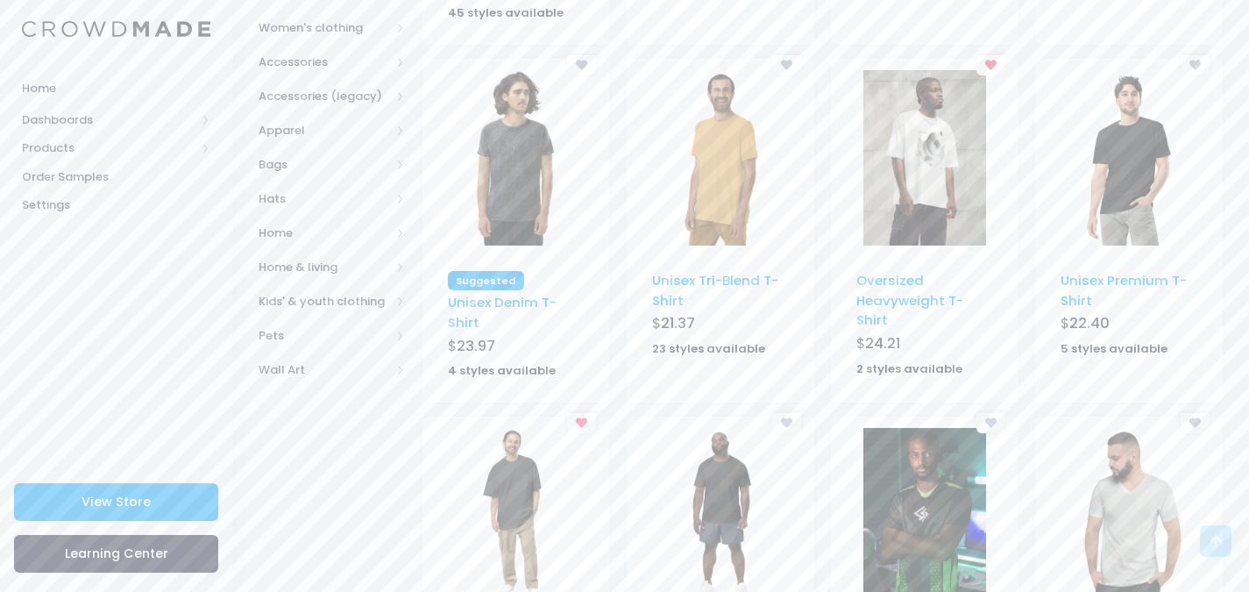
scroll to position [805, 0]
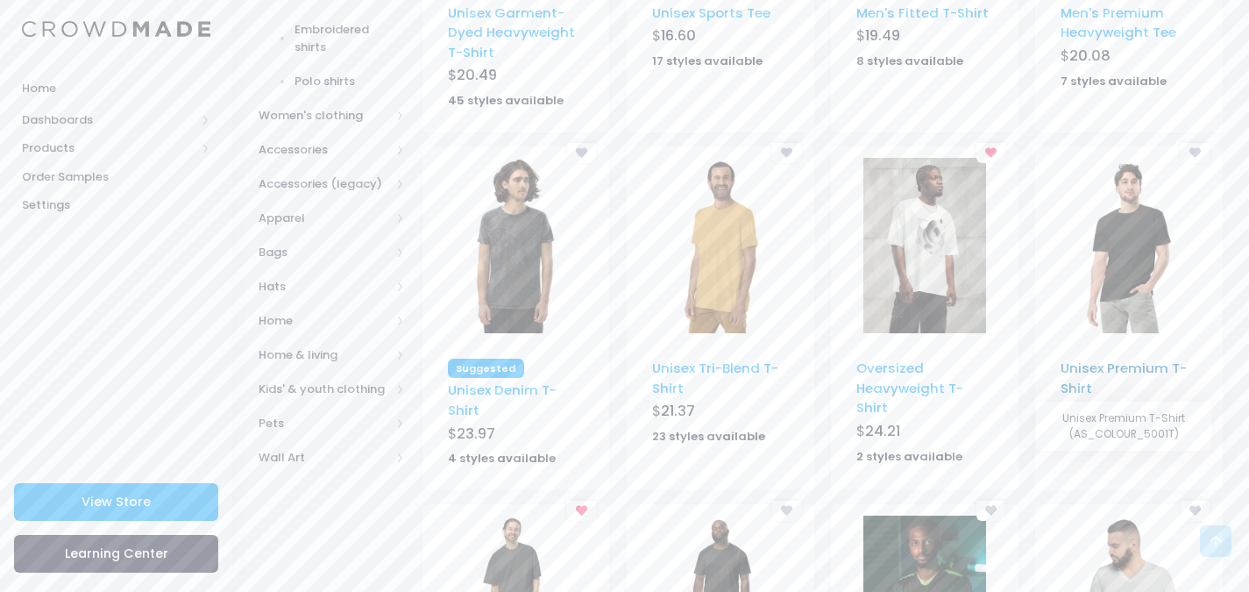
click at [1110, 366] on link "Unisex Premium T-Shirt" at bounding box center [1124, 377] width 126 height 38
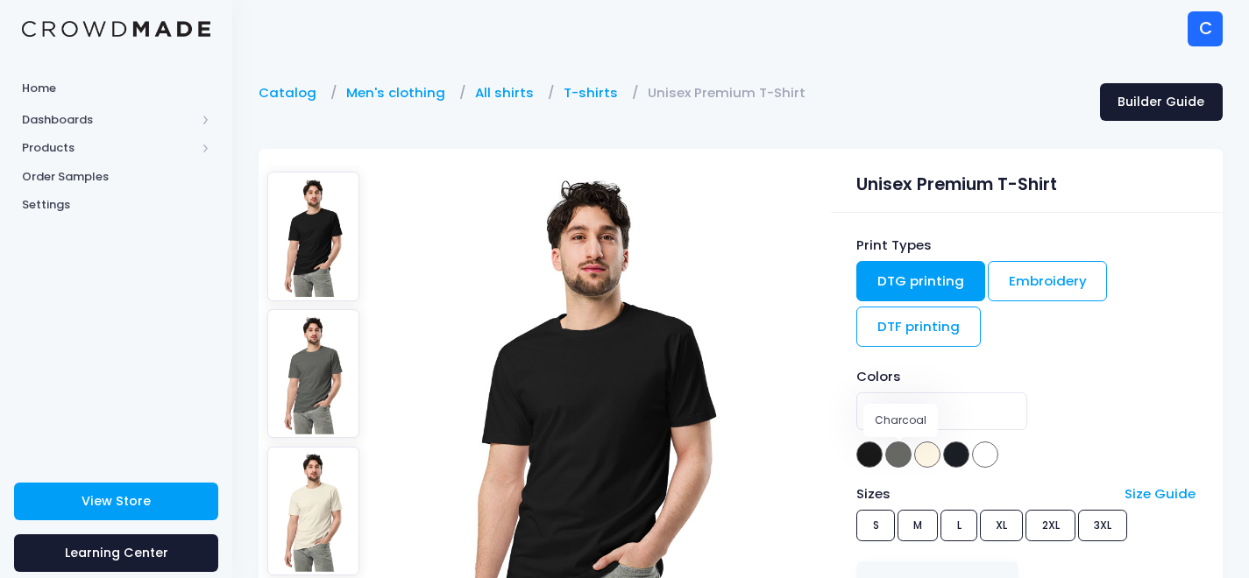
click at [905, 450] on span at bounding box center [898, 455] width 26 height 26
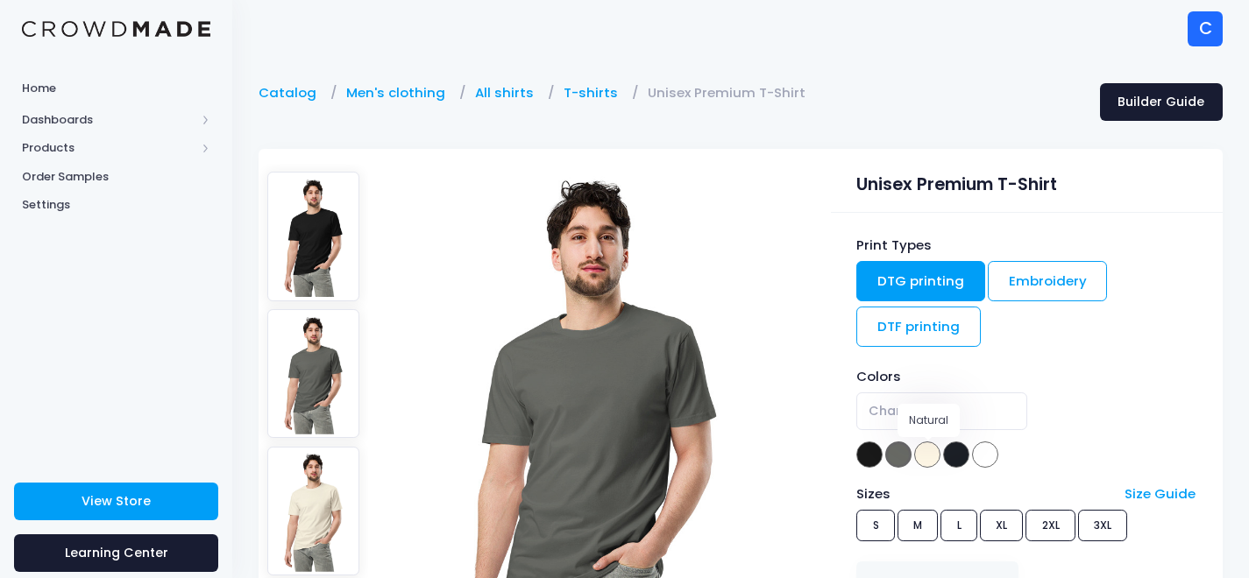
click at [929, 452] on span at bounding box center [927, 455] width 26 height 26
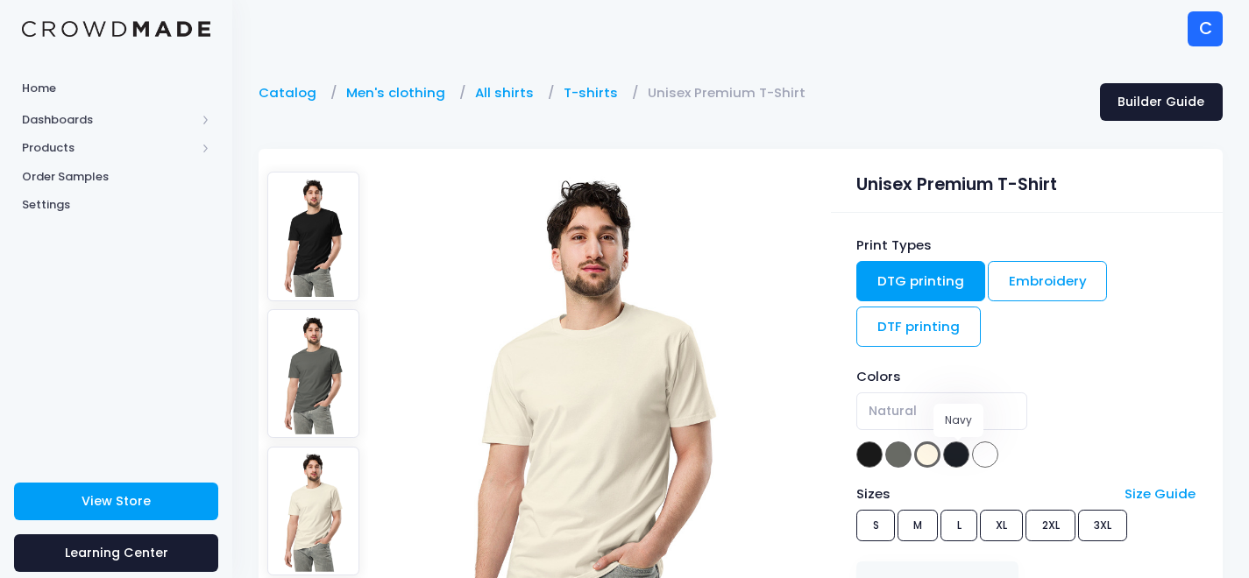
click at [955, 452] on span at bounding box center [956, 455] width 26 height 26
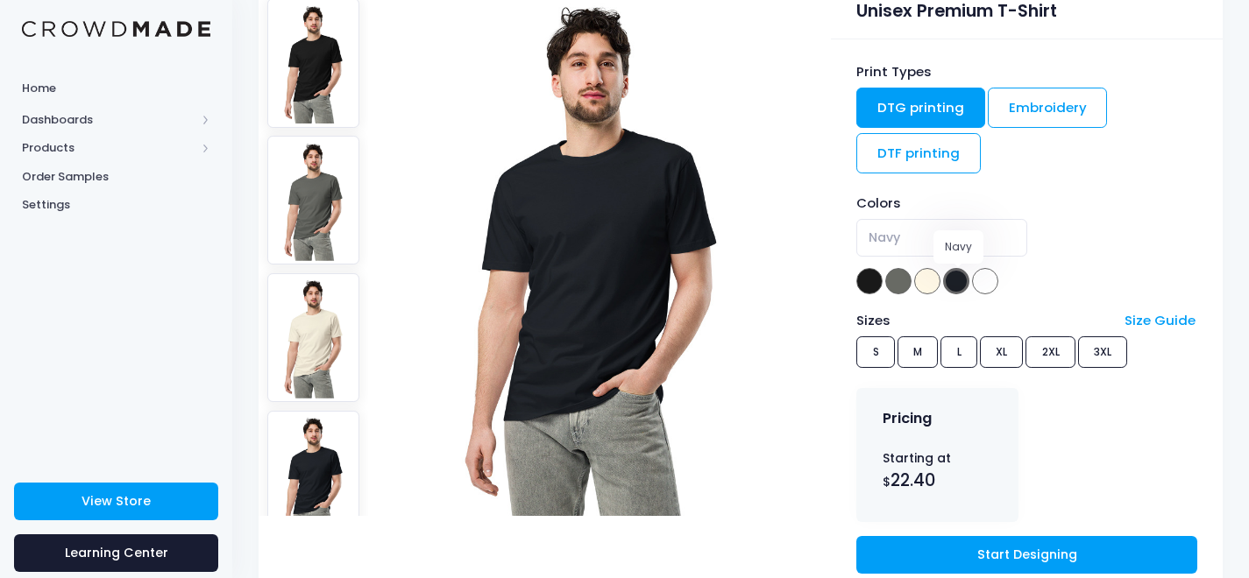
scroll to position [175, 0]
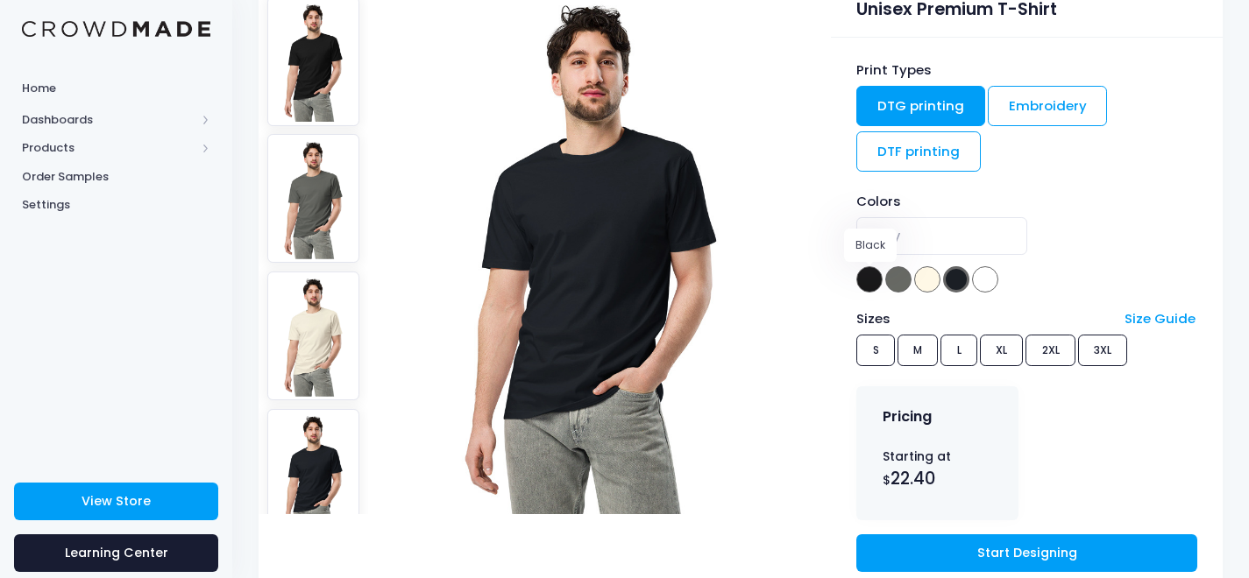
click at [869, 287] on span at bounding box center [869, 279] width 26 height 26
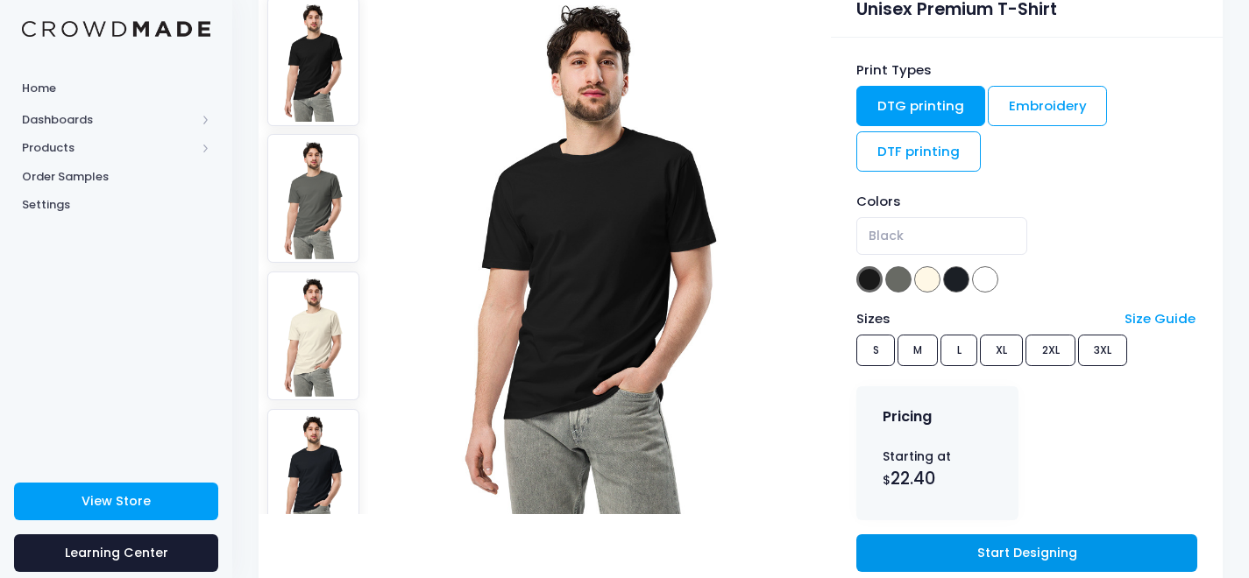
click at [983, 543] on link "Start Designing" at bounding box center [1026, 554] width 340 height 38
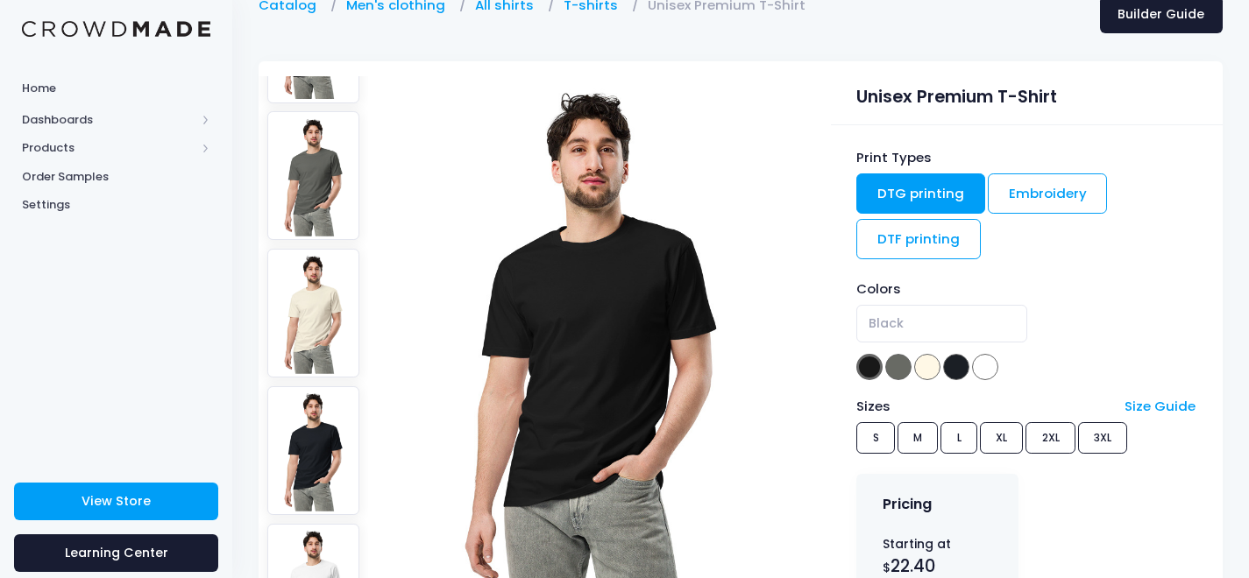
scroll to position [116, 0]
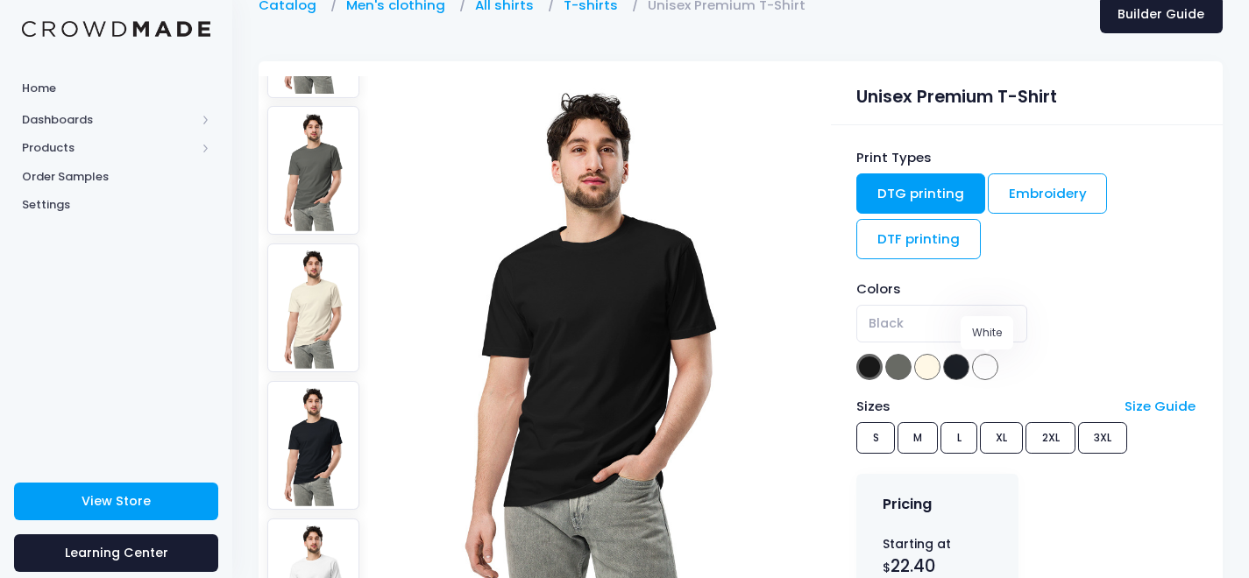
click at [984, 366] on span at bounding box center [985, 367] width 26 height 26
select select "White"
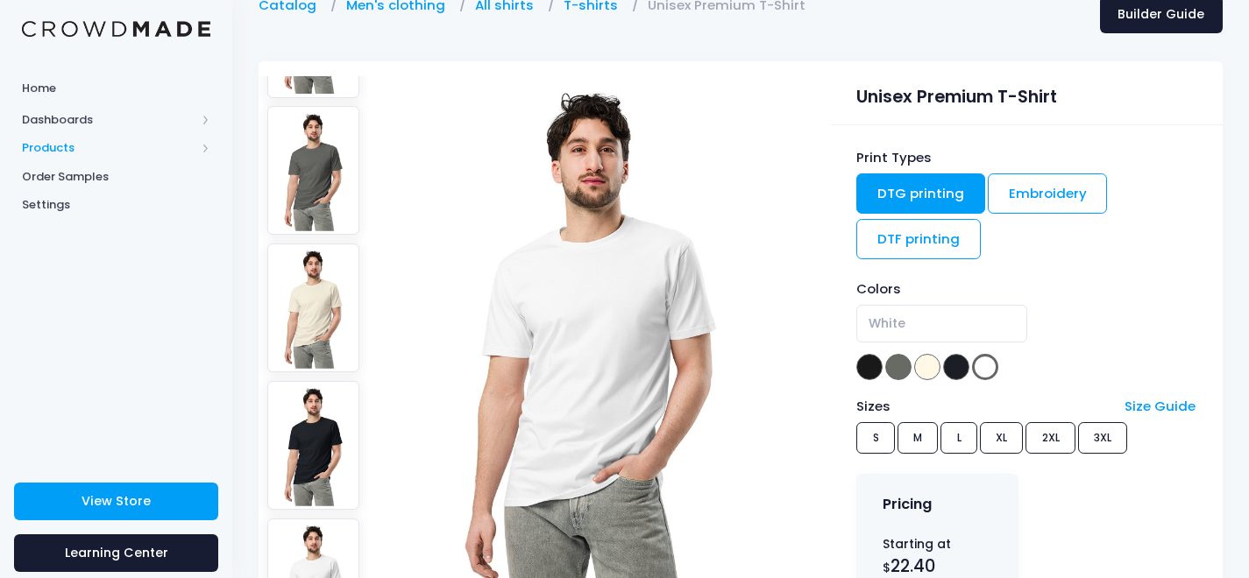
click at [72, 142] on span "Products" at bounding box center [109, 148] width 174 height 18
click at [59, 148] on span "Products" at bounding box center [109, 148] width 174 height 18
click at [55, 149] on span "Products" at bounding box center [109, 148] width 174 height 18
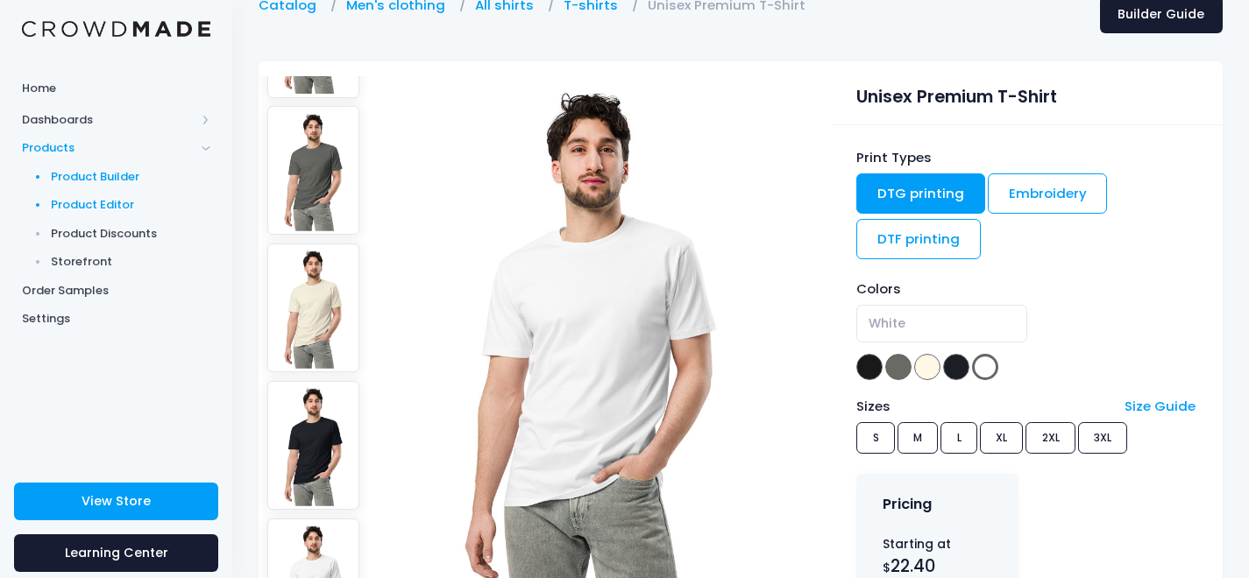
click at [93, 205] on span "Product Editor" at bounding box center [131, 205] width 160 height 18
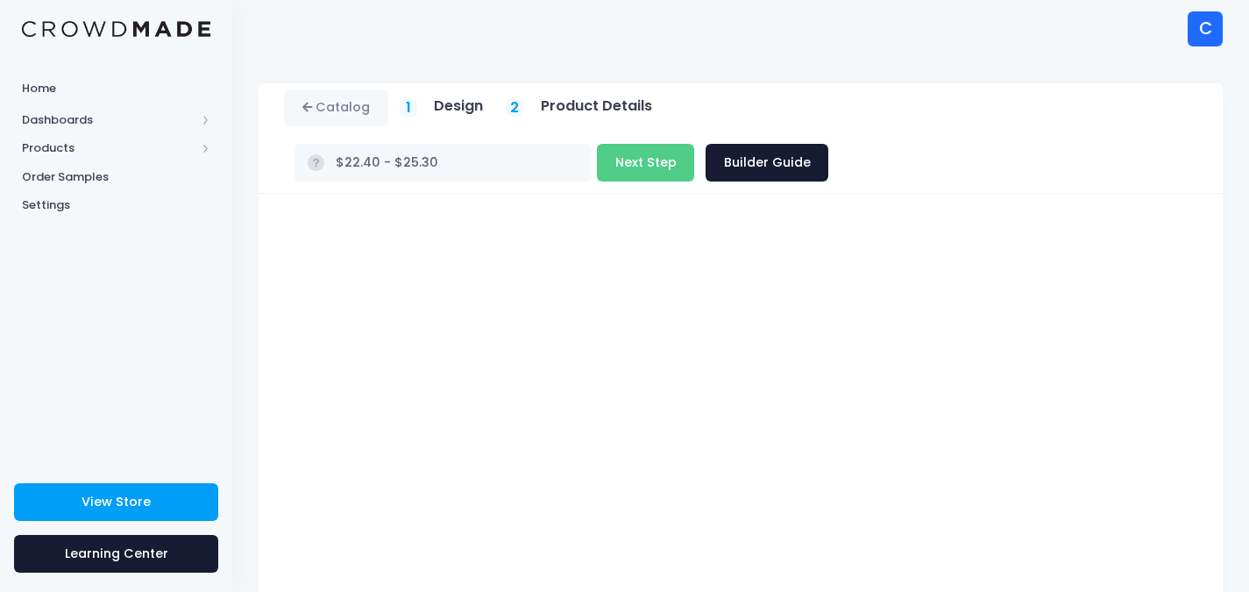
scroll to position [167, 0]
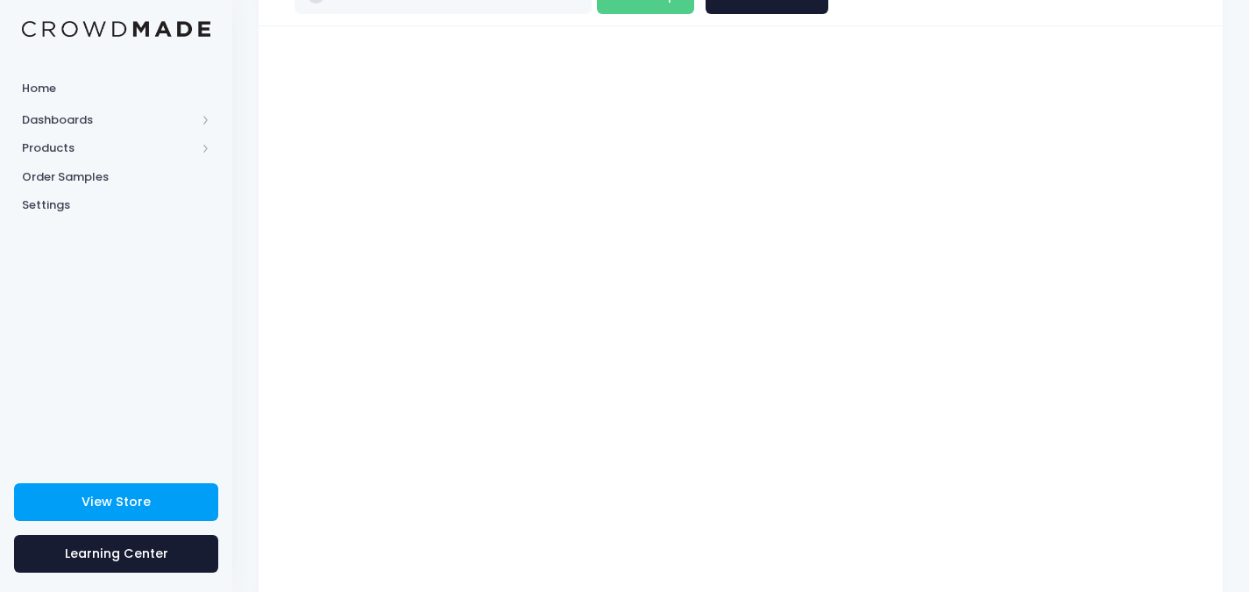
type input "$26.61 - $29.51"
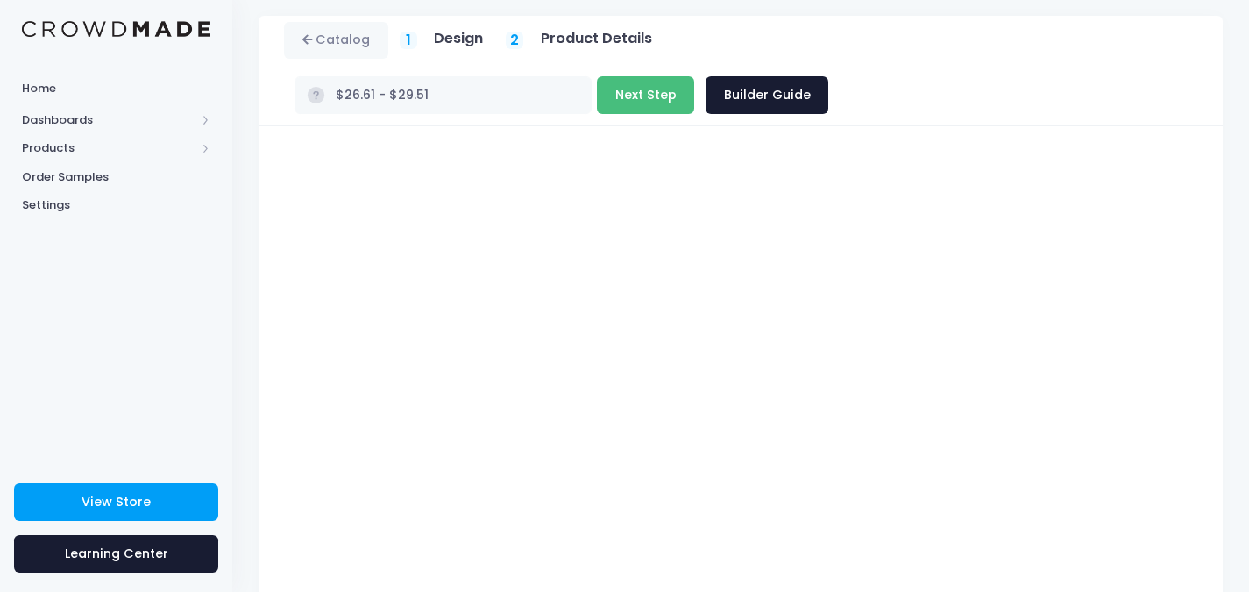
click at [694, 76] on button "Next Step" at bounding box center [645, 95] width 97 height 38
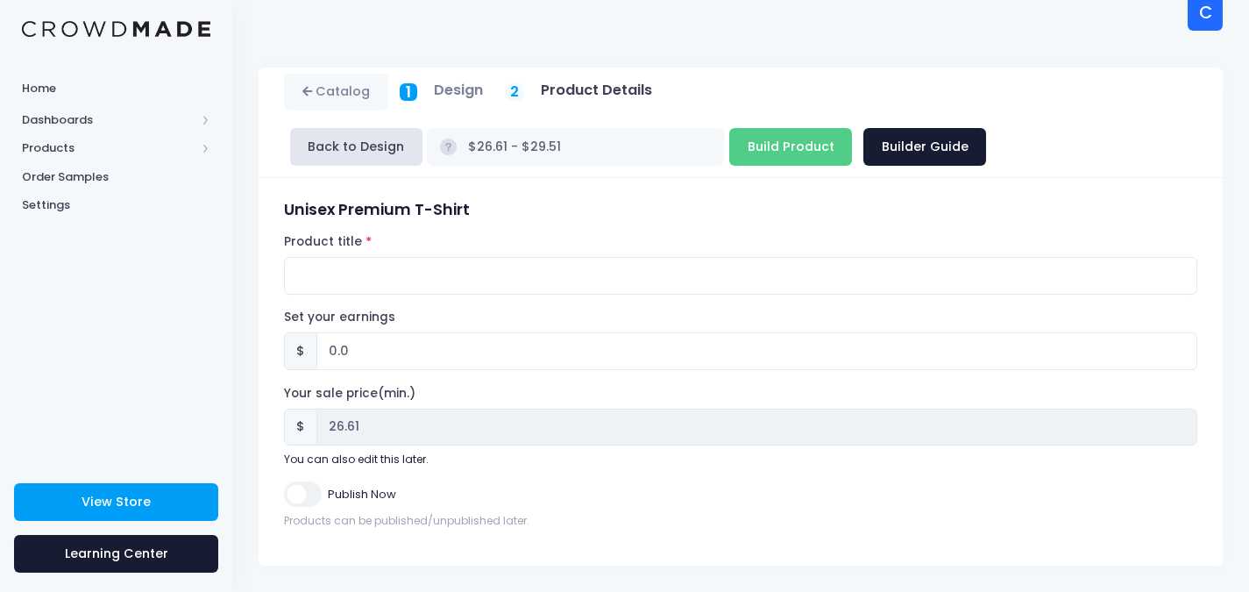
click at [483, 209] on h3 "Unisex Premium T-Shirt" at bounding box center [740, 210] width 913 height 18
drag, startPoint x: 466, startPoint y: 206, endPoint x: 282, endPoint y: 208, distance: 184.1
click at [282, 208] on div "Unisex Premium T-Shirt Product title Set your earnings $ 0.0 Earnings can't be …" at bounding box center [741, 372] width 930 height 342
copy h3 "Unisex Premium T-Shirt"
click at [317, 280] on input "Product title" at bounding box center [740, 276] width 913 height 38
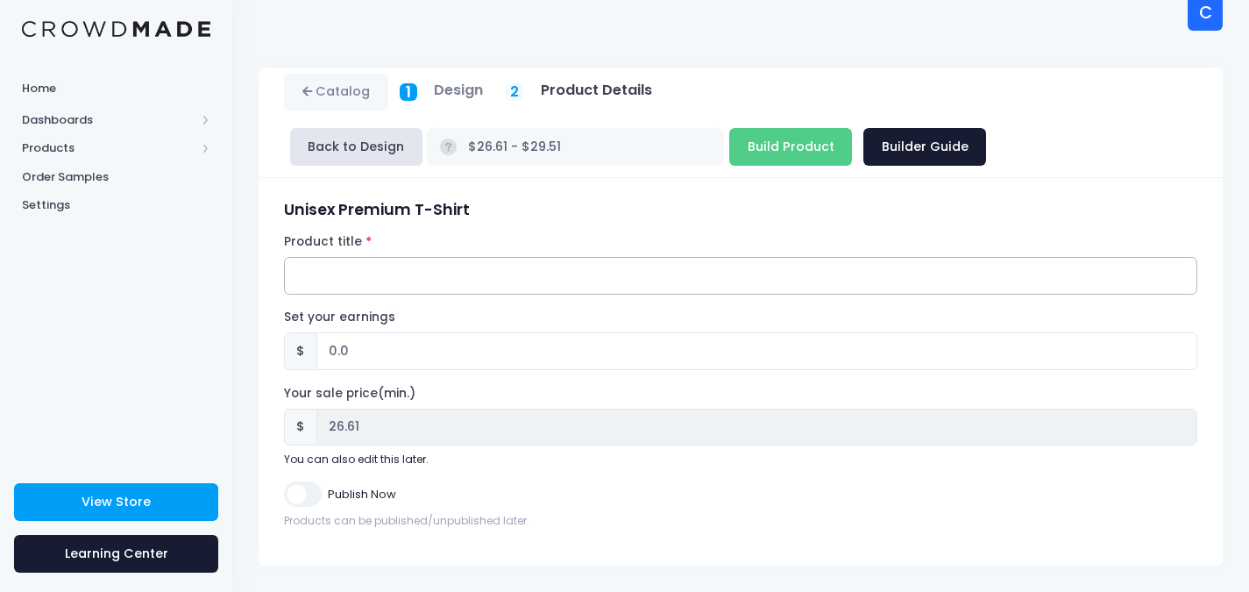
paste input "Unisex Premium T-Shirt"
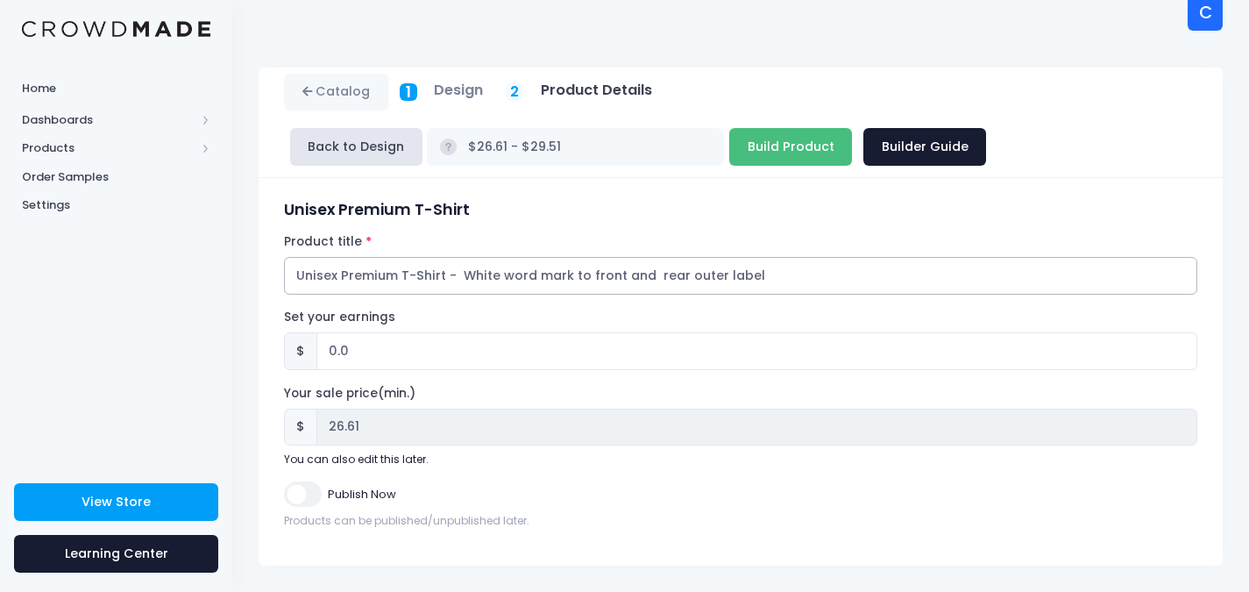
type input "Unisex Premium T-Shirt - White word mark to front and rear outer label"
click at [729, 145] on input "Build Product" at bounding box center [790, 147] width 123 height 38
type input "Building product..."
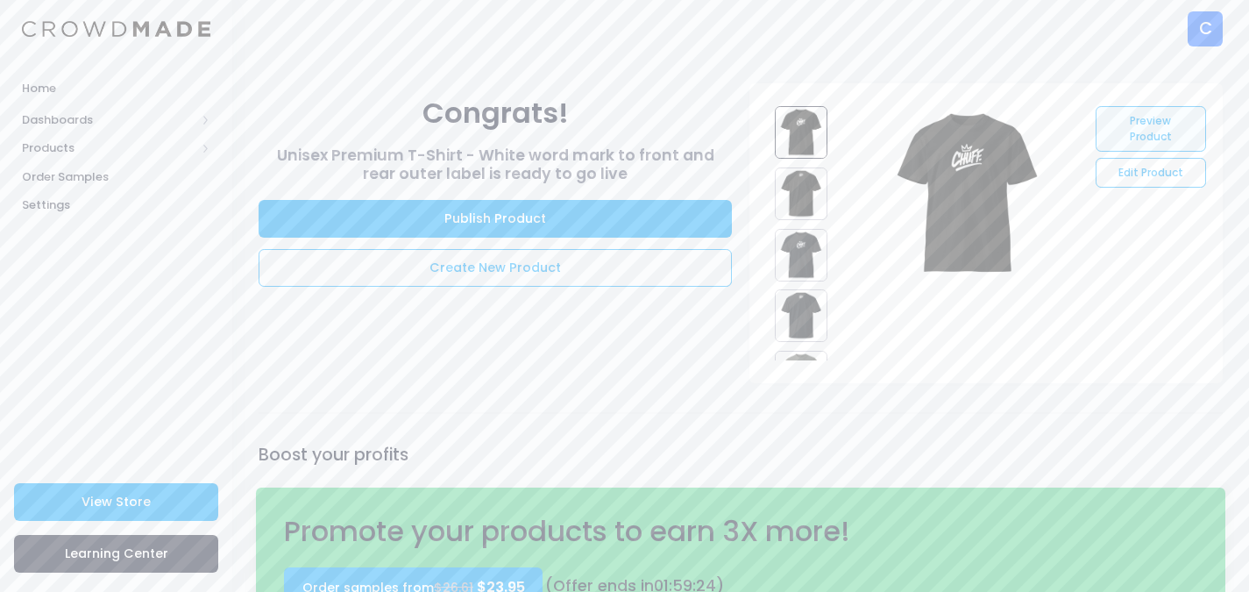
click at [1148, 141] on link "Preview Product" at bounding box center [1151, 129] width 110 height 46
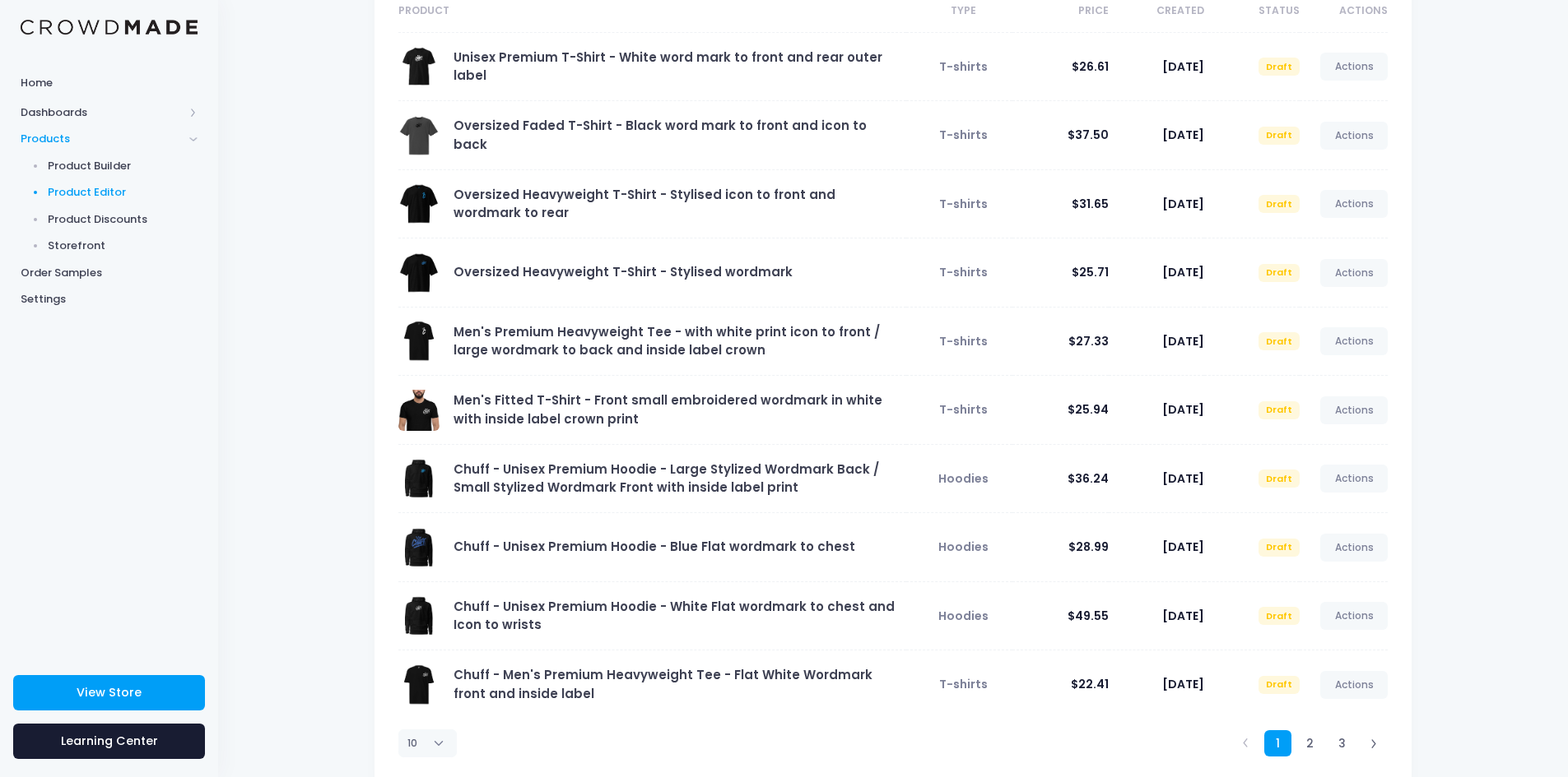
scroll to position [203, 0]
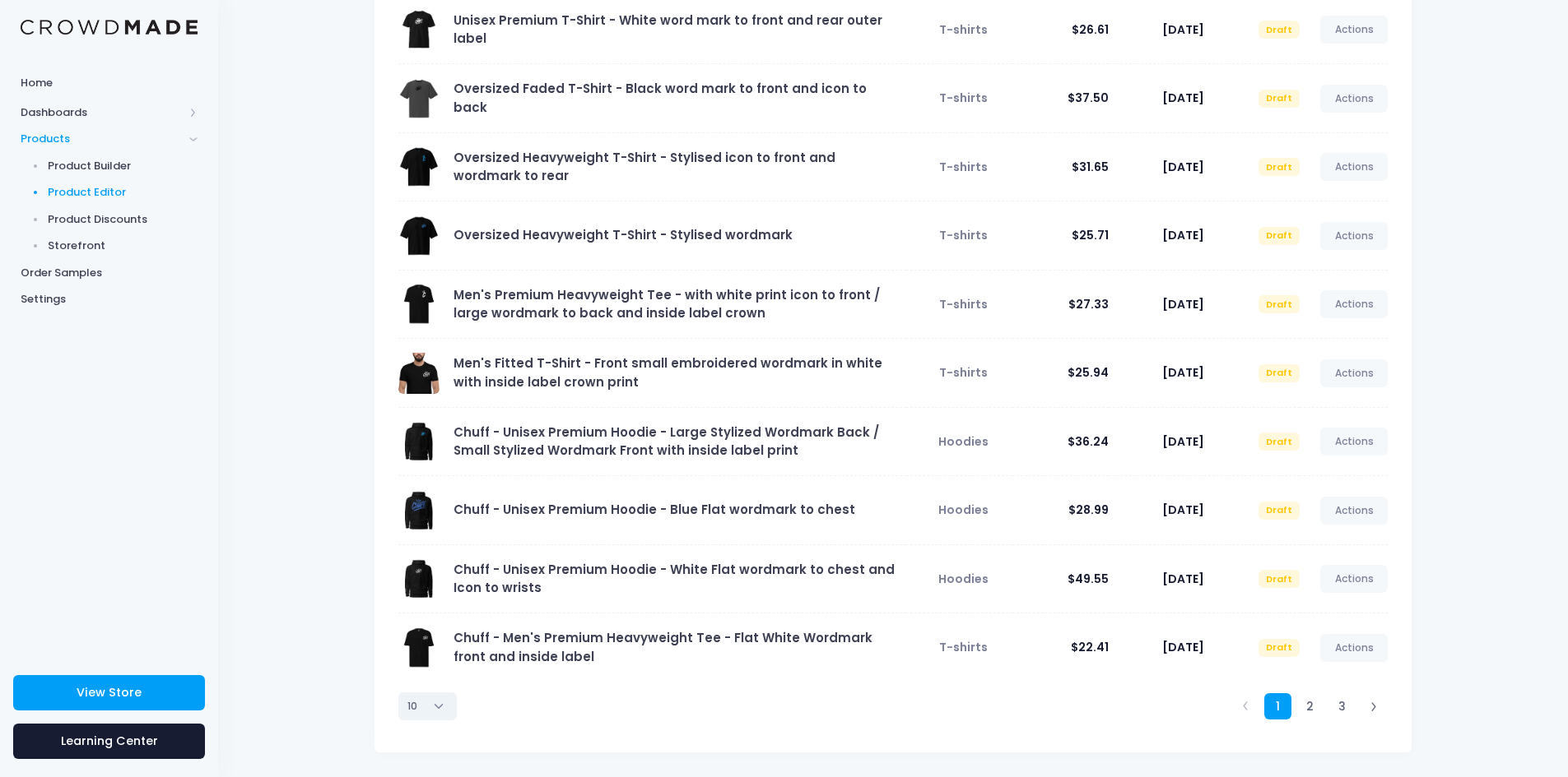
click at [438, 555] on select "10 25 50 100" at bounding box center [427, 707] width 58 height 28
select select "25"
click at [398, 555] on select "10 25 50 100" at bounding box center [427, 707] width 58 height 28
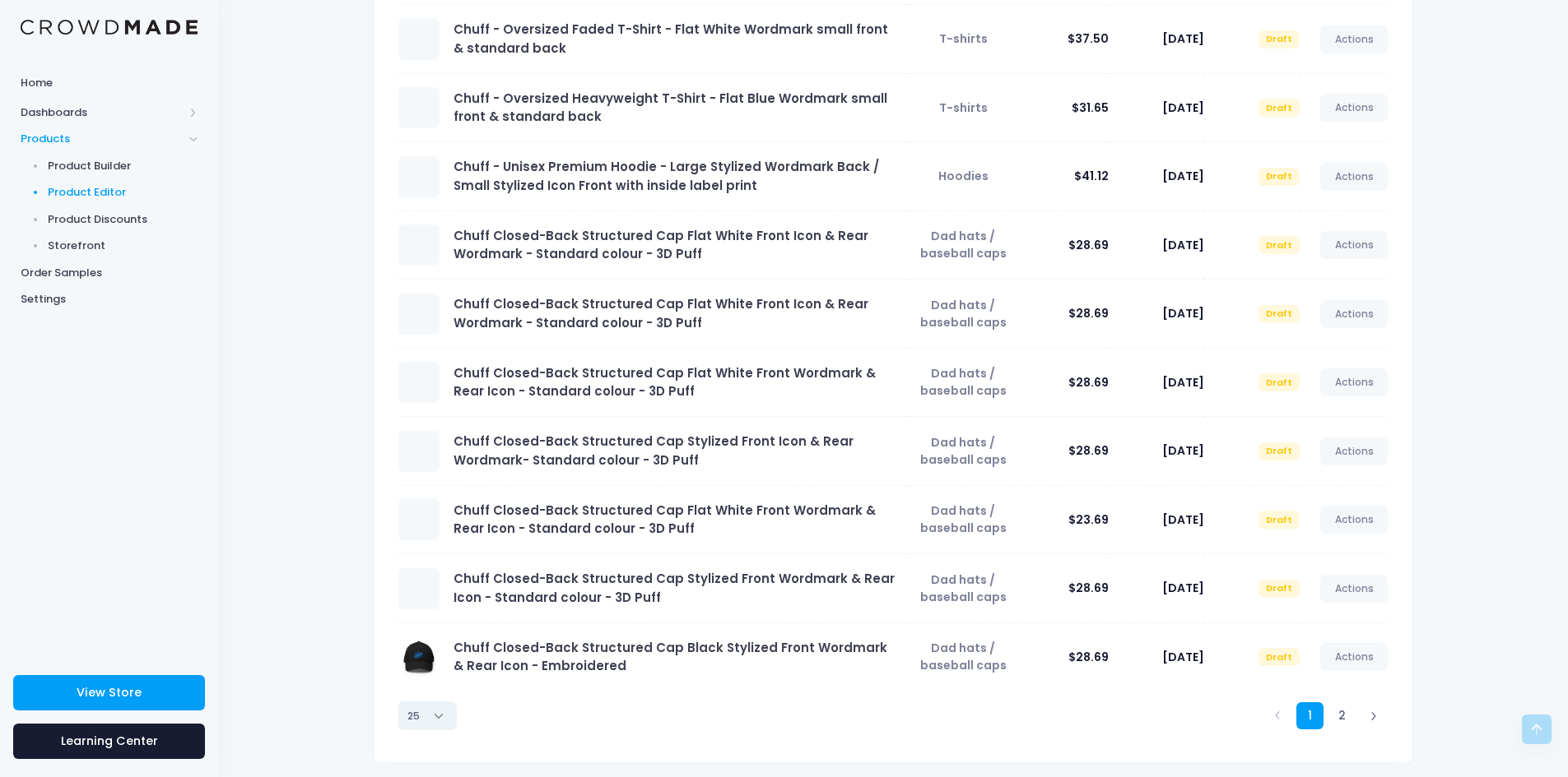
scroll to position [1234, 0]
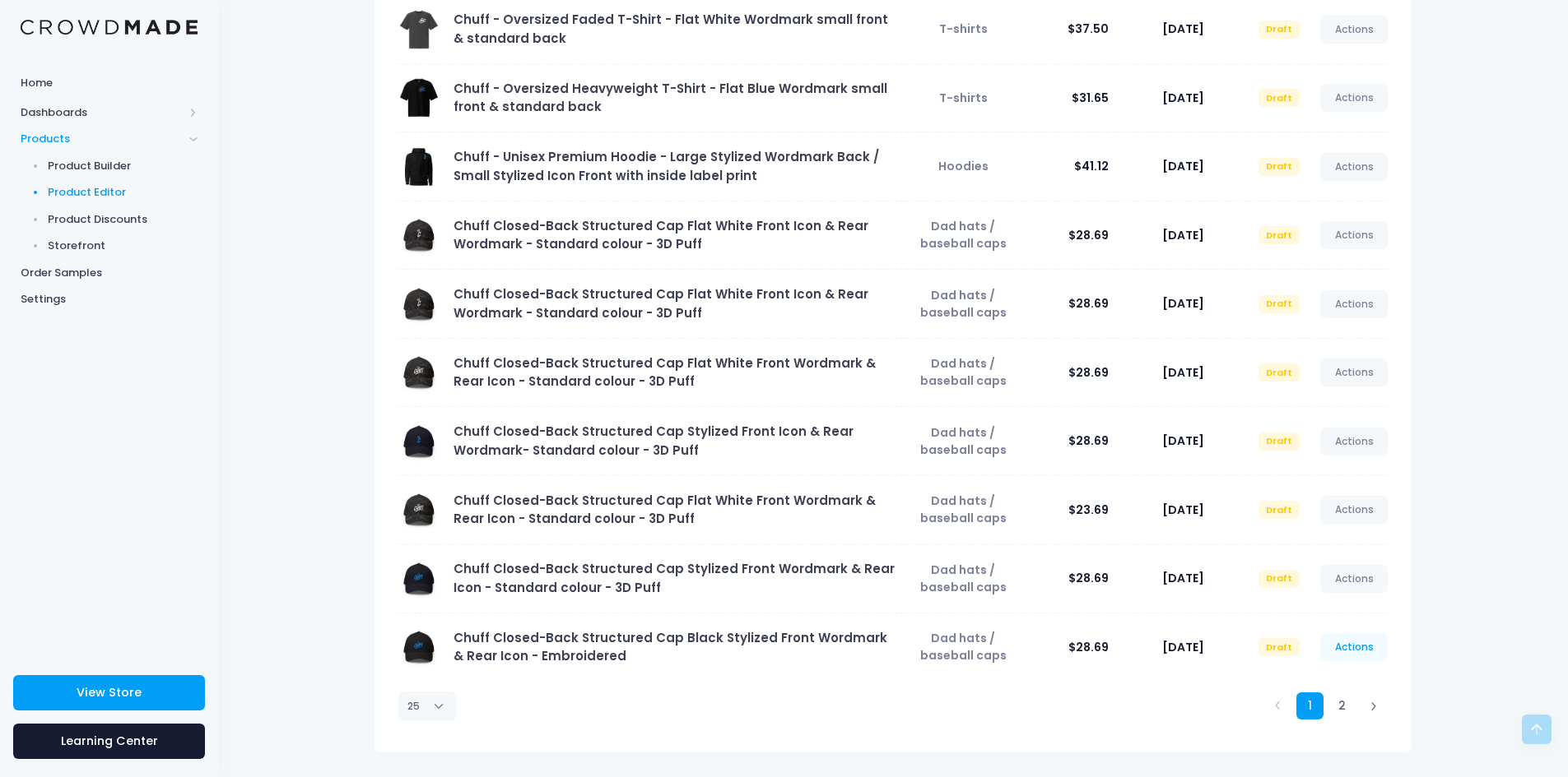
click at [1172, 555] on link "Actions" at bounding box center [1354, 648] width 68 height 28
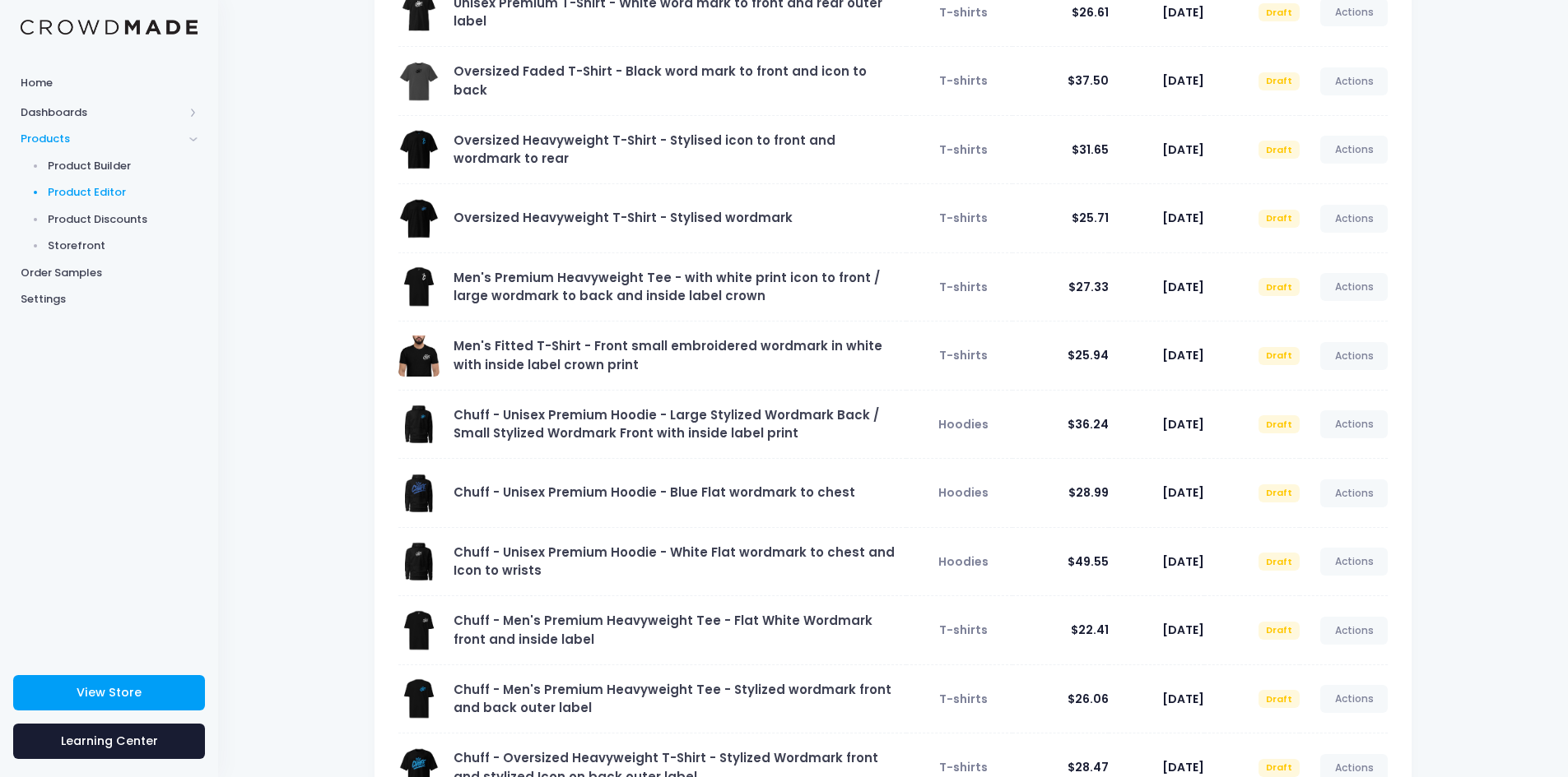
scroll to position [0, 0]
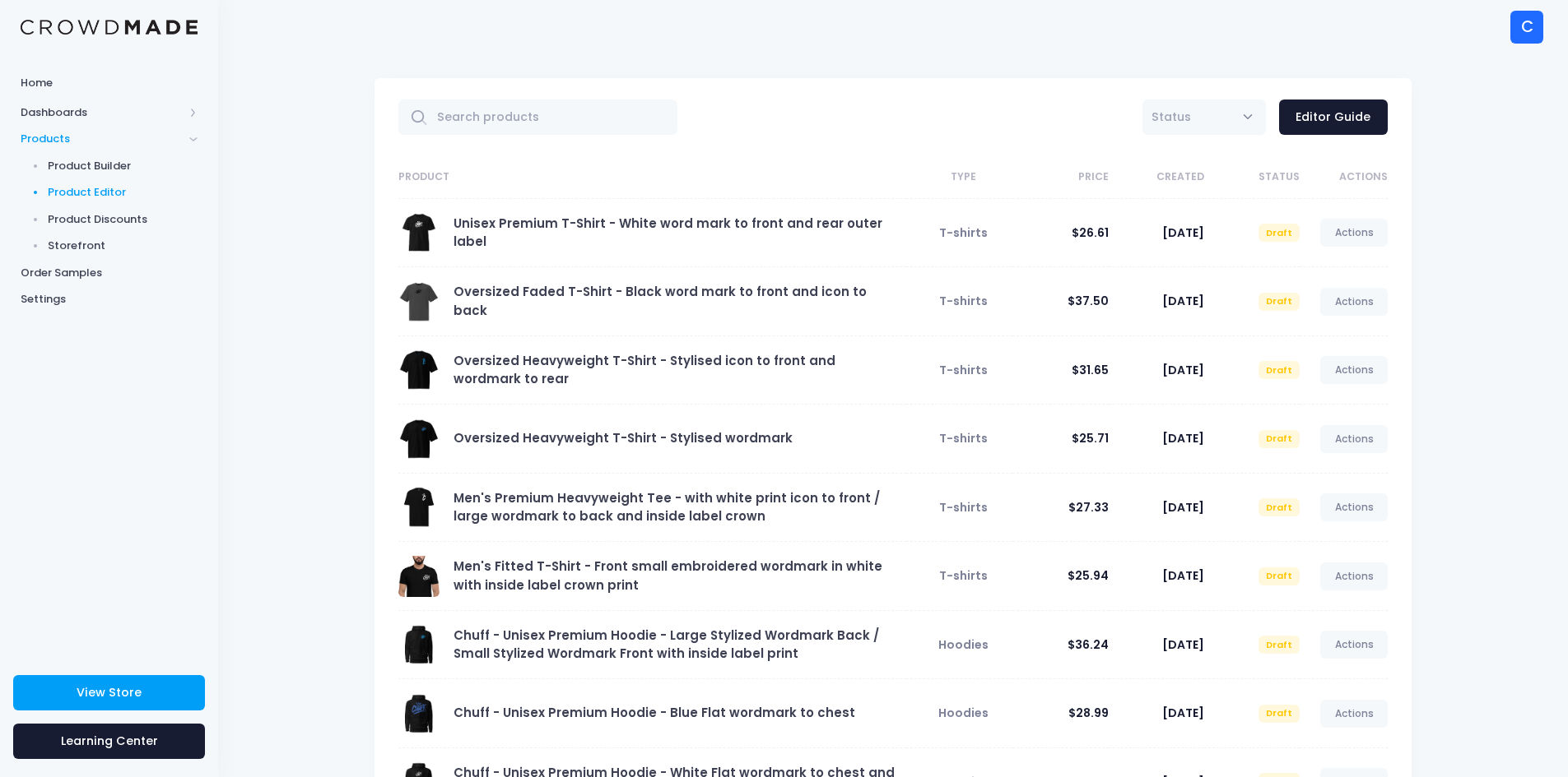
click at [1172, 116] on span "Status" at bounding box center [1204, 117] width 123 height 36
click at [903, 103] on div "All Active Draft Status Editor Guide" at bounding box center [1042, 117] width 691 height 36
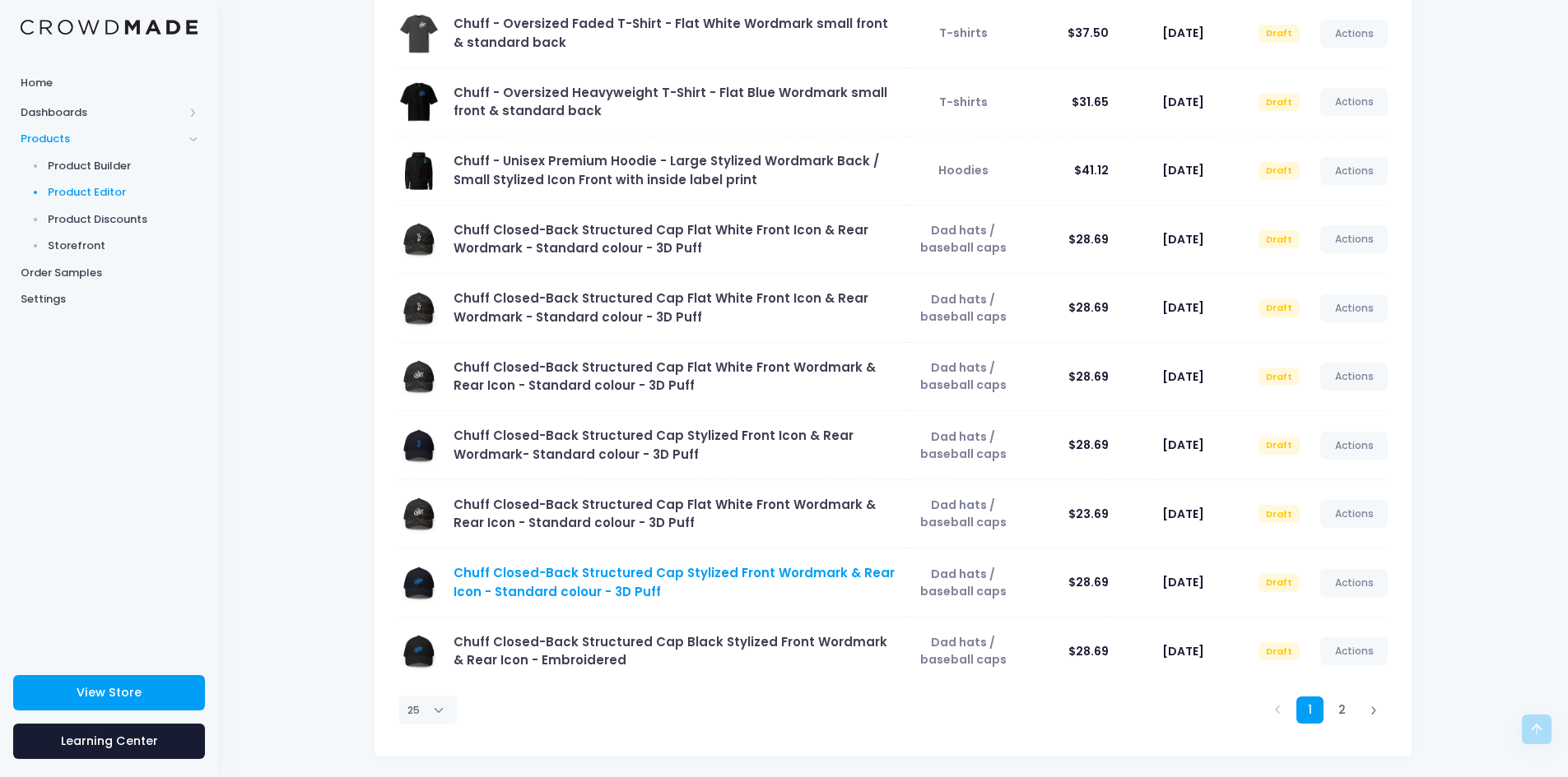
scroll to position [1234, 0]
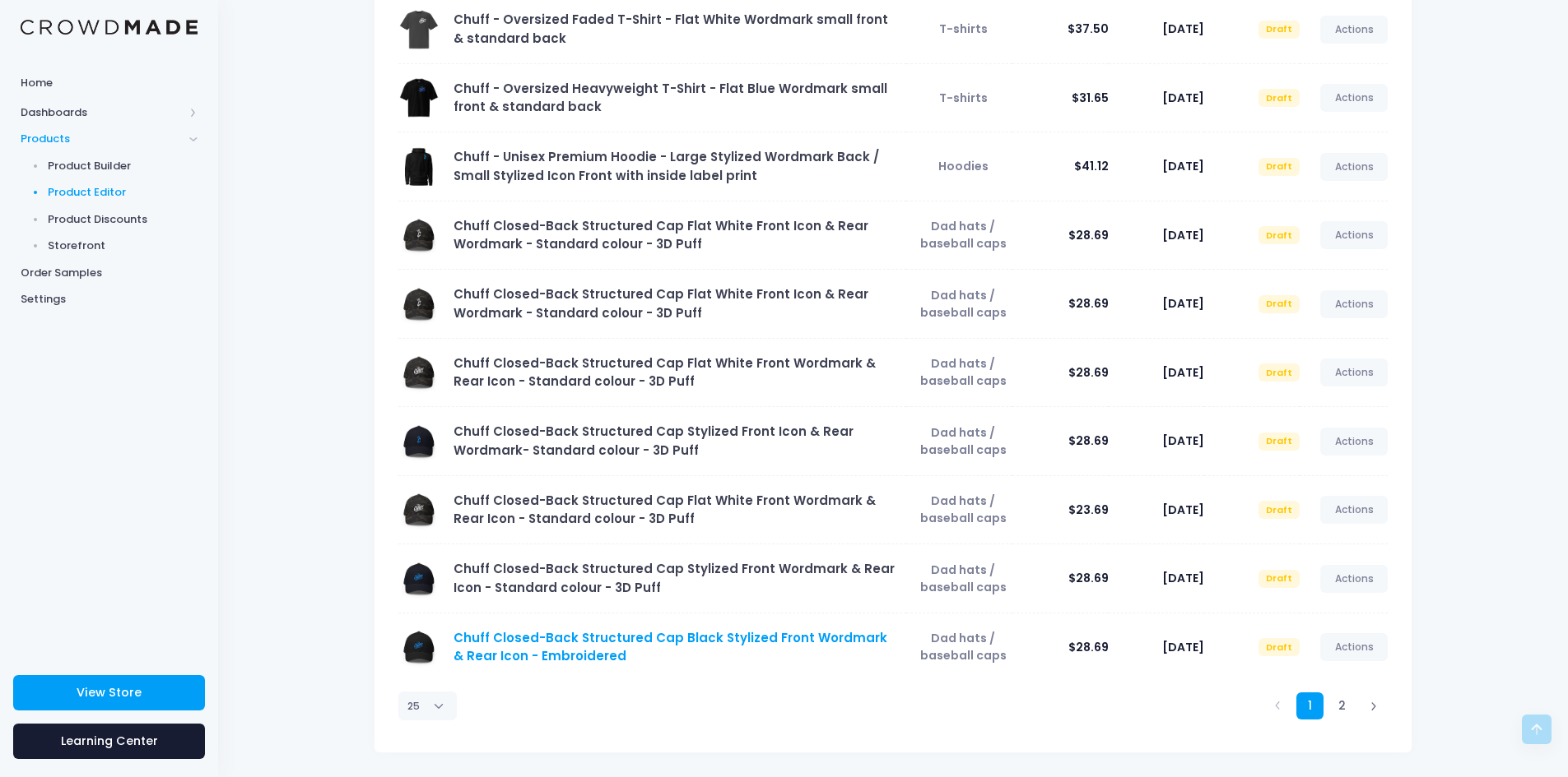
click at [618, 555] on link "Chuff Closed-Back Structured Cap Black Stylized Front Wordmark & Rear Icon - Em…" at bounding box center [670, 648] width 434 height 36
click at [609, 555] on link "Chuff Closed-Back Structured Cap Black Stylized Front Wordmark & Rear Icon - Em…" at bounding box center [670, 648] width 434 height 36
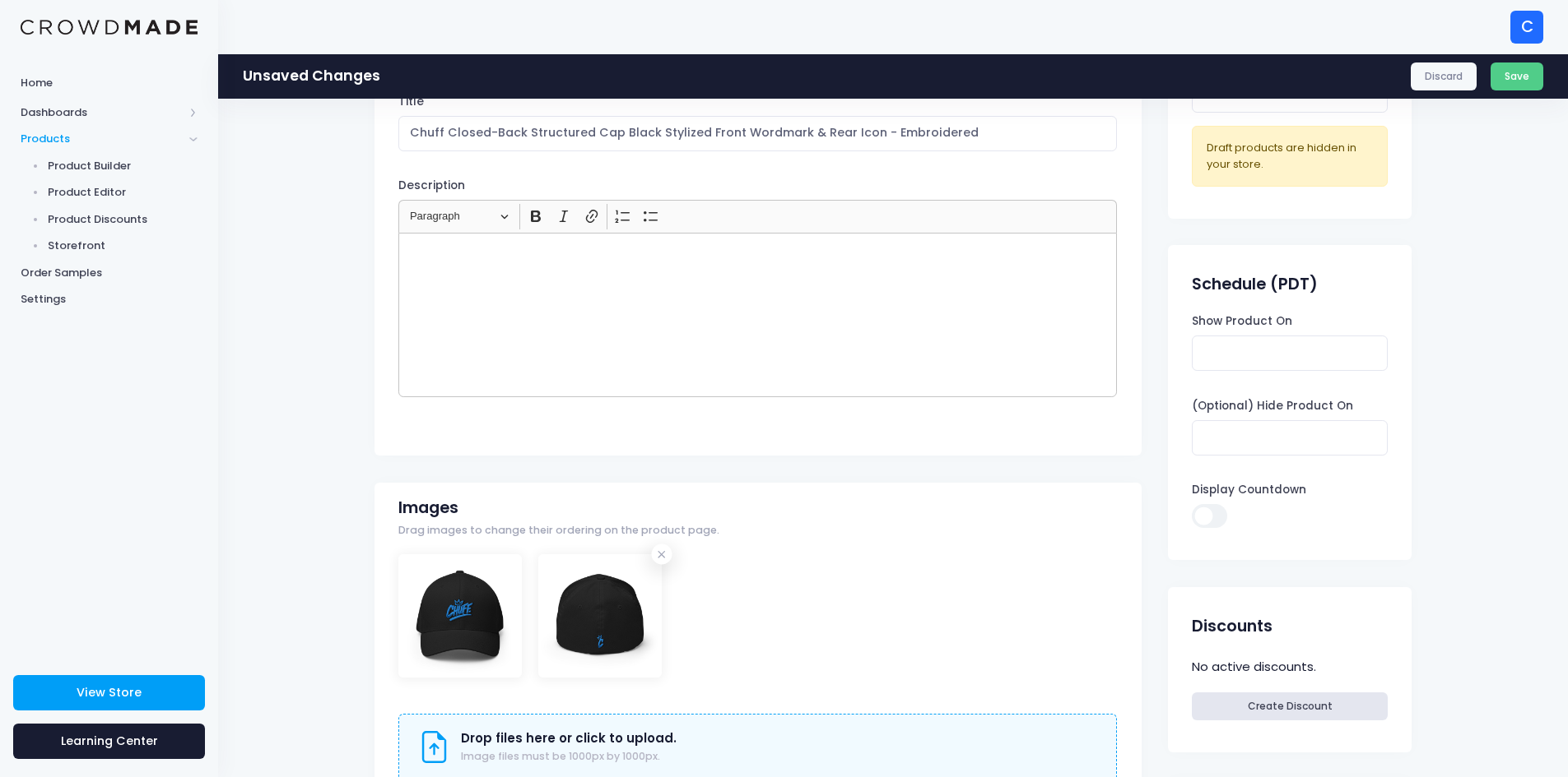
scroll to position [164, 0]
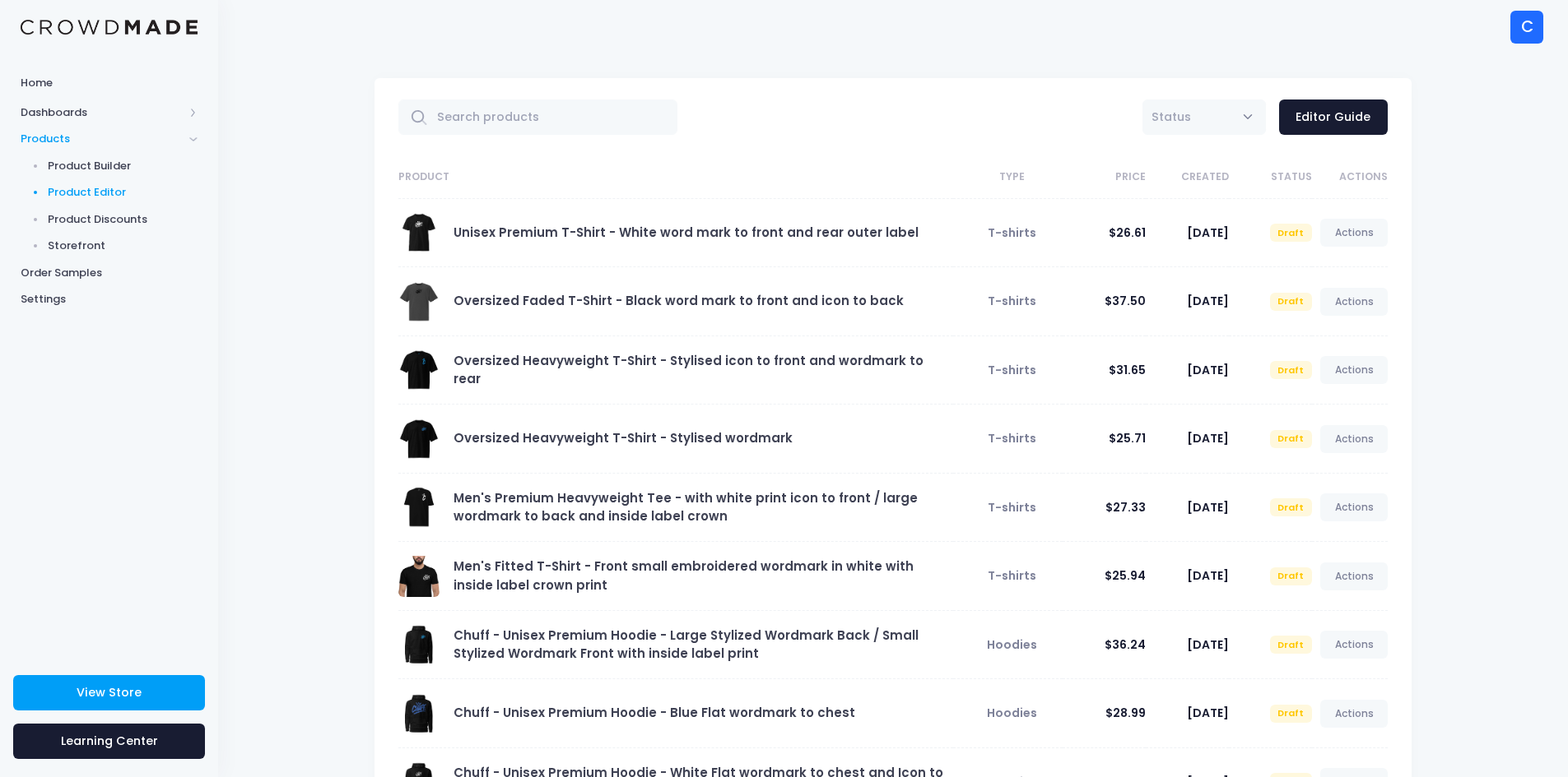
select select "25"
click at [581, 236] on link "Unisex Premium T-Shirt - White word mark to front and rear outer label" at bounding box center [685, 232] width 465 height 17
click at [587, 230] on link "Unisex Premium T-Shirt - White word mark to front and rear outer label" at bounding box center [685, 232] width 465 height 17
select select "25"
click at [1359, 232] on link "Actions" at bounding box center [1354, 233] width 68 height 28
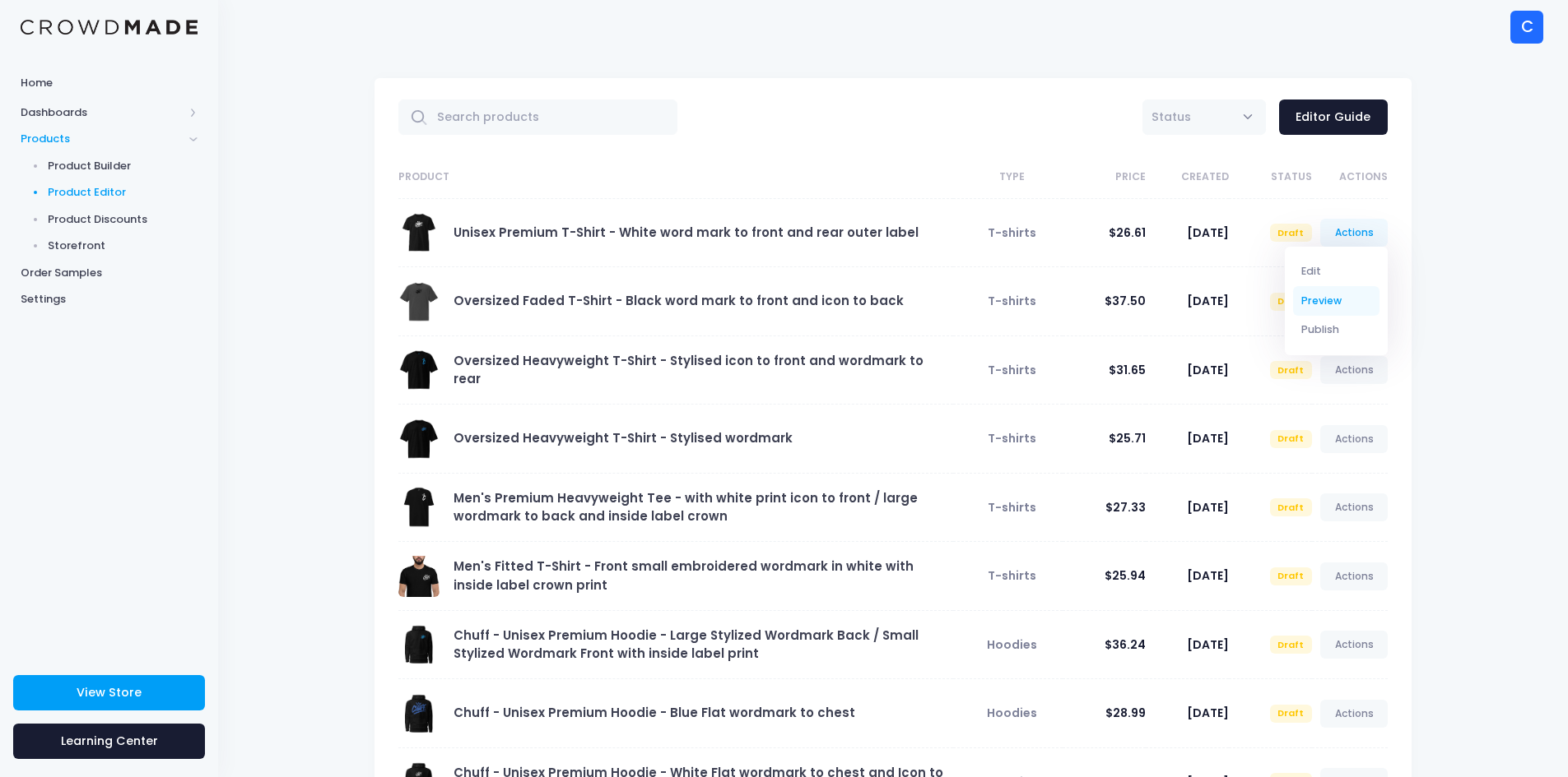
click at [1322, 298] on link "Preview" at bounding box center [1336, 300] width 87 height 29
click at [1345, 297] on link "Actions" at bounding box center [1354, 302] width 68 height 28
click at [1316, 367] on link "Preview" at bounding box center [1336, 370] width 87 height 29
click at [1349, 369] on link "Actions" at bounding box center [1354, 371] width 68 height 28
click at [1319, 435] on link "Preview" at bounding box center [1336, 437] width 87 height 29
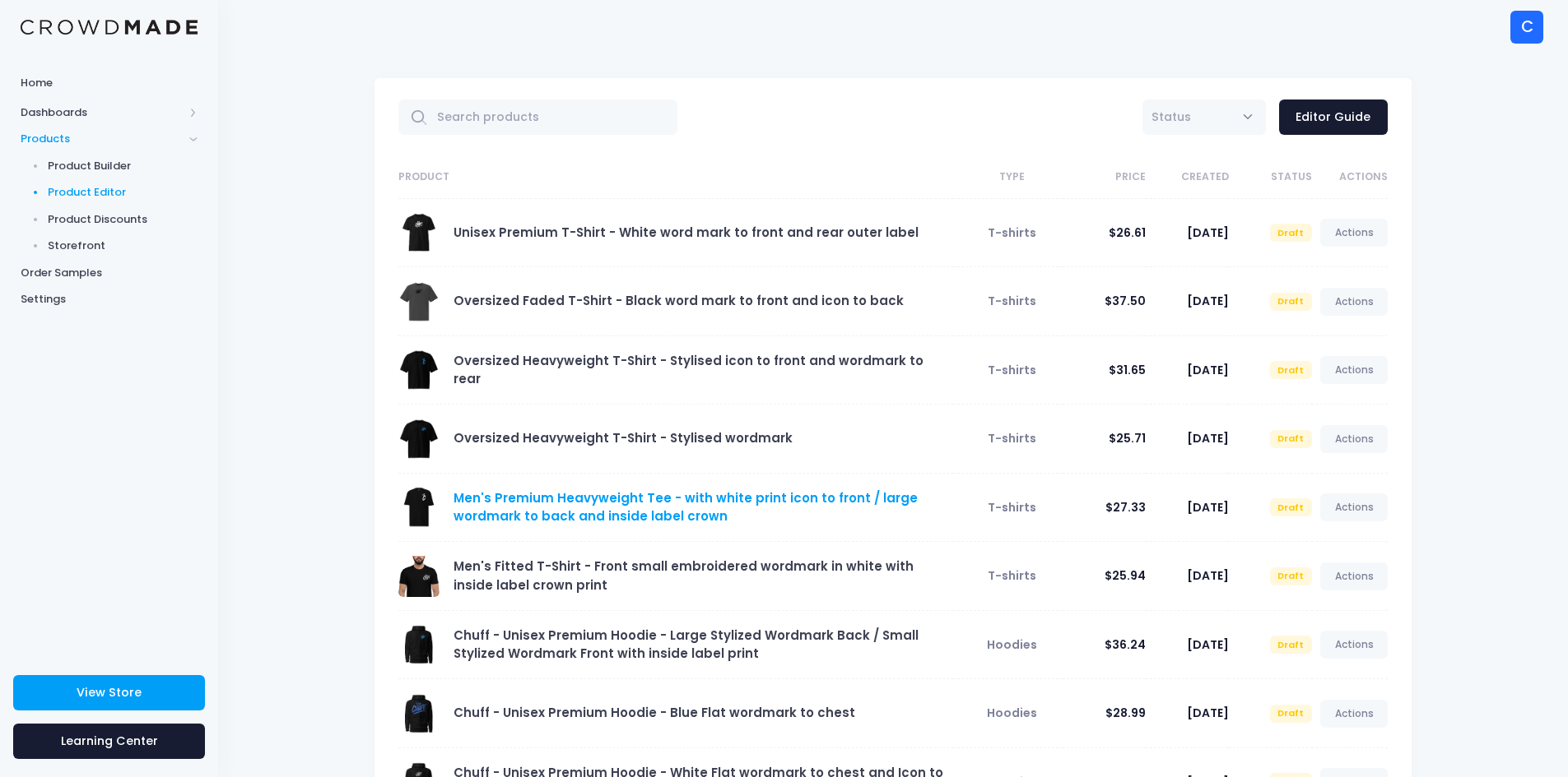
click at [631, 501] on link "Men's Premium Heavyweight Tee - with white print icon to front / large wordmark…" at bounding box center [685, 508] width 464 height 36
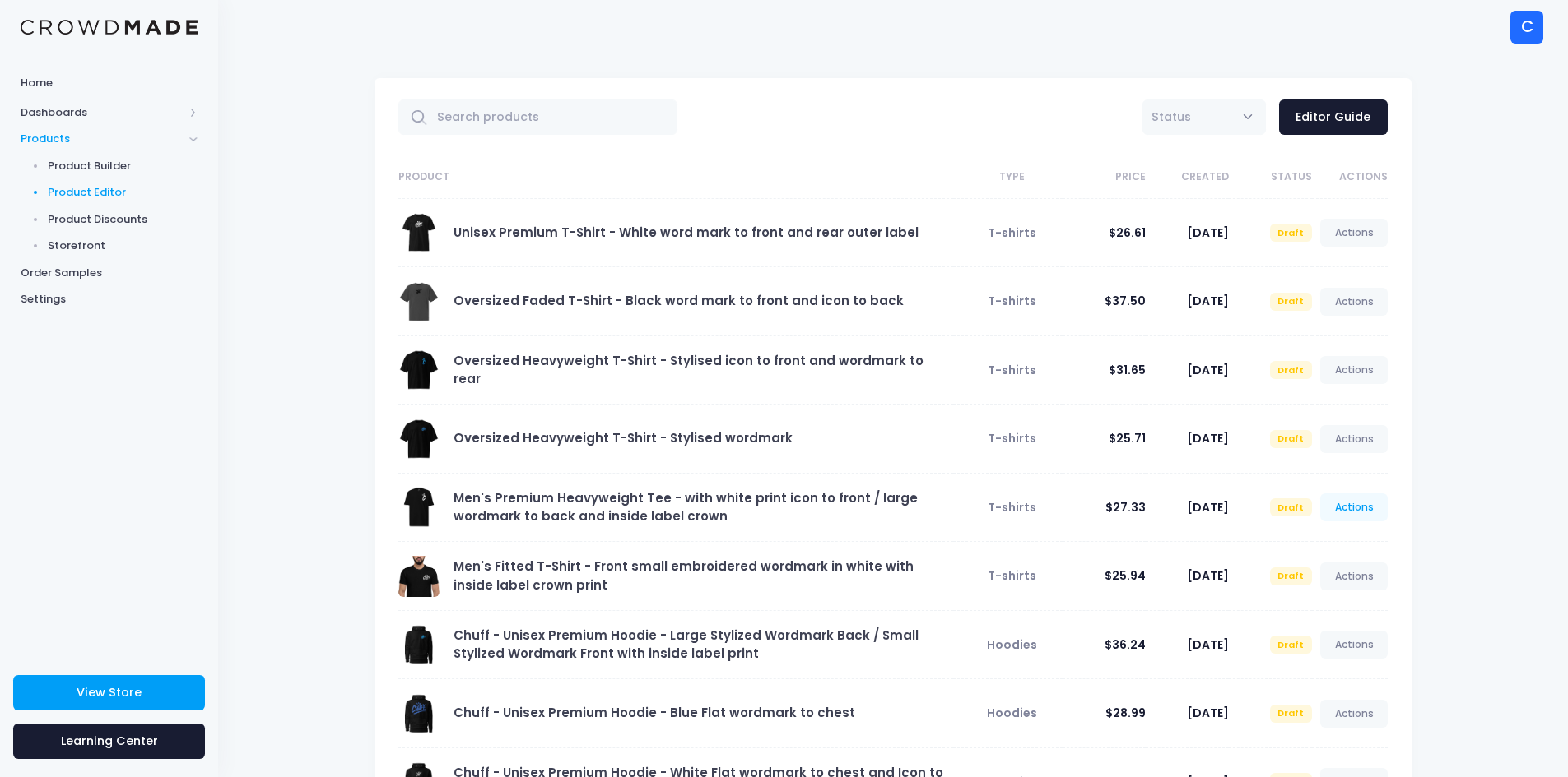
click at [1336, 504] on link "Actions" at bounding box center [1354, 508] width 68 height 28
click at [1330, 567] on link "Preview" at bounding box center [1336, 575] width 87 height 29
select select "25"
click at [1353, 570] on link "Actions" at bounding box center [1354, 577] width 68 height 28
click at [1336, 640] on link "Preview" at bounding box center [1336, 644] width 87 height 29
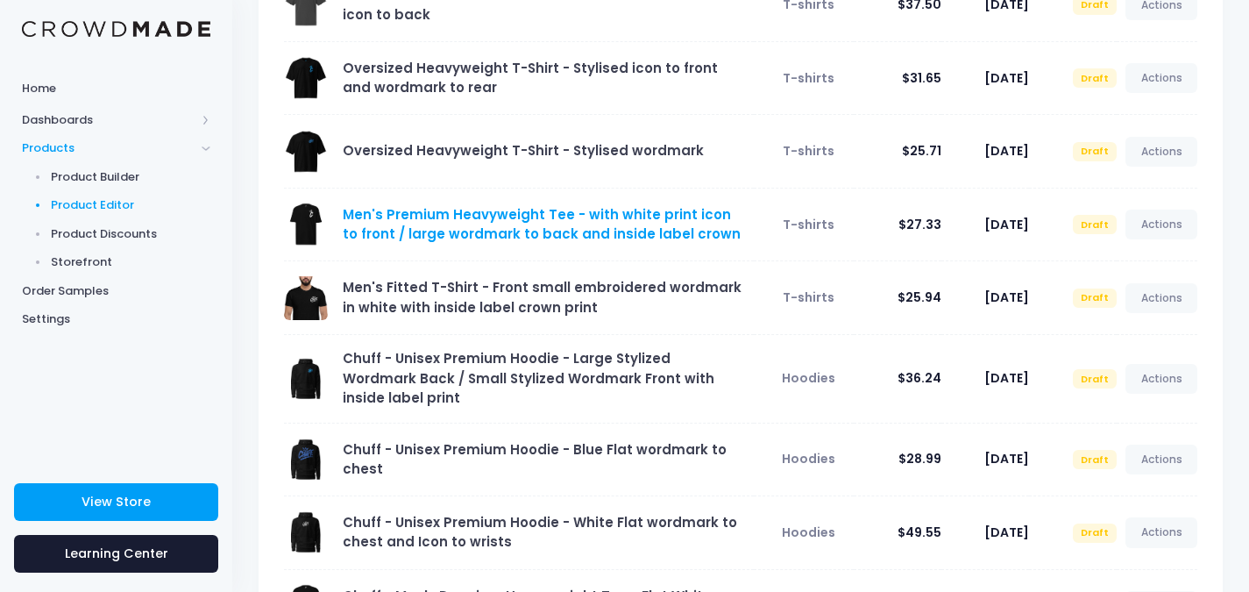
scroll to position [351, 0]
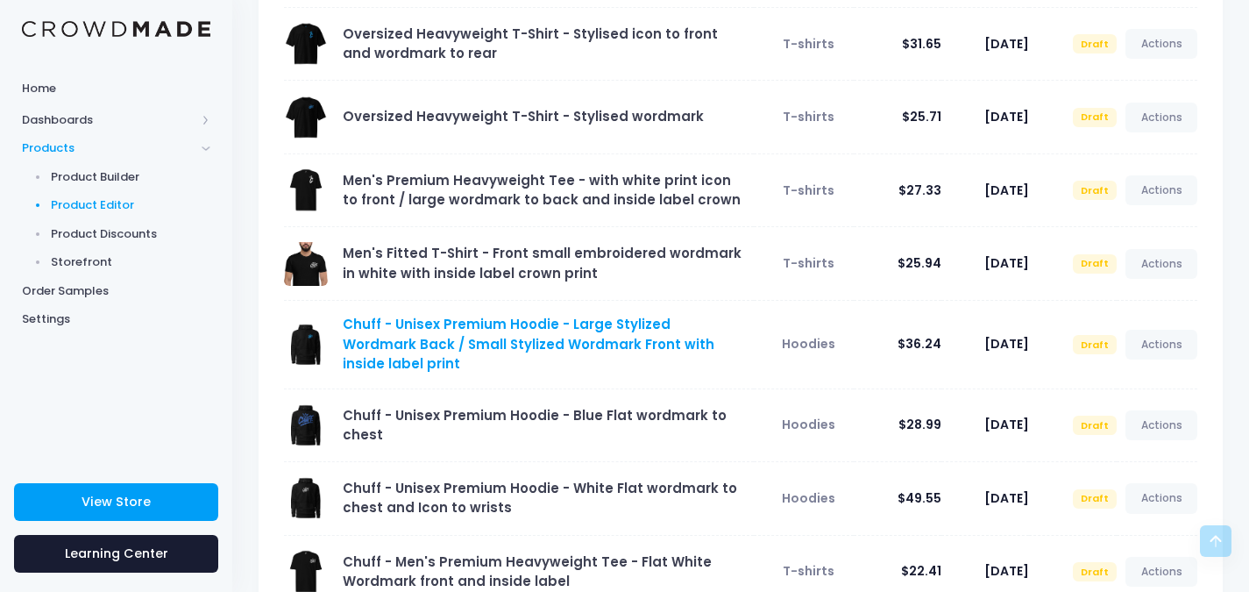
click at [520, 342] on link "Chuff - Unisex Premium Hoodie - Large Stylized Wordmark Back / Small Stylized W…" at bounding box center [529, 344] width 372 height 58
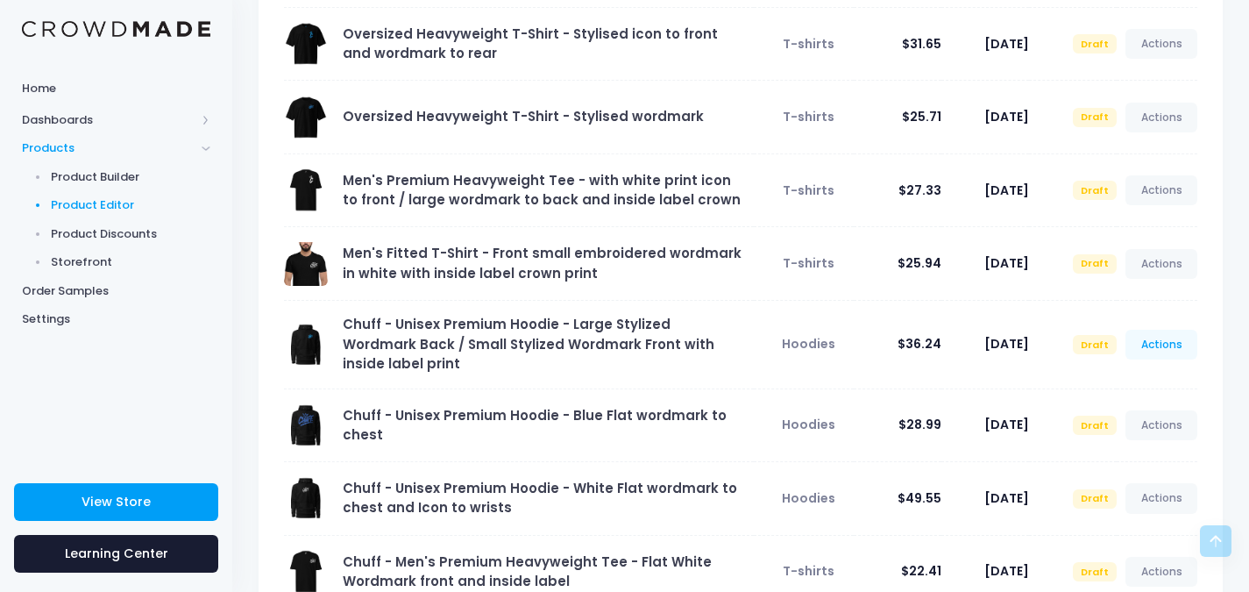
click at [1150, 340] on link "Actions" at bounding box center [1161, 345] width 72 height 30
click at [1116, 404] on link "Preview" at bounding box center [1143, 409] width 93 height 31
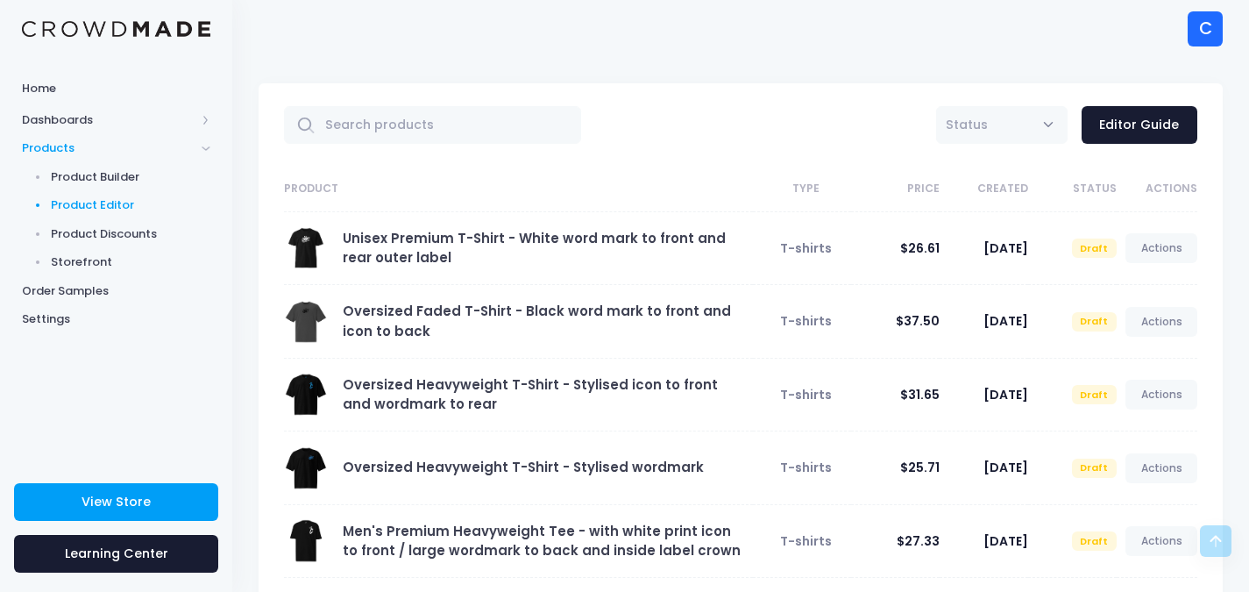
scroll to position [351, 0]
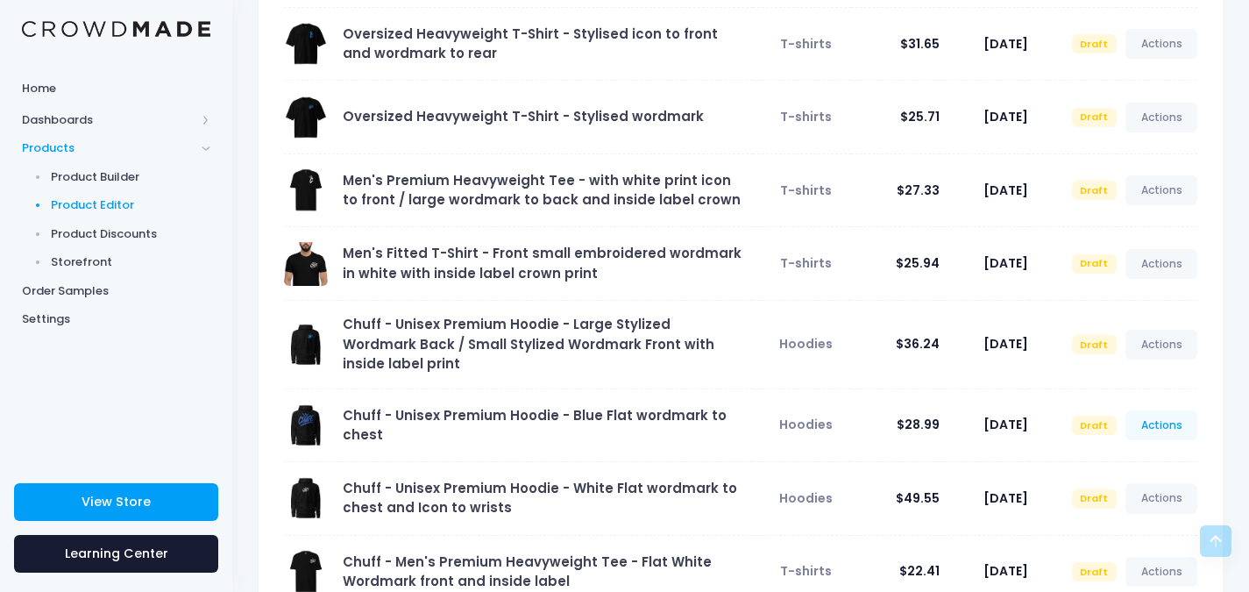
click at [1151, 417] on link "Actions" at bounding box center [1161, 425] width 72 height 30
click at [1129, 483] on link "Preview" at bounding box center [1143, 482] width 93 height 31
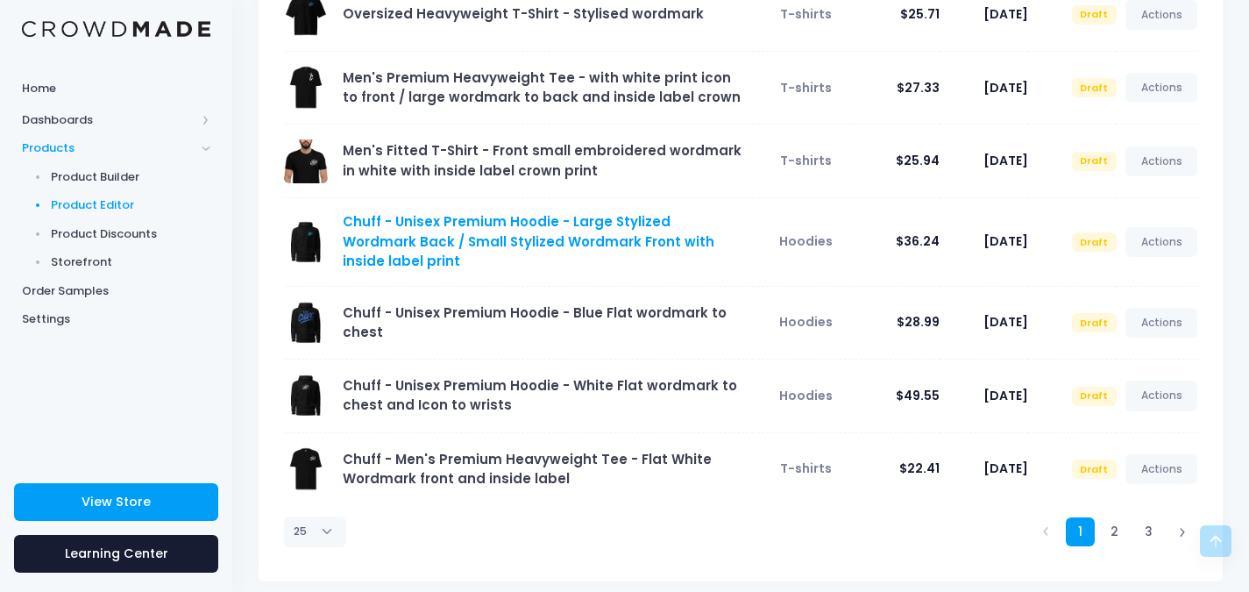
scroll to position [453, 0]
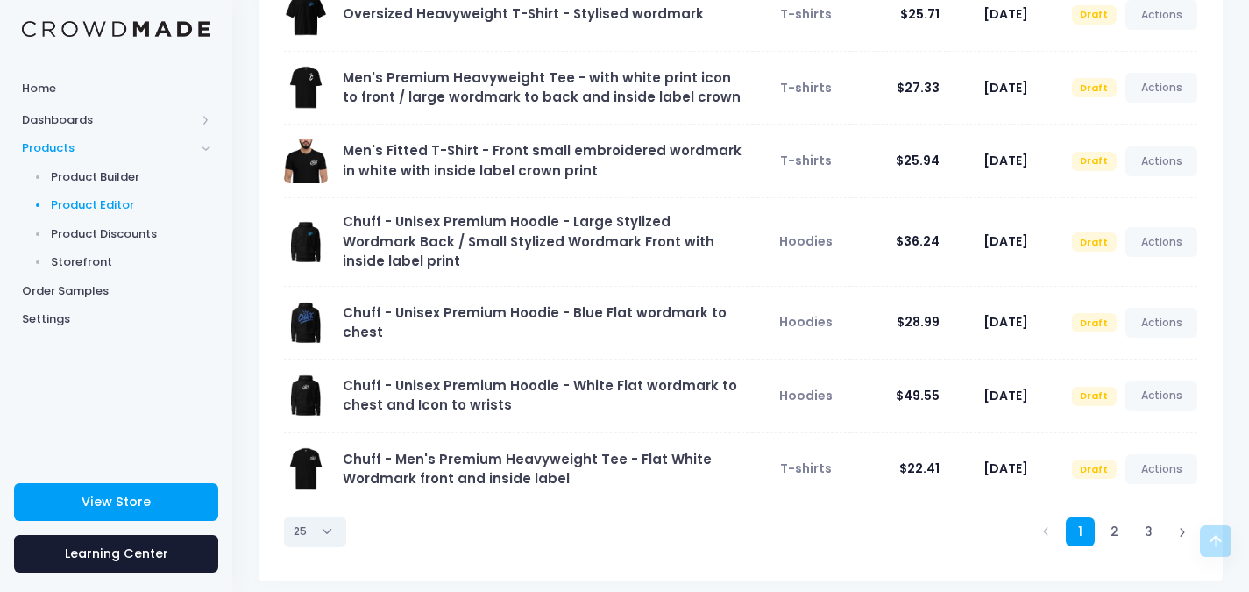
click at [338, 517] on select "10 25 50 100" at bounding box center [315, 531] width 62 height 30
select select "100"
click at [284, 546] on select "10 25 50 100" at bounding box center [315, 531] width 62 height 30
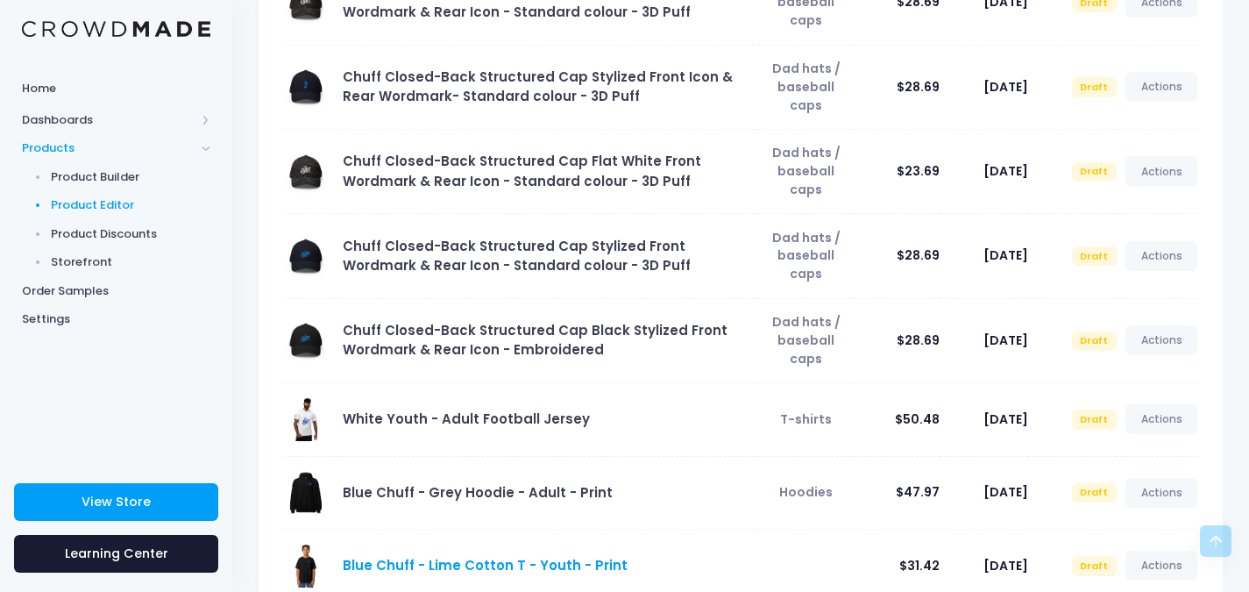
scroll to position [1844, 0]
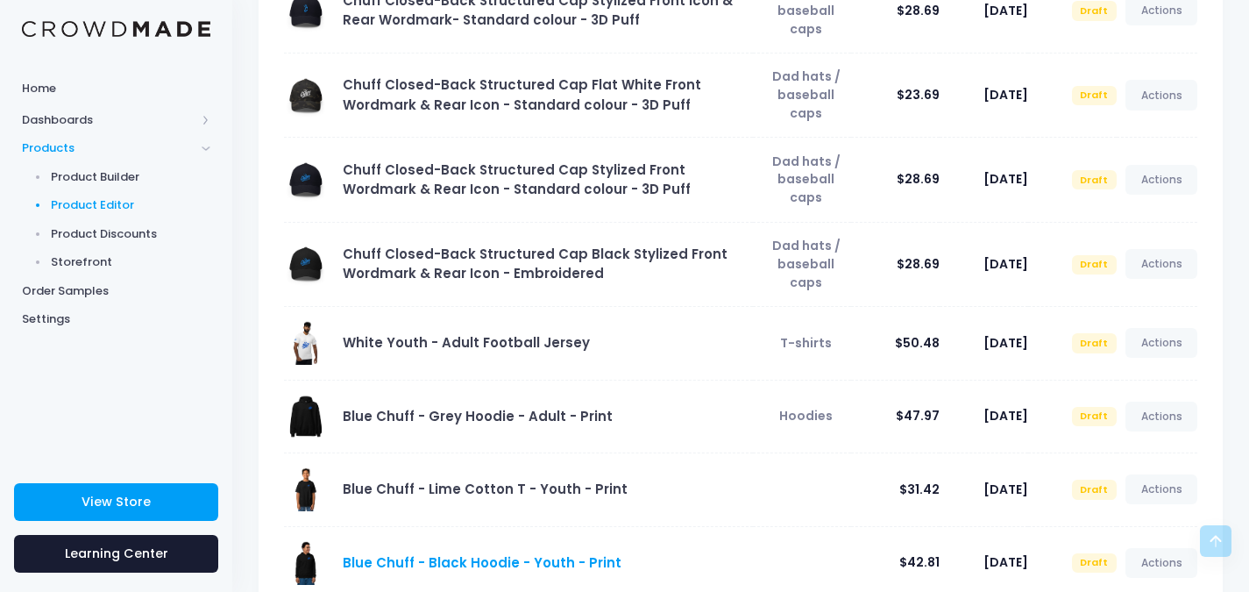
click at [458, 553] on link "Blue Chuff - Black Hoodie - Youth - Print" at bounding box center [482, 562] width 279 height 18
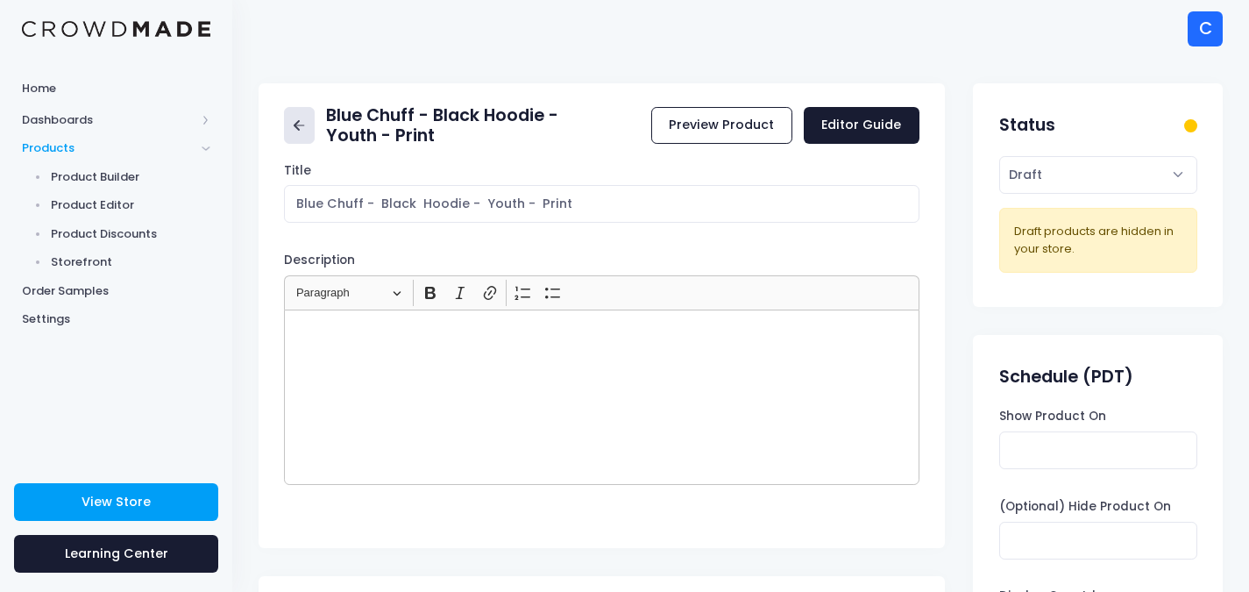
click at [301, 132] on icon at bounding box center [299, 126] width 20 height 20
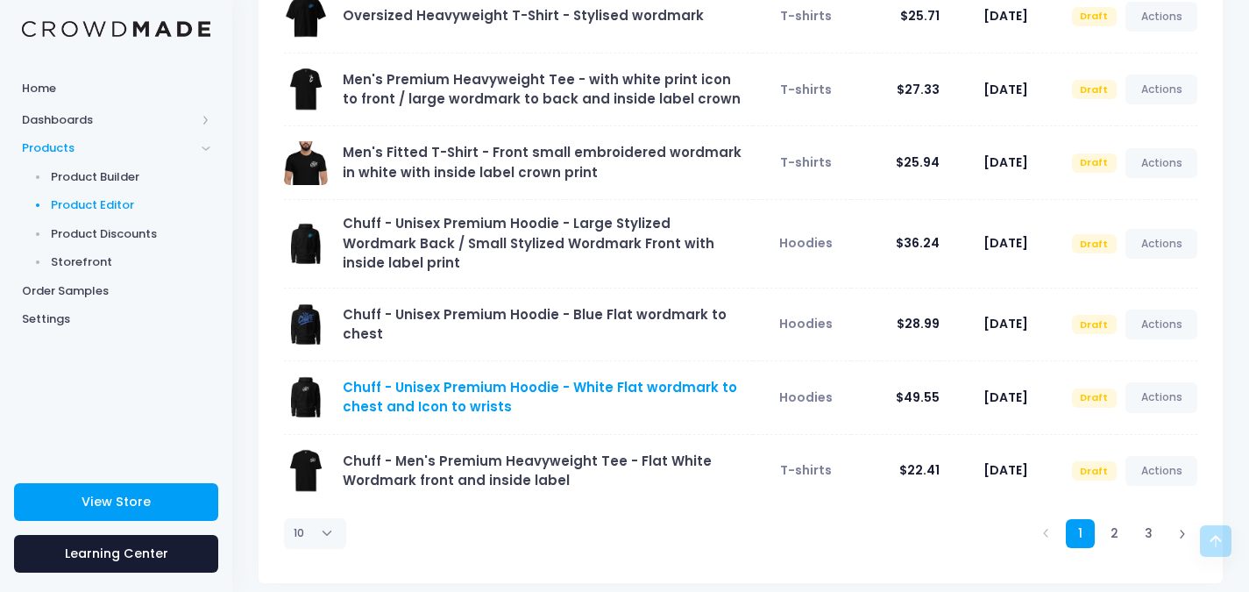
scroll to position [453, 0]
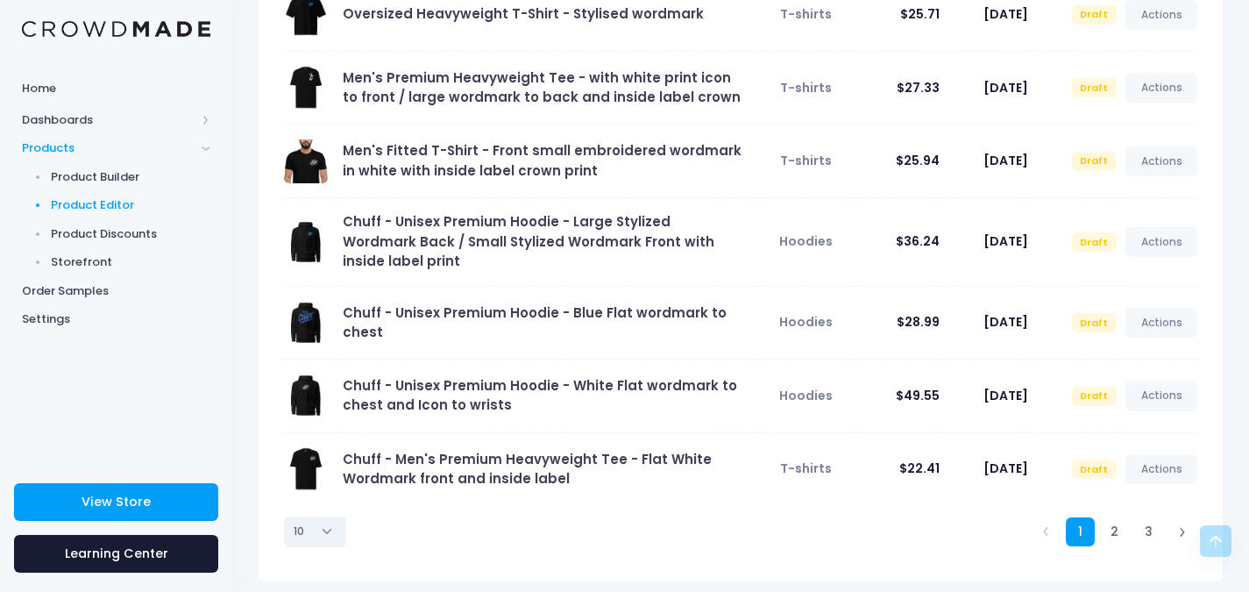
click at [330, 516] on select "10 25 50 100" at bounding box center [315, 531] width 62 height 30
select select "100"
click at [284, 546] on select "10 25 50 100" at bounding box center [315, 531] width 62 height 30
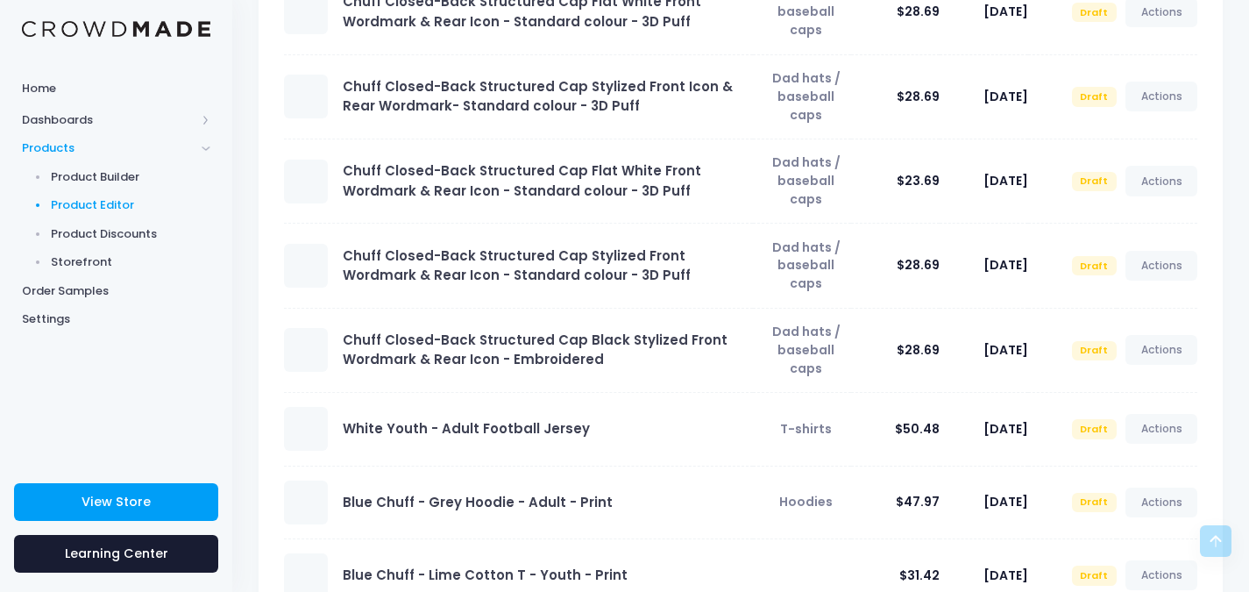
scroll to position [1844, 0]
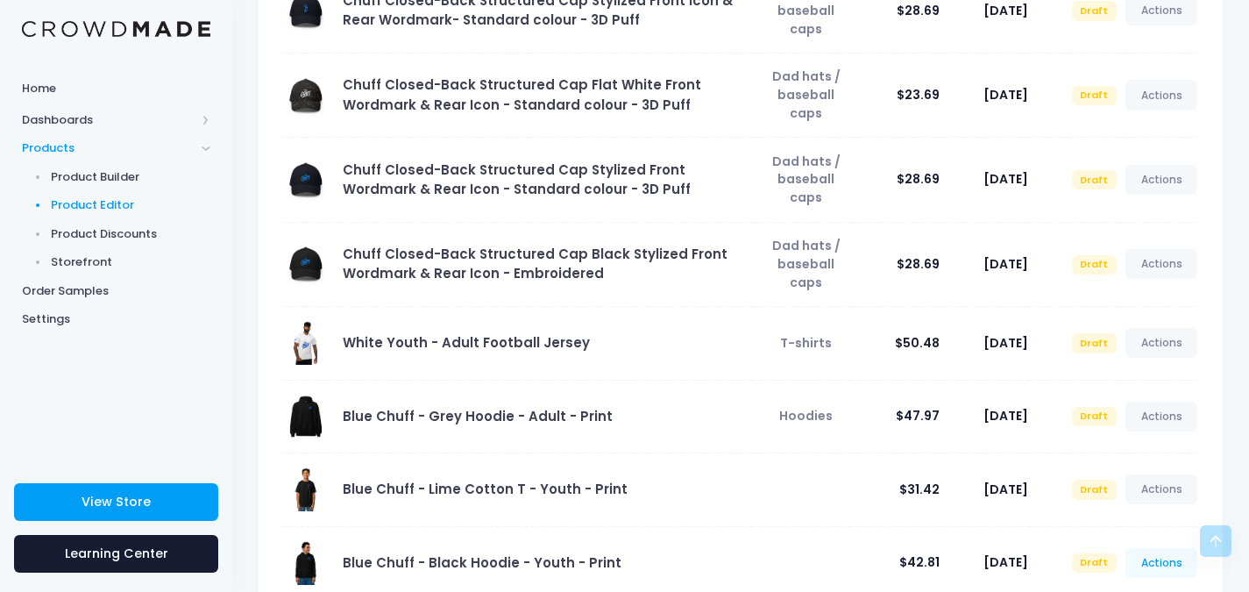
click at [1180, 548] on link "Actions" at bounding box center [1161, 563] width 72 height 30
click at [1119, 495] on link "Edit" at bounding box center [1143, 494] width 93 height 31
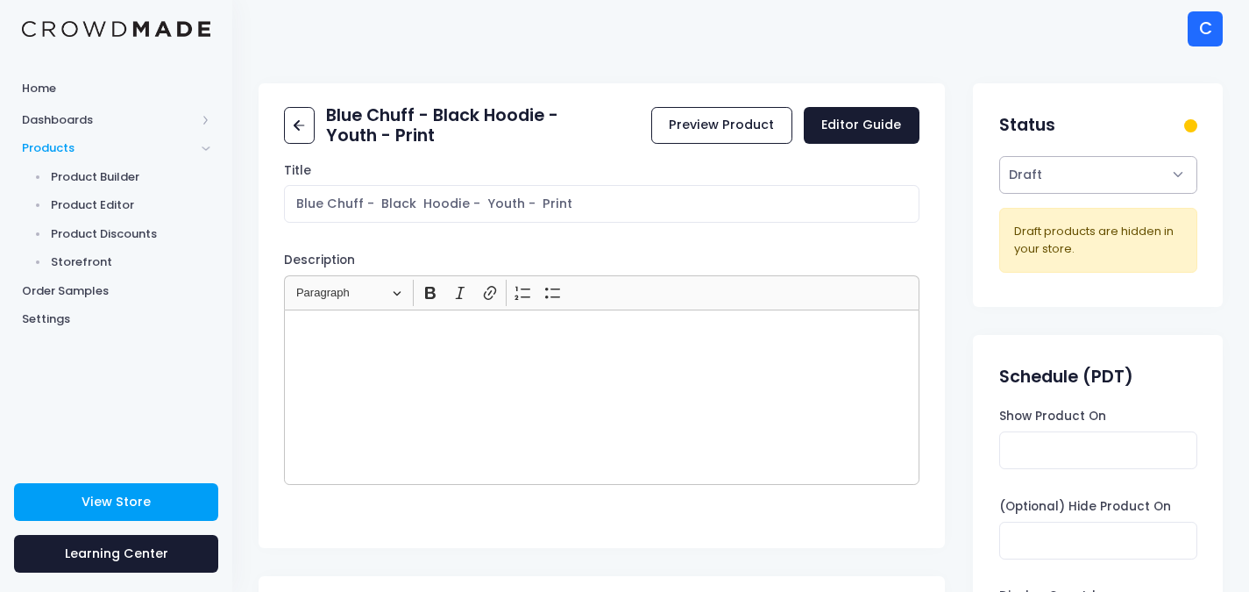
click at [1177, 179] on select "Active Draft" at bounding box center [1098, 175] width 198 height 38
click at [1181, 174] on select "Active Draft" at bounding box center [1098, 175] width 198 height 38
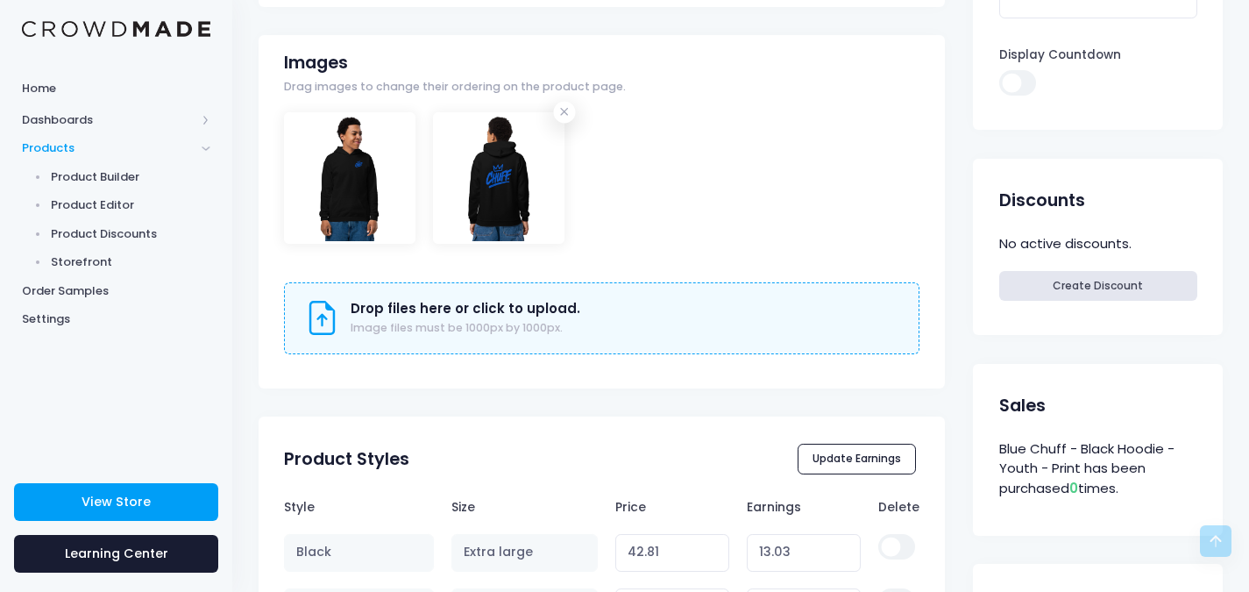
scroll to position [614, 0]
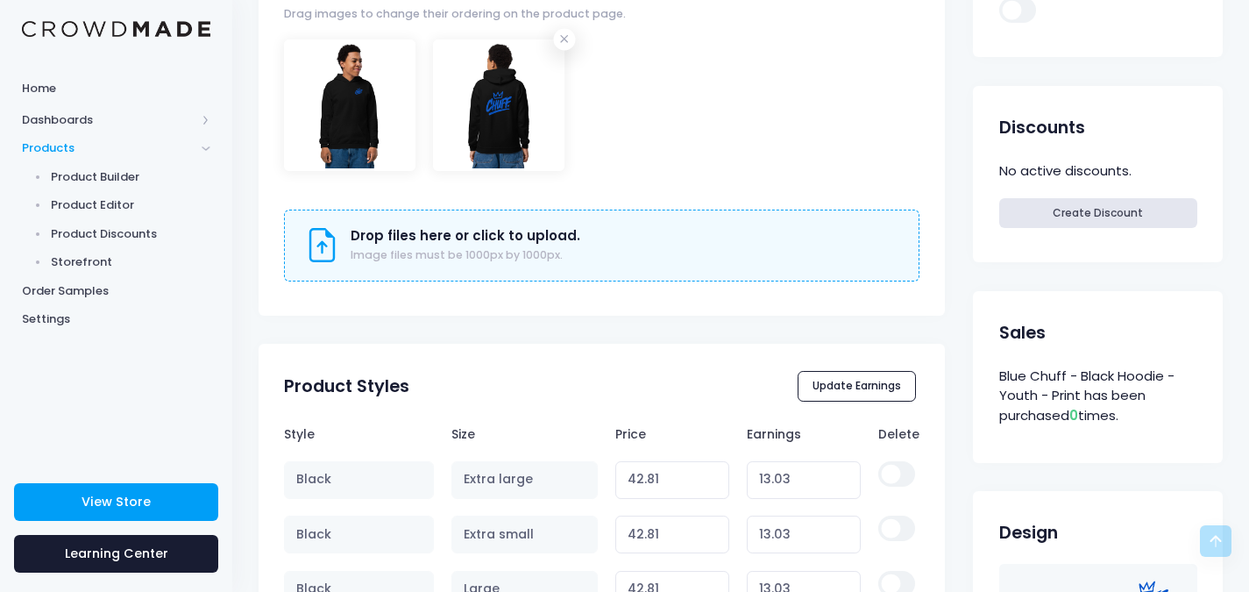
click at [903, 436] on th "Delete" at bounding box center [894, 433] width 50 height 35
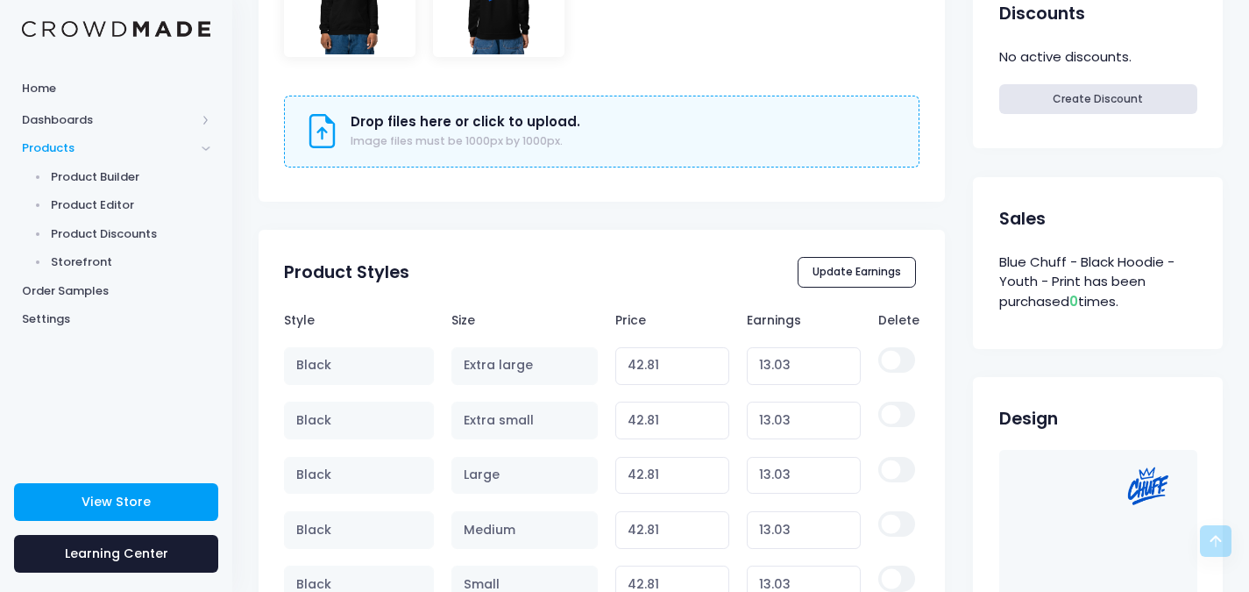
scroll to position [789, 0]
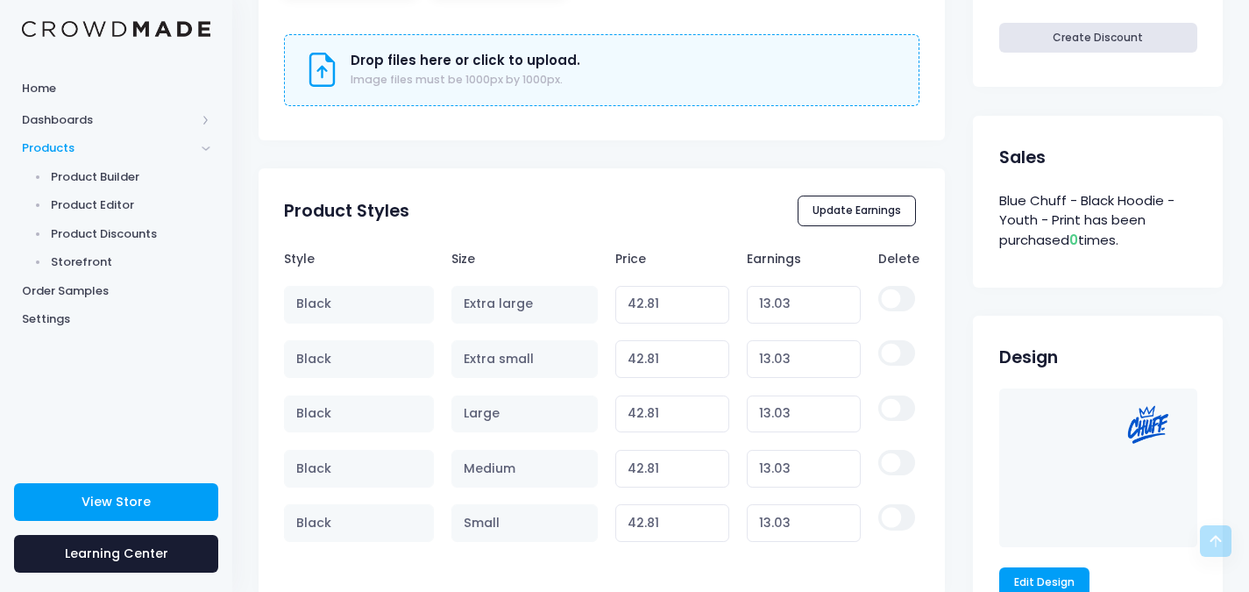
click at [895, 300] on input "checkbox" at bounding box center [896, 298] width 37 height 25
checkbox input "true"
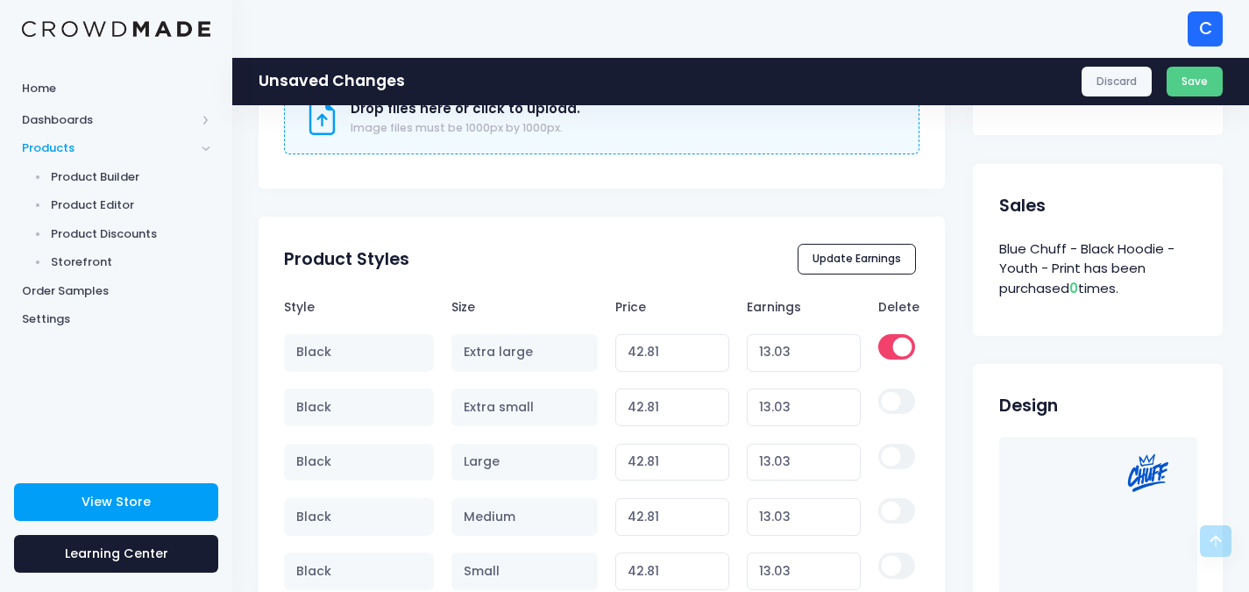
click at [897, 401] on input "checkbox" at bounding box center [896, 400] width 37 height 25
checkbox input "true"
click at [895, 460] on input "checkbox" at bounding box center [896, 456] width 37 height 25
checkbox input "true"
click at [891, 507] on input "checkbox" at bounding box center [896, 510] width 37 height 25
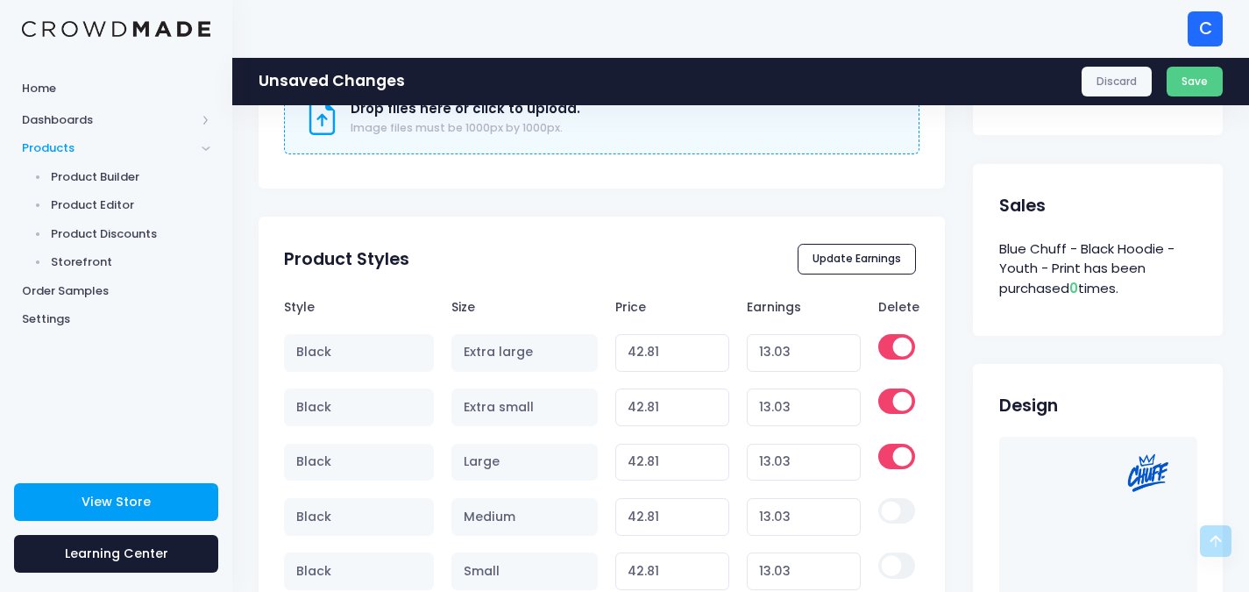
checkbox input "true"
click at [893, 562] on input "checkbox" at bounding box center [896, 564] width 37 height 25
checkbox input "true"
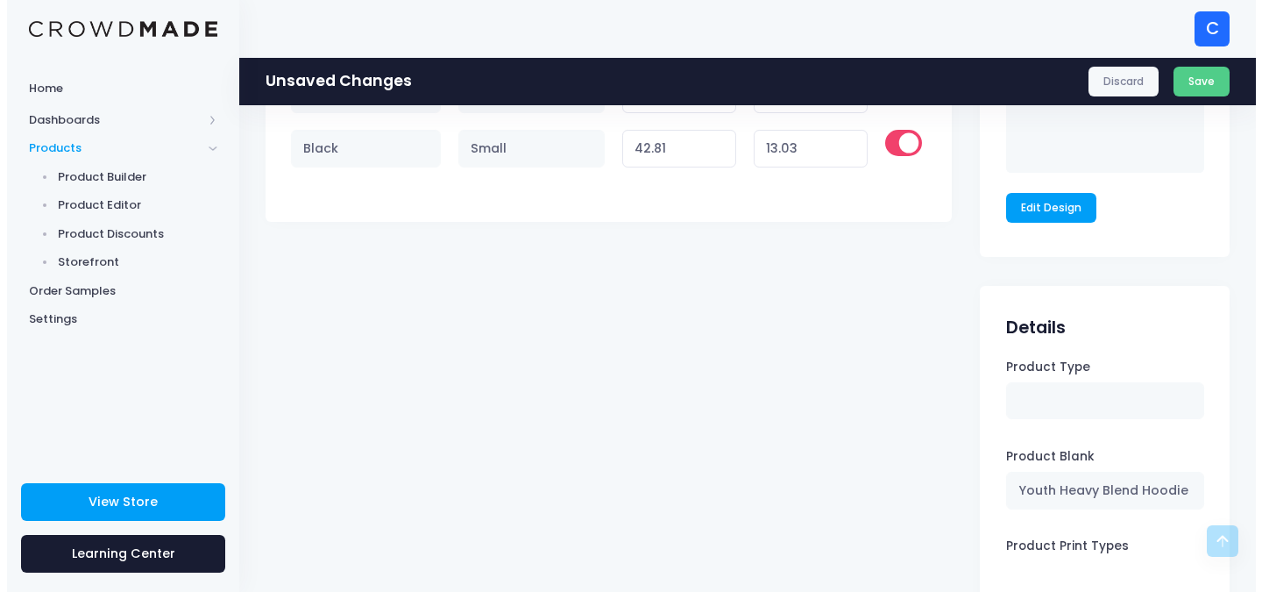
scroll to position [1402, 0]
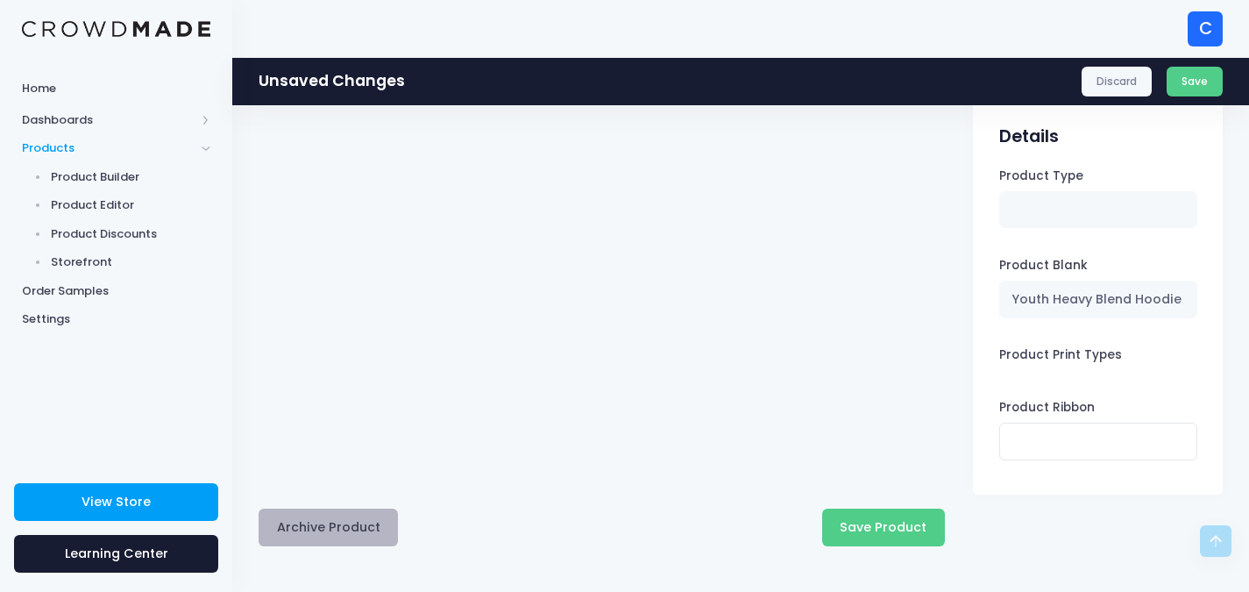
click at [385, 526] on button "Archive Product" at bounding box center [328, 527] width 139 height 38
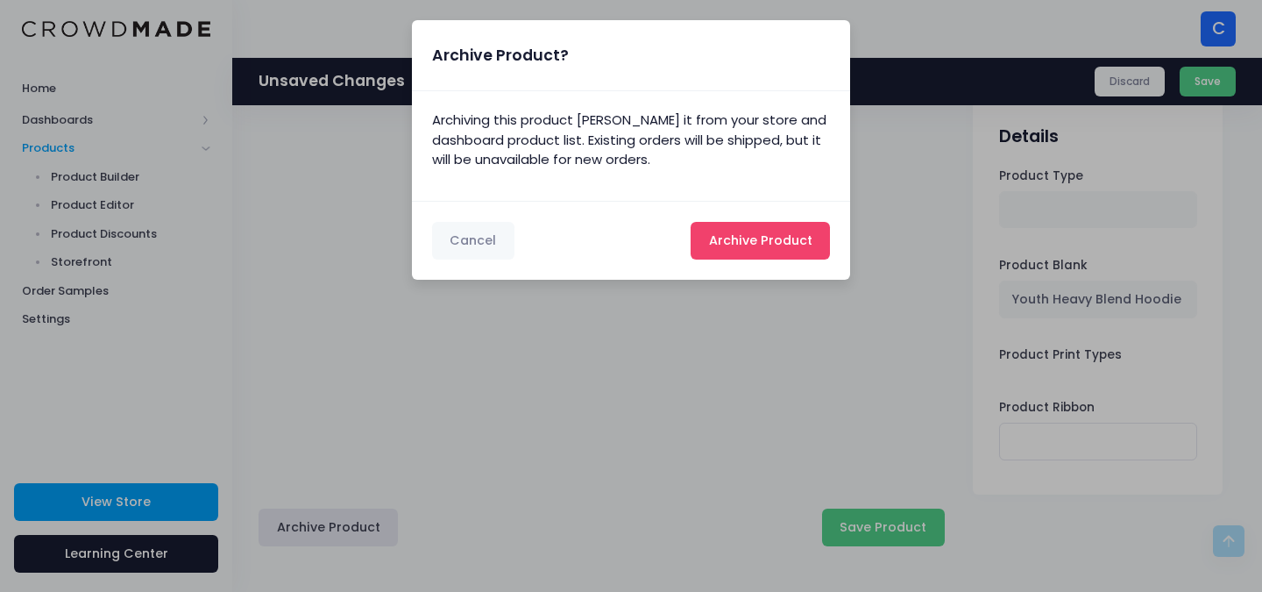
click at [759, 239] on span "Archive Product" at bounding box center [760, 240] width 103 height 18
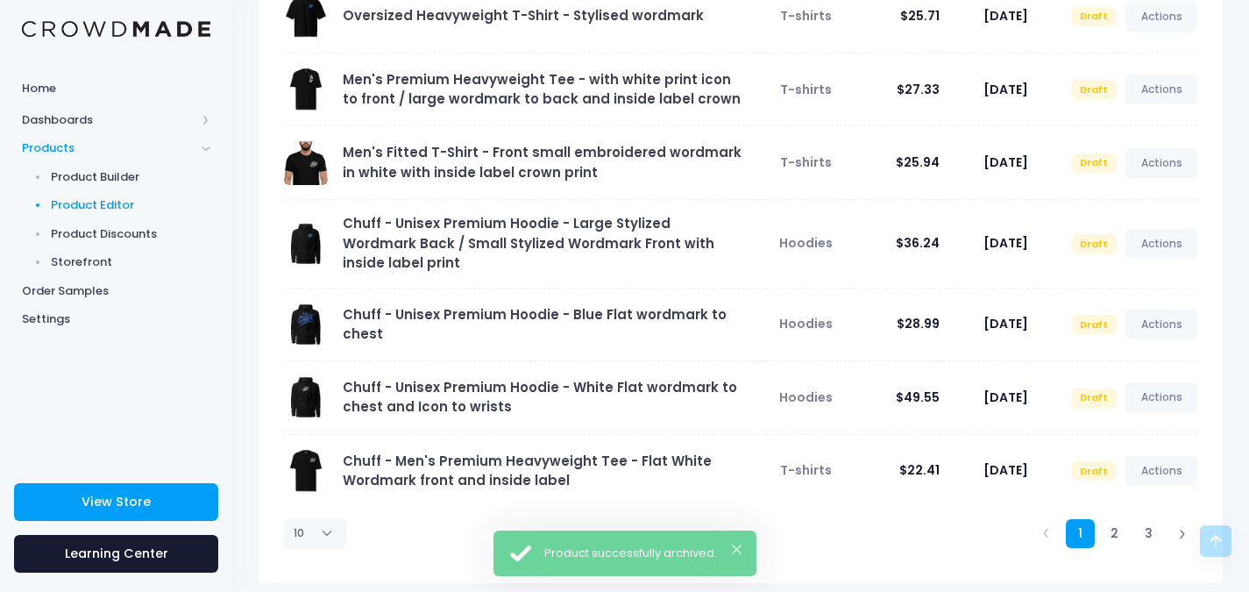
scroll to position [453, 0]
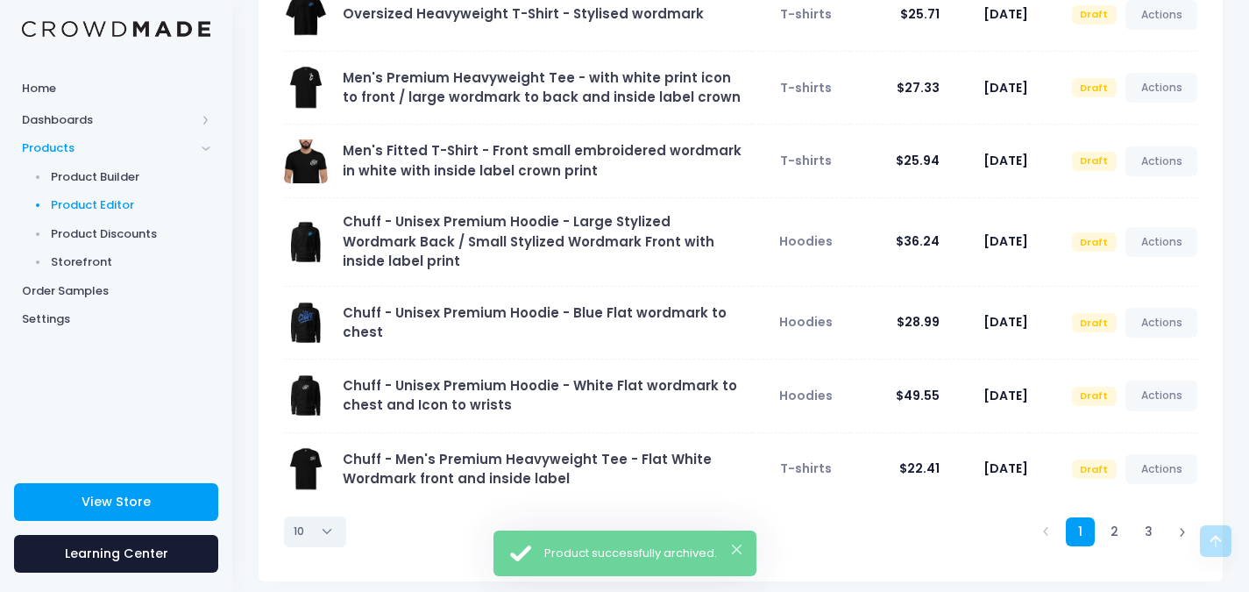
click at [326, 516] on select "10 25 50 100" at bounding box center [315, 531] width 62 height 30
select select "100"
click at [284, 546] on select "10 25 50 100" at bounding box center [315, 531] width 62 height 30
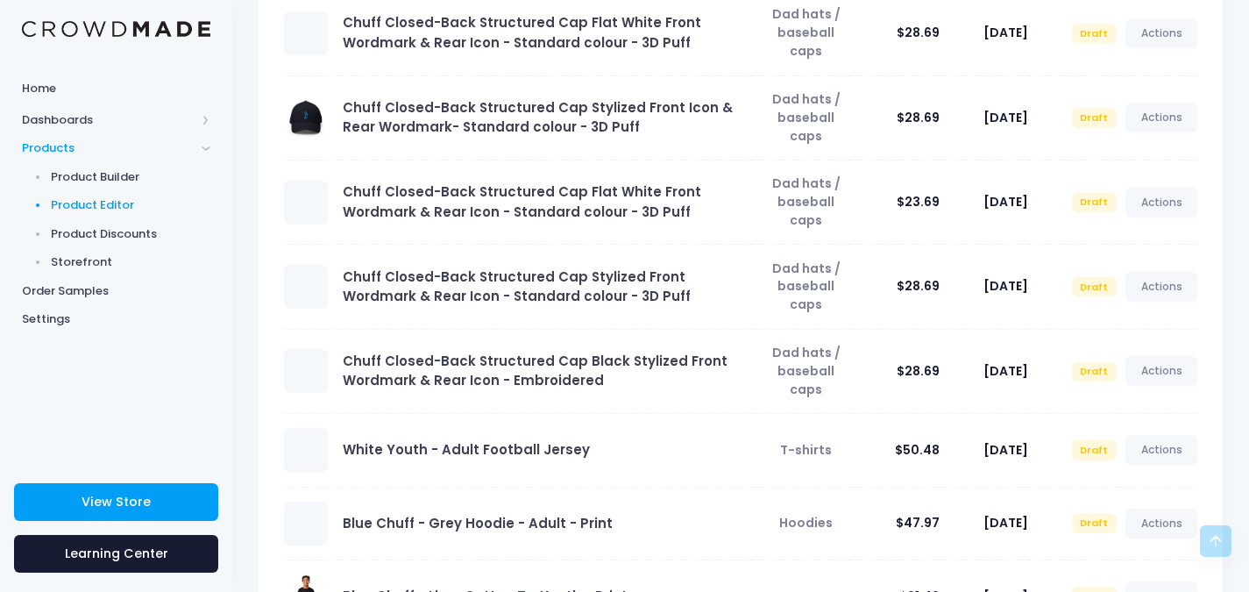
scroll to position [1771, 0]
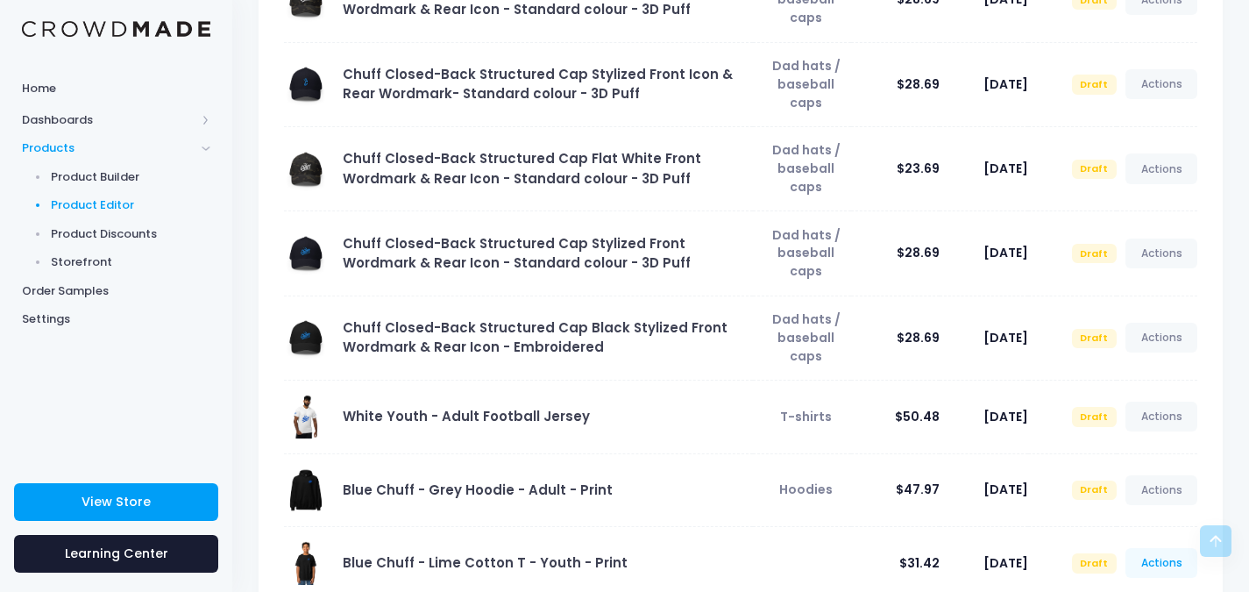
click at [1180, 548] on link "Actions" at bounding box center [1161, 563] width 72 height 30
click at [1127, 495] on link "Edit" at bounding box center [1143, 494] width 93 height 31
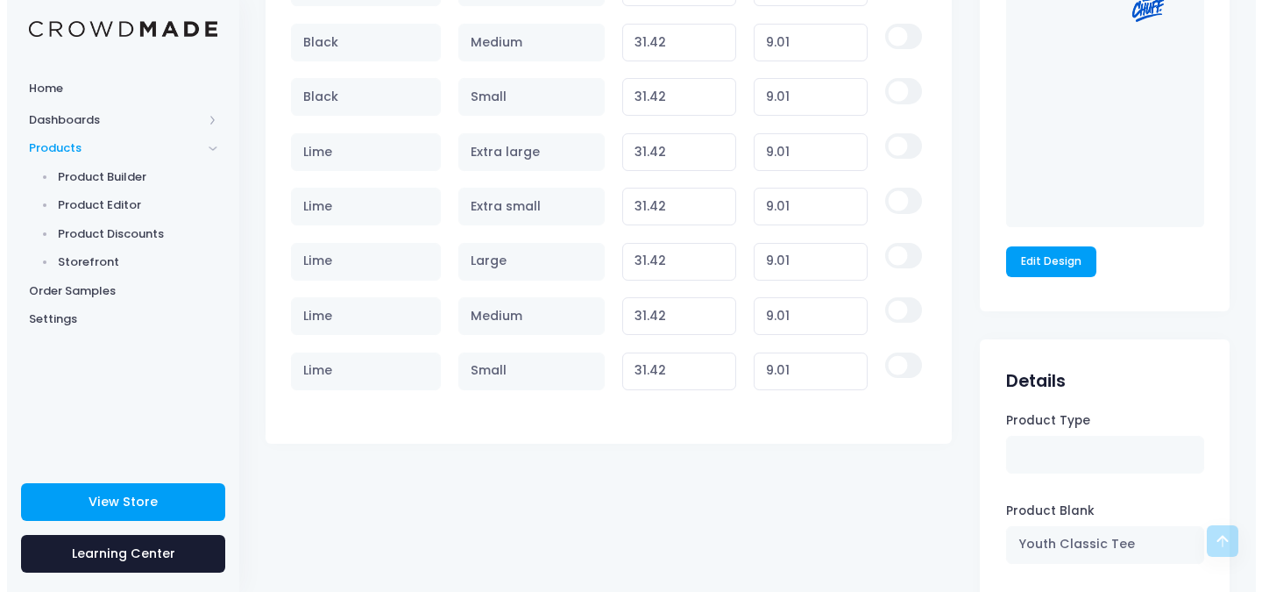
scroll to position [1460, 0]
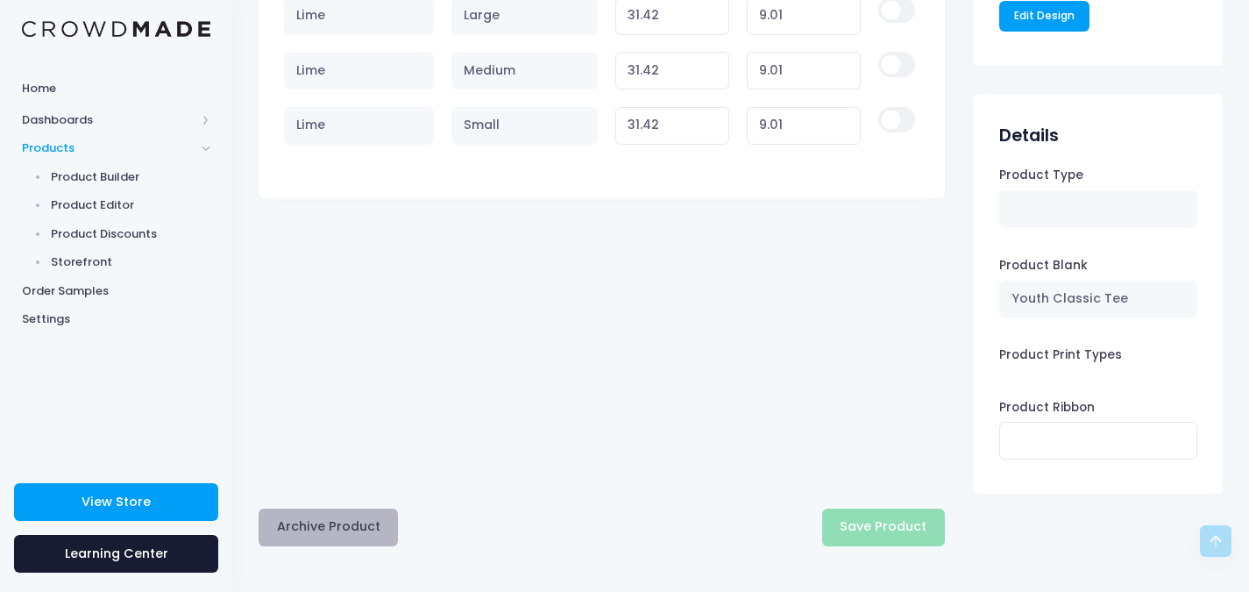
click at [324, 528] on button "Archive Product" at bounding box center [328, 527] width 139 height 38
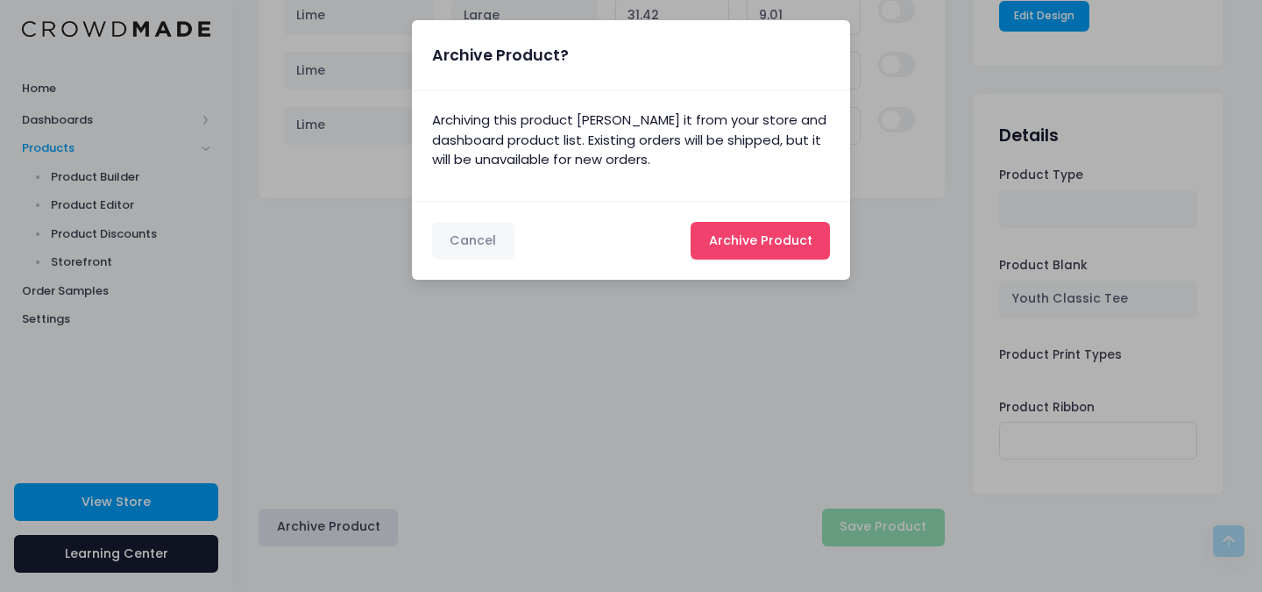
click at [776, 238] on span "Archive Product" at bounding box center [760, 240] width 103 height 18
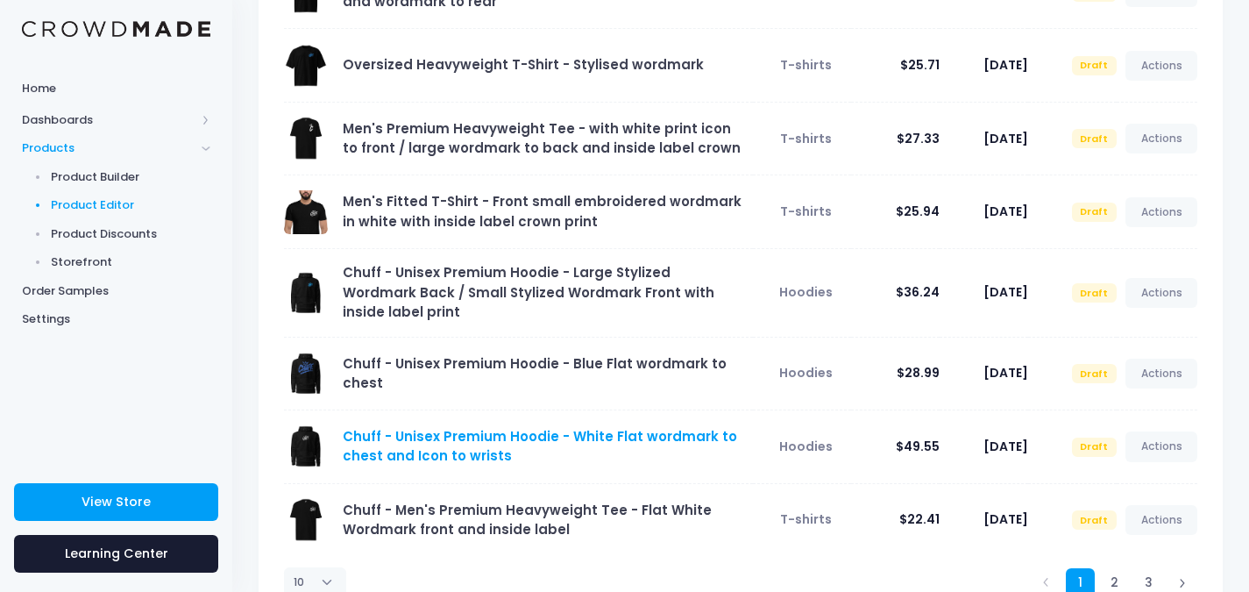
scroll to position [453, 0]
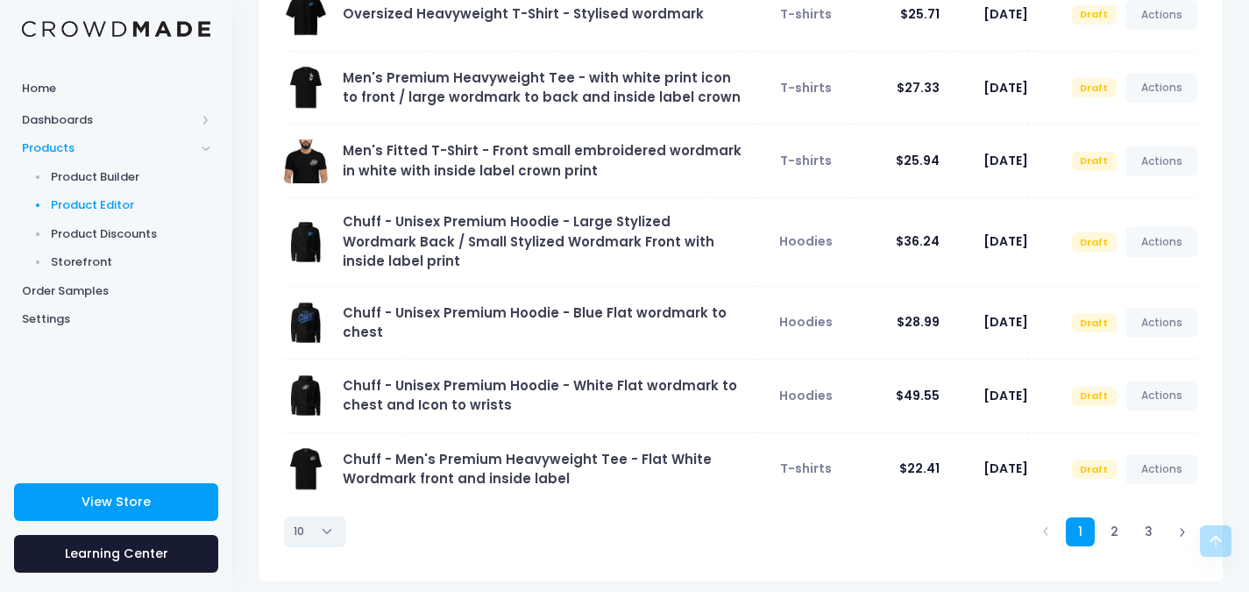
click at [327, 516] on select "10 25 50 100" at bounding box center [315, 531] width 62 height 30
select select "100"
click at [284, 546] on select "10 25 50 100" at bounding box center [315, 531] width 62 height 30
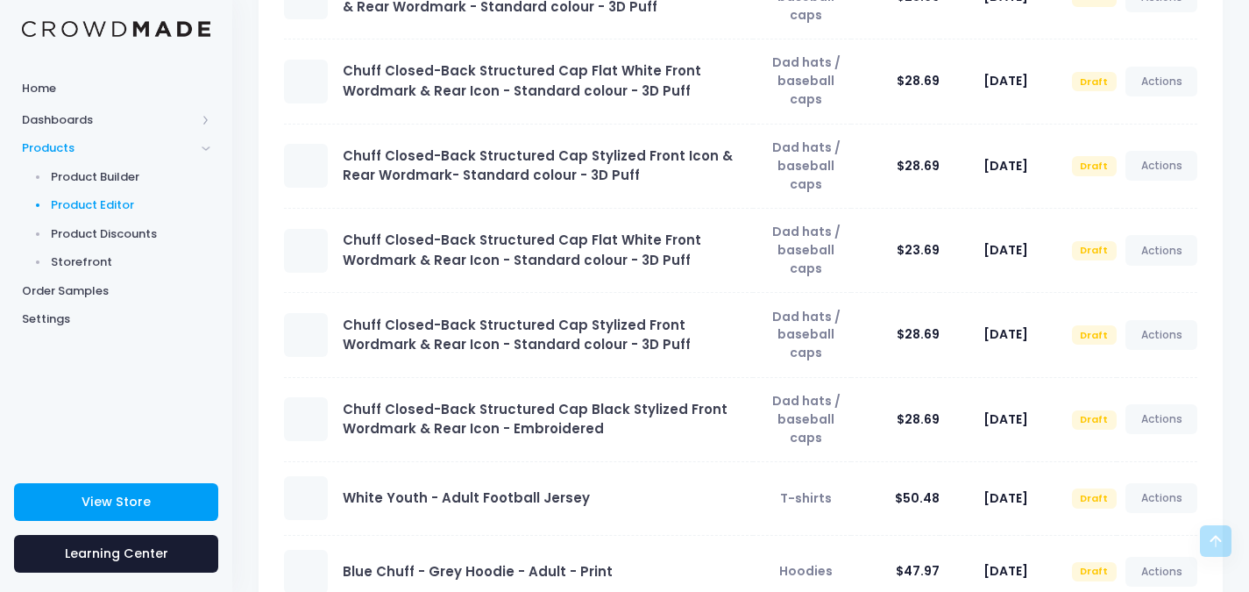
scroll to position [1698, 0]
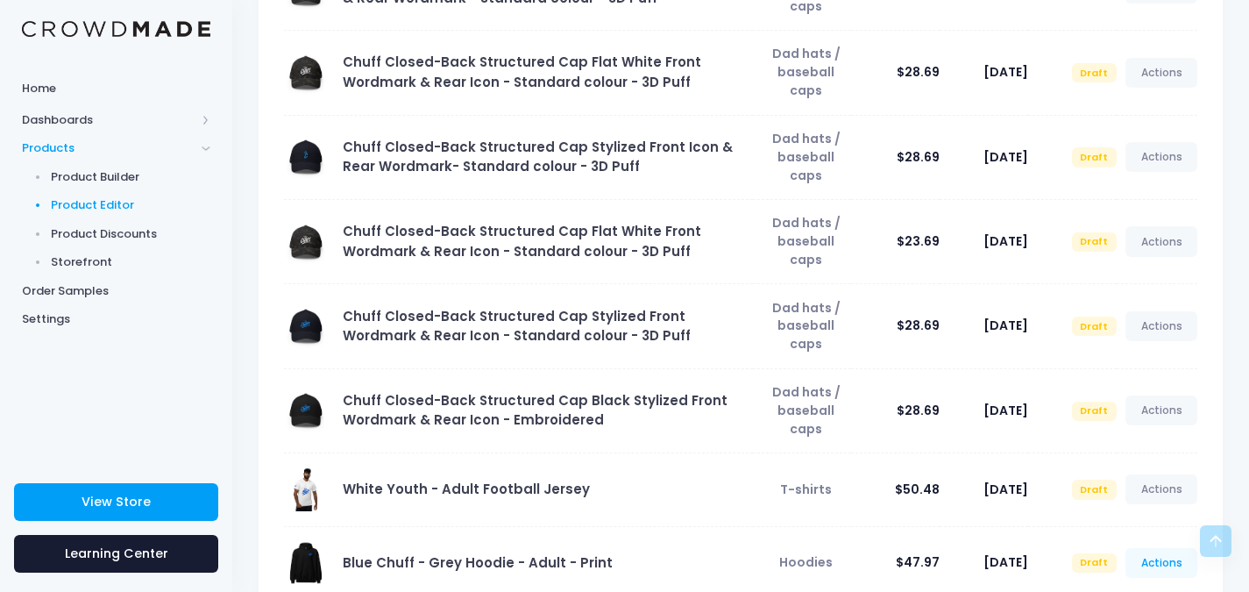
click at [1175, 548] on link "Actions" at bounding box center [1161, 563] width 72 height 30
click at [1132, 500] on link "Edit" at bounding box center [1143, 494] width 93 height 31
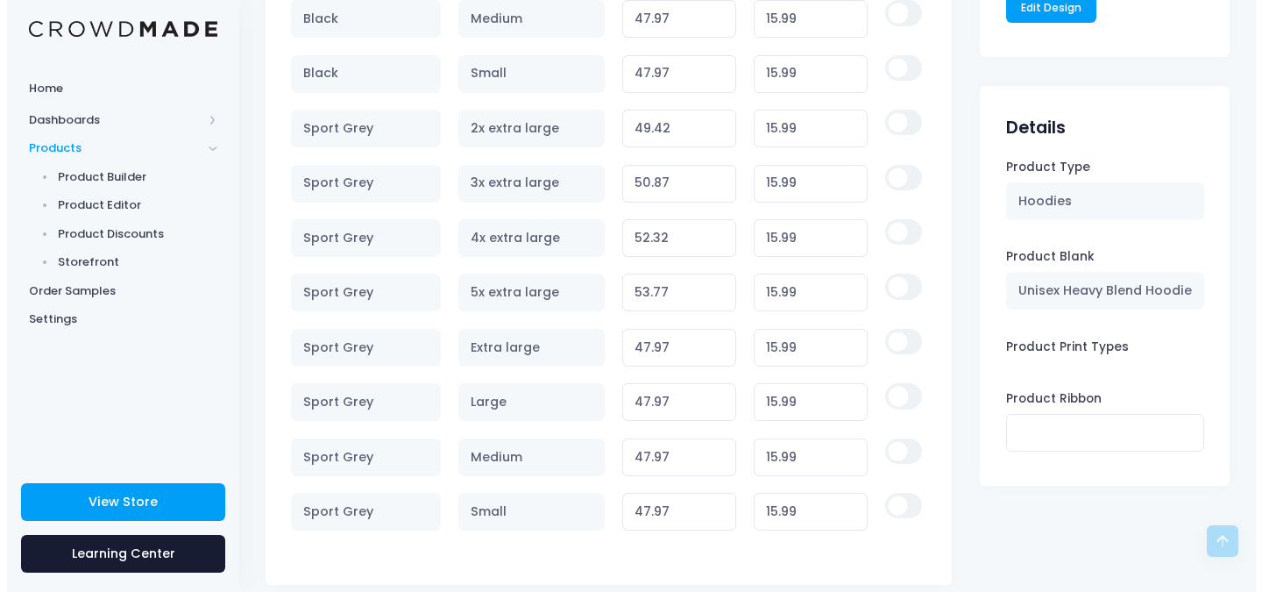
scroll to position [1513, 0]
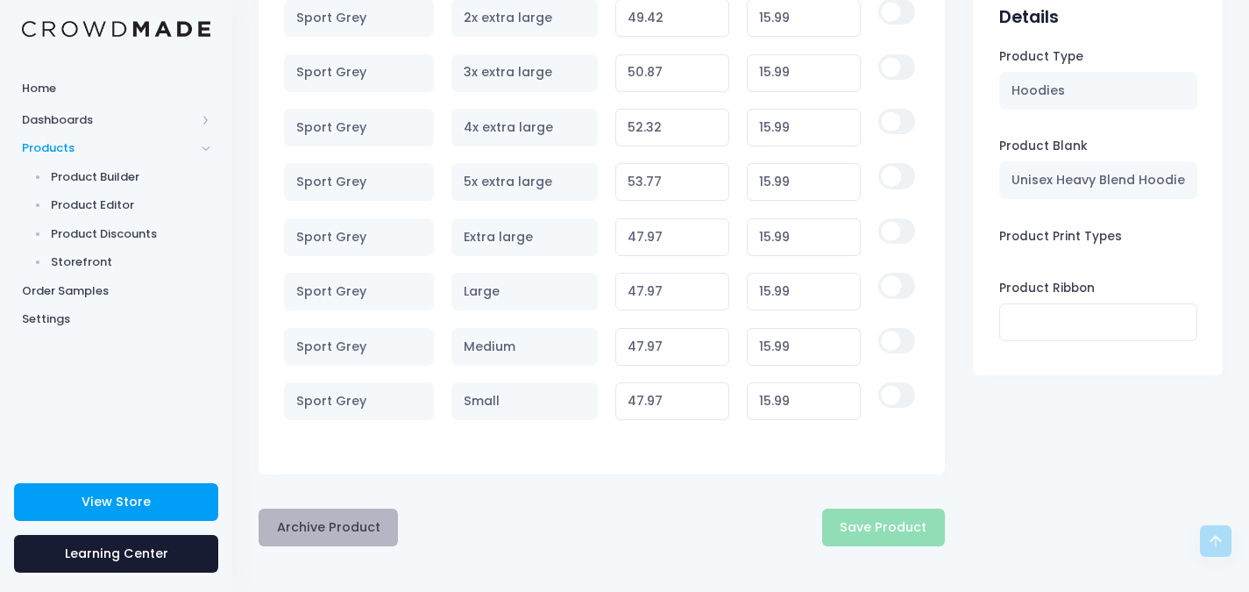
click at [334, 528] on button "Archive Product" at bounding box center [328, 527] width 139 height 38
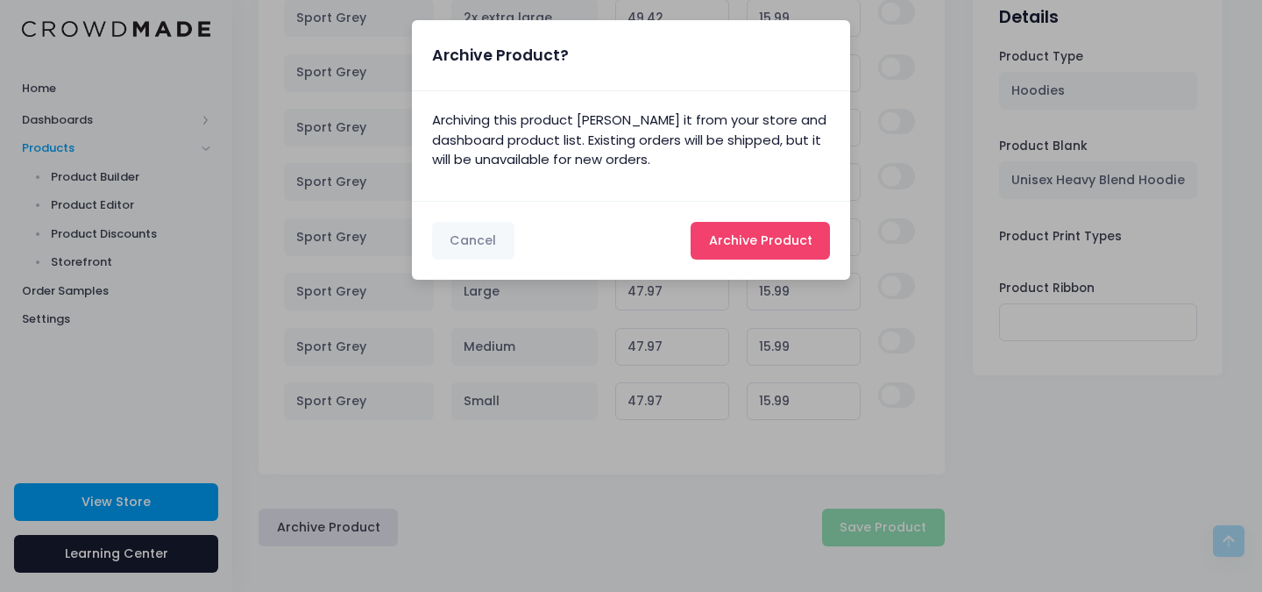
click at [763, 238] on span "Archive Product" at bounding box center [760, 240] width 103 height 18
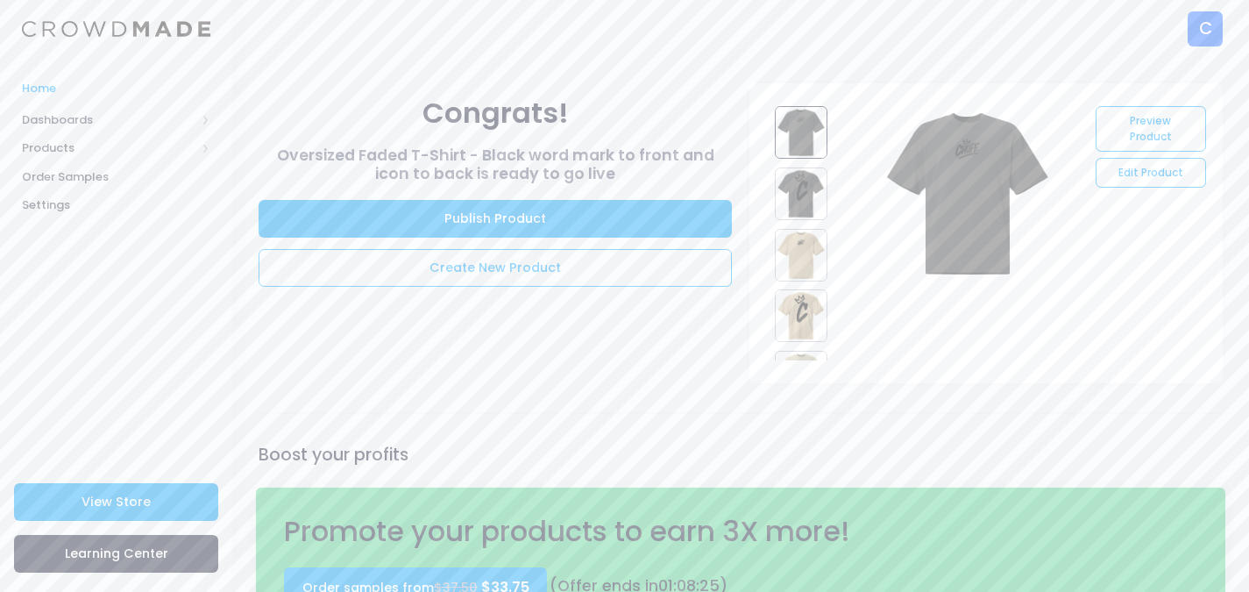
click at [51, 82] on span "Home" at bounding box center [116, 89] width 188 height 18
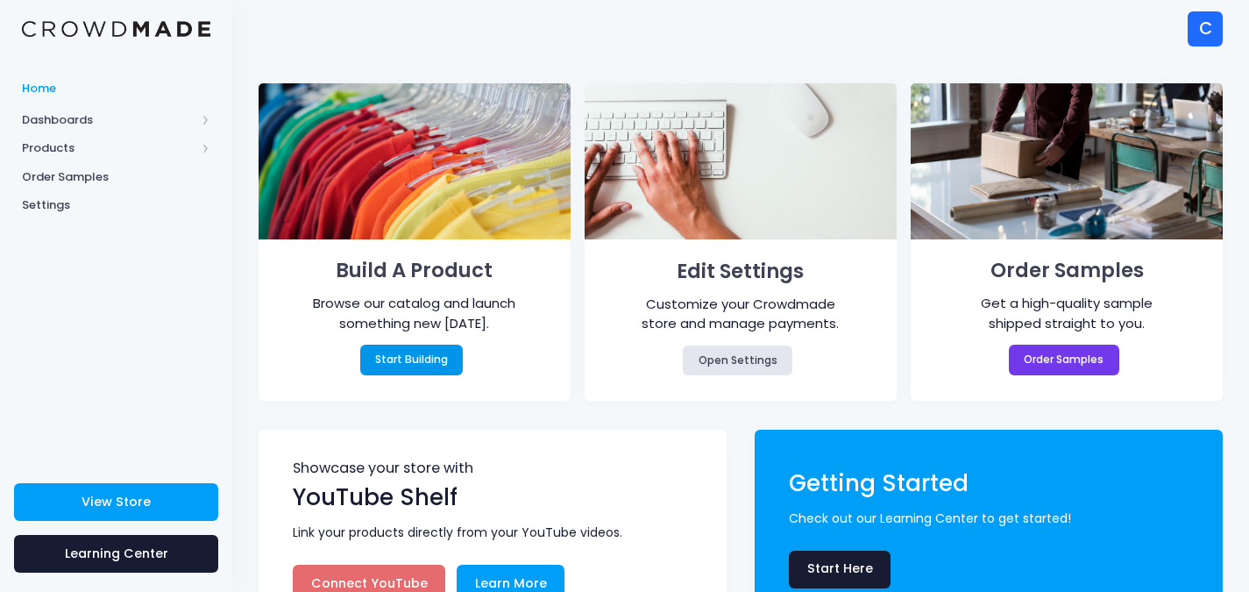
click at [437, 357] on link "Start Building" at bounding box center [411, 359] width 103 height 30
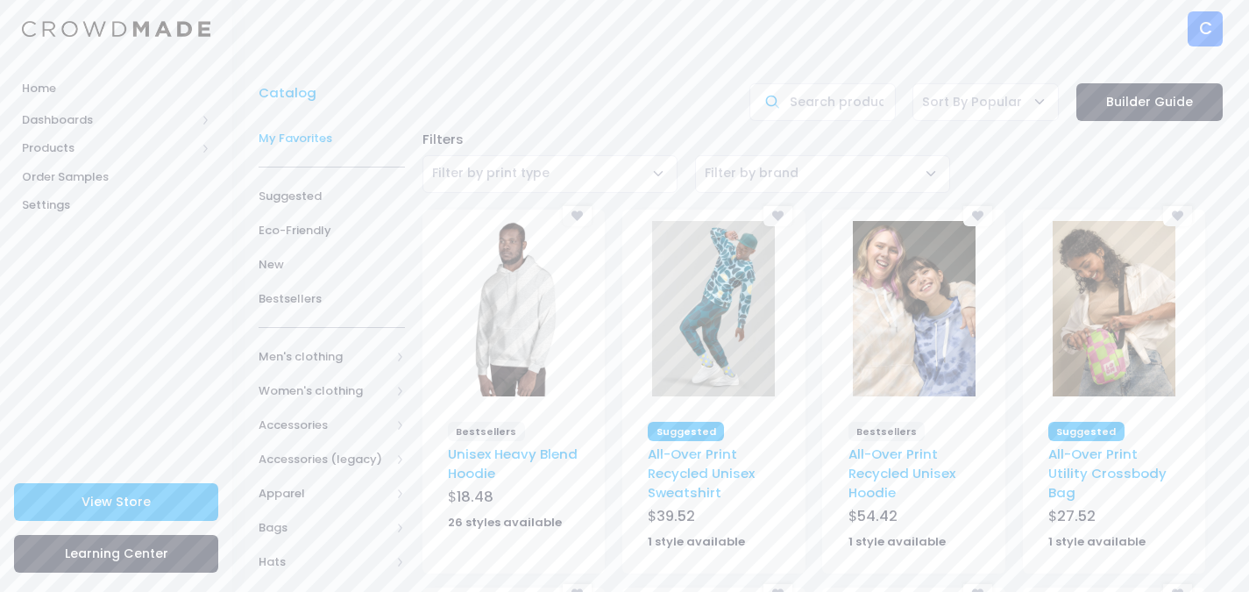
click at [295, 133] on span "My Favorites" at bounding box center [332, 139] width 146 height 18
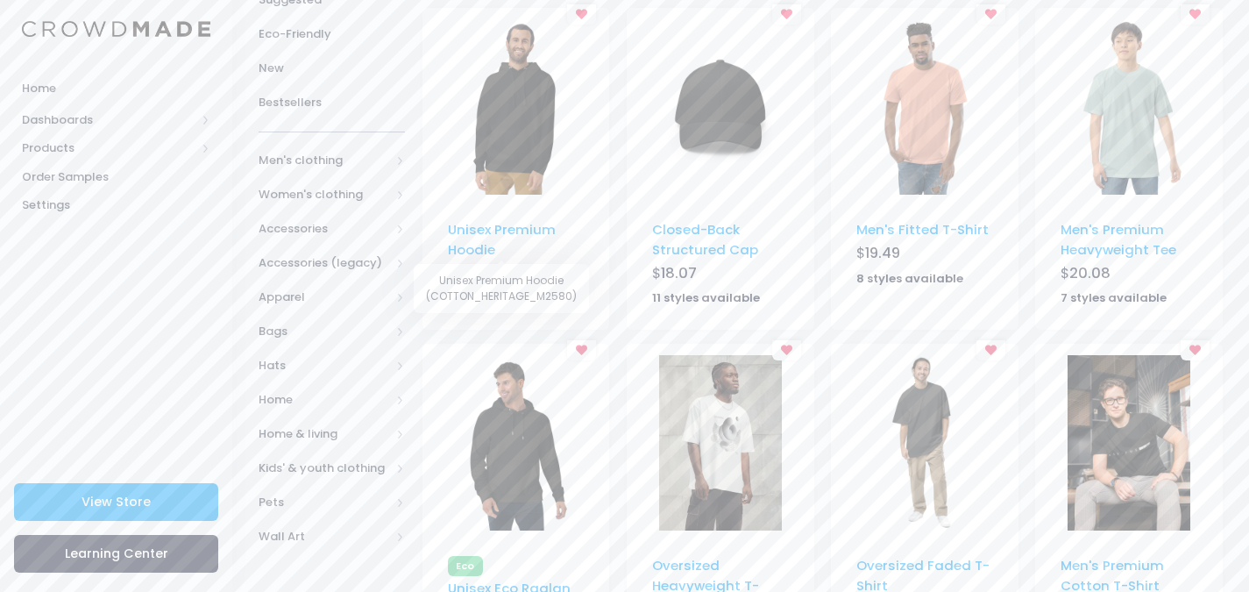
scroll to position [263, 0]
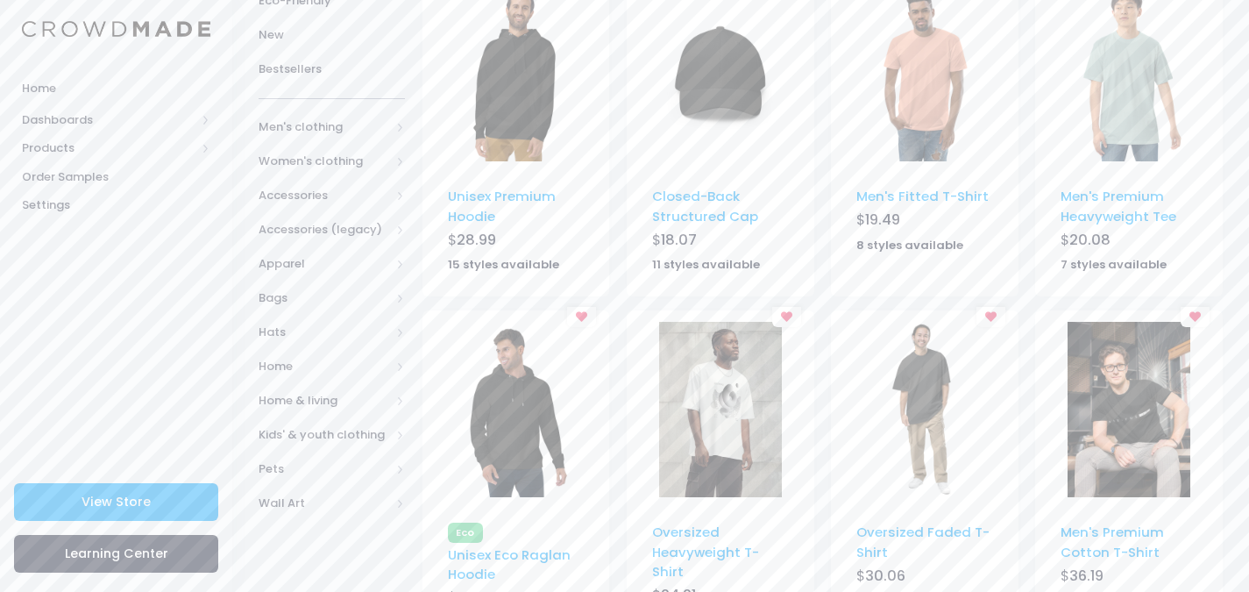
click at [549, 422] on img at bounding box center [515, 409] width 123 height 175
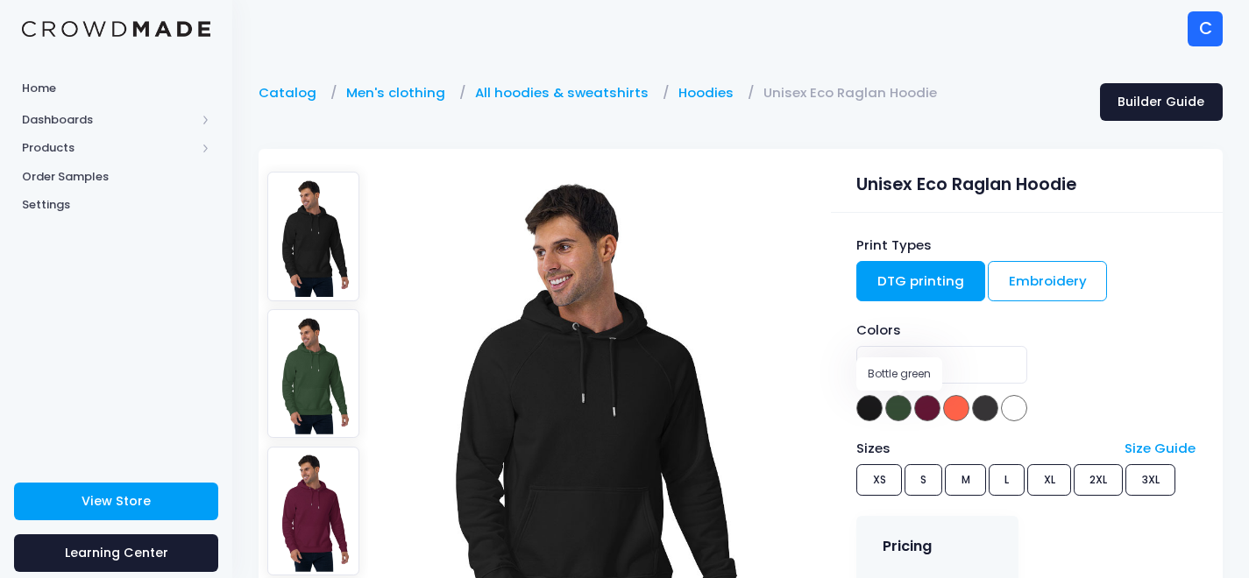
click at [904, 416] on span at bounding box center [898, 408] width 26 height 26
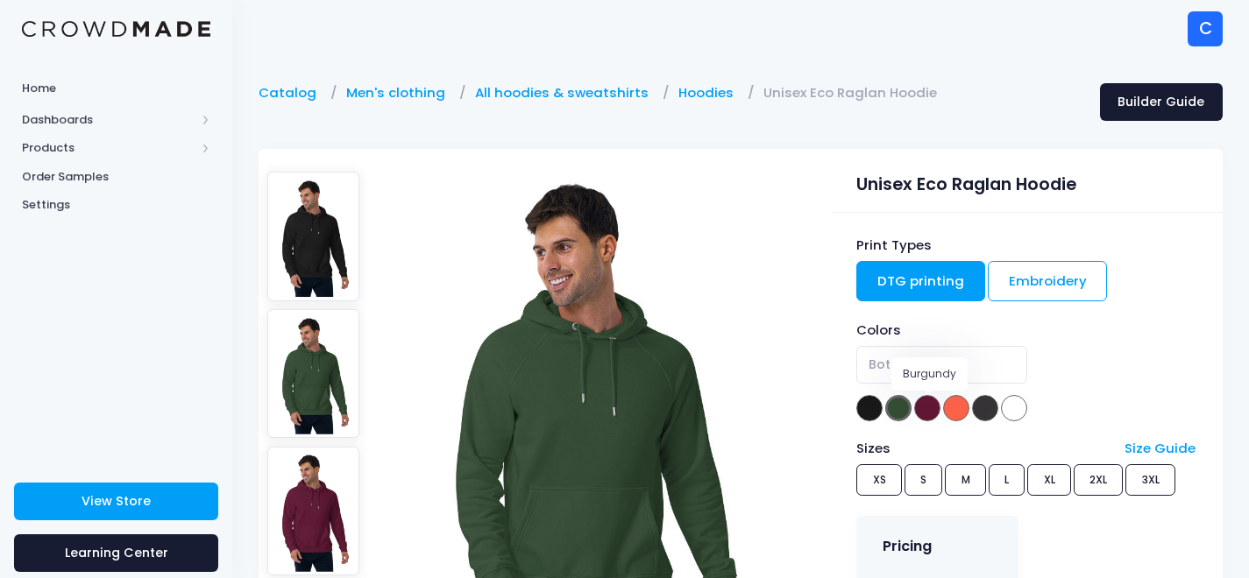
click at [920, 416] on span at bounding box center [927, 408] width 26 height 26
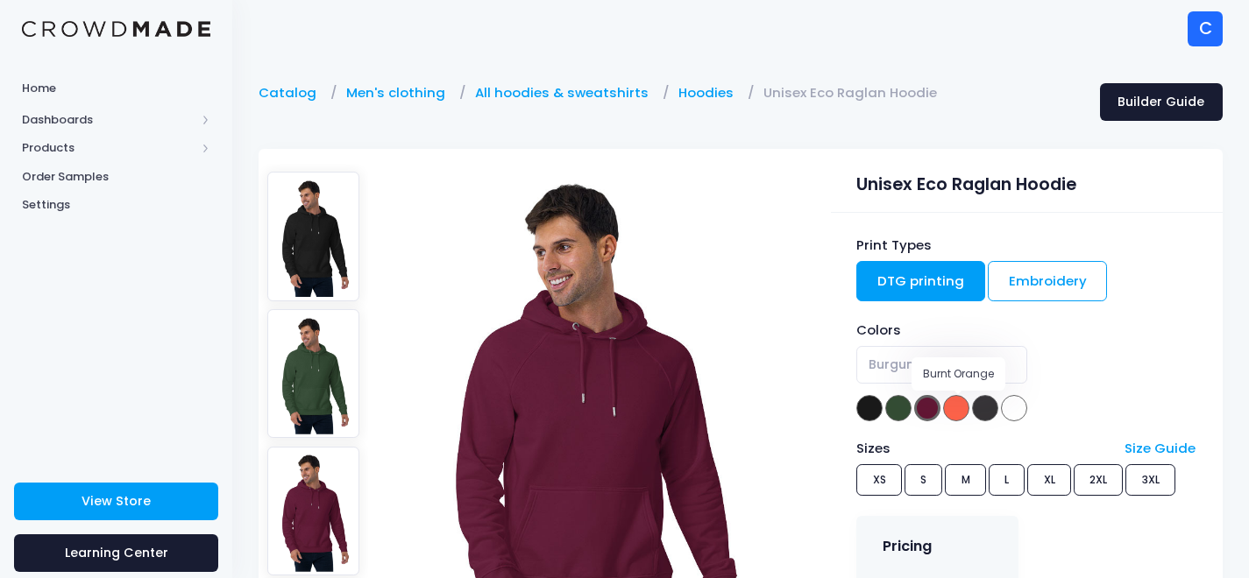
click at [955, 412] on span at bounding box center [956, 408] width 26 height 26
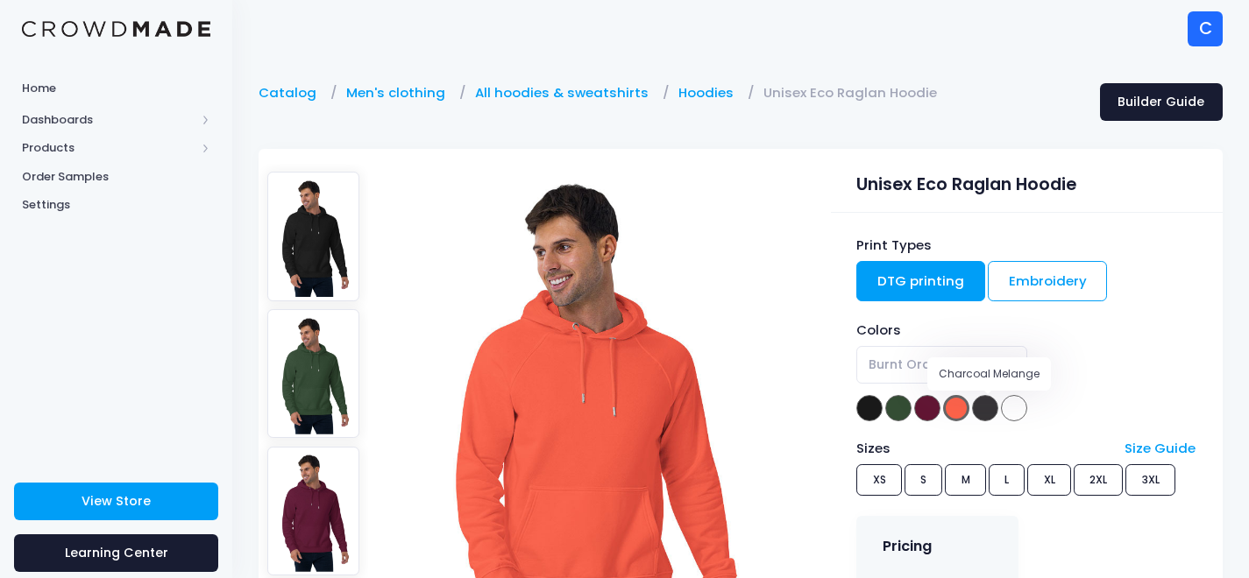
click at [990, 412] on span at bounding box center [985, 408] width 26 height 26
select select "Charcoal Melange"
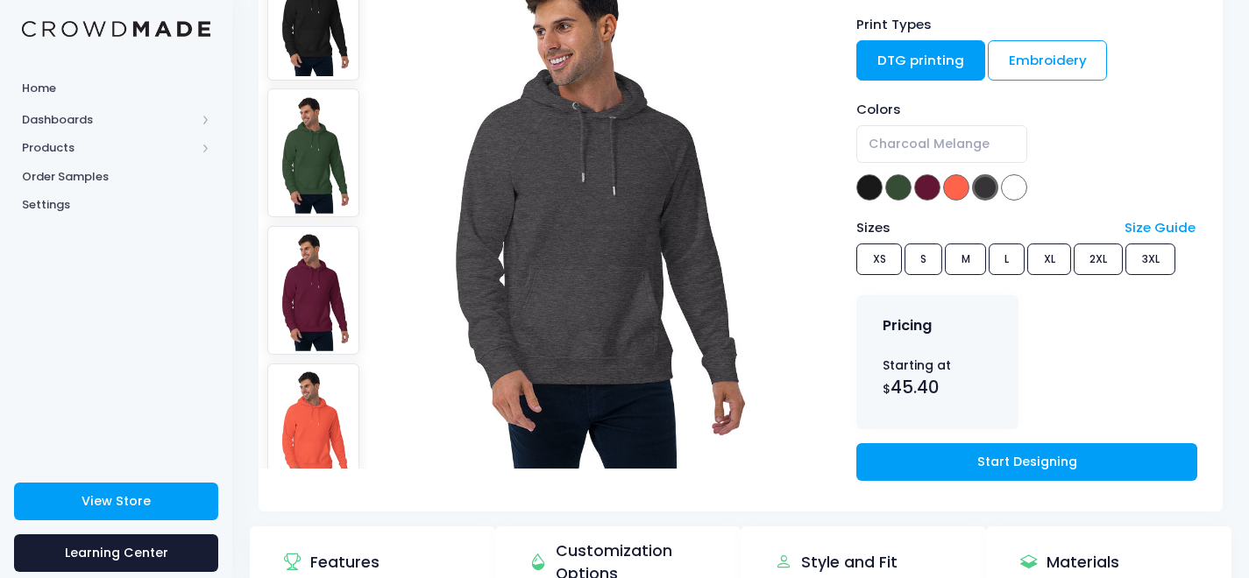
scroll to position [263, 0]
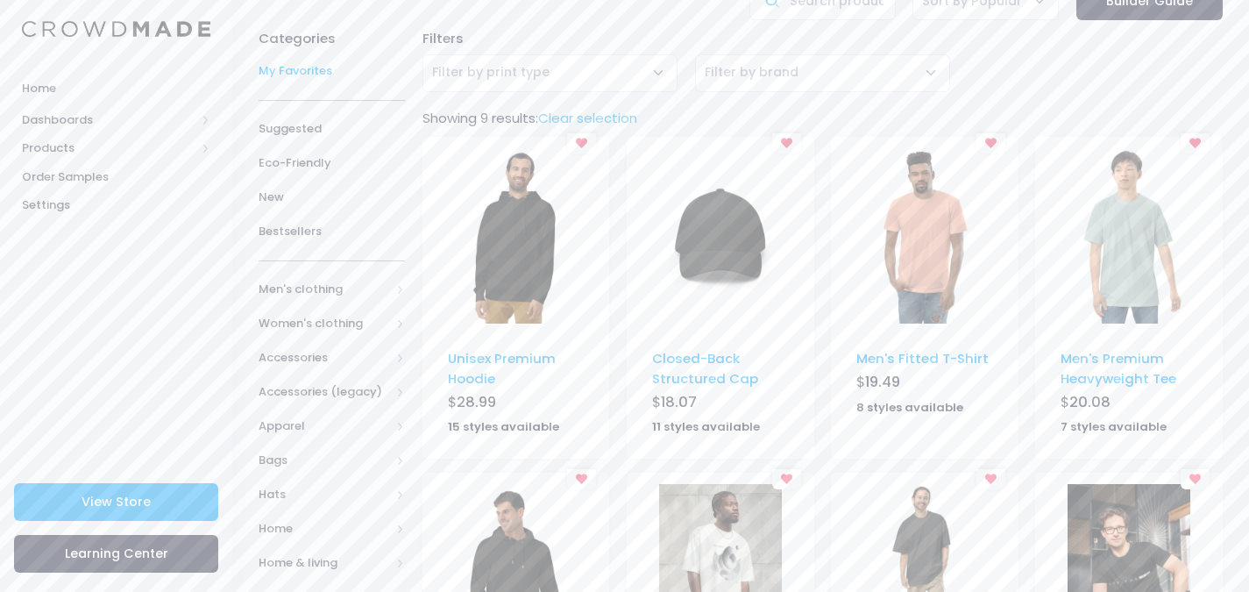
scroll to position [88, 0]
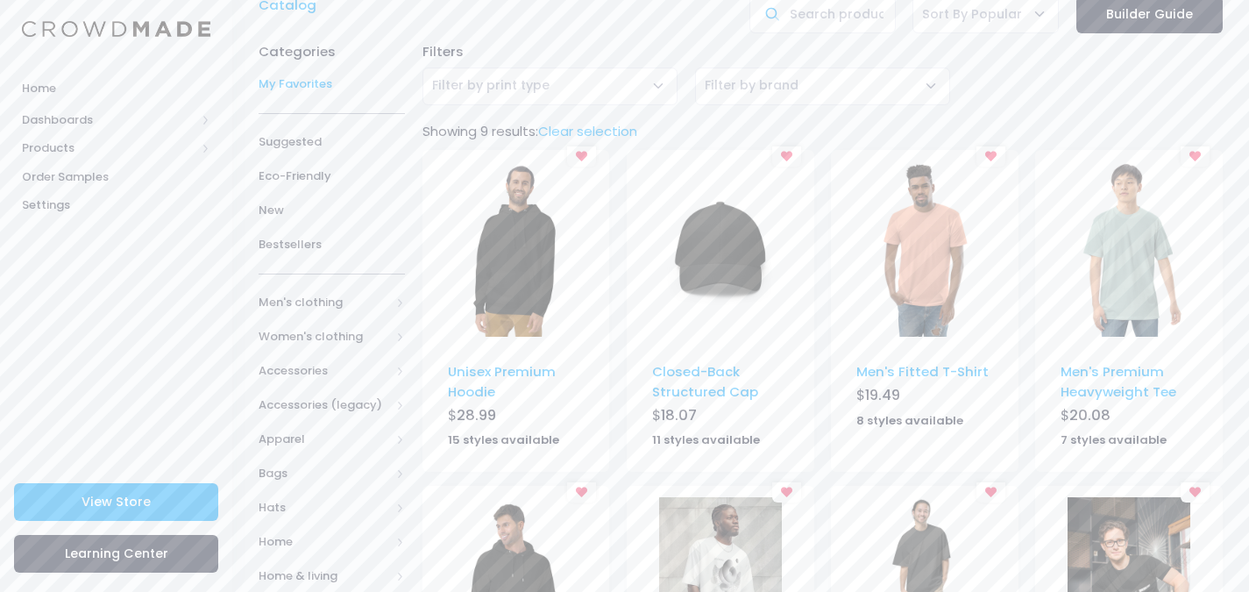
click at [515, 283] on img at bounding box center [515, 248] width 123 height 175
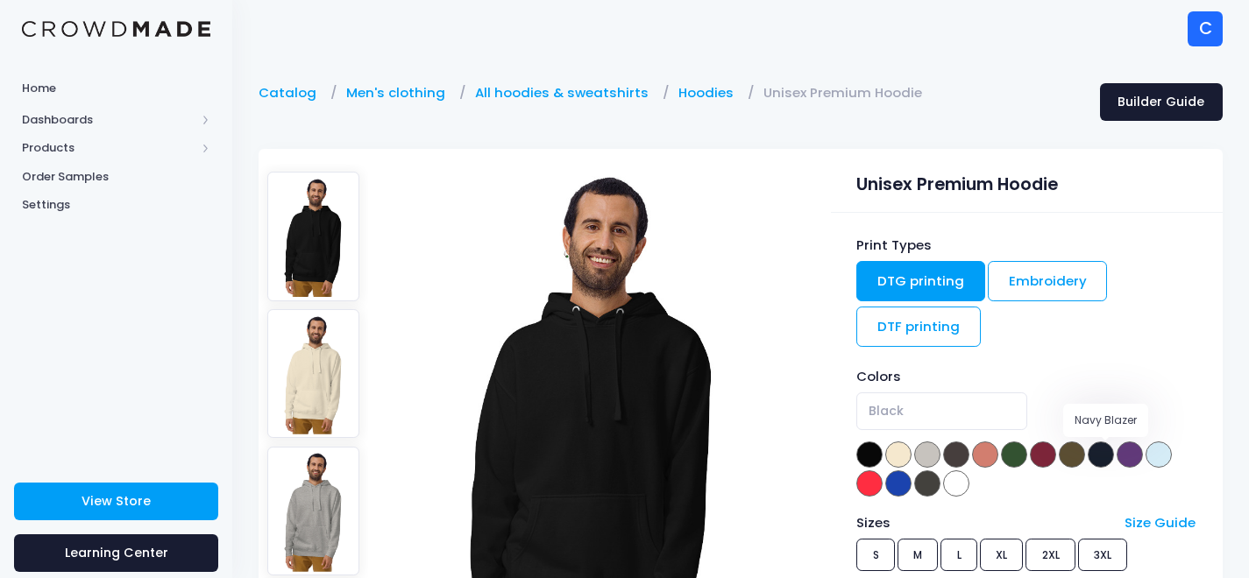
click at [1104, 455] on span at bounding box center [1101, 455] width 26 height 26
select select "Navy Blazer"
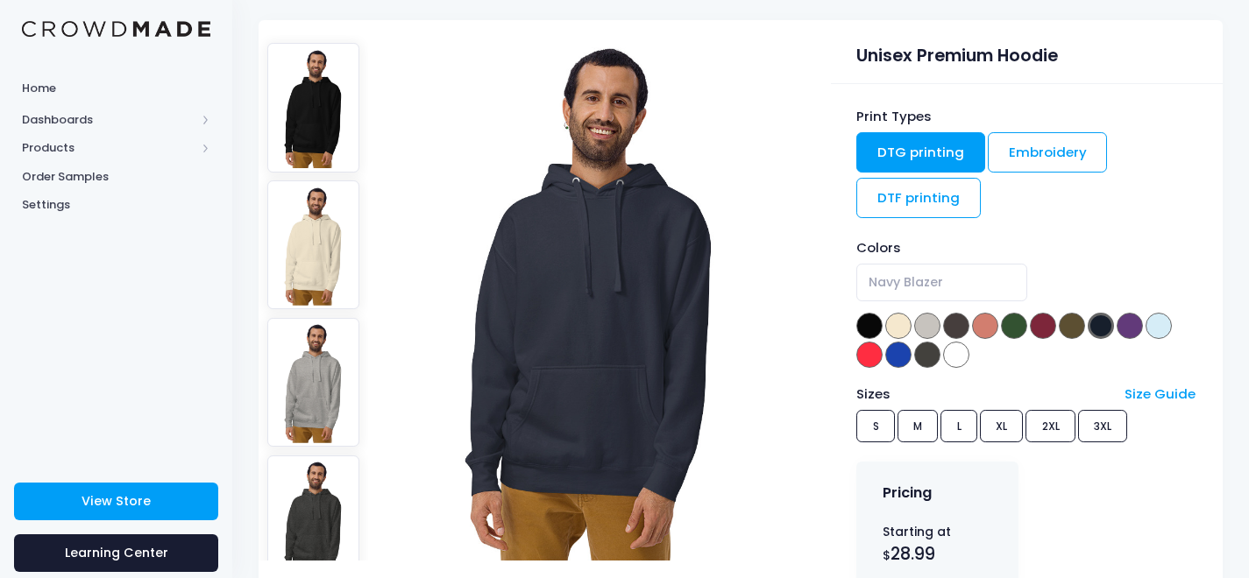
scroll to position [175, 0]
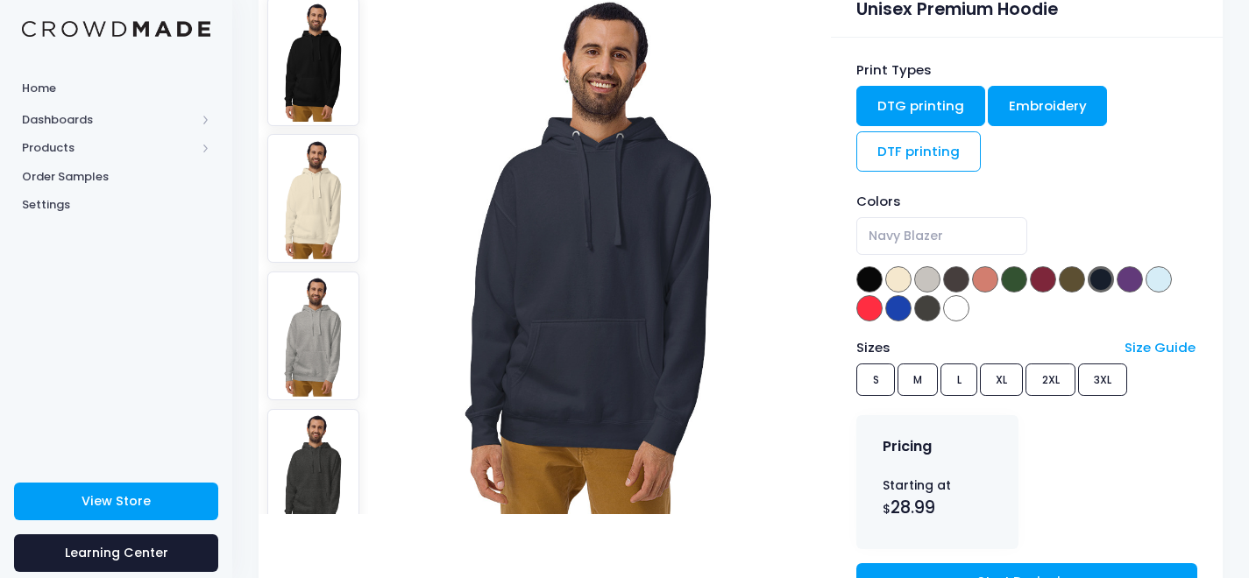
click at [1064, 117] on link "Embroidery" at bounding box center [1048, 106] width 120 height 40
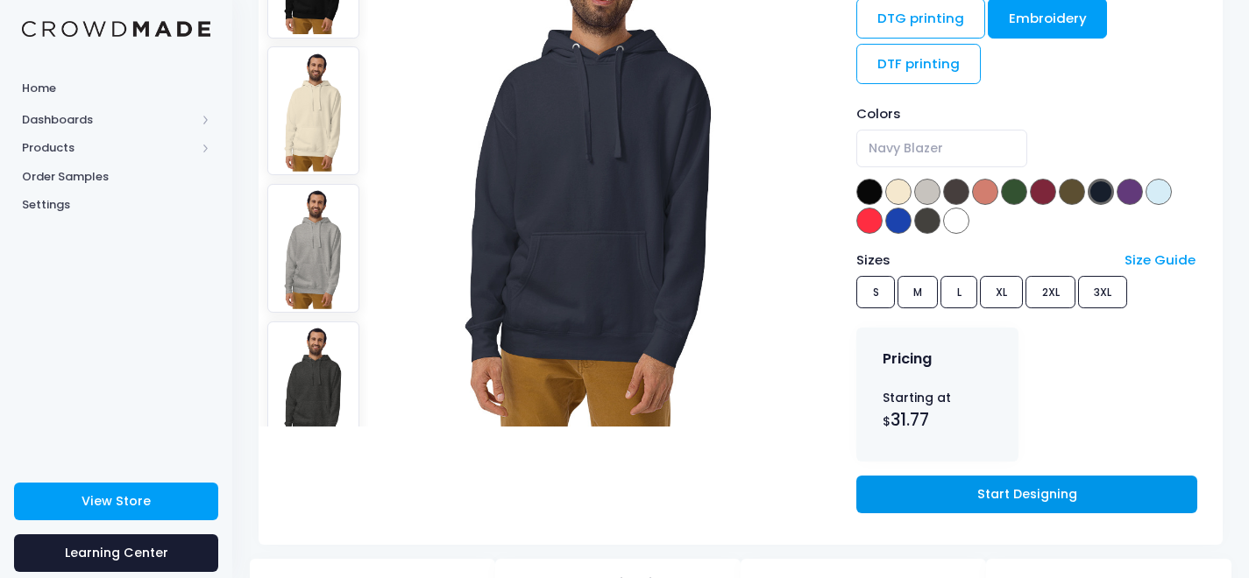
click at [1015, 493] on link "Start Designing" at bounding box center [1026, 495] width 340 height 38
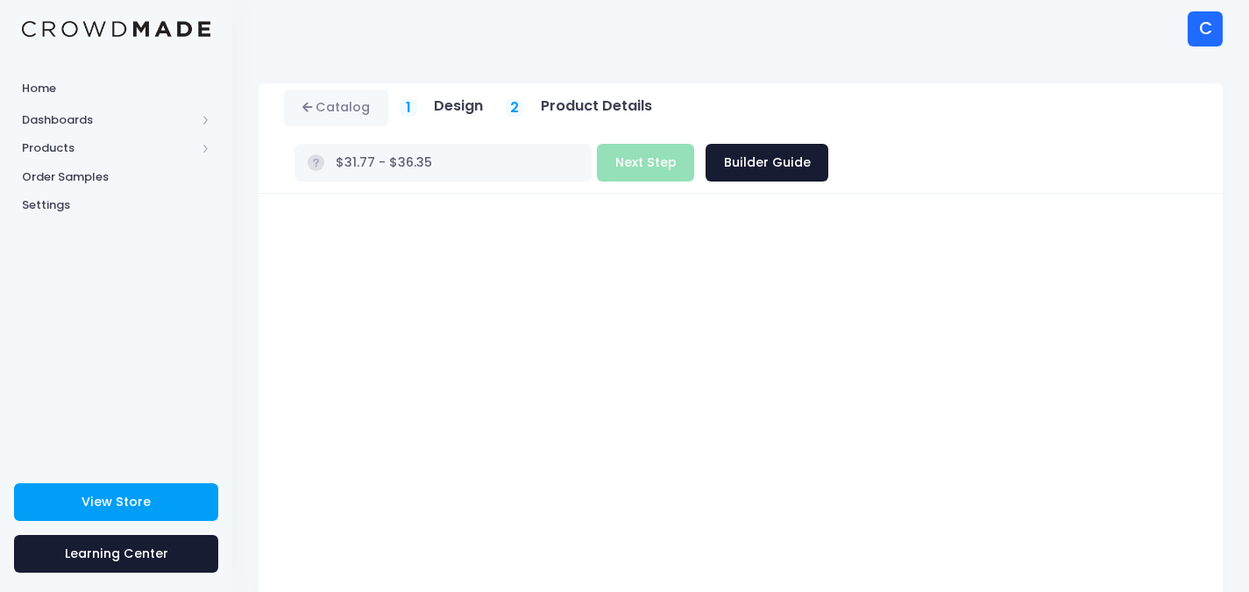
scroll to position [243, 0]
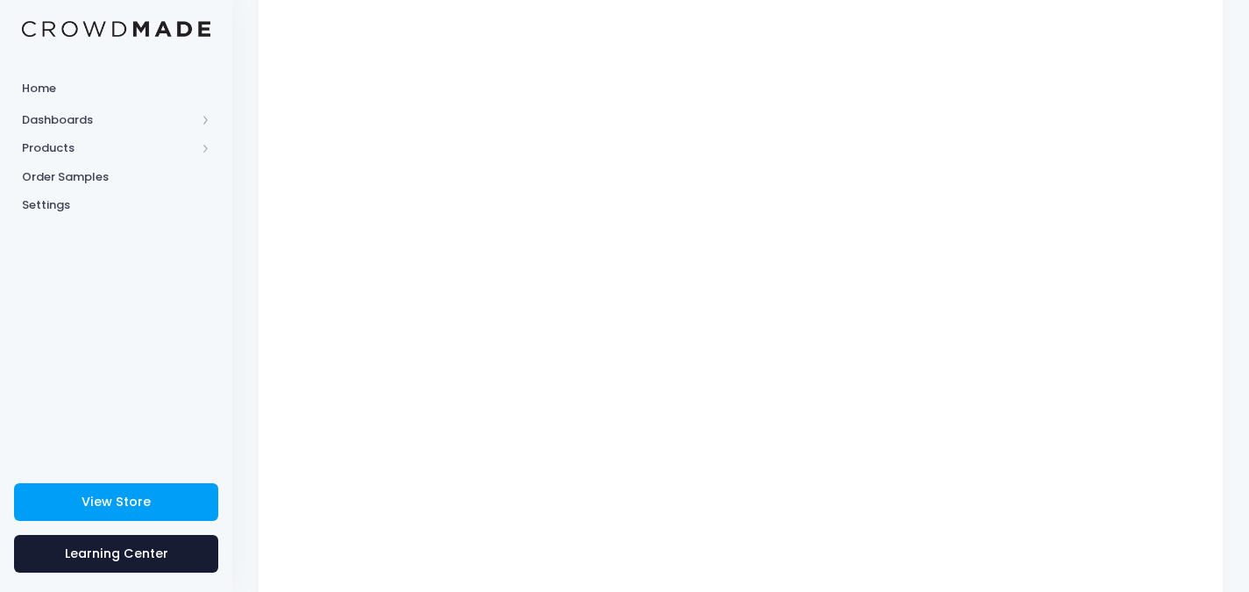
type input "$36.75 - $41.33"
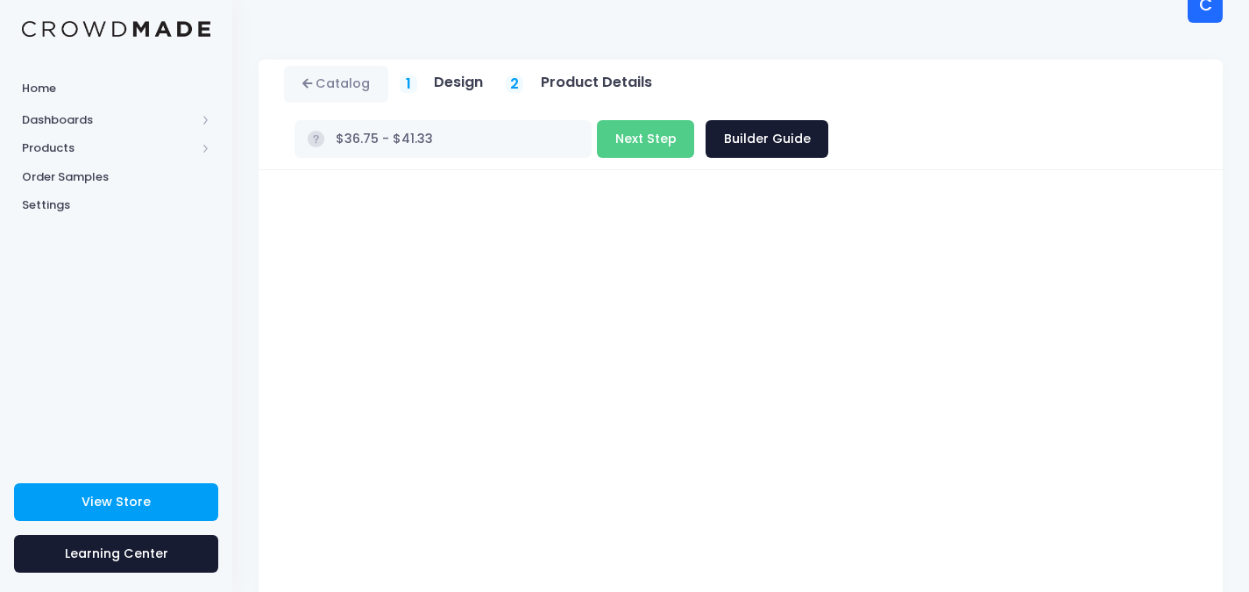
scroll to position [0, 0]
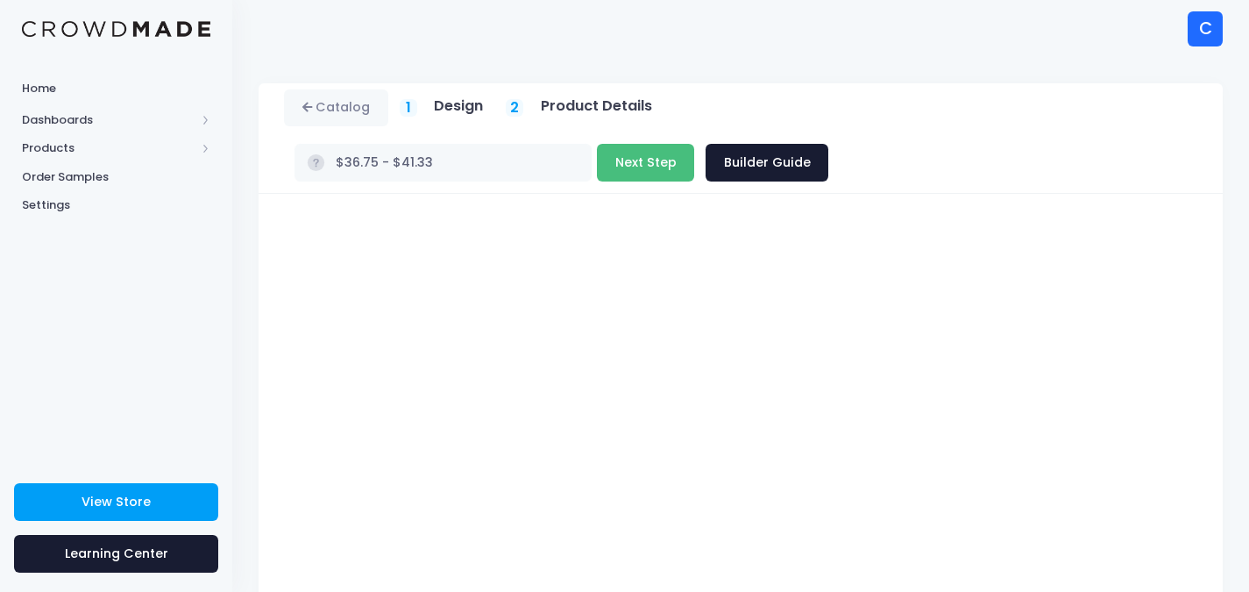
click at [694, 144] on button "Next Step" at bounding box center [645, 163] width 97 height 38
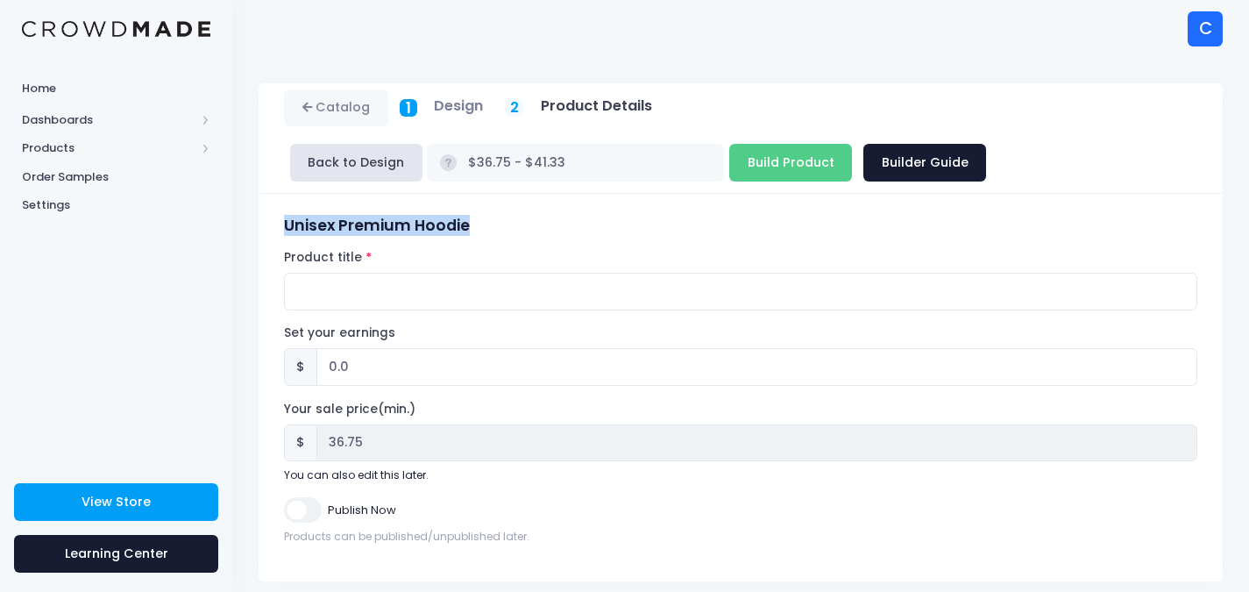
drag, startPoint x: 491, startPoint y: 227, endPoint x: 282, endPoint y: 227, distance: 208.6
click at [282, 227] on div "Unisex Premium Hoodie Product title Set your earnings $ 0.0 Earnings can't be l…" at bounding box center [741, 387] width 930 height 342
copy h3 "Unisex Premium Hoodie"
click at [322, 292] on input "Product title" at bounding box center [740, 292] width 913 height 38
paste input "Unisex Premium Hoodie"
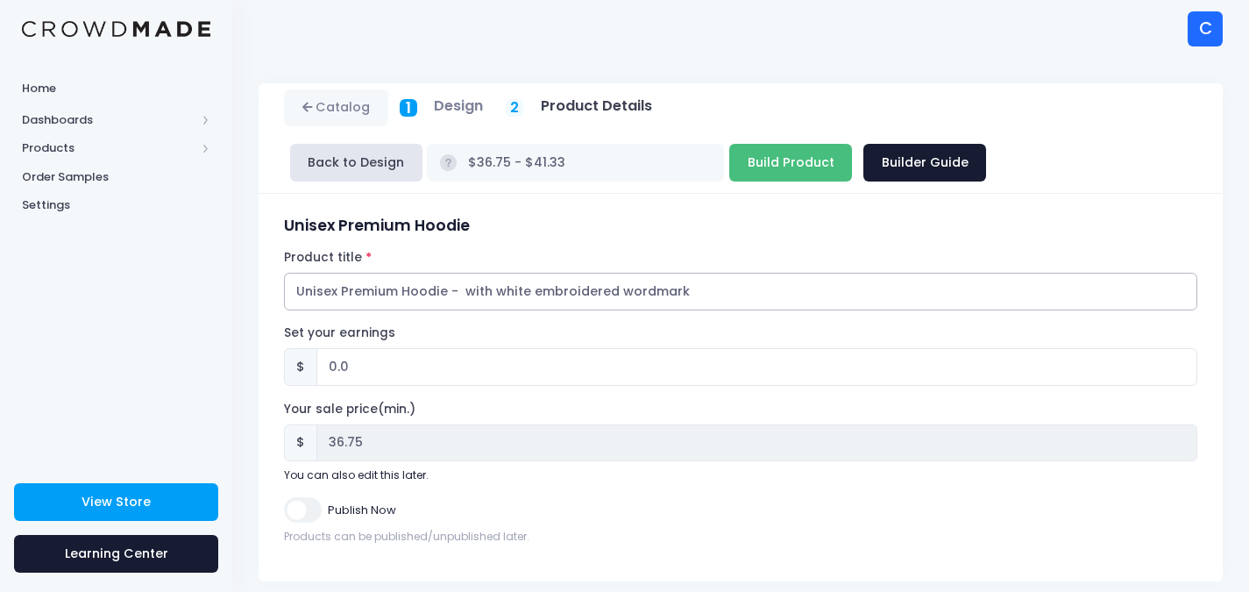
type input "Unisex Premium Hoodie - with white embroidered wordmark"
click at [729, 165] on input "Build Product" at bounding box center [790, 163] width 123 height 38
type input "Building product..."
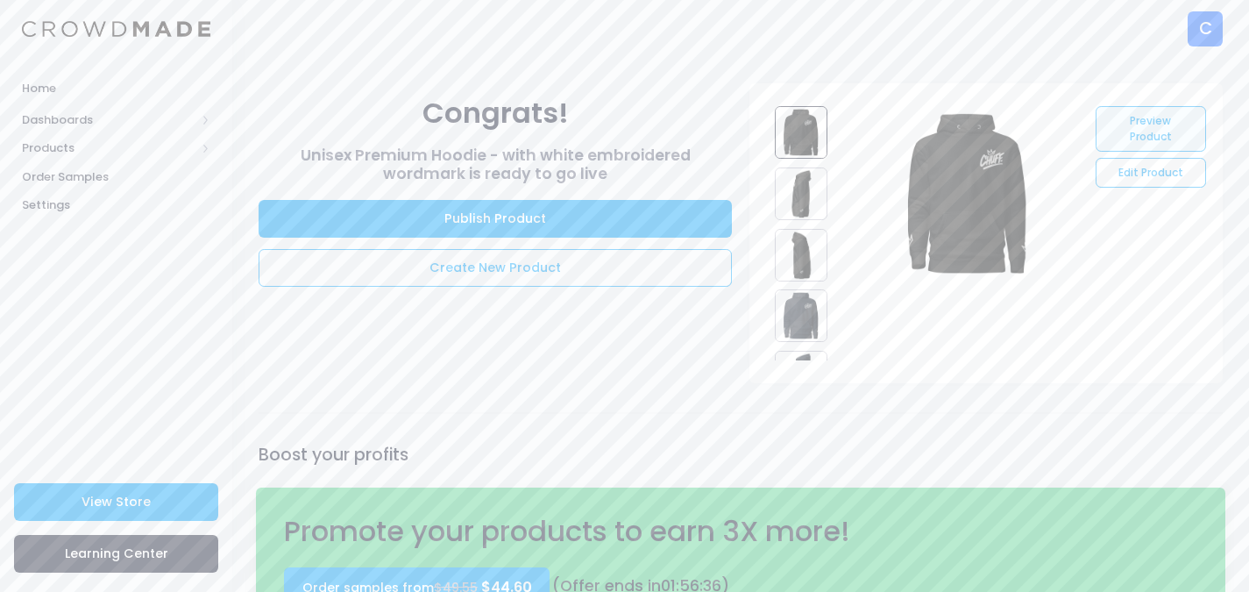
click at [1152, 130] on link "Preview Product" at bounding box center [1151, 129] width 110 height 46
click at [1135, 175] on link "Edit Product" at bounding box center [1151, 173] width 110 height 30
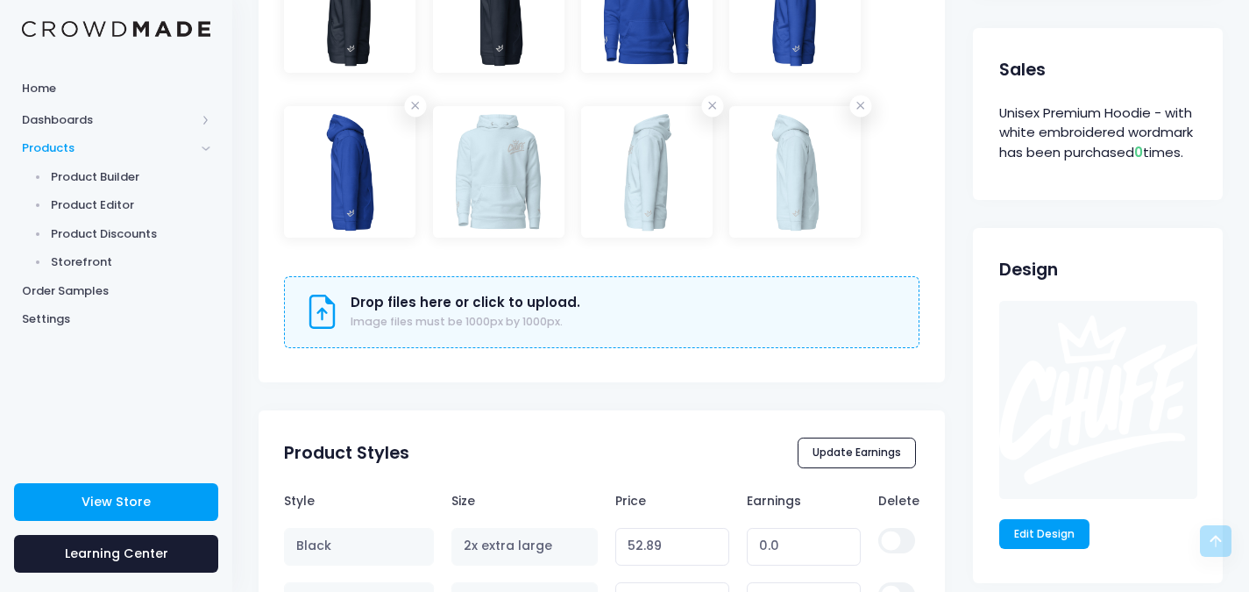
scroll to position [964, 0]
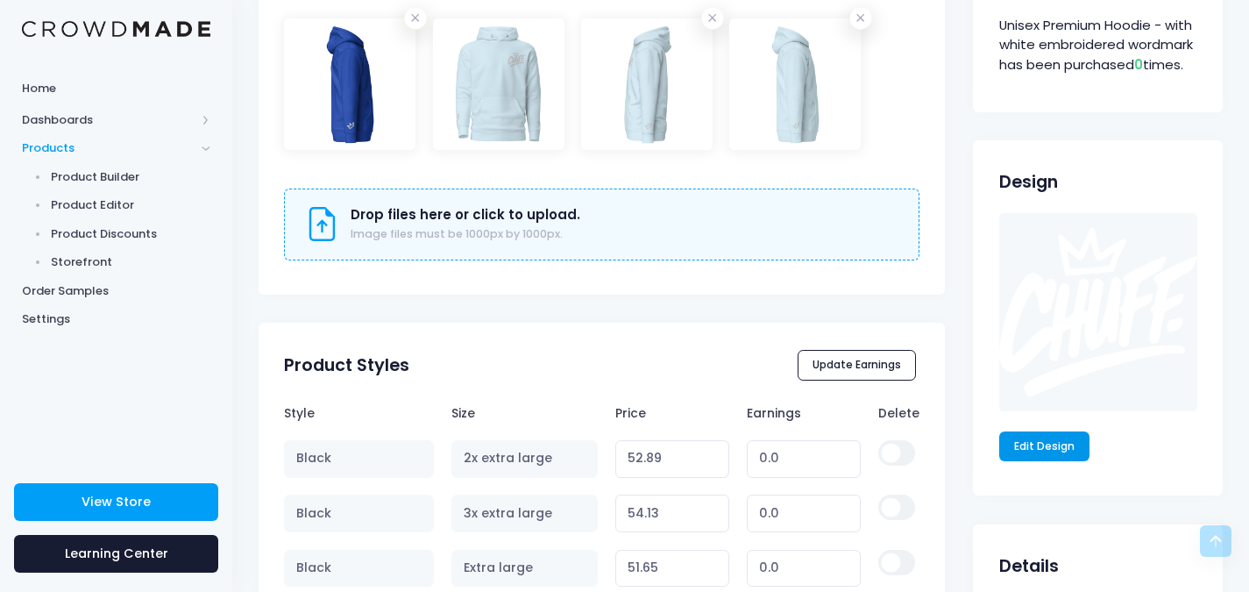
click at [1055, 447] on link "Edit Design" at bounding box center [1044, 446] width 91 height 30
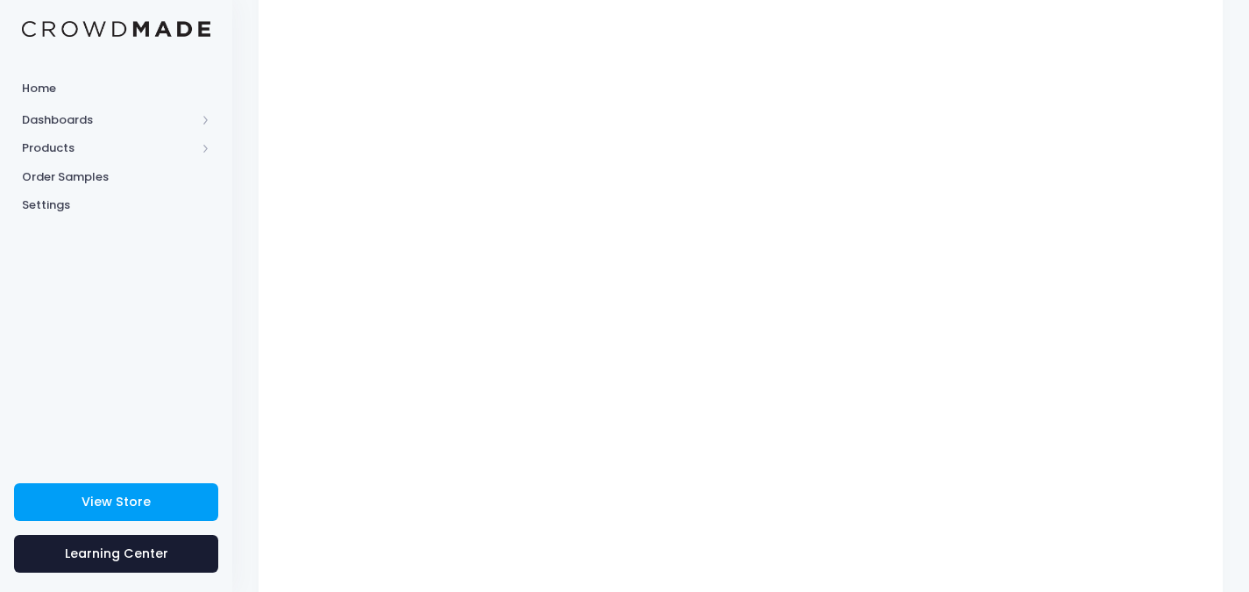
scroll to position [189, 0]
type input "$31.32 - $38.68"
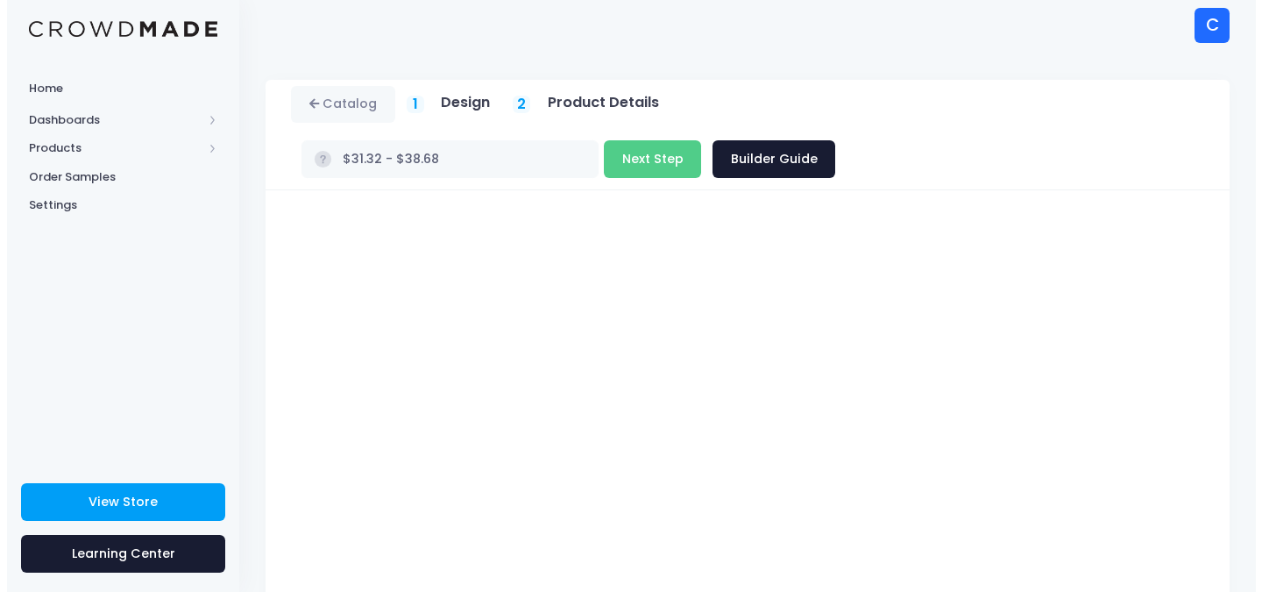
scroll to position [0, 0]
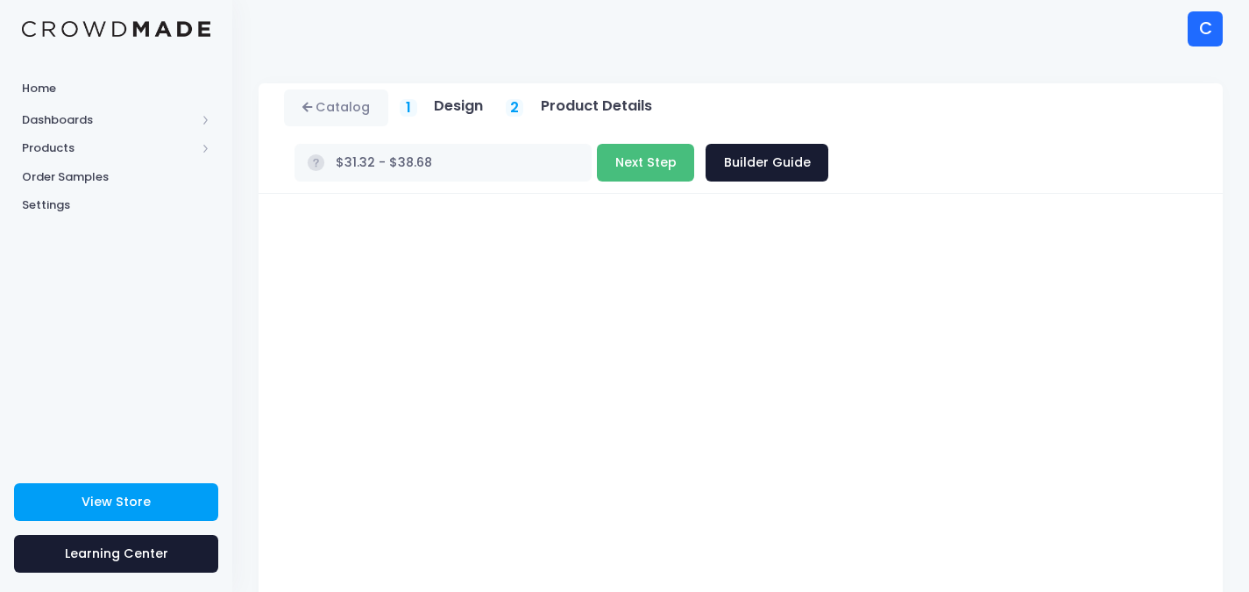
click at [694, 144] on button "Next Step" at bounding box center [645, 163] width 97 height 38
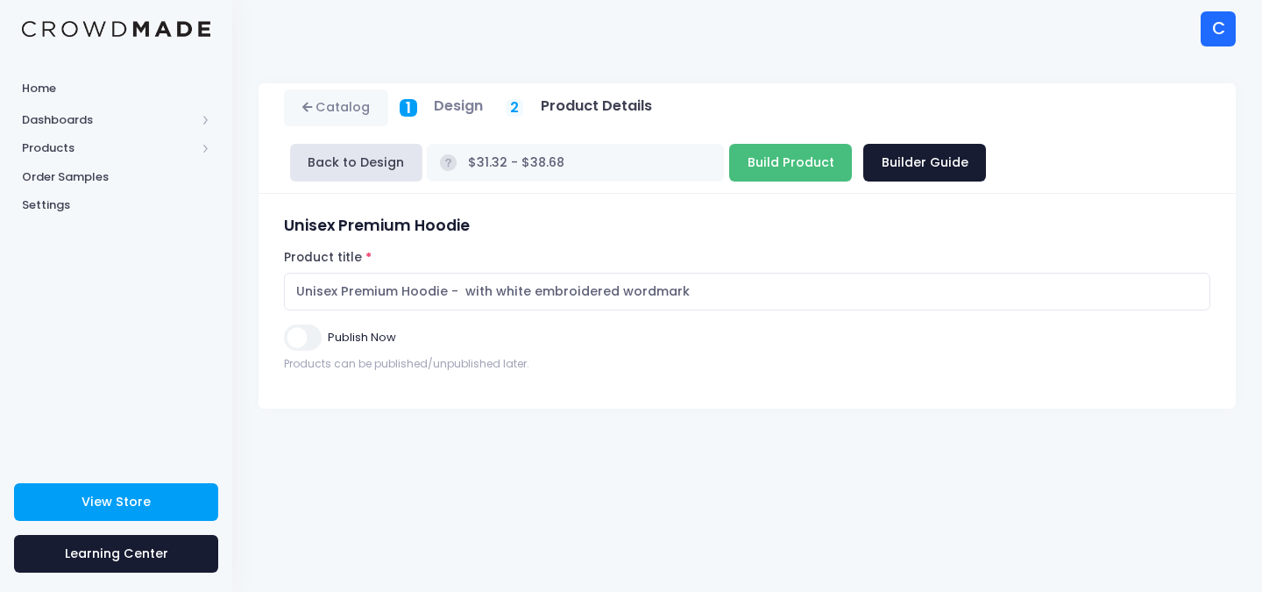
click at [729, 157] on input "Build Product" at bounding box center [790, 163] width 123 height 38
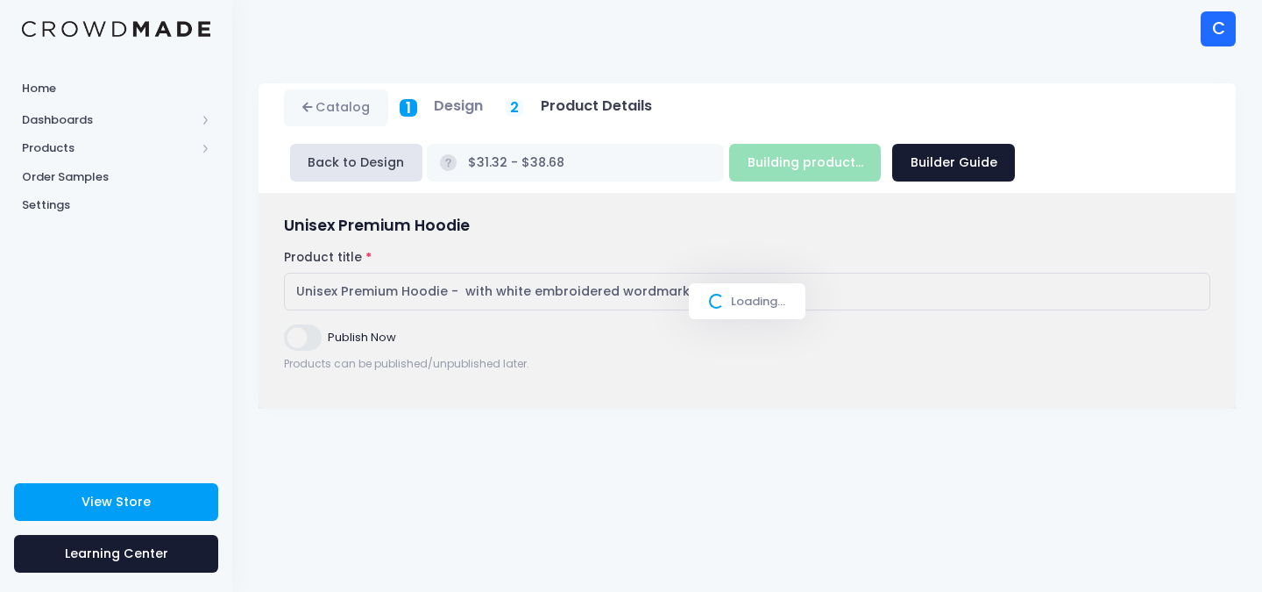
type input "Build Product"
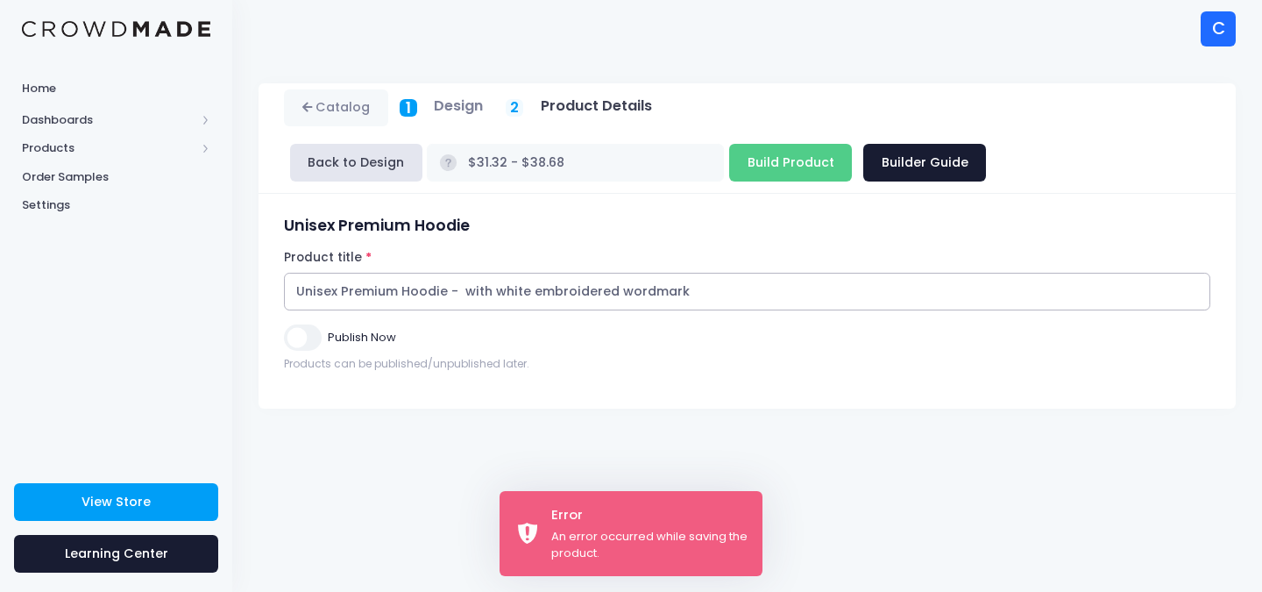
click at [731, 288] on input "Unisex Premium Hoodie - with white embroidered wordmark" at bounding box center [747, 292] width 926 height 38
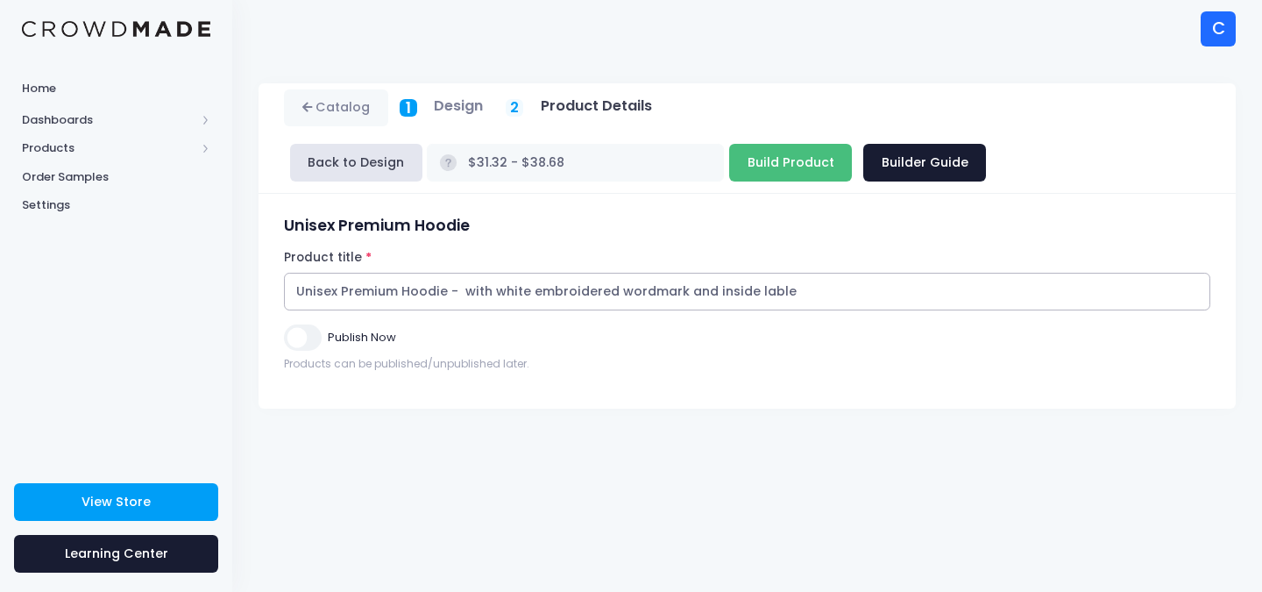
type input "Unisex Premium Hoodie - with white embroidered wordmark and inside lable"
click at [729, 154] on input "Build Product" at bounding box center [790, 163] width 123 height 38
type input "Building product..."
